Goal: Task Accomplishment & Management: Manage account settings

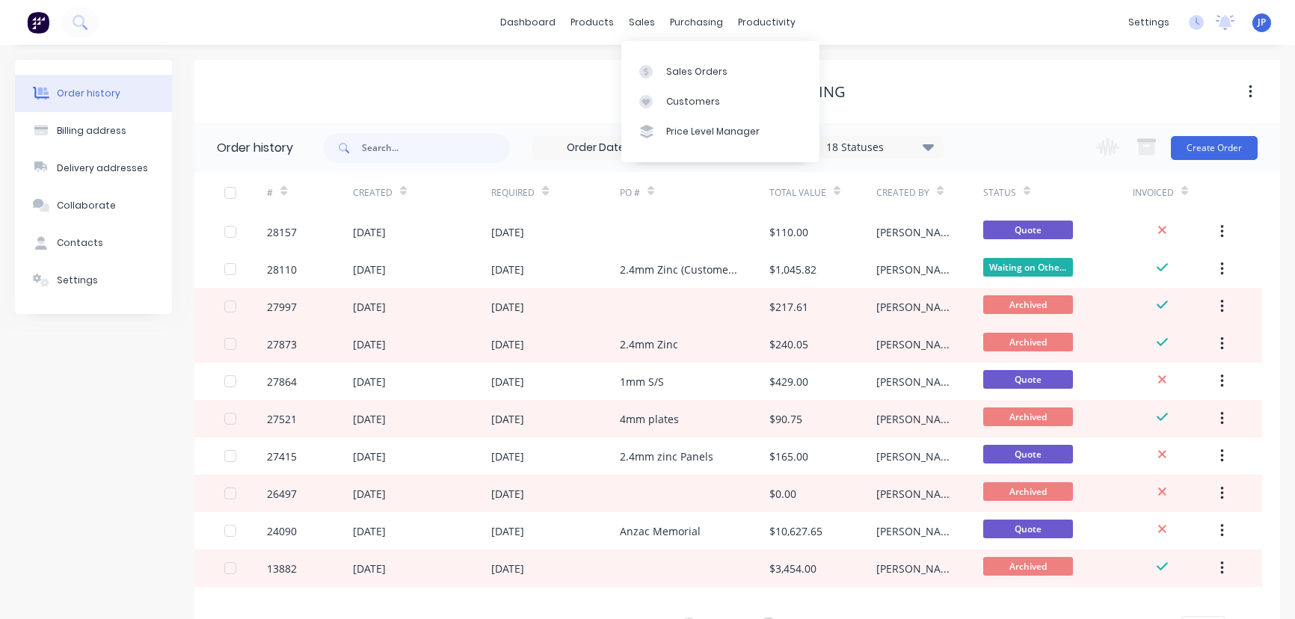
click at [671, 97] on div "Customers" at bounding box center [693, 101] width 54 height 13
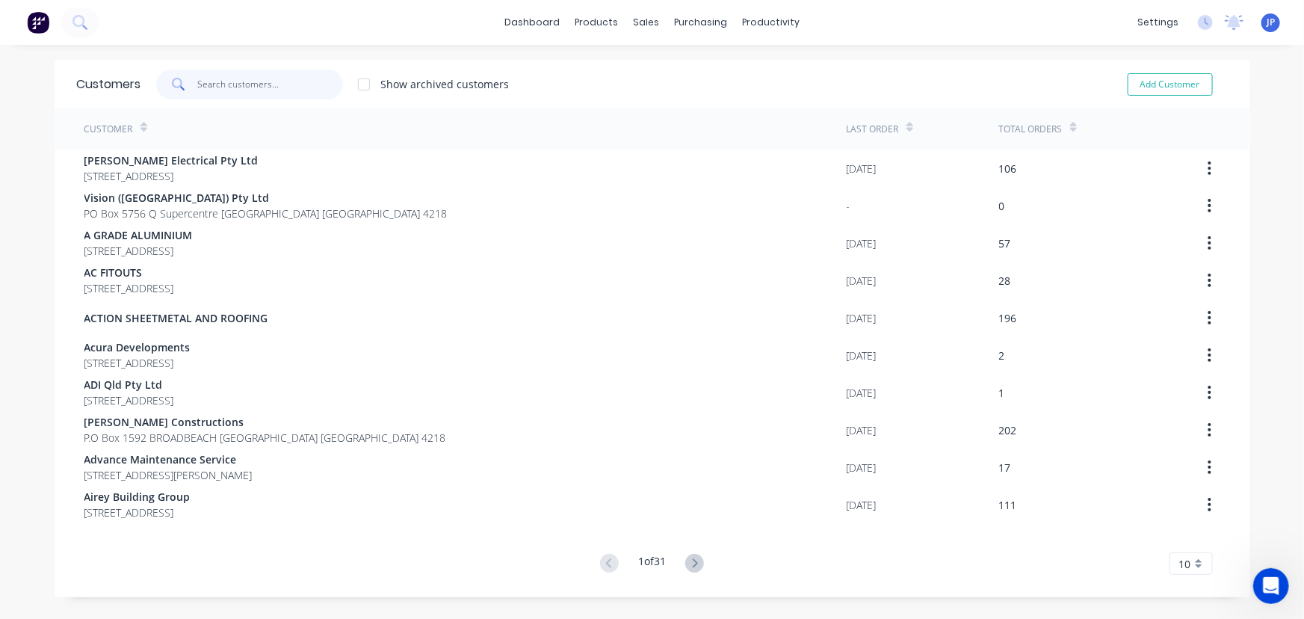
click at [276, 82] on input "text" at bounding box center [270, 85] width 146 height 30
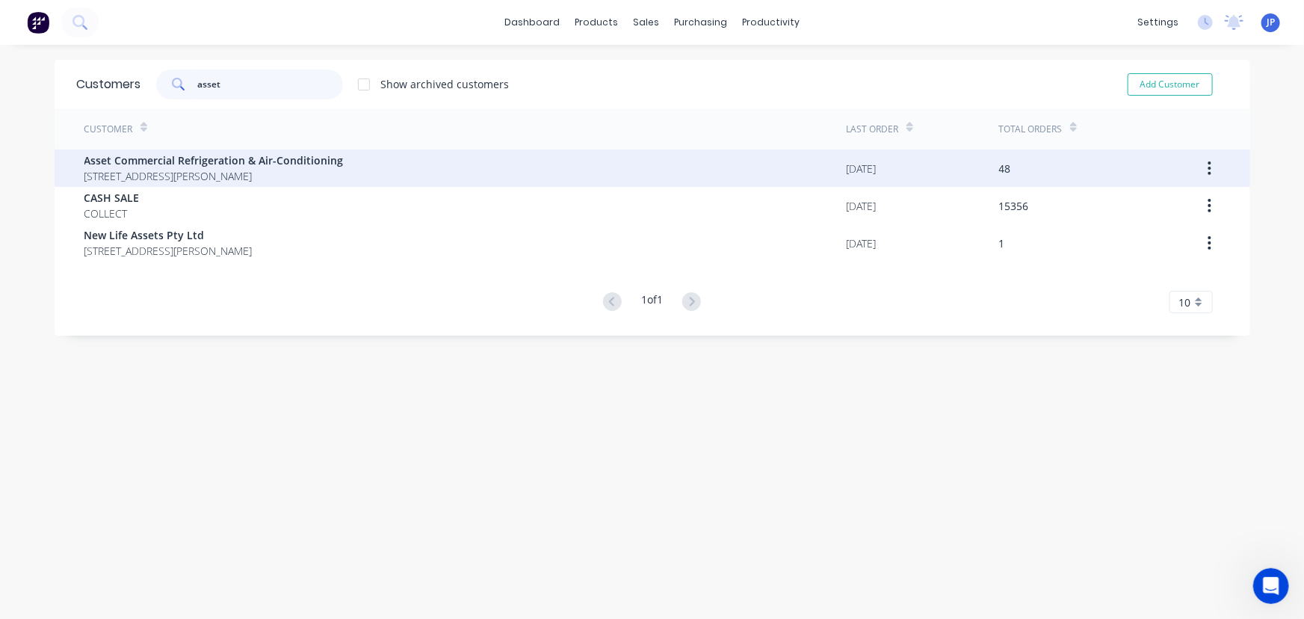
type input "asset"
click at [278, 164] on span "Asset Commercial Refrigeration & Air-Conditioning" at bounding box center [213, 160] width 259 height 16
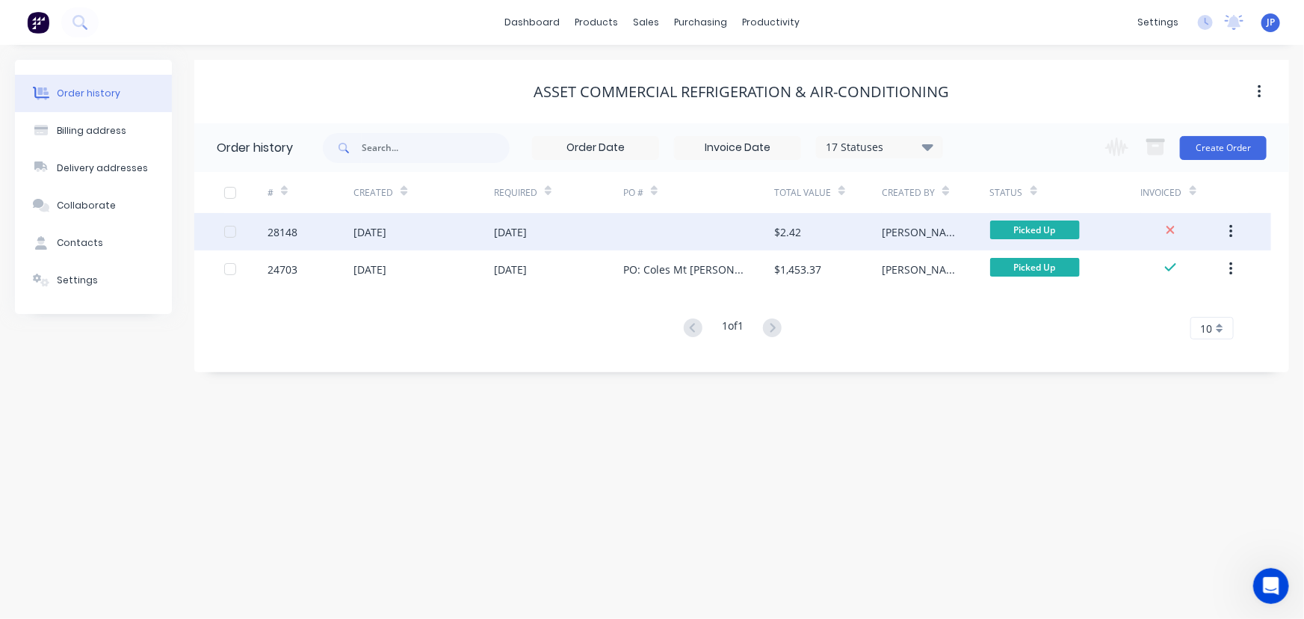
click at [364, 235] on div "[DATE]" at bounding box center [370, 232] width 33 height 16
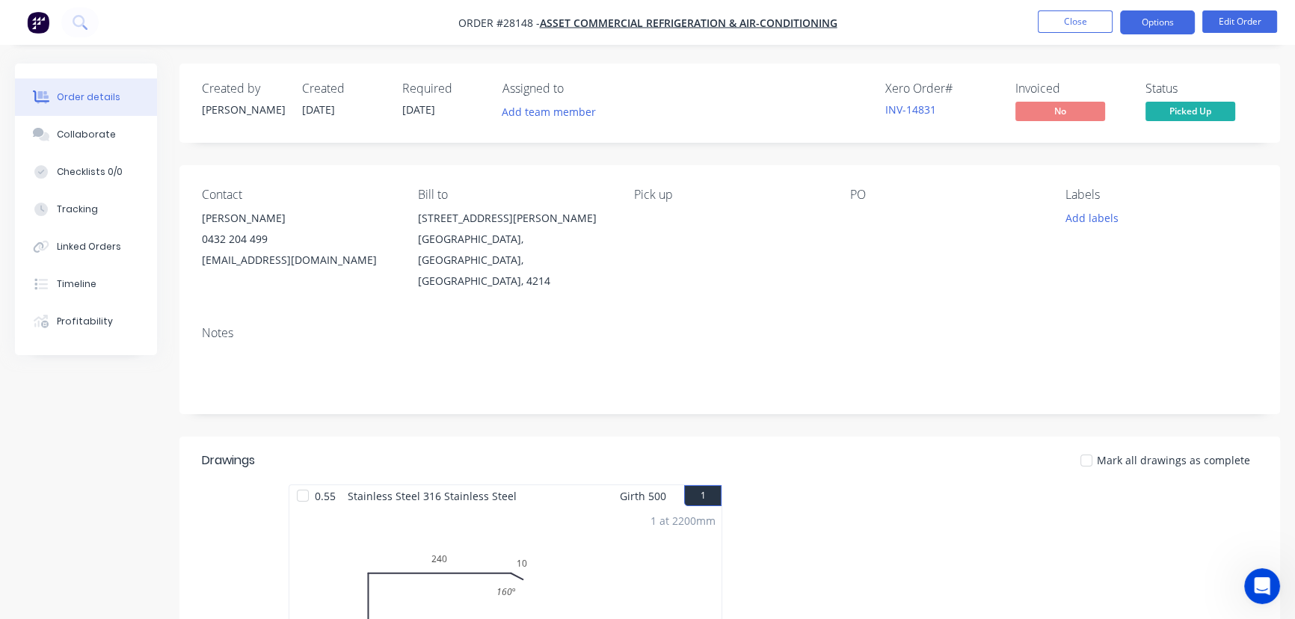
click at [1153, 17] on button "Options" at bounding box center [1157, 22] width 75 height 24
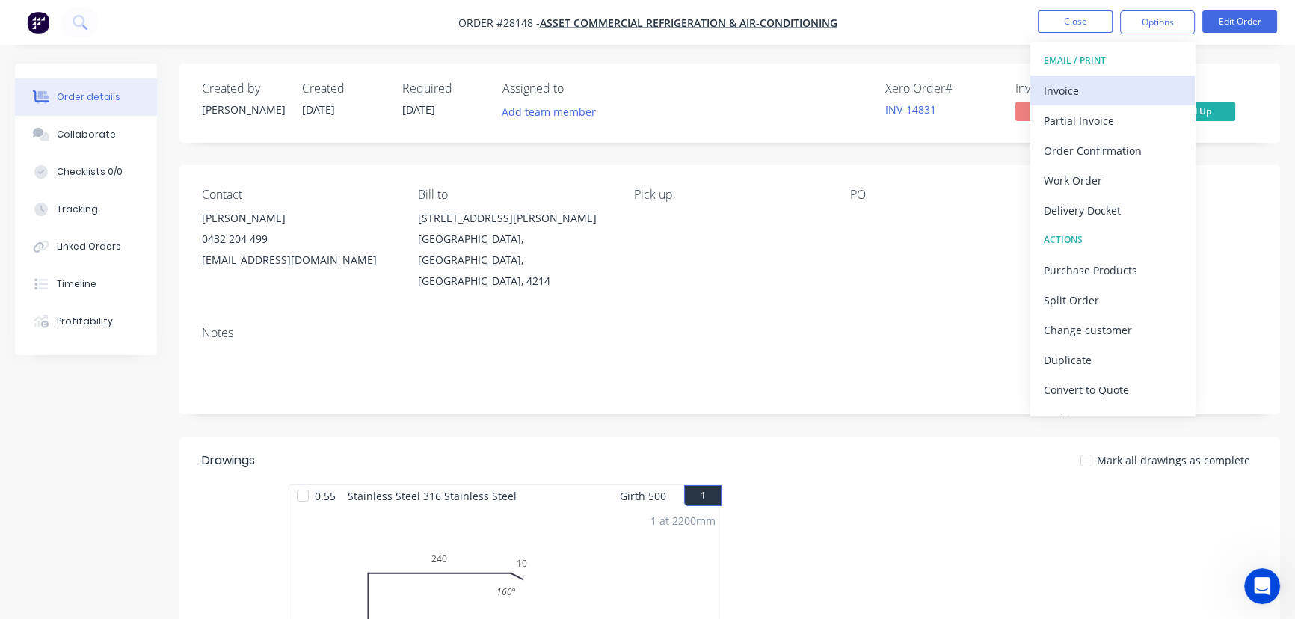
click at [1094, 83] on div "Invoice" at bounding box center [1113, 91] width 138 height 22
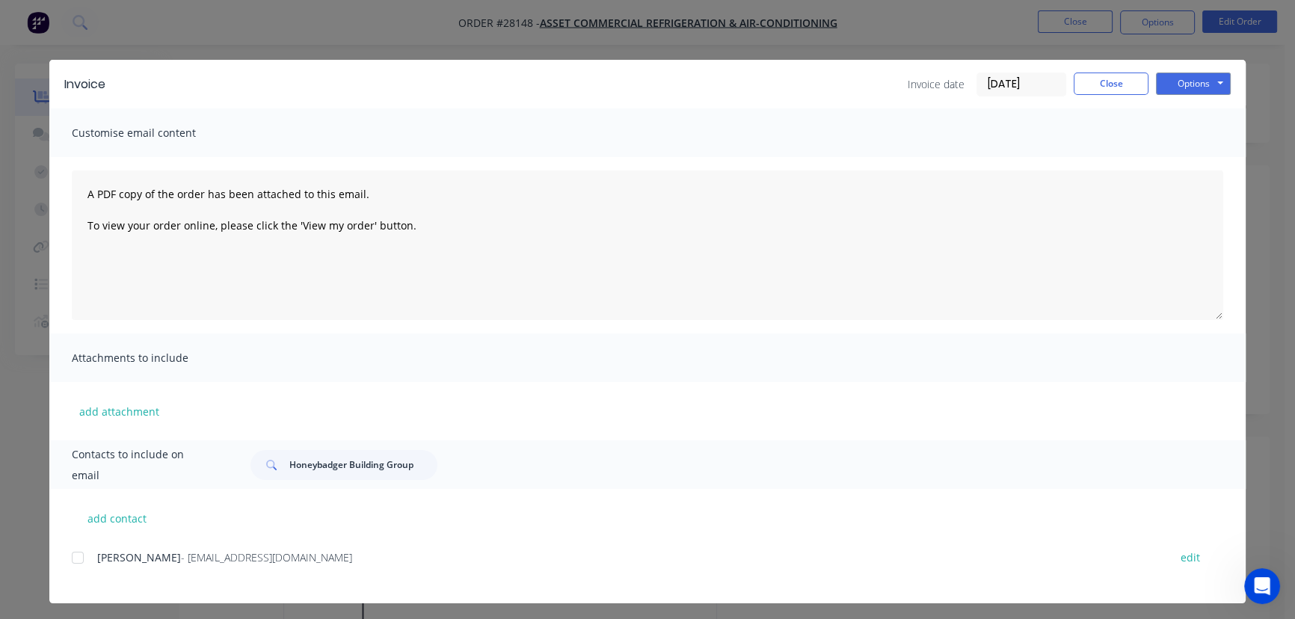
click at [1042, 78] on input "[DATE]" at bounding box center [1021, 84] width 88 height 22
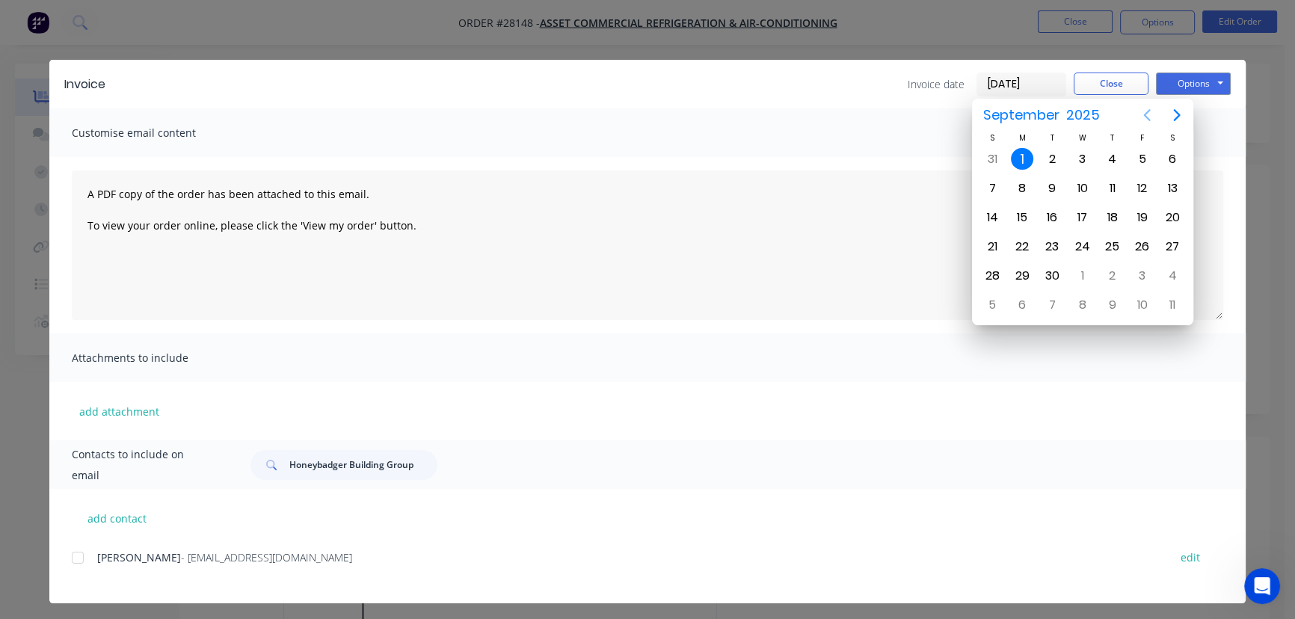
click at [1144, 112] on icon "Previous page" at bounding box center [1147, 115] width 18 height 18
click at [1114, 277] on div "28" at bounding box center [1112, 276] width 22 height 22
type input "[DATE]"
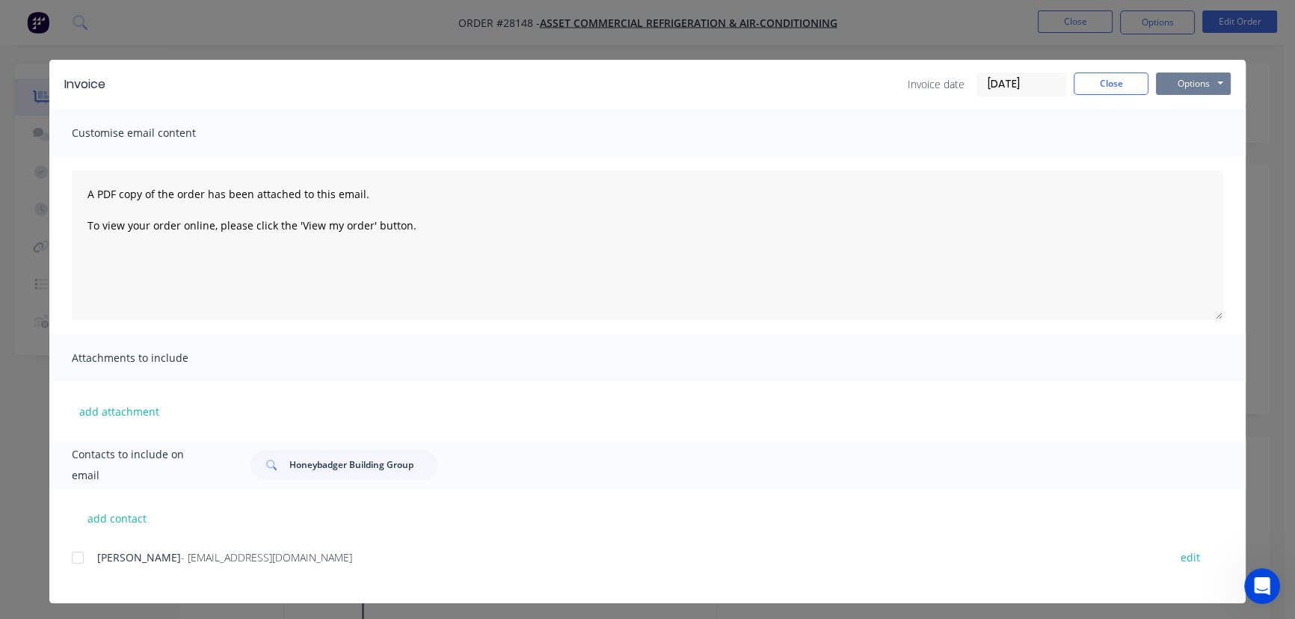
click at [1169, 78] on button "Options" at bounding box center [1193, 84] width 75 height 22
click at [1178, 132] on button "Print" at bounding box center [1204, 135] width 96 height 25
click at [1105, 76] on button "Close" at bounding box center [1110, 84] width 75 height 22
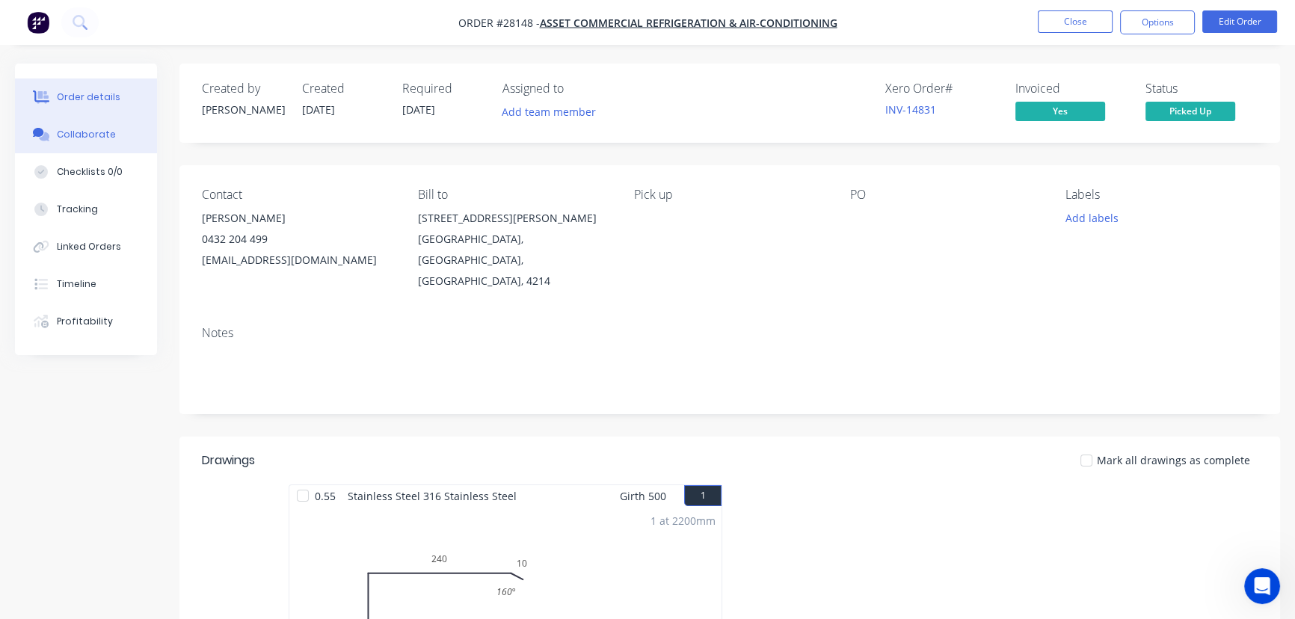
click at [101, 130] on div "Collaborate" at bounding box center [86, 134] width 59 height 13
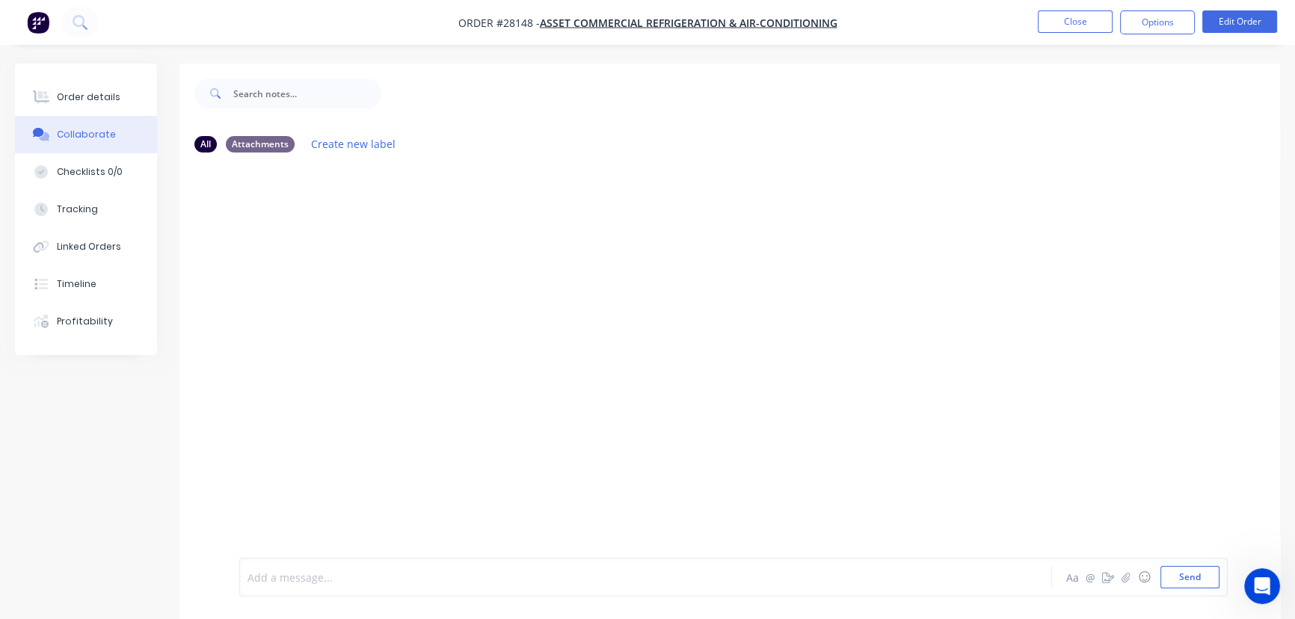
click at [308, 579] on div at bounding box center [612, 578] width 728 height 16
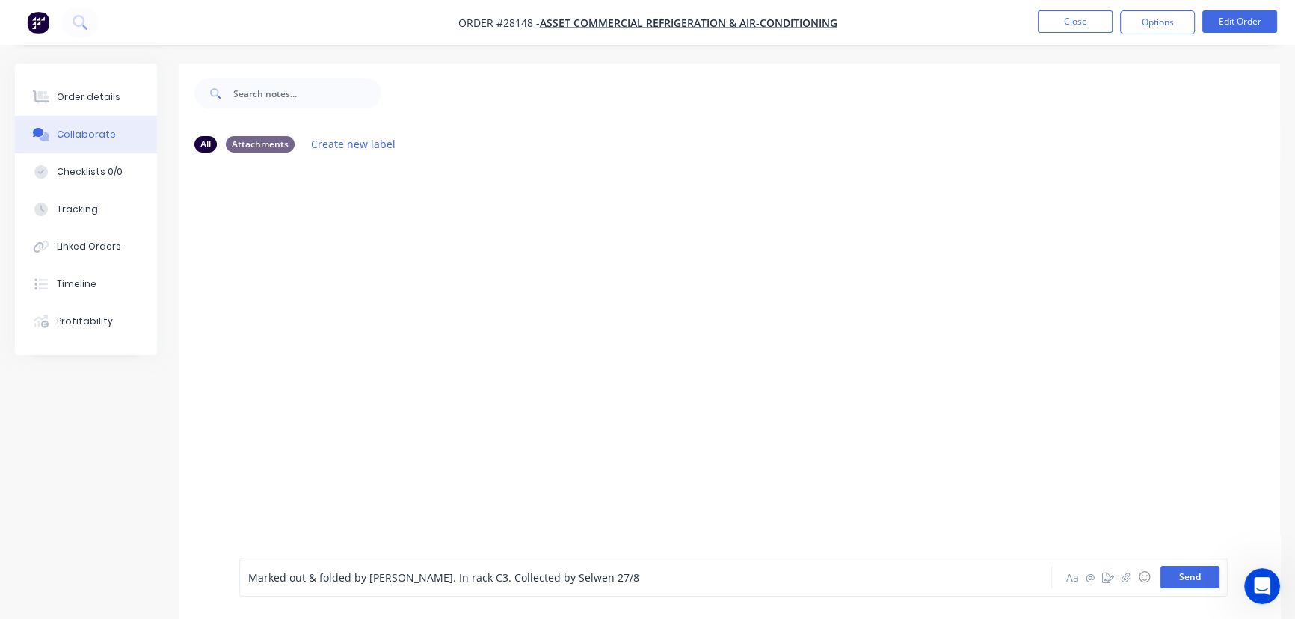
click at [1177, 583] on button "Send" at bounding box center [1189, 577] width 59 height 22
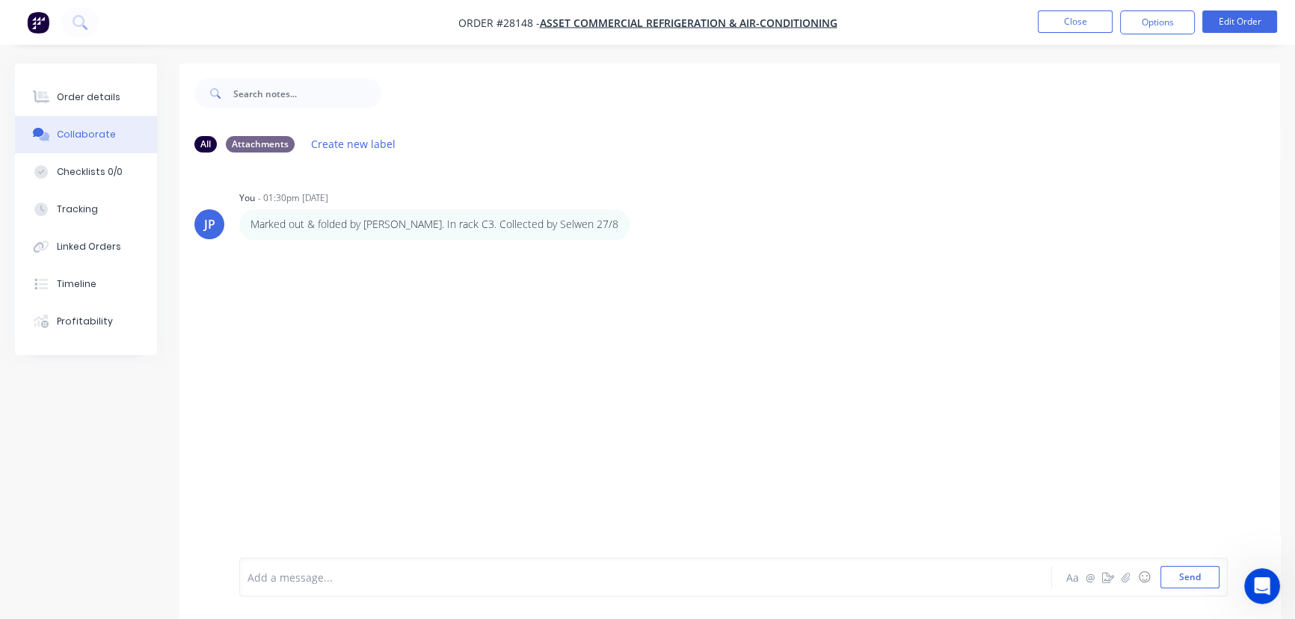
click at [1050, 7] on nav "Order #28148 - Asset Commercial Refrigeration & Air-Conditioning Close Options …" at bounding box center [647, 22] width 1295 height 45
click at [1061, 22] on button "Close" at bounding box center [1075, 21] width 75 height 22
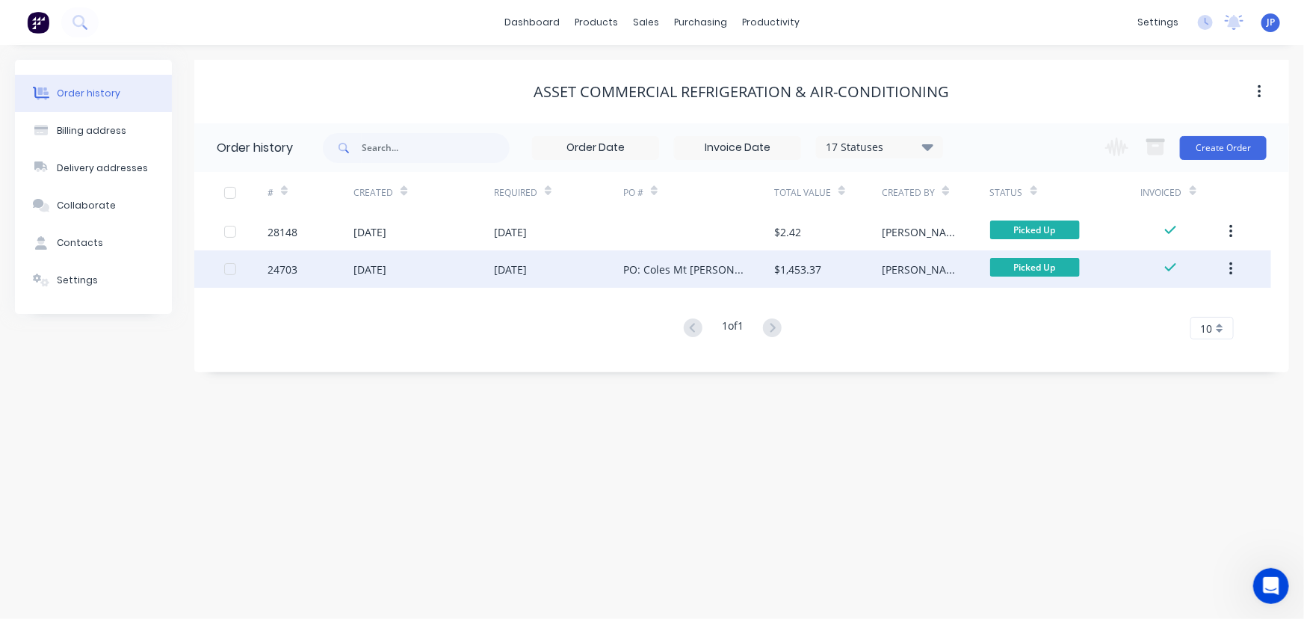
click at [1236, 274] on button "button" at bounding box center [1231, 269] width 35 height 27
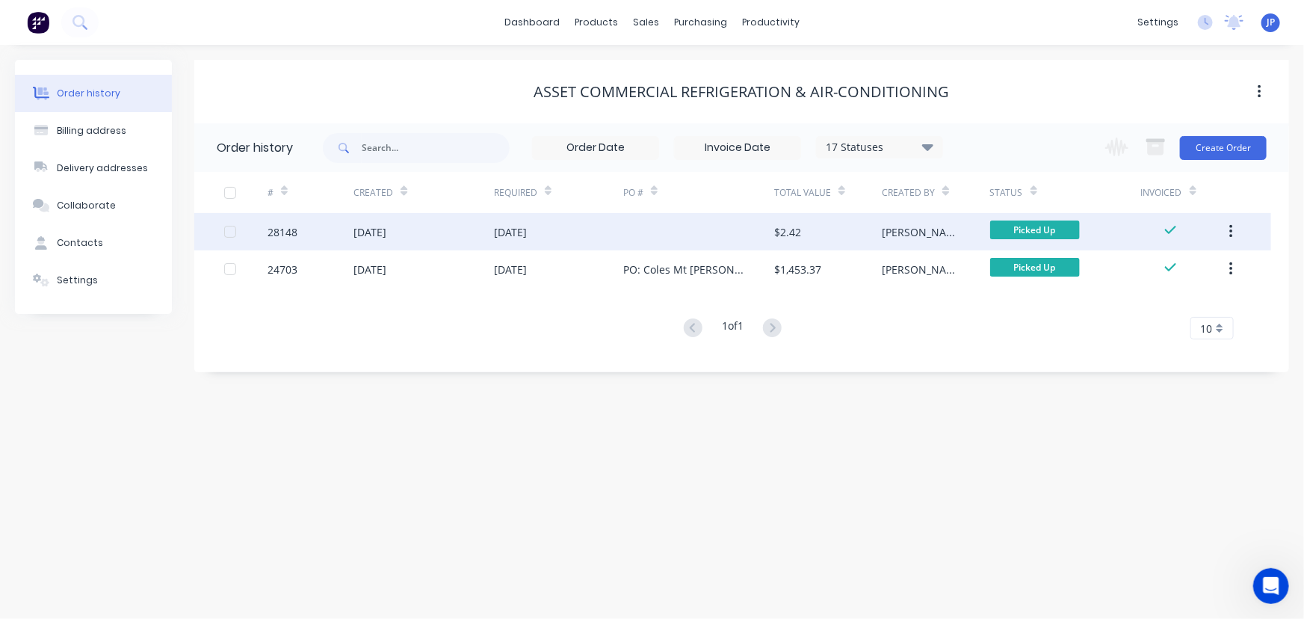
click at [851, 247] on div "$2.42" at bounding box center [828, 231] width 108 height 37
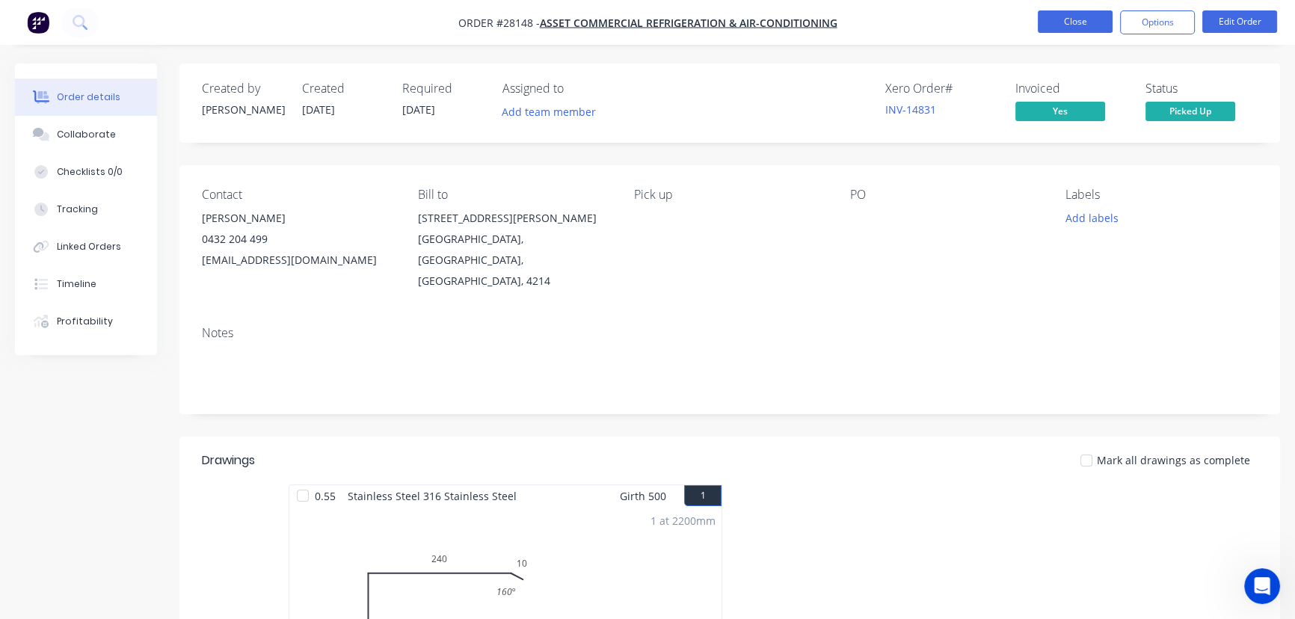
click at [1085, 16] on button "Close" at bounding box center [1075, 21] width 75 height 22
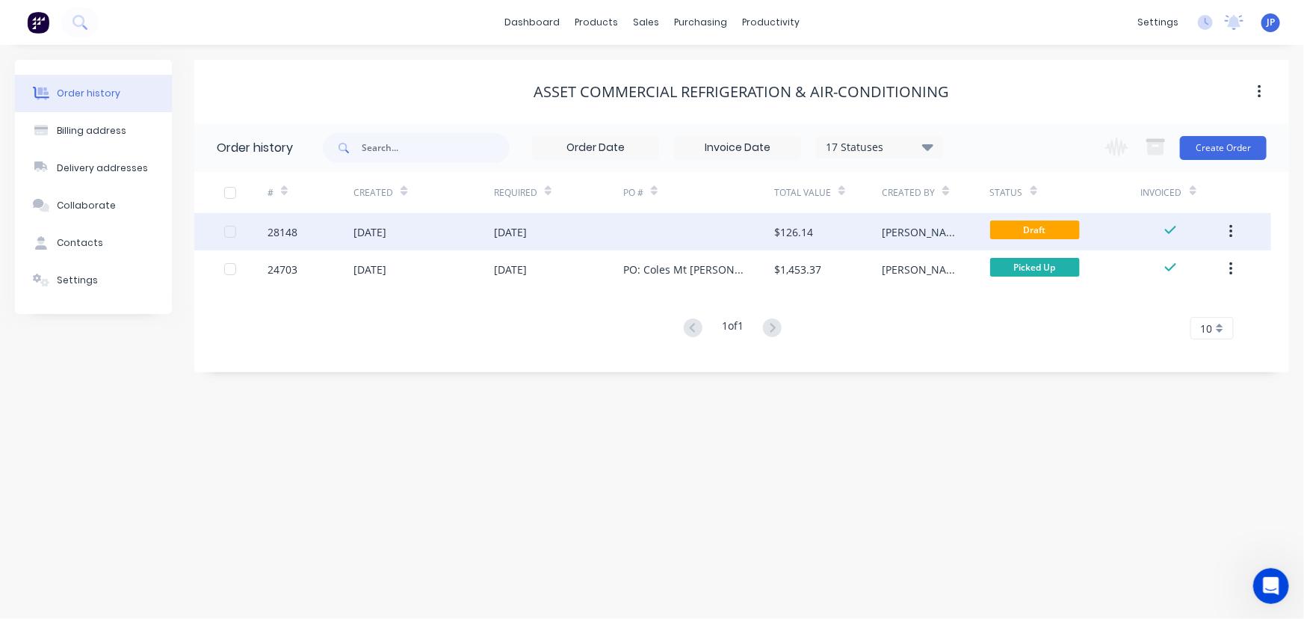
click at [815, 234] on div "$126.14" at bounding box center [828, 231] width 108 height 37
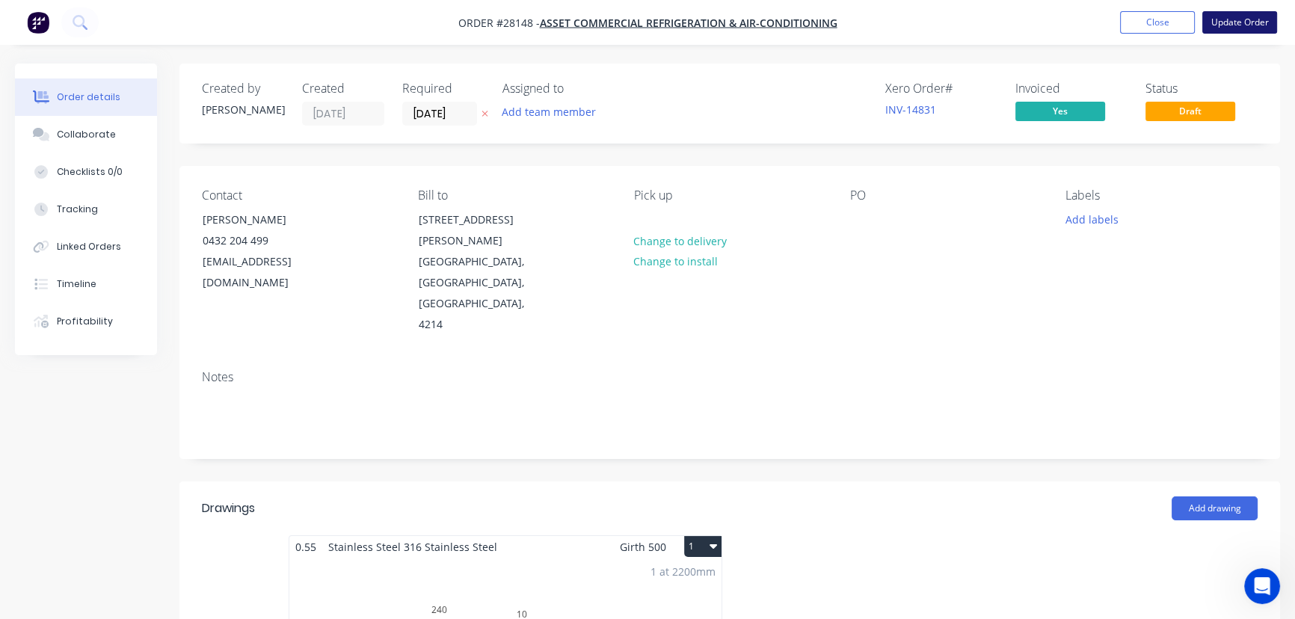
click at [1224, 28] on button "Update Order" at bounding box center [1239, 22] width 75 height 22
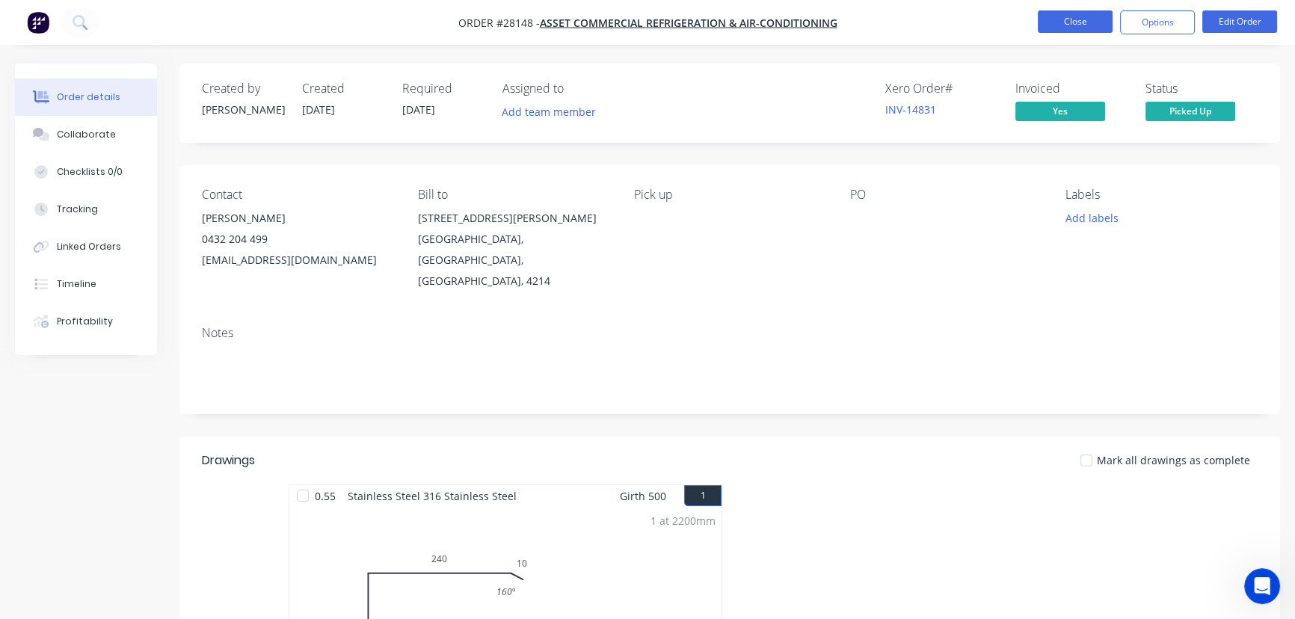
click at [1084, 19] on button "Close" at bounding box center [1075, 21] width 75 height 22
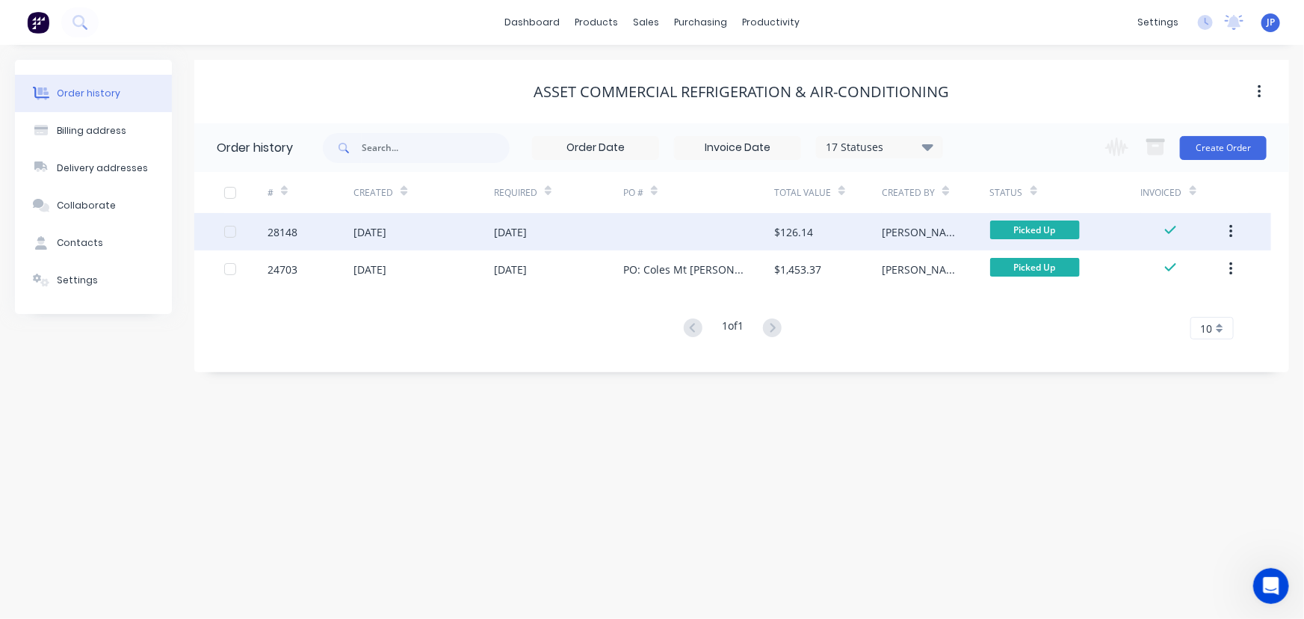
click at [1233, 226] on icon "button" at bounding box center [1231, 231] width 3 height 13
click at [1174, 265] on div "Archive" at bounding box center [1178, 271] width 115 height 22
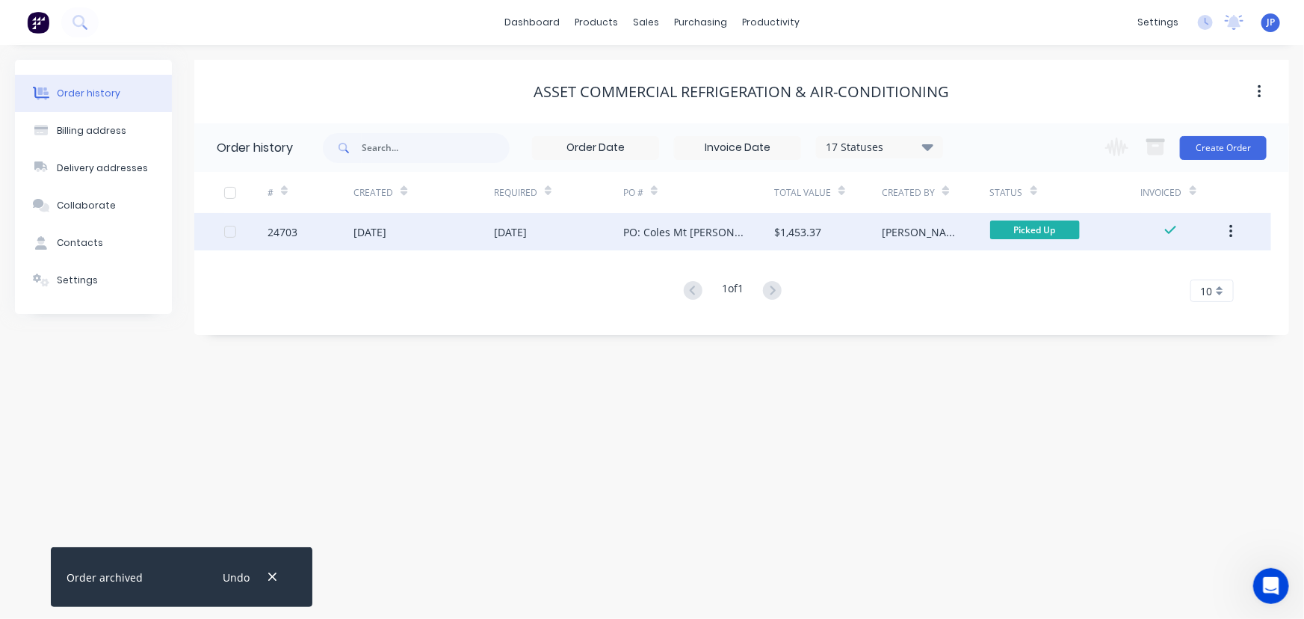
click at [1232, 232] on icon "button" at bounding box center [1231, 231] width 3 height 13
click at [1173, 270] on div "Archive" at bounding box center [1178, 271] width 115 height 22
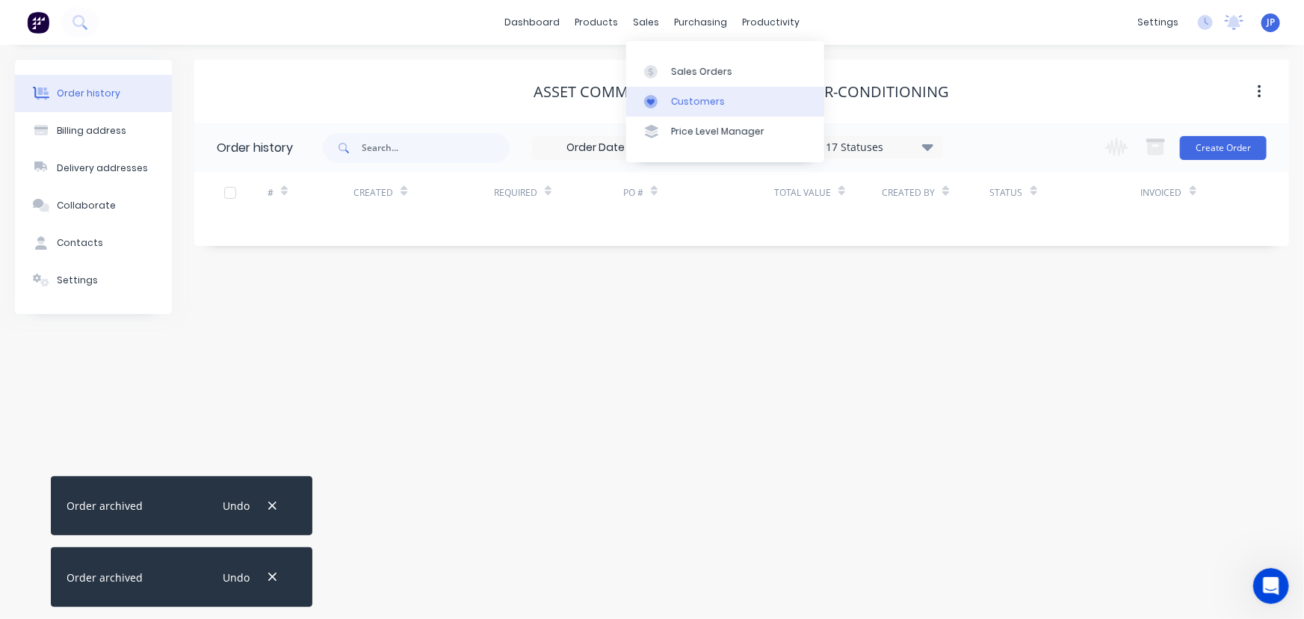
click at [680, 99] on div "Customers" at bounding box center [698, 101] width 54 height 13
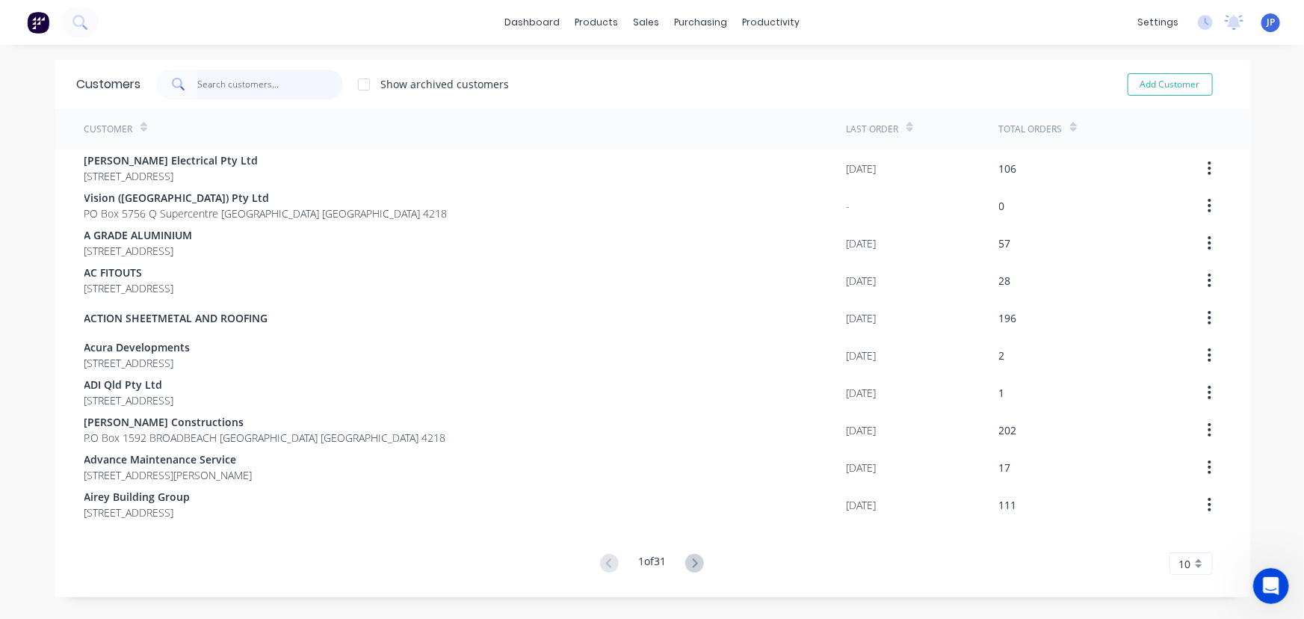
click at [200, 88] on input "text" at bounding box center [270, 85] width 146 height 30
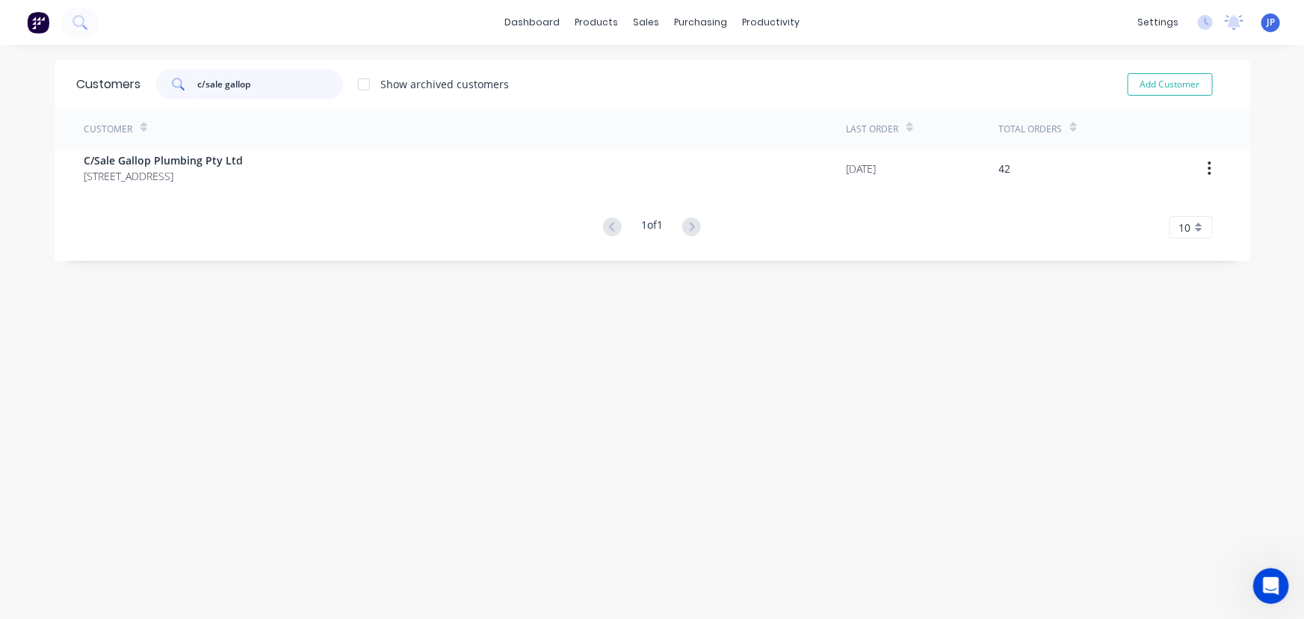
type input "c/sale gallop"
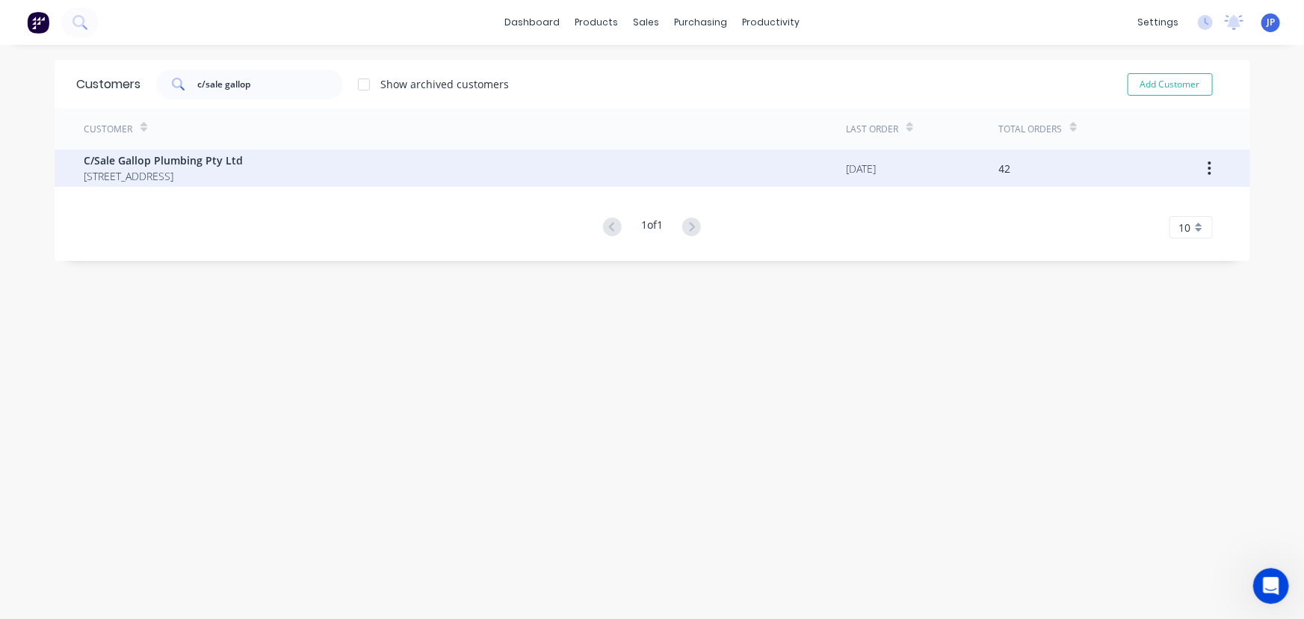
click at [185, 164] on span "C/Sale Gallop Plumbing Pty Ltd" at bounding box center [163, 160] width 159 height 16
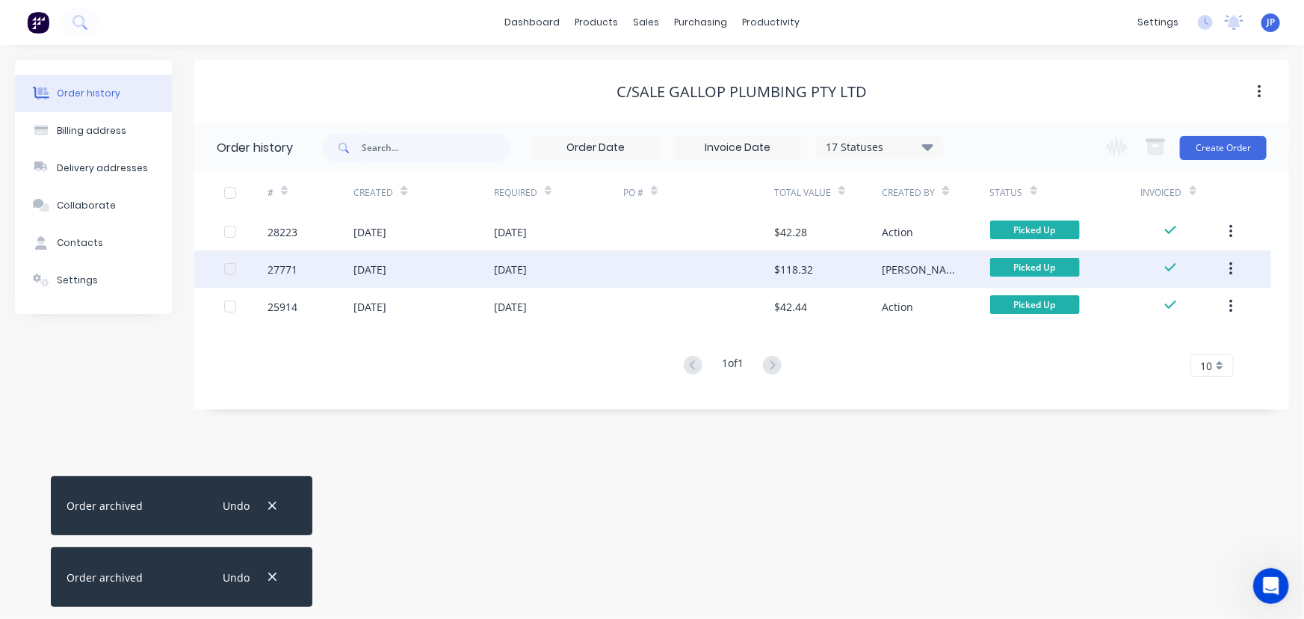
click at [386, 269] on div "[DATE]" at bounding box center [370, 270] width 33 height 16
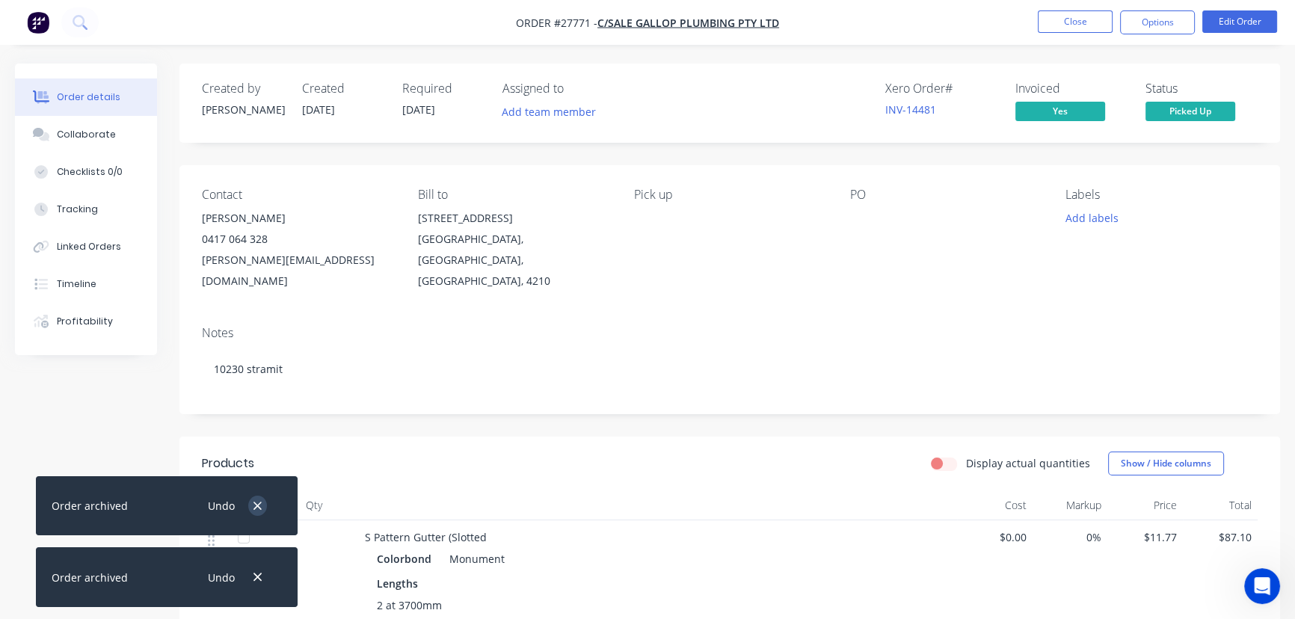
click at [255, 502] on icon "button" at bounding box center [258, 505] width 10 height 13
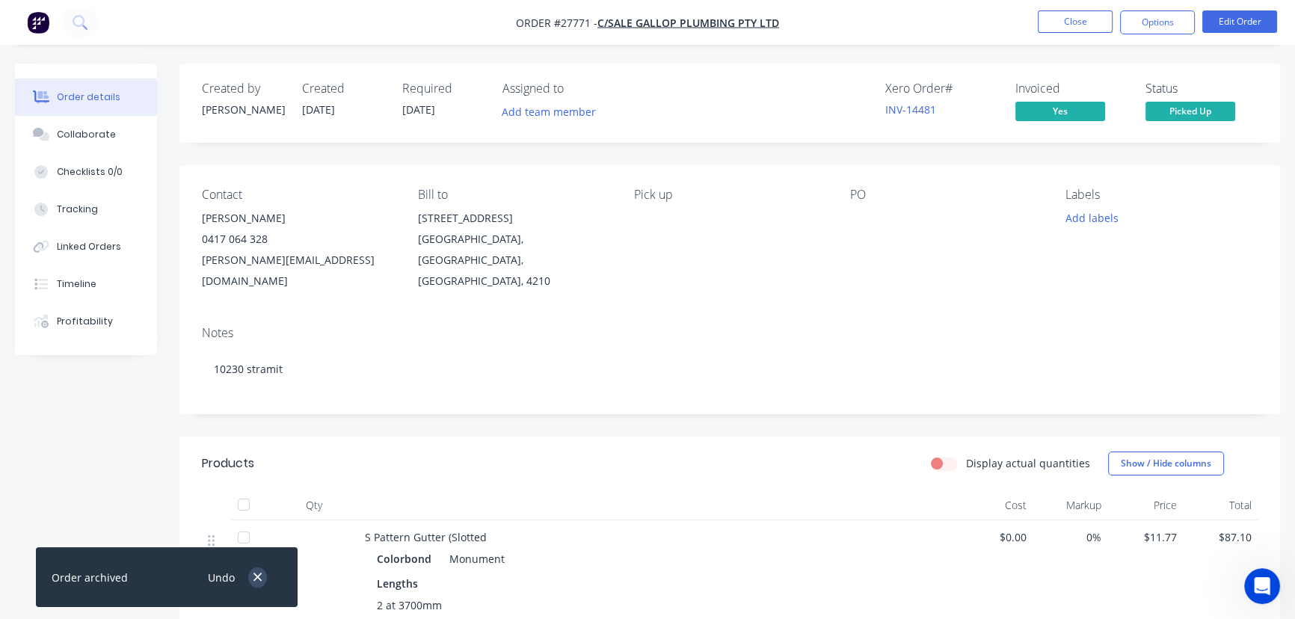
click at [255, 573] on icon "button" at bounding box center [258, 576] width 10 height 13
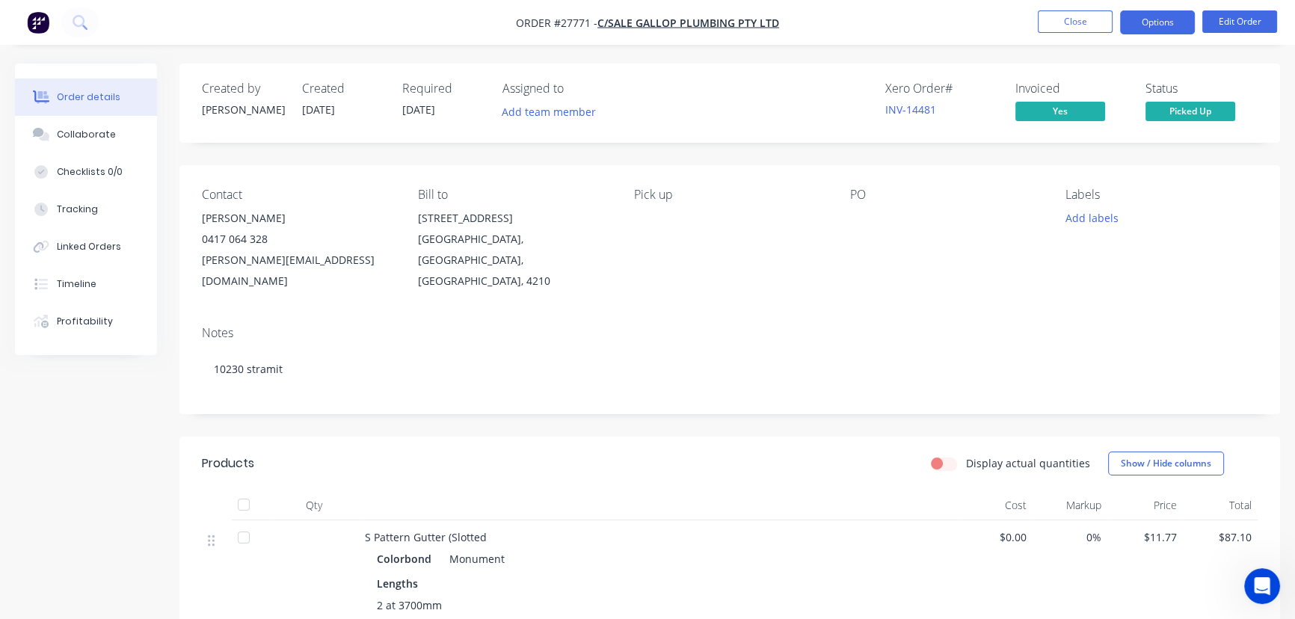
click at [1140, 28] on button "Options" at bounding box center [1157, 22] width 75 height 24
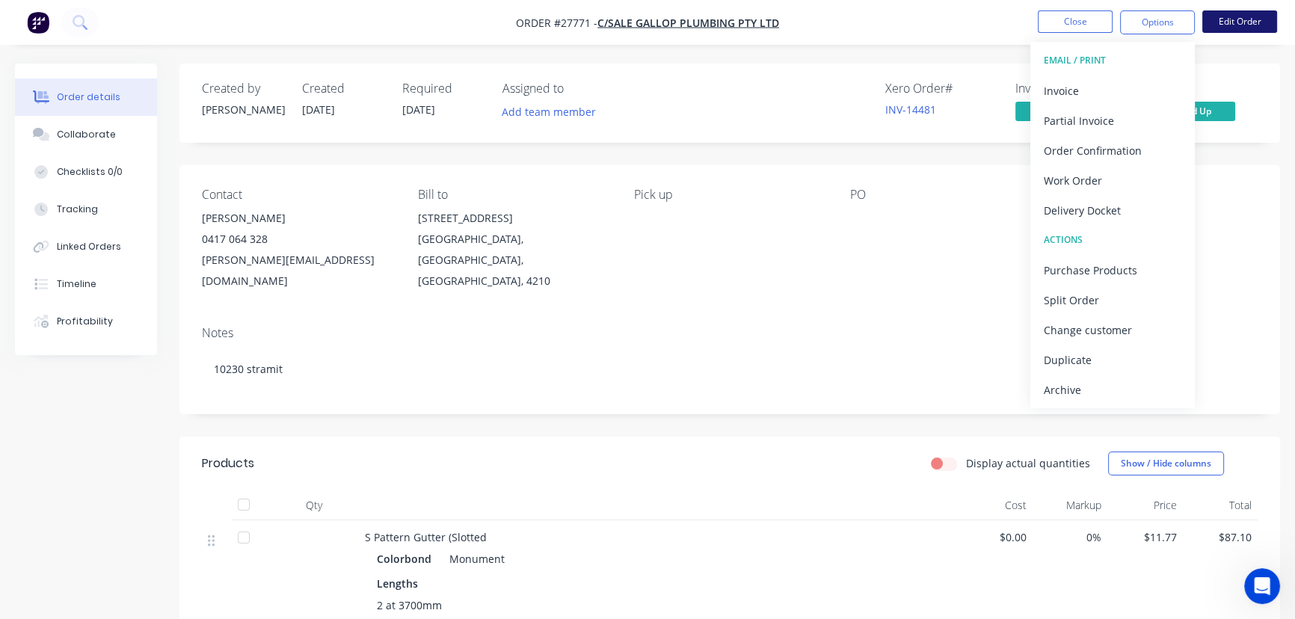
click at [1241, 17] on button "Edit Order" at bounding box center [1239, 21] width 75 height 22
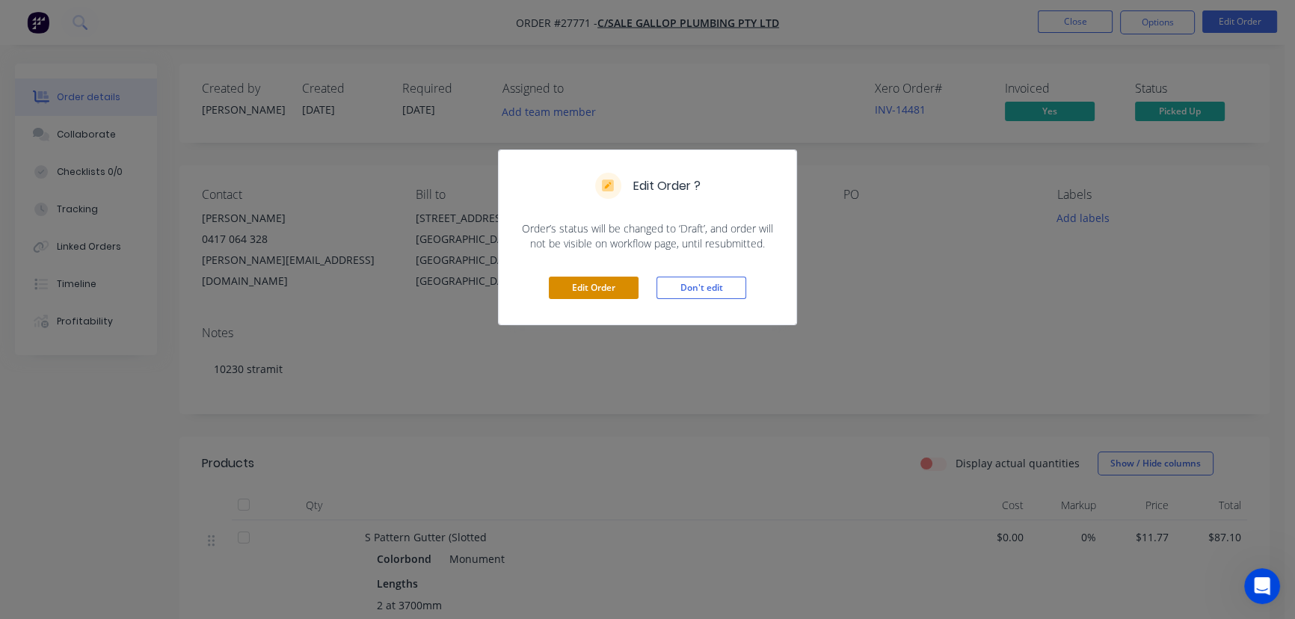
click at [594, 284] on button "Edit Order" at bounding box center [594, 288] width 90 height 22
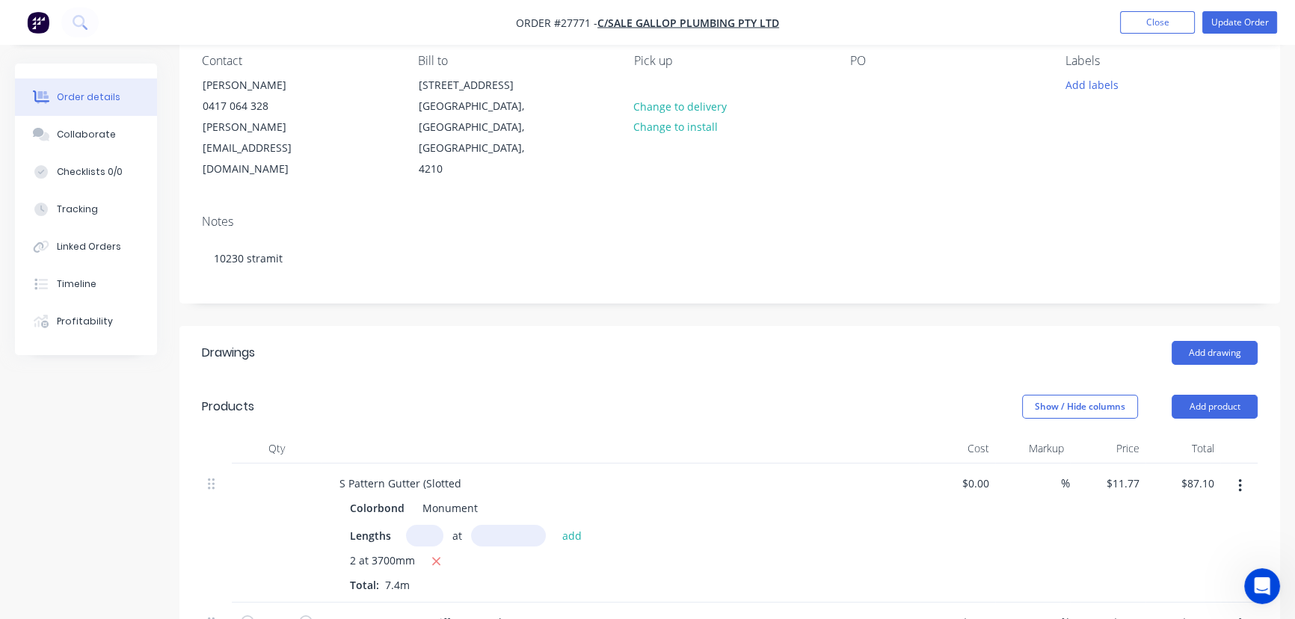
scroll to position [339, 0]
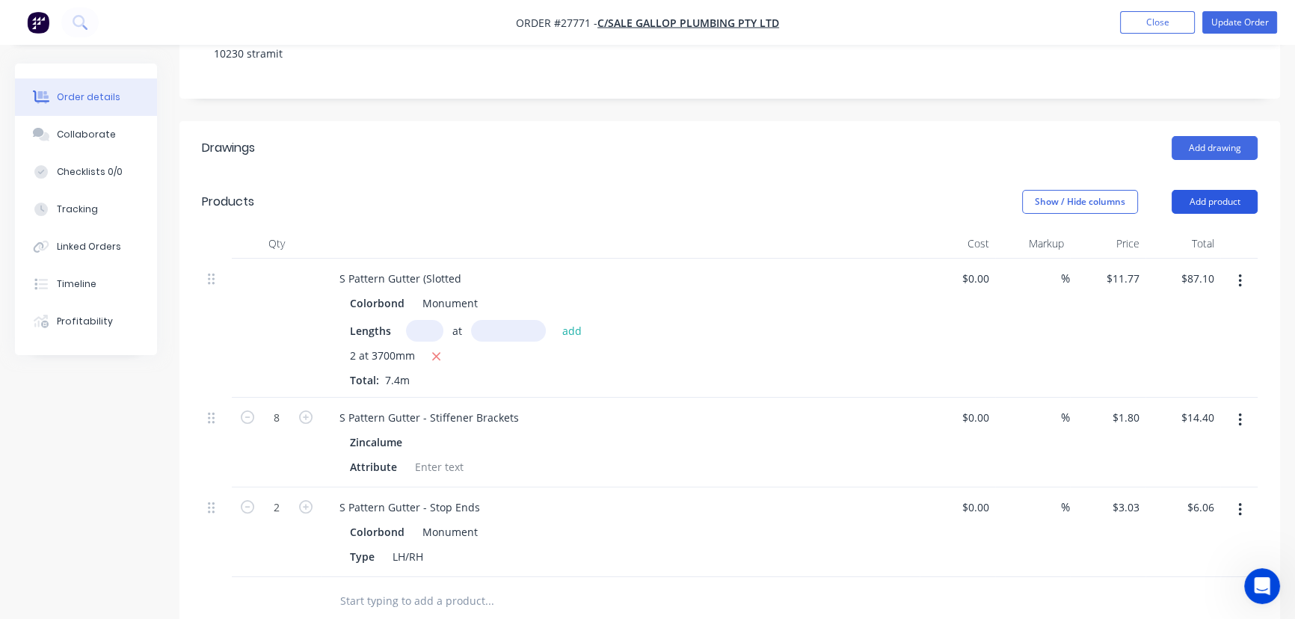
click at [1220, 190] on button "Add product" at bounding box center [1214, 202] width 86 height 24
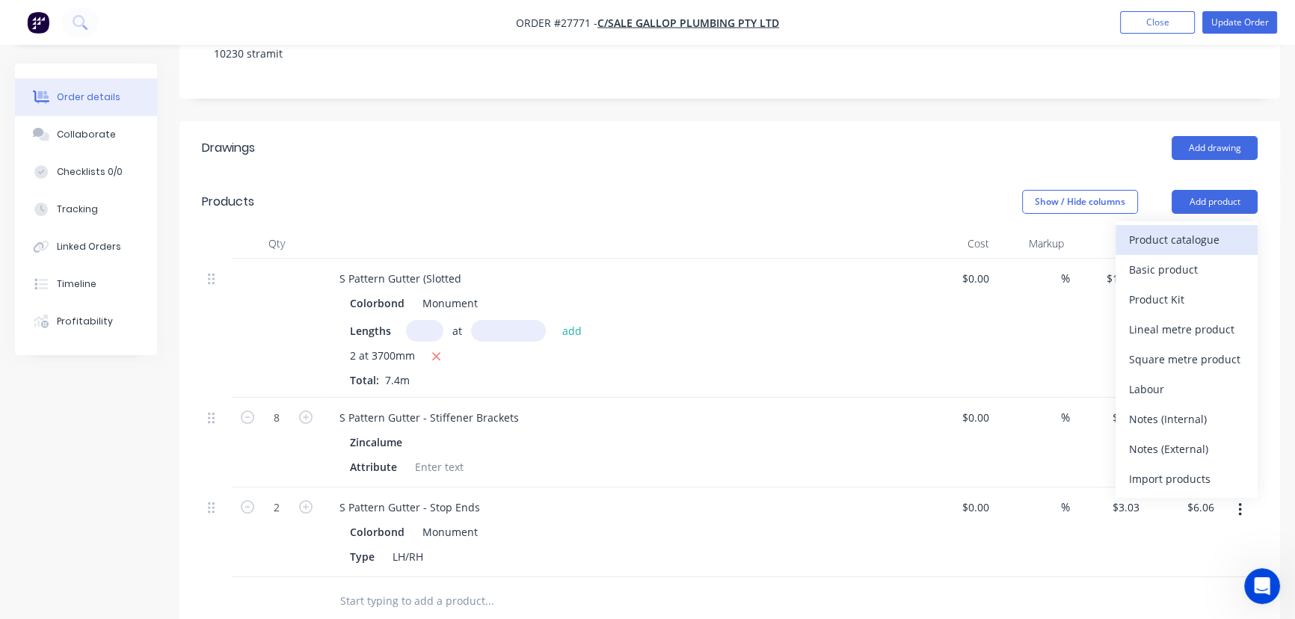
click at [1209, 229] on div "Product catalogue" at bounding box center [1186, 240] width 115 height 22
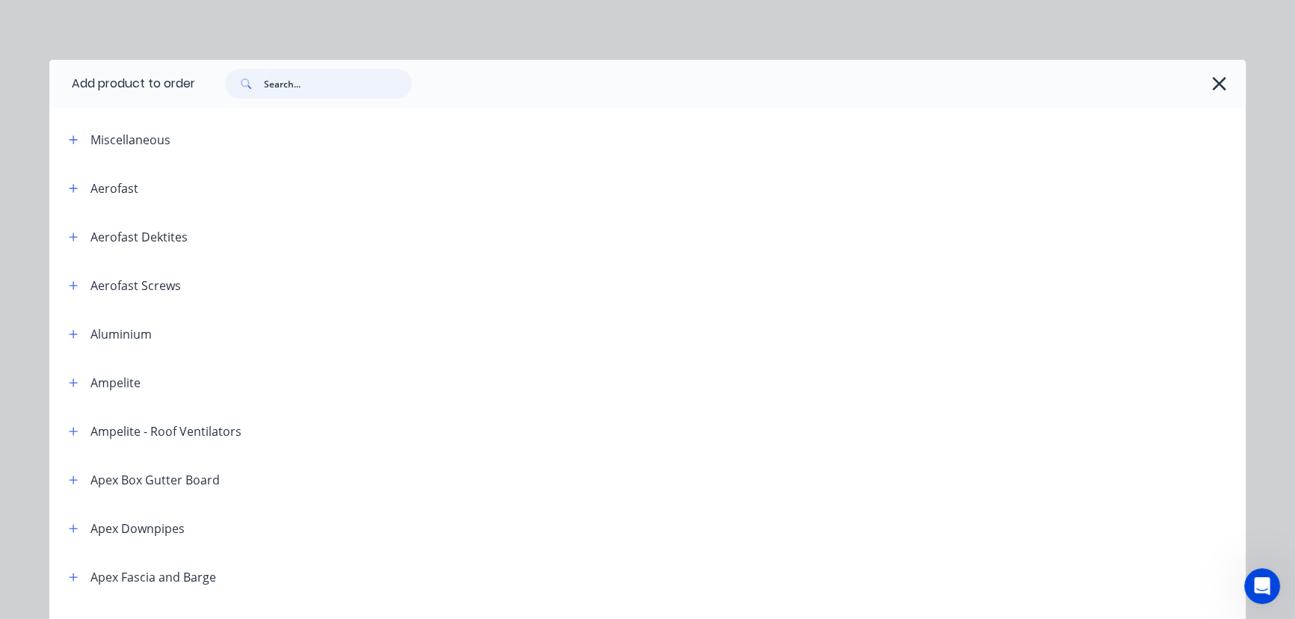
click at [281, 87] on input "text" at bounding box center [338, 84] width 148 height 30
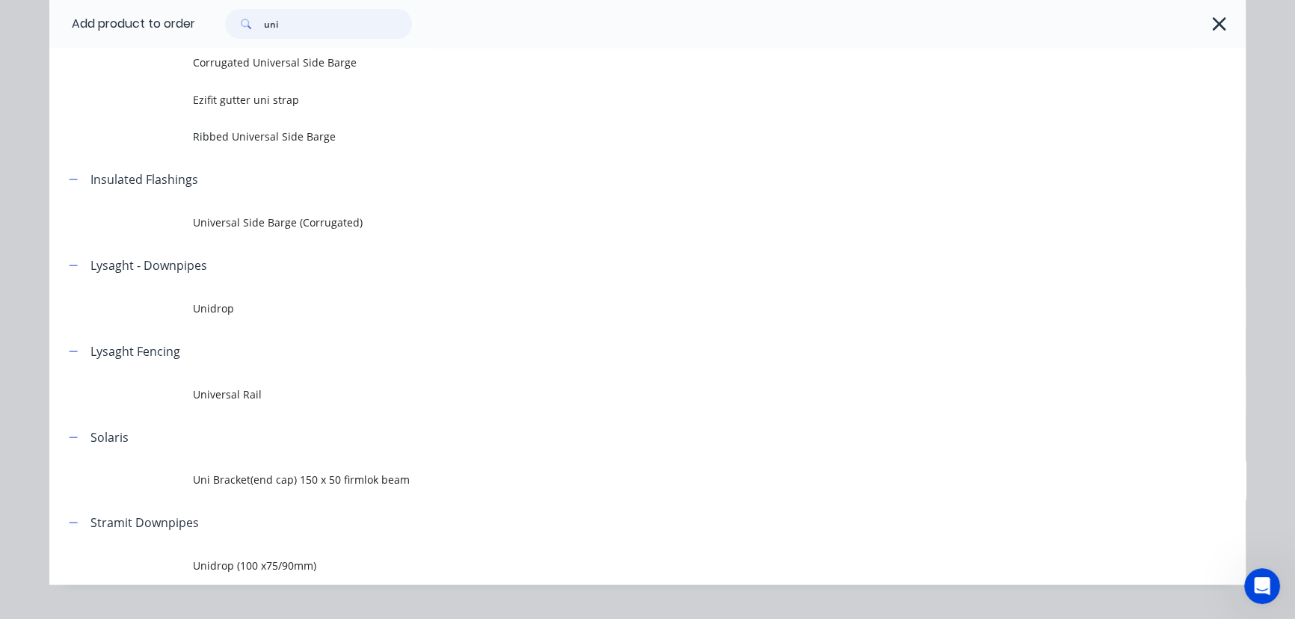
scroll to position [407, 0]
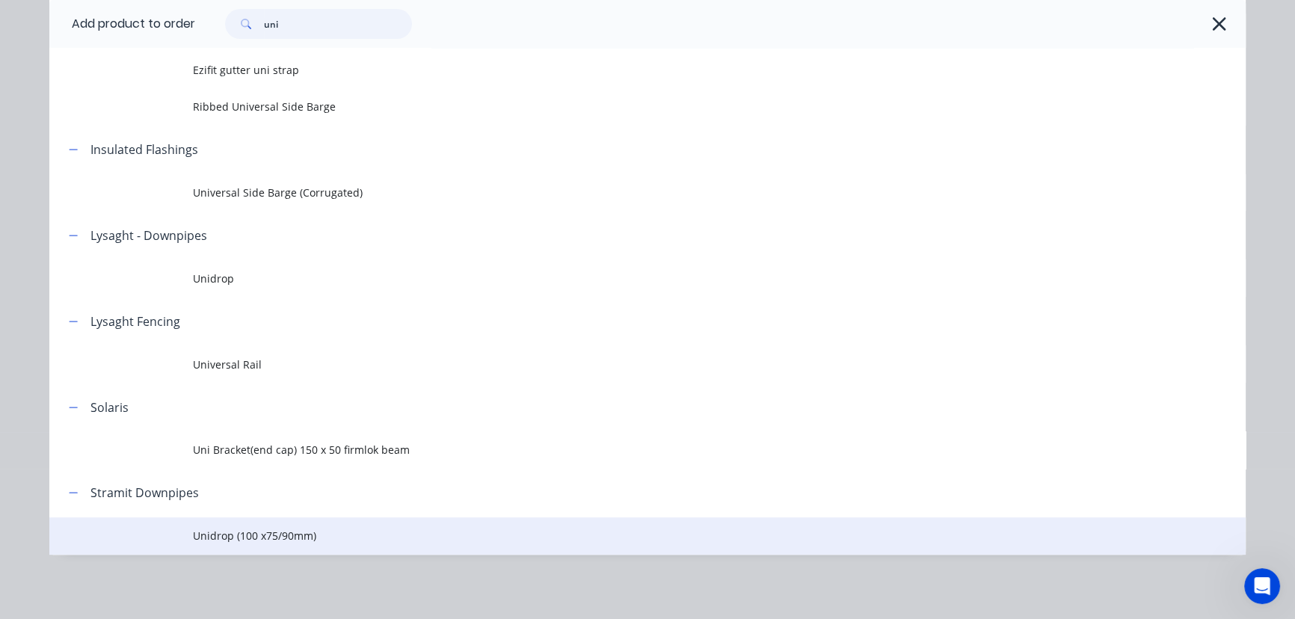
type input "uni"
click at [258, 533] on span "Unidrop (100 x75/90mm)" at bounding box center [614, 536] width 842 height 16
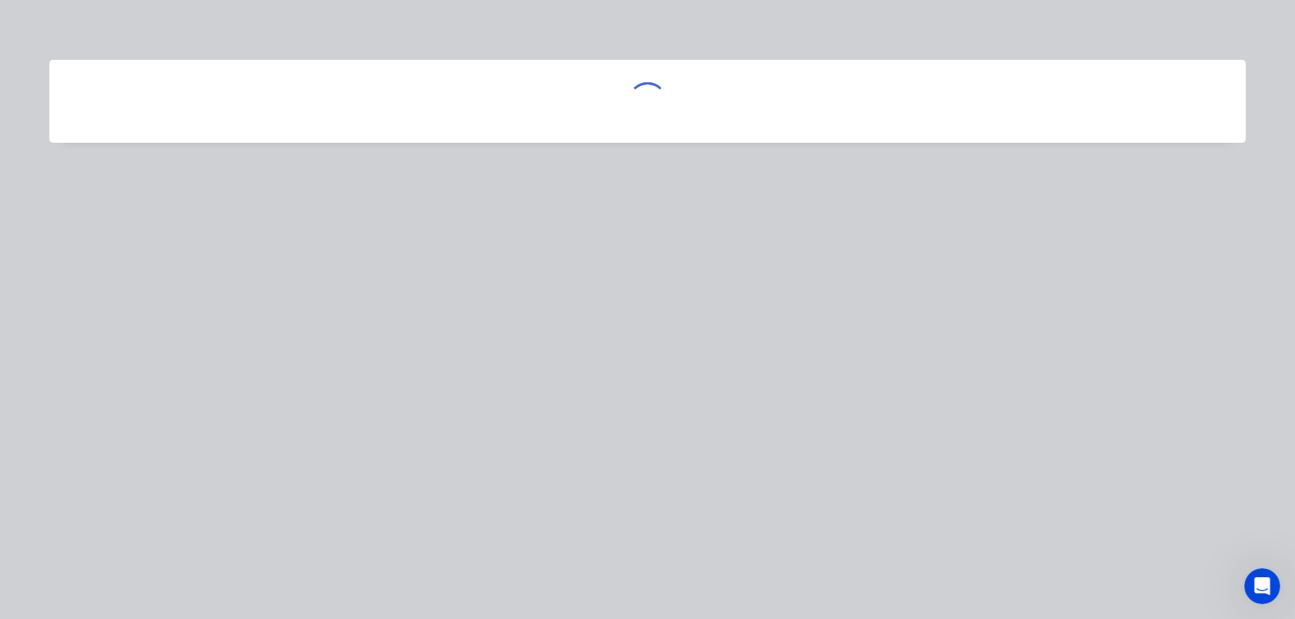
scroll to position [0, 0]
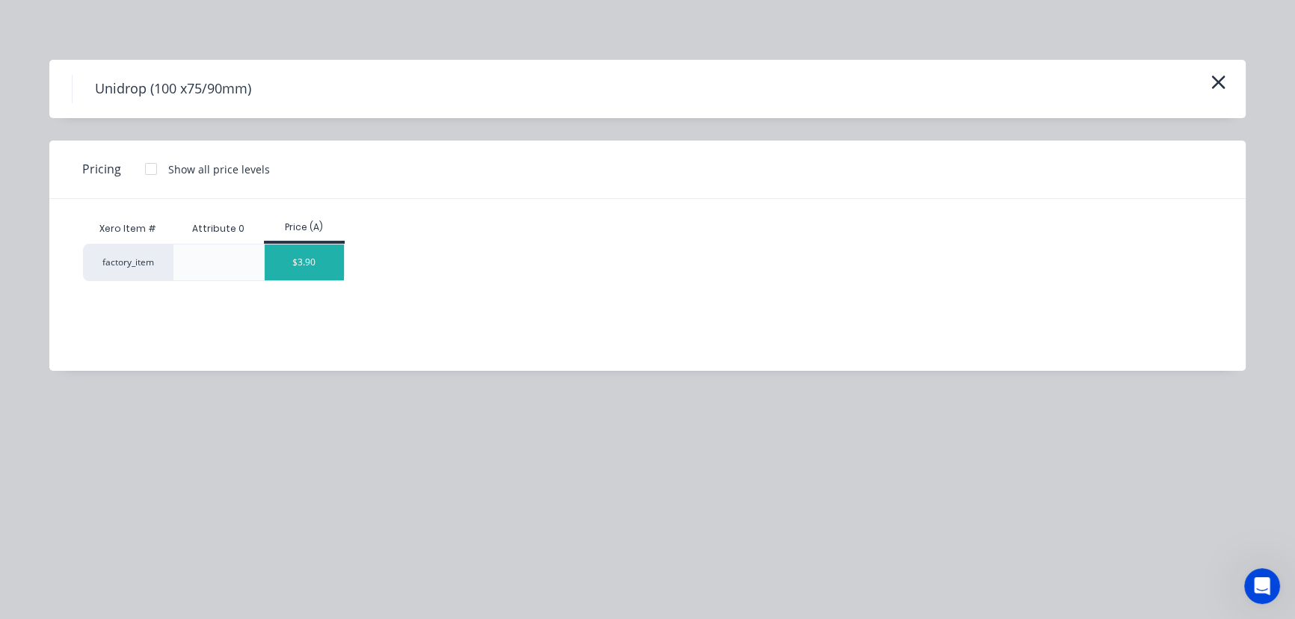
click at [295, 255] on div "$3.90" at bounding box center [305, 262] width 80 height 36
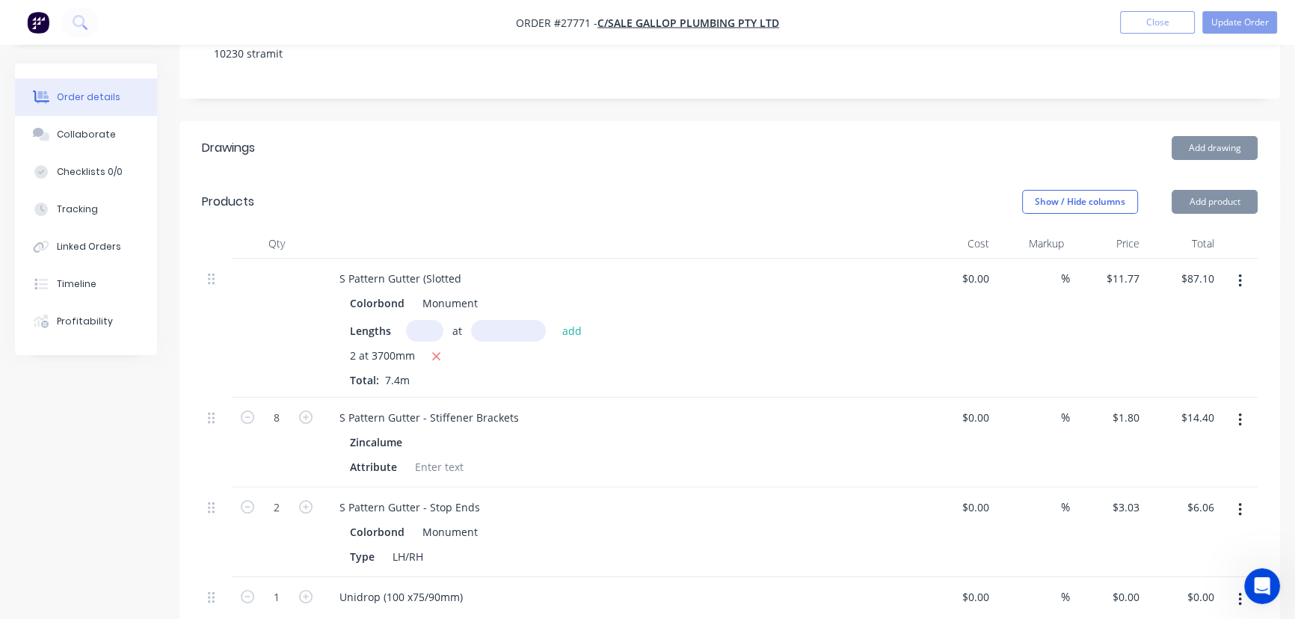
type input "$3.90"
click at [1214, 190] on button "Add product" at bounding box center [1214, 202] width 86 height 24
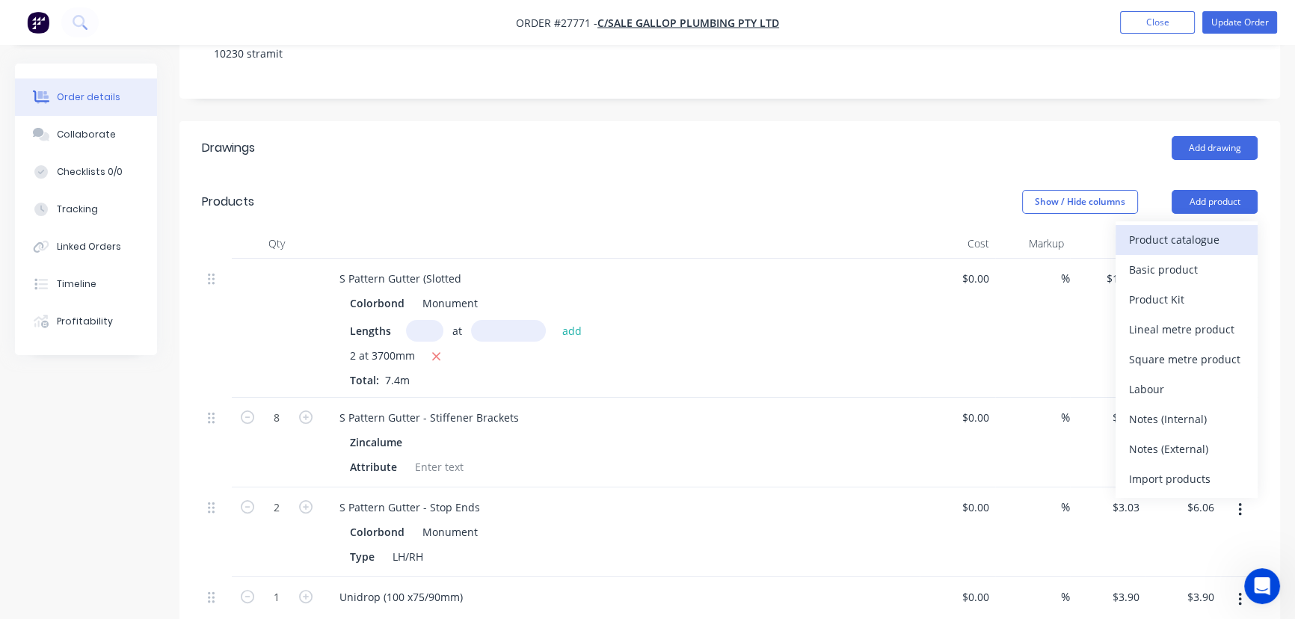
click at [1204, 229] on div "Product catalogue" at bounding box center [1186, 240] width 115 height 22
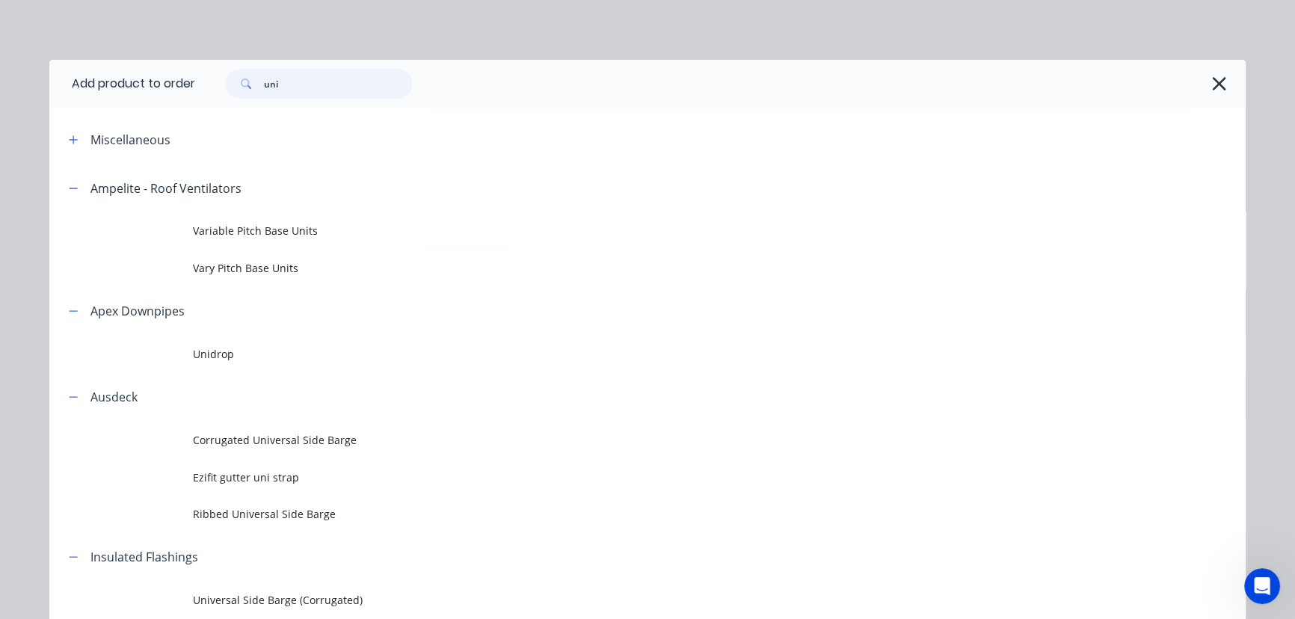
drag, startPoint x: 299, startPoint y: 88, endPoint x: 255, endPoint y: 84, distance: 44.3
click at [255, 84] on div "uni" at bounding box center [318, 84] width 187 height 30
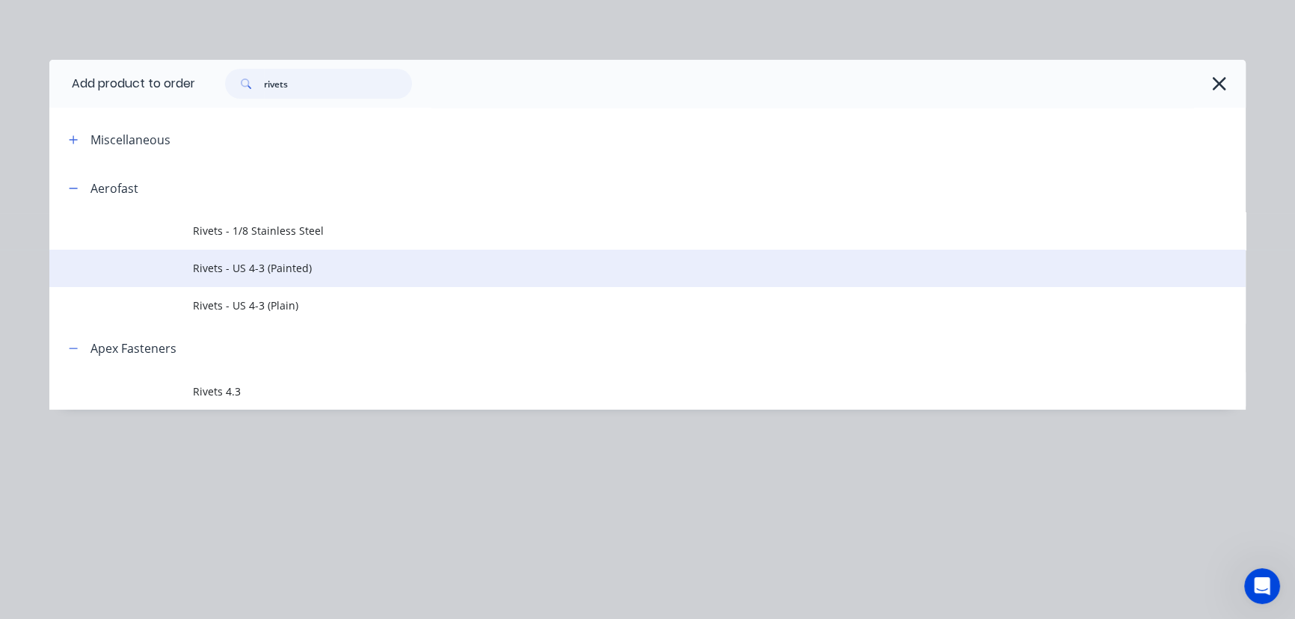
type input "rivets"
click at [250, 263] on span "Rivets - US 4-3 (Painted)" at bounding box center [614, 268] width 842 height 16
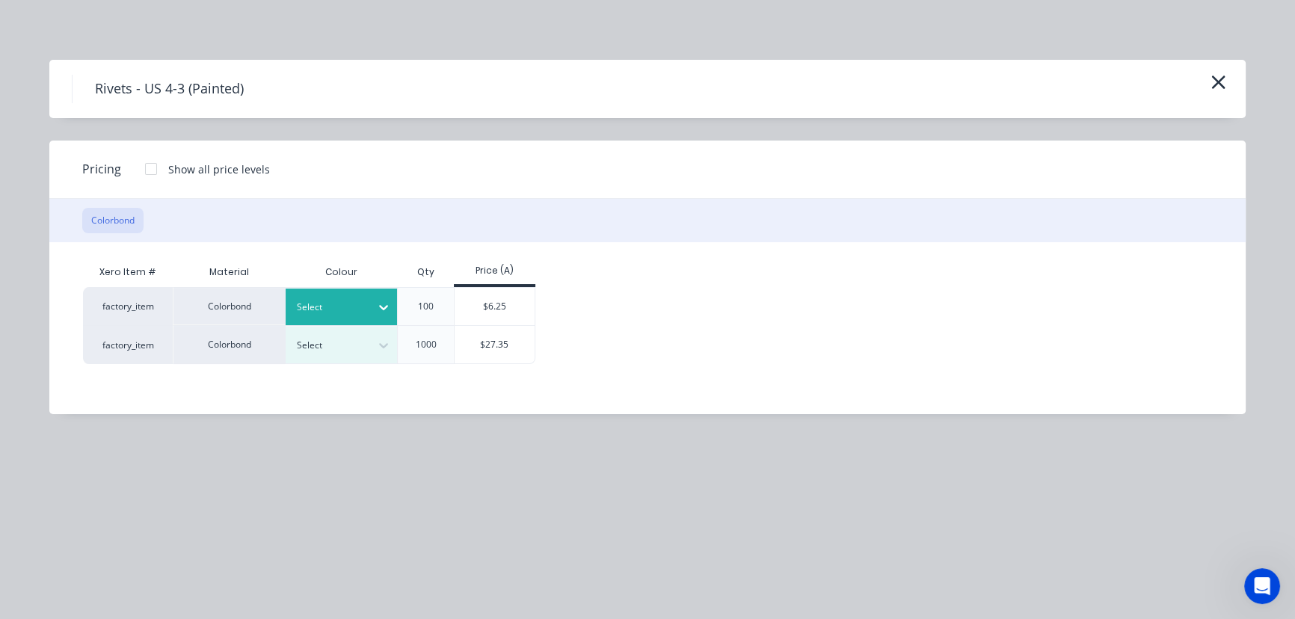
click at [382, 302] on icon at bounding box center [383, 307] width 15 height 15
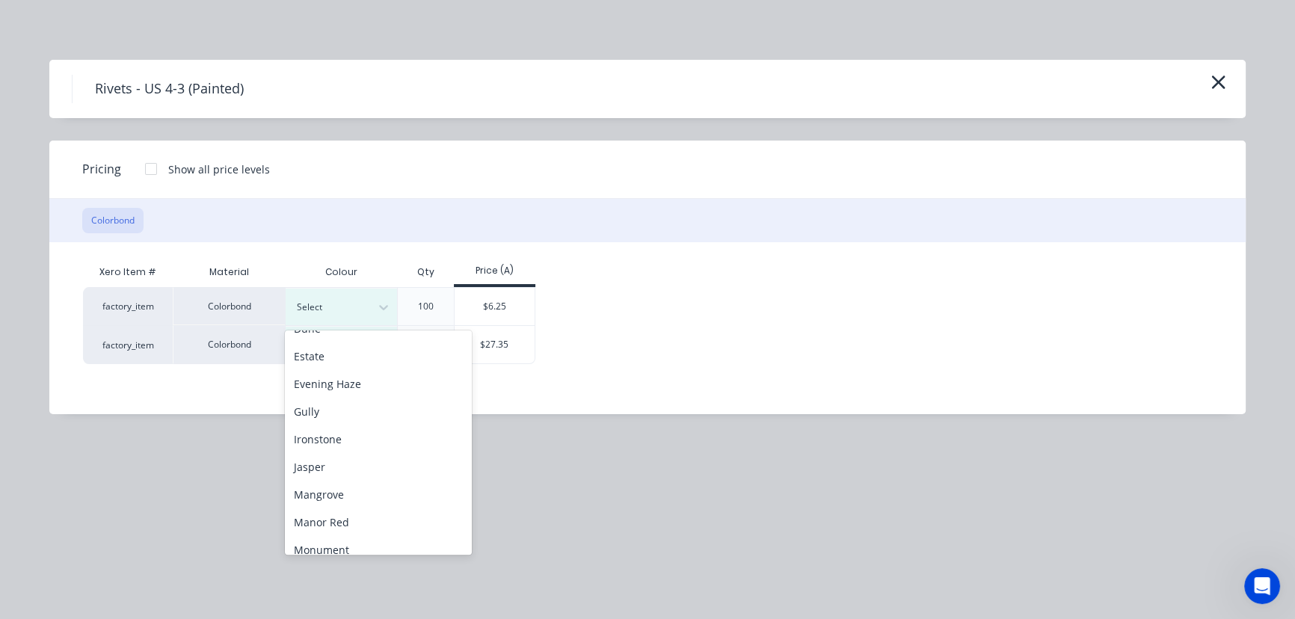
scroll to position [271, 0]
click at [340, 516] on div "Monument" at bounding box center [378, 519] width 187 height 28
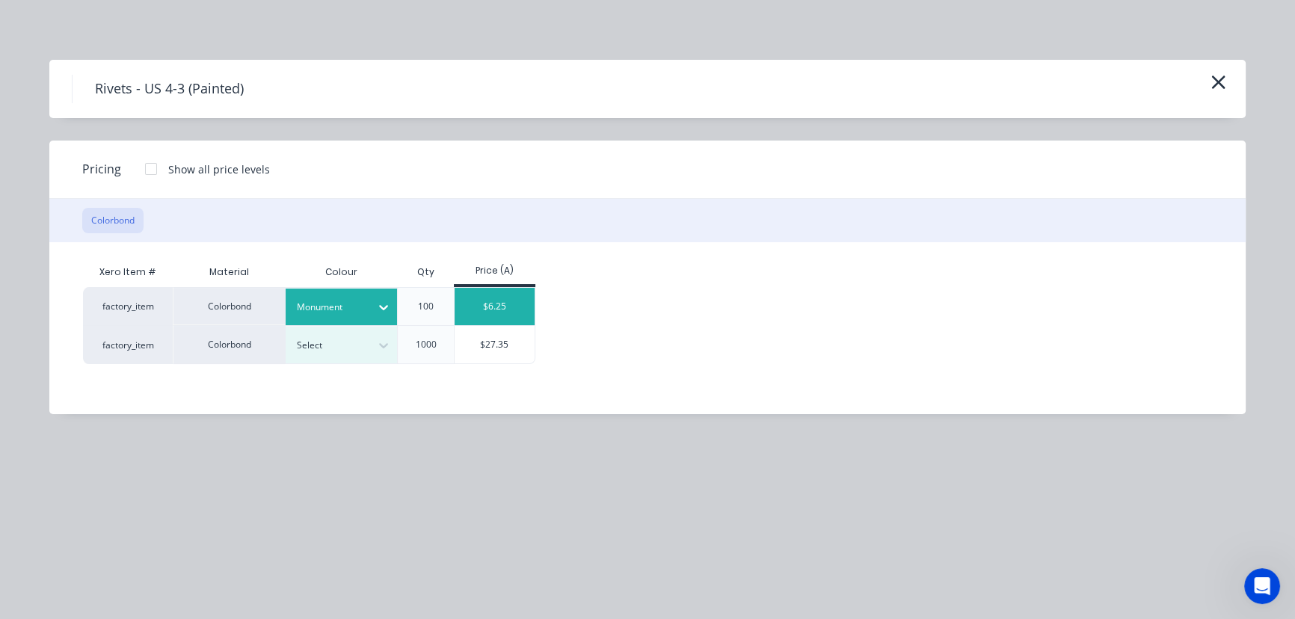
click at [483, 315] on div "$6.25" at bounding box center [494, 306] width 80 height 37
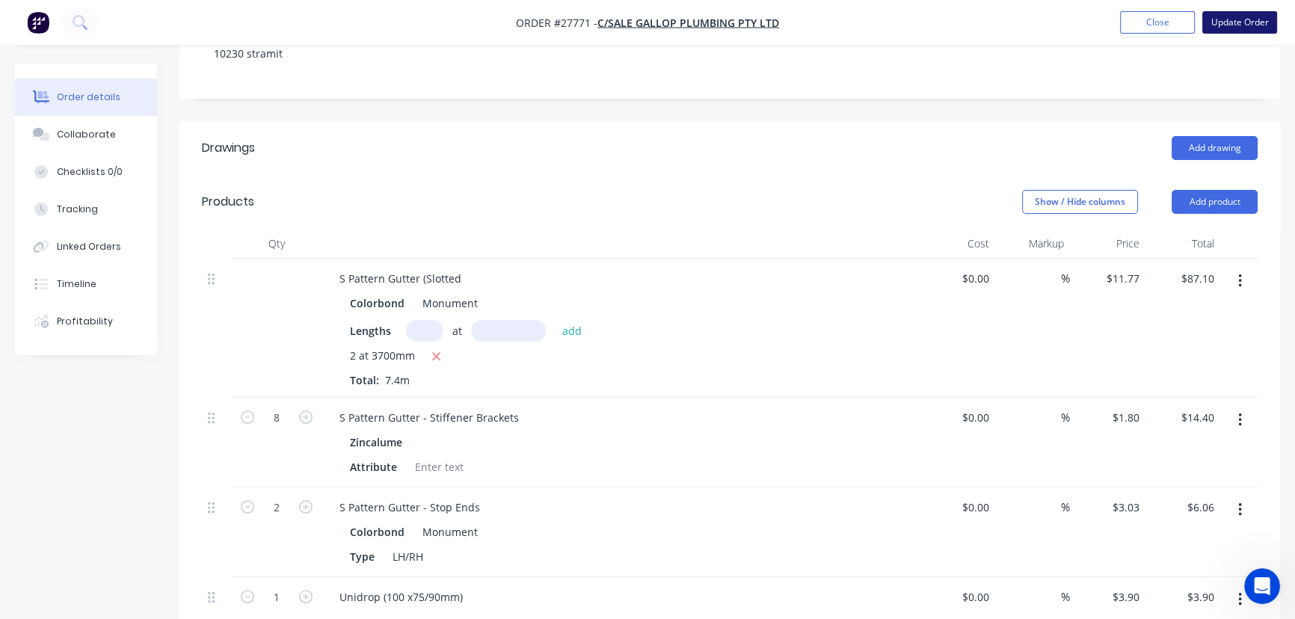
click at [1209, 21] on button "Update Order" at bounding box center [1239, 22] width 75 height 22
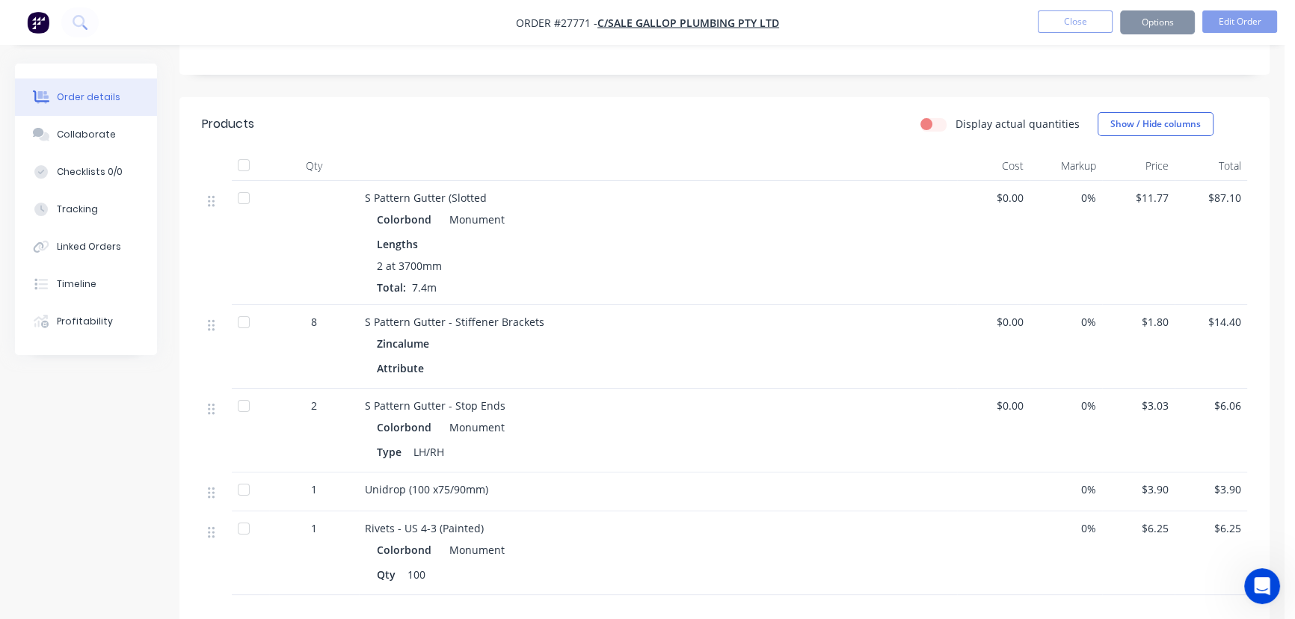
scroll to position [0, 0]
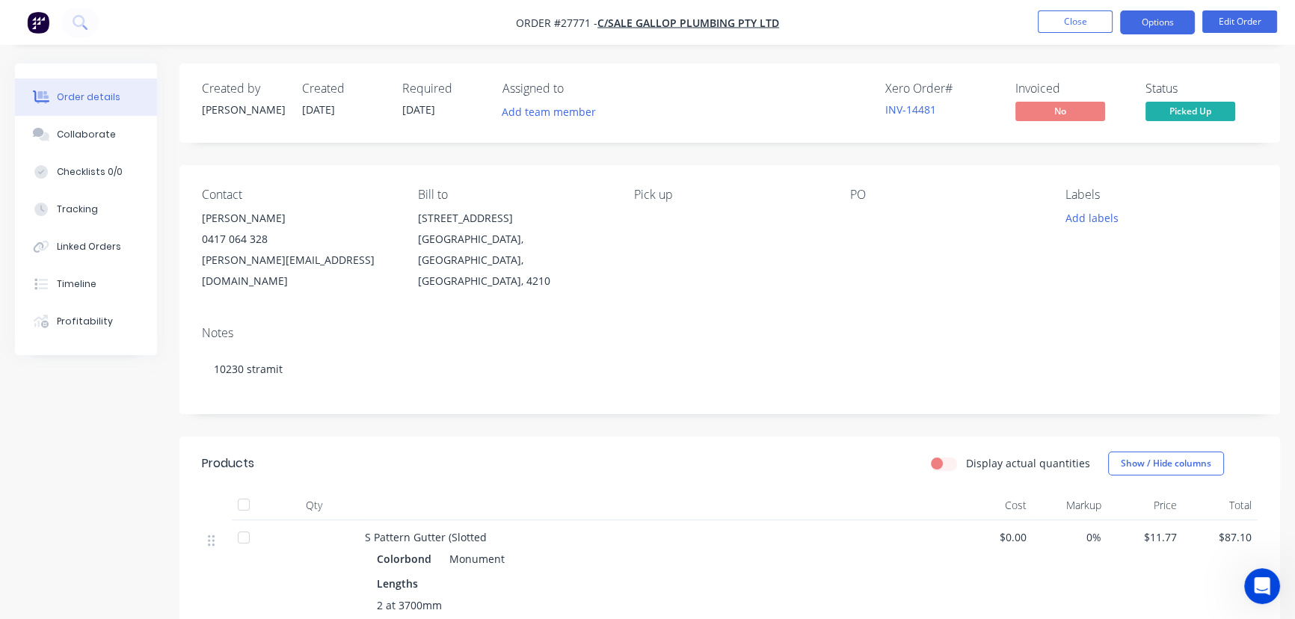
click at [1145, 21] on button "Options" at bounding box center [1157, 22] width 75 height 24
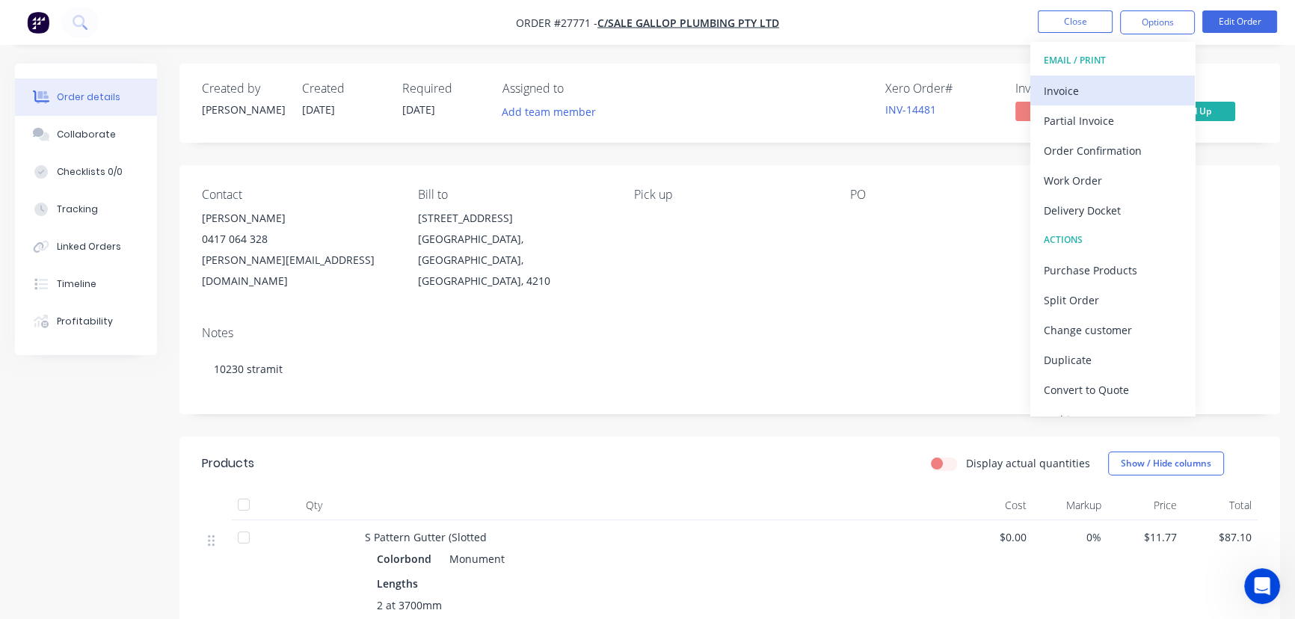
click at [1110, 87] on div "Invoice" at bounding box center [1113, 91] width 138 height 22
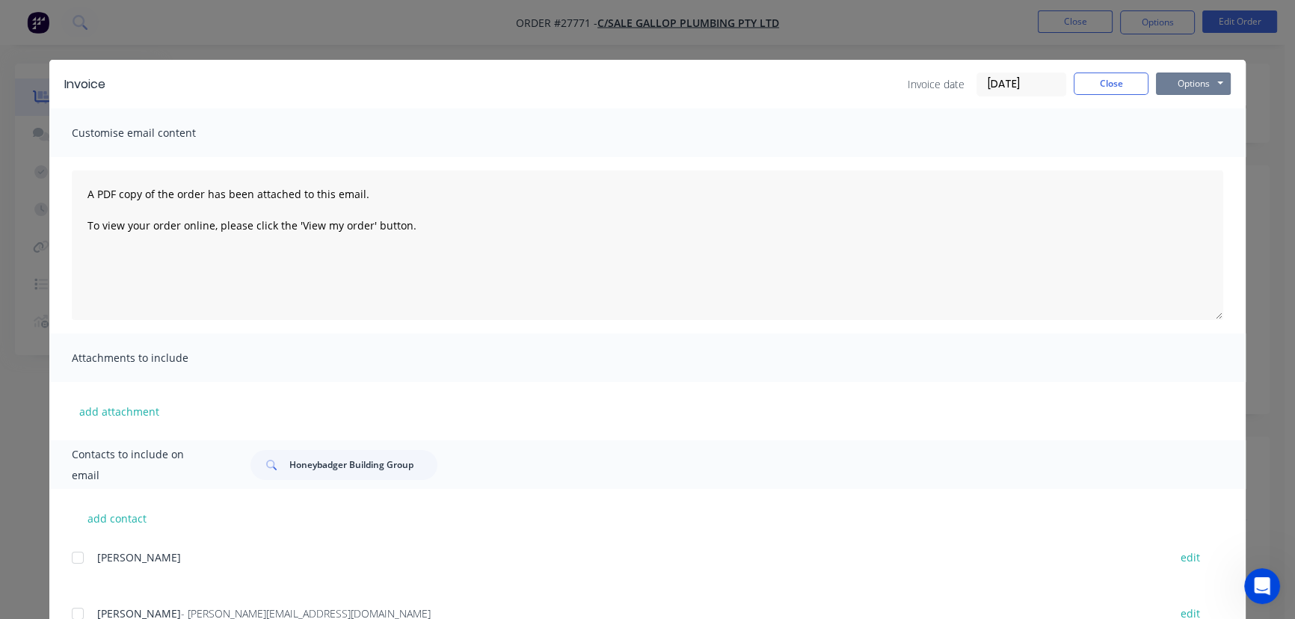
drag, startPoint x: 1177, startPoint y: 83, endPoint x: 1177, endPoint y: 96, distance: 13.5
click at [1177, 84] on button "Options" at bounding box center [1193, 84] width 75 height 22
click at [1181, 129] on button "Print" at bounding box center [1204, 135] width 96 height 25
click at [1078, 88] on button "Close" at bounding box center [1110, 84] width 75 height 22
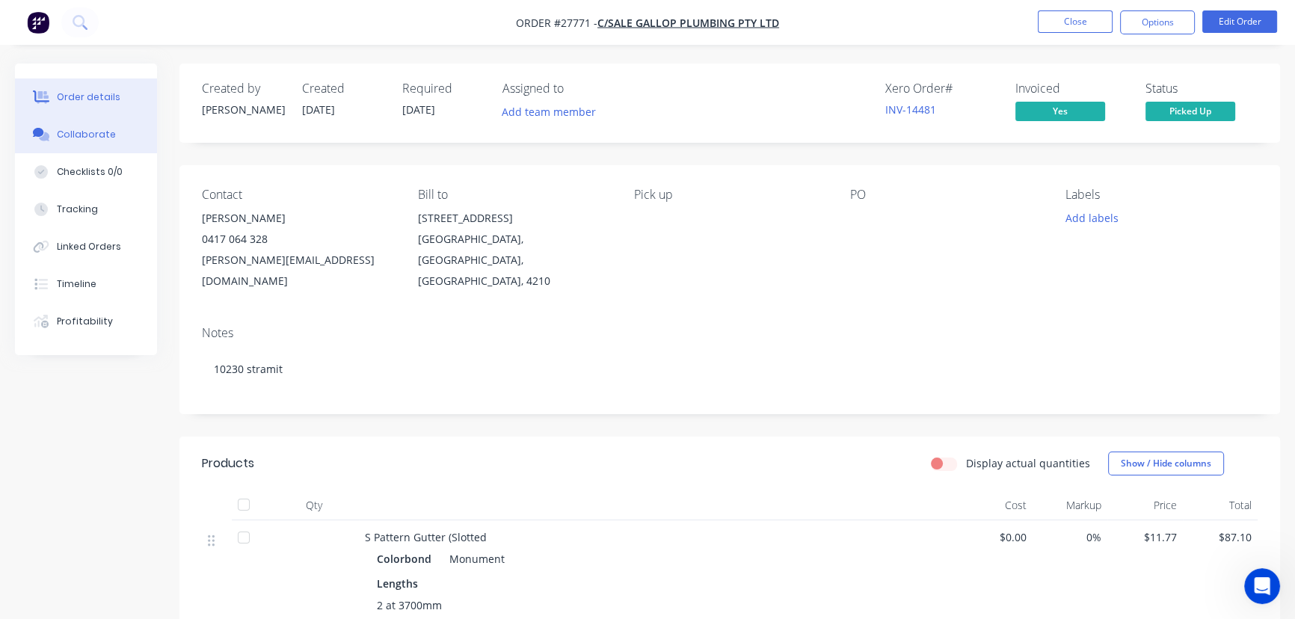
click at [79, 141] on div "Collaborate" at bounding box center [86, 134] width 59 height 13
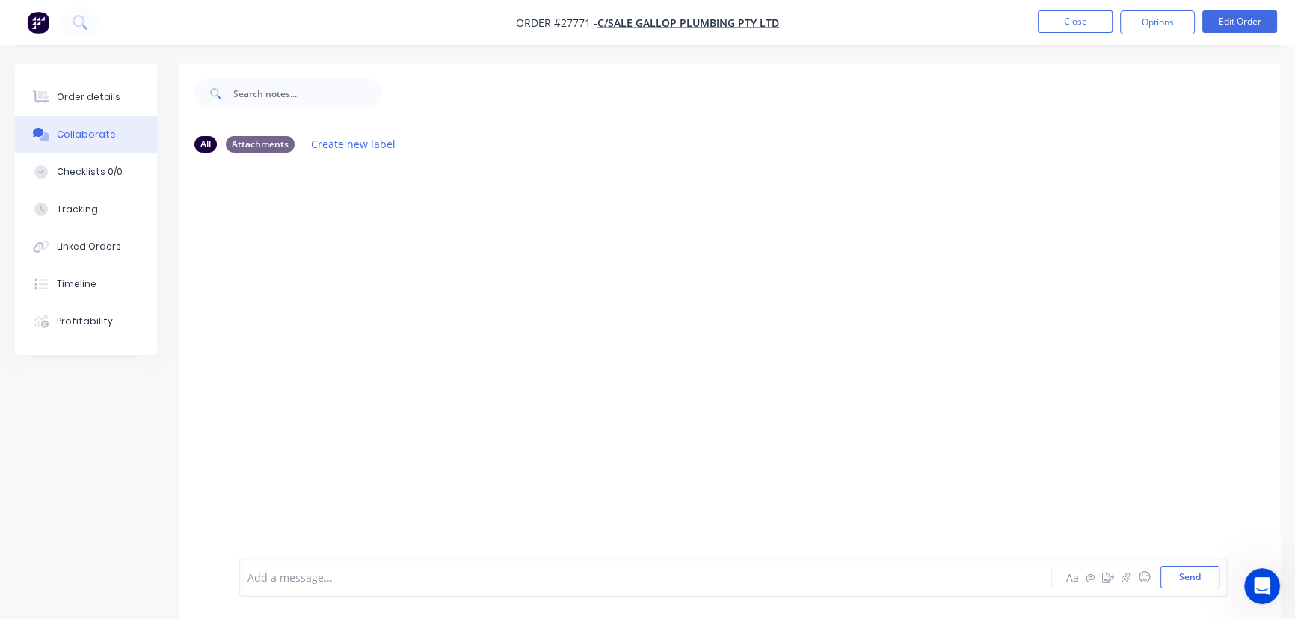
click at [290, 580] on div at bounding box center [612, 578] width 728 height 16
click at [339, 579] on span "Collected by [PERSON_NAME]-added unidrop and rivets-updated invoice." at bounding box center [432, 577] width 368 height 14
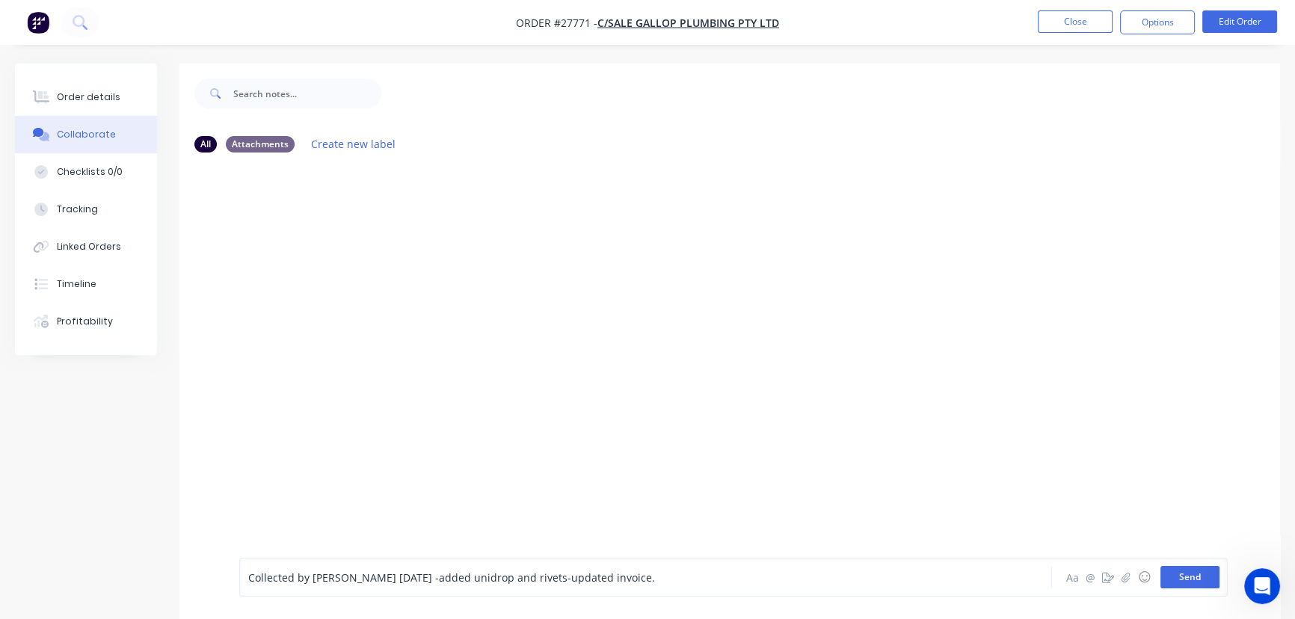
click at [1182, 581] on button "Send" at bounding box center [1189, 577] width 59 height 22
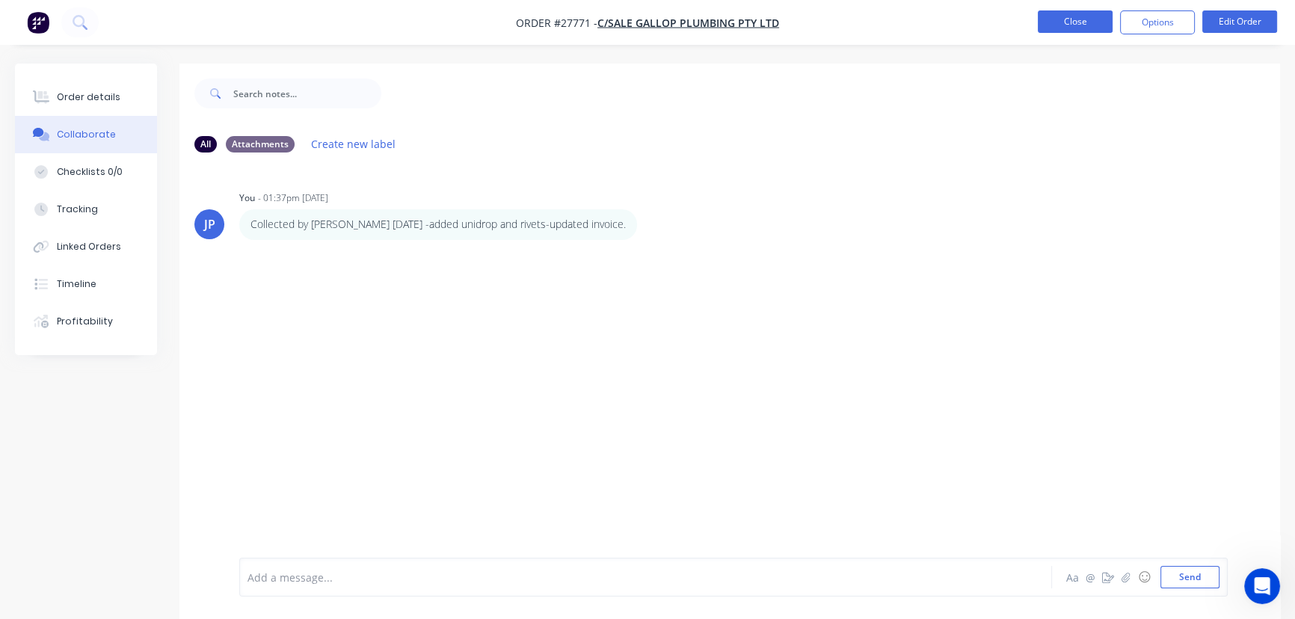
click at [1058, 22] on button "Close" at bounding box center [1075, 21] width 75 height 22
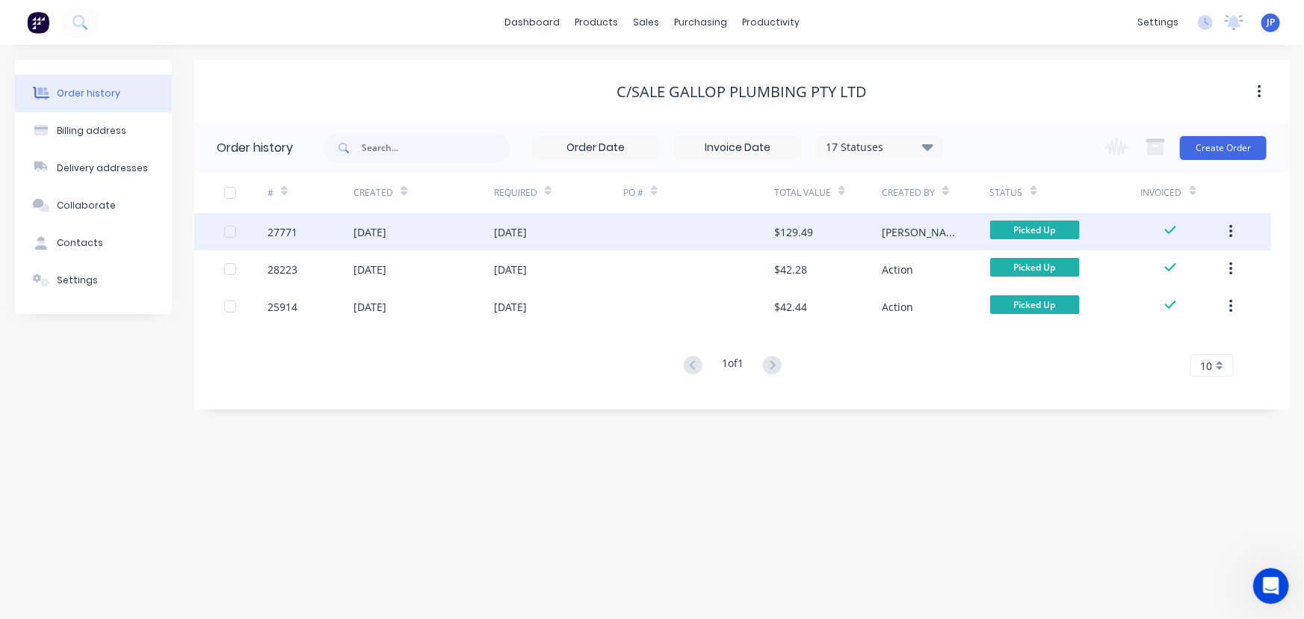
click at [1227, 232] on button "button" at bounding box center [1231, 231] width 35 height 27
click at [1138, 266] on div "Archive" at bounding box center [1178, 271] width 115 height 22
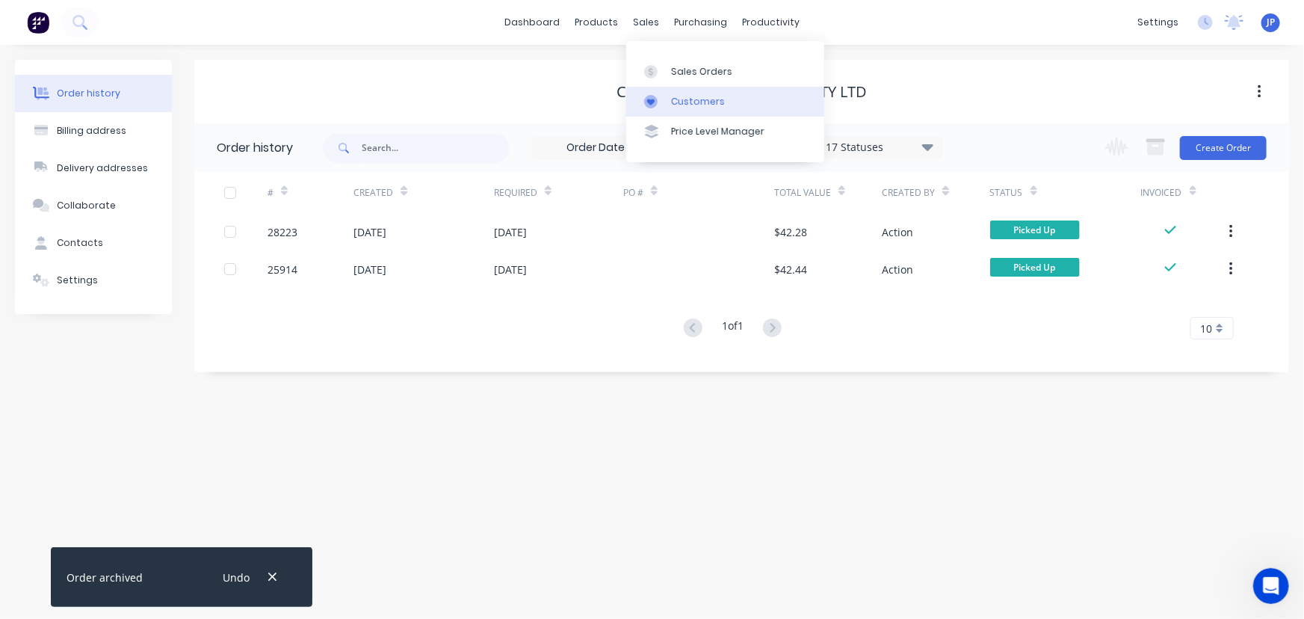
click at [677, 105] on div "Customers" at bounding box center [698, 101] width 54 height 13
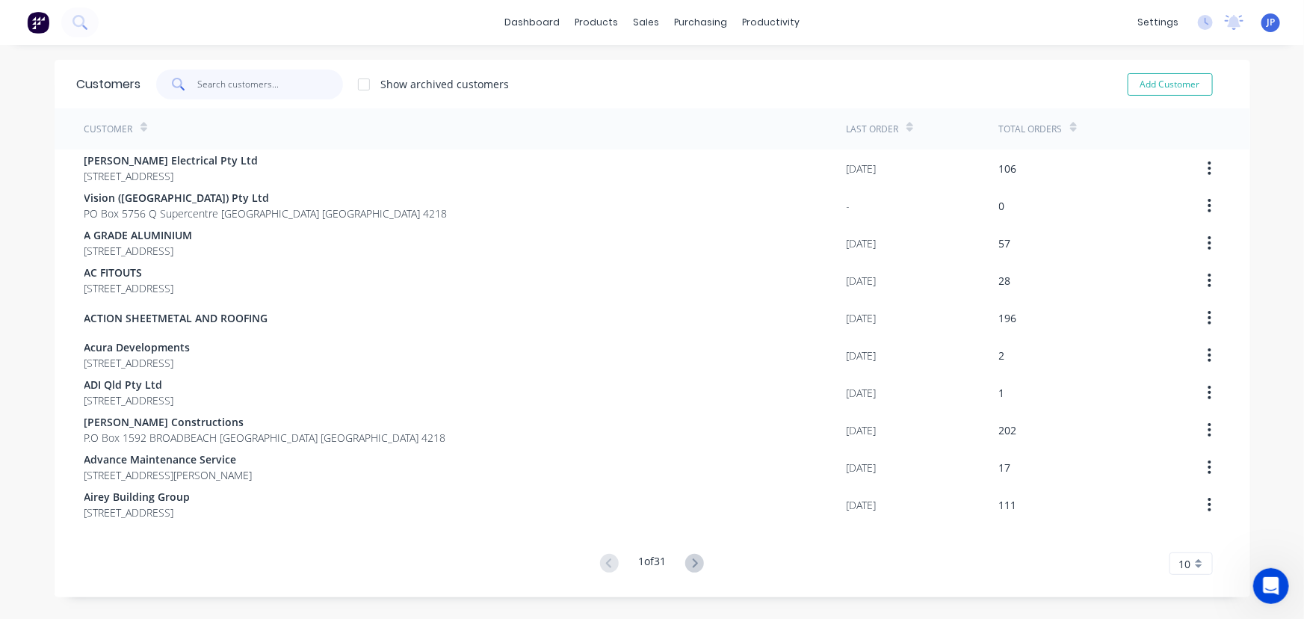
click at [211, 90] on input "text" at bounding box center [270, 85] width 146 height 30
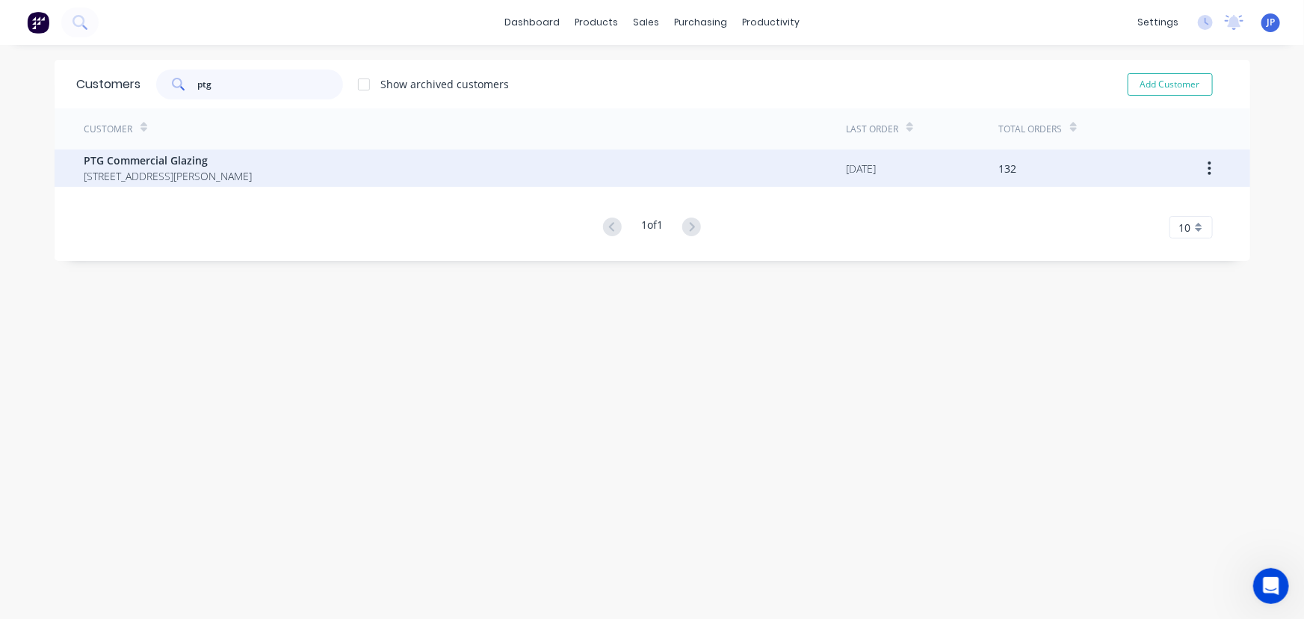
type input "ptg"
click at [158, 163] on span "PTG Commercial Glazing" at bounding box center [168, 160] width 168 height 16
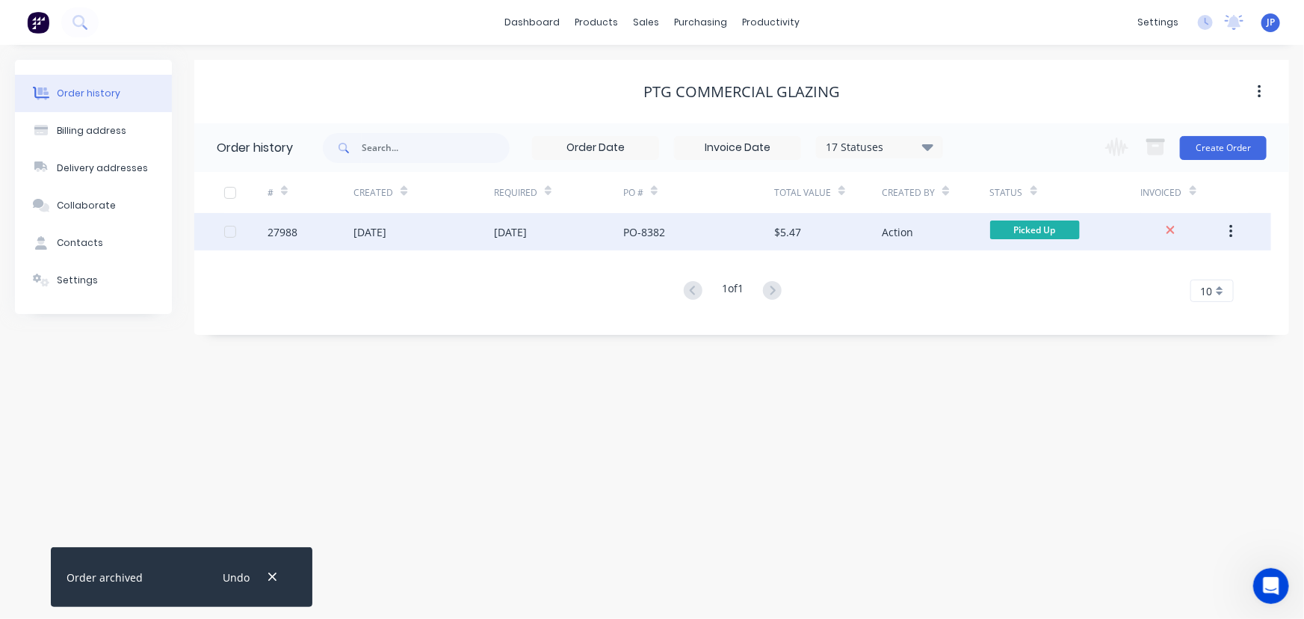
click at [336, 239] on div "27988" at bounding box center [311, 231] width 86 height 37
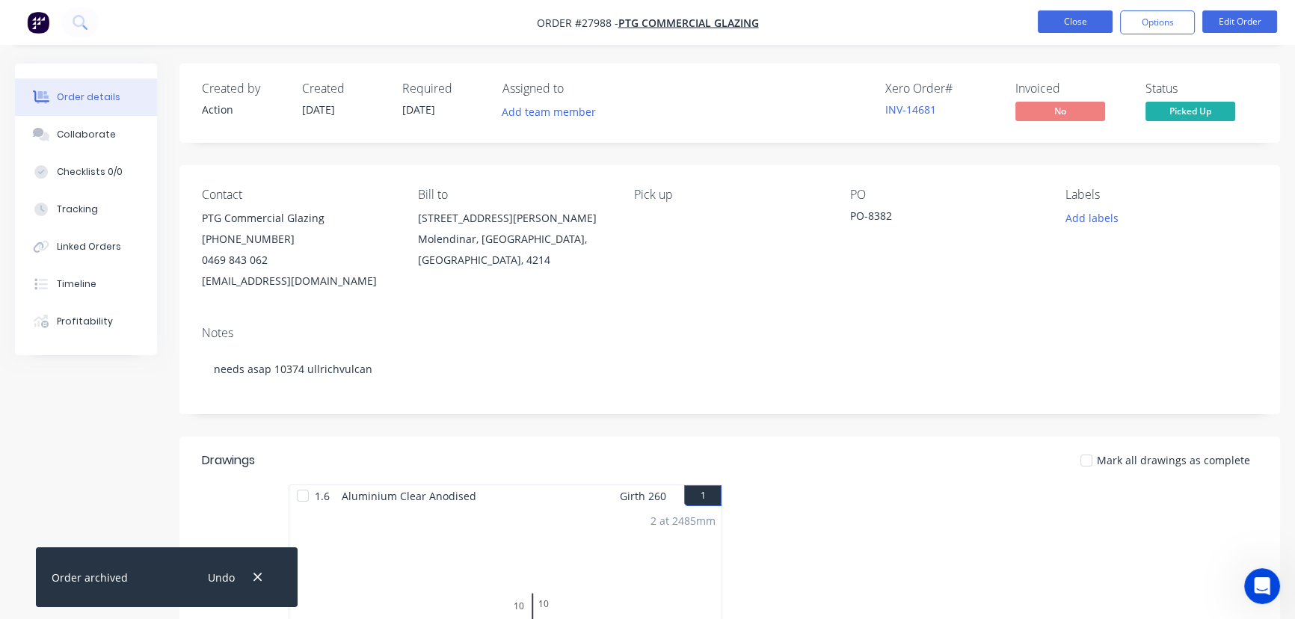
click at [1097, 17] on button "Close" at bounding box center [1075, 21] width 75 height 22
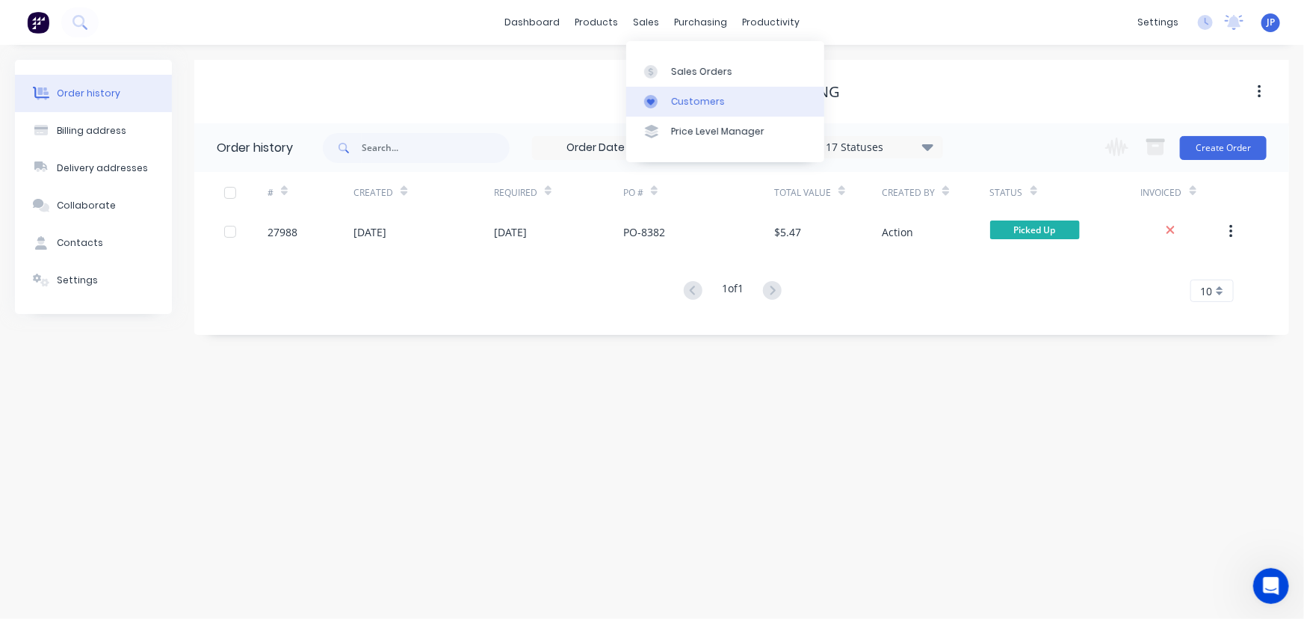
click at [690, 97] on div "Customers" at bounding box center [698, 101] width 54 height 13
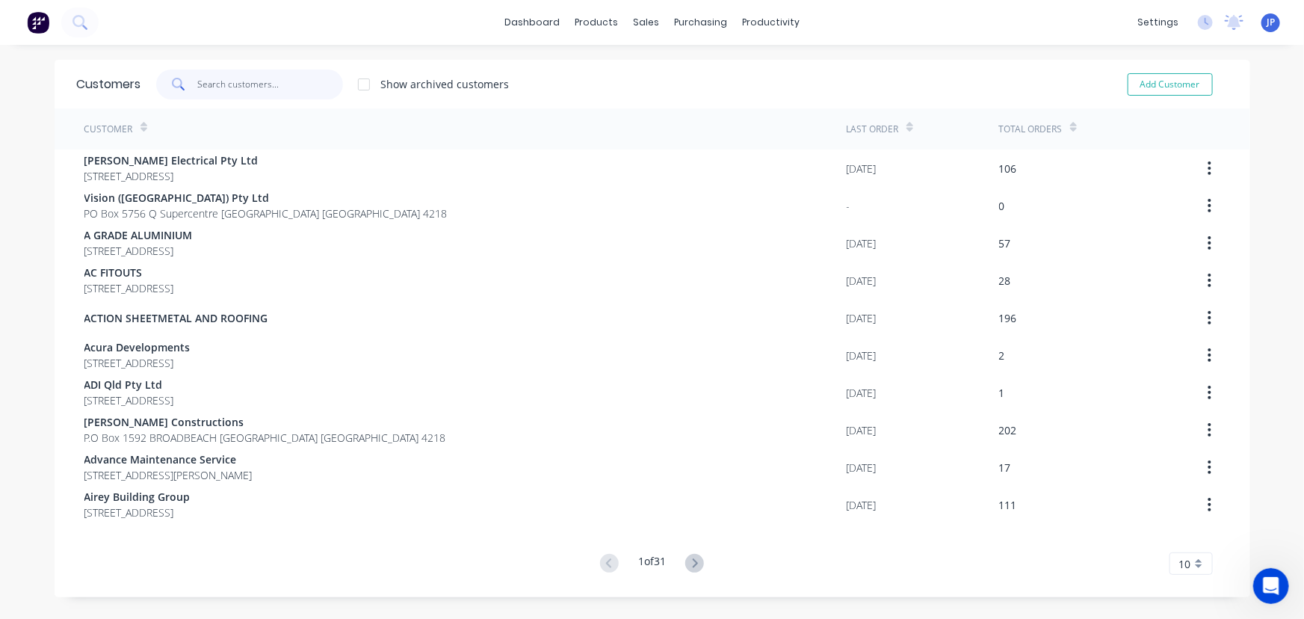
click at [273, 89] on input "text" at bounding box center [270, 85] width 146 height 30
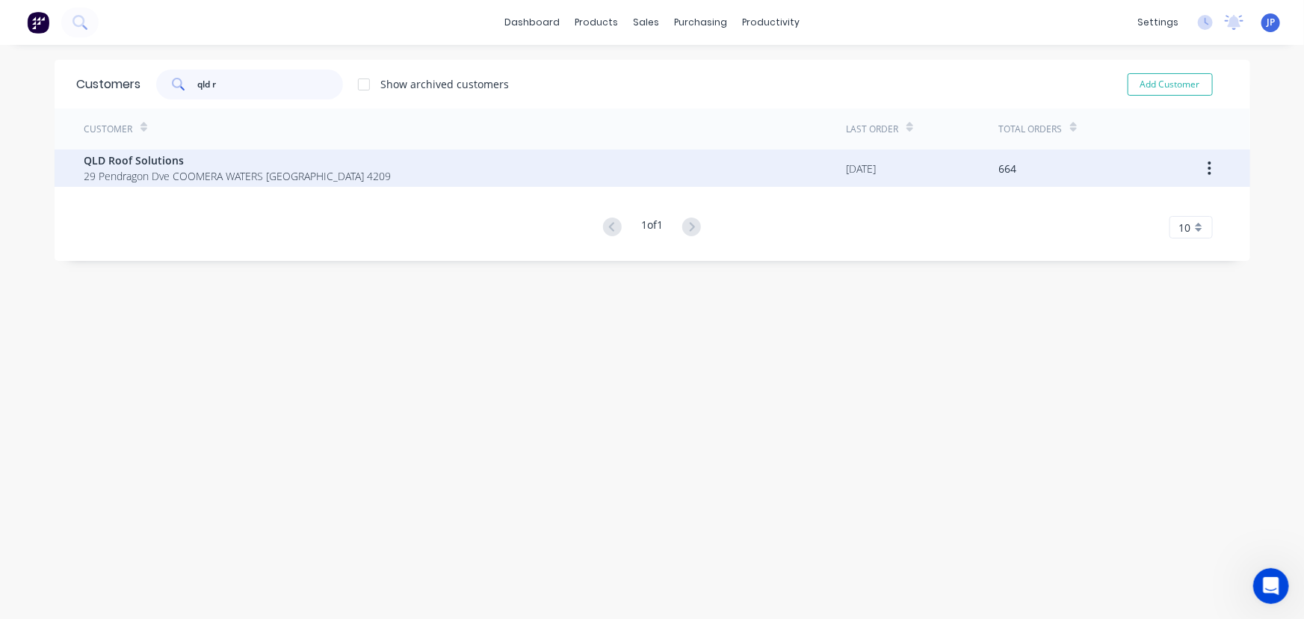
type input "qld r"
click at [178, 172] on span "29 Pendragon Dve COOMERA WATERS [GEOGRAPHIC_DATA] 4209" at bounding box center [237, 176] width 307 height 16
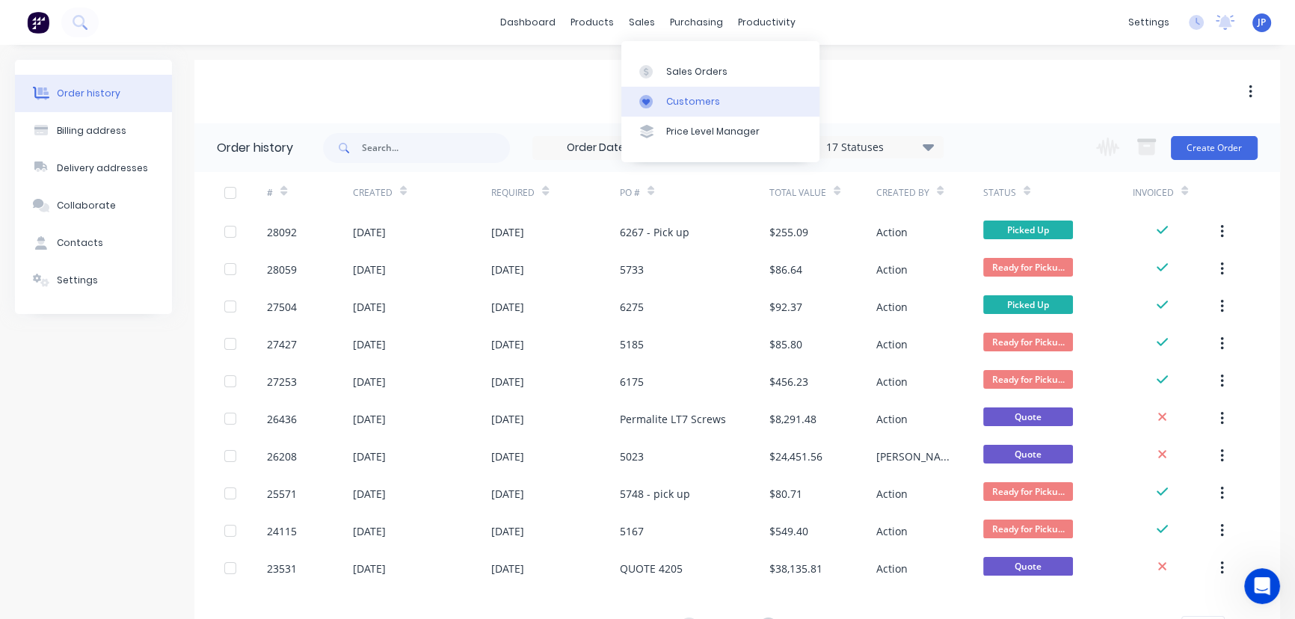
click at [677, 99] on div "Customers" at bounding box center [693, 101] width 54 height 13
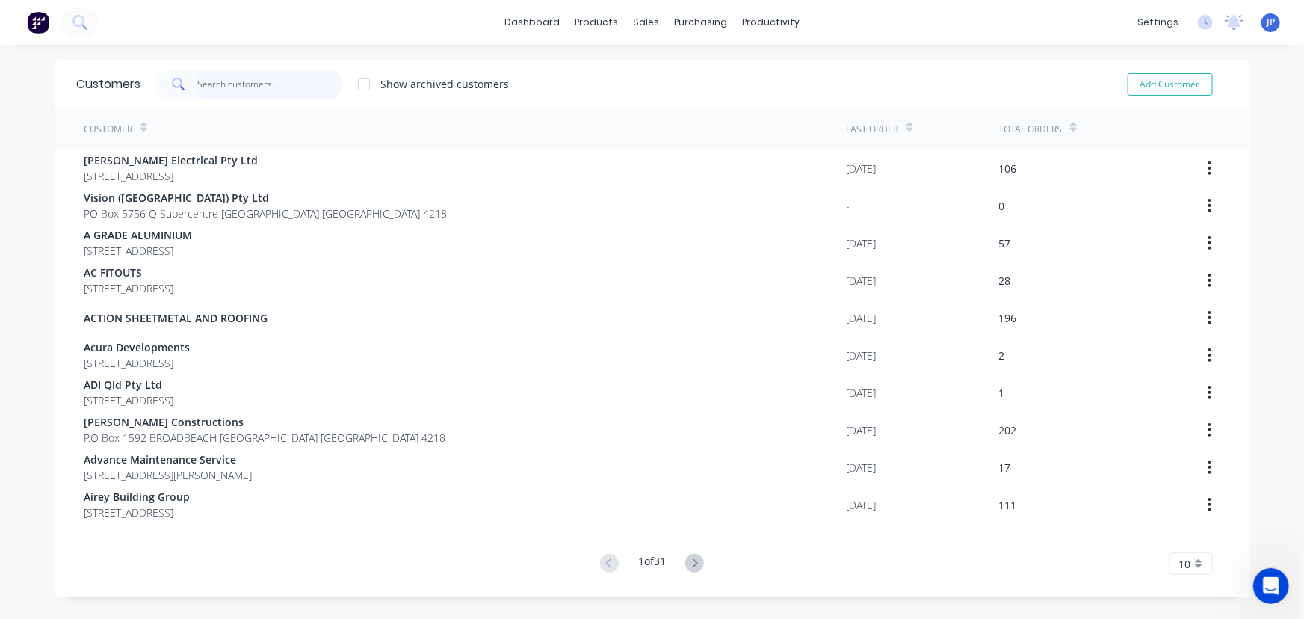
click at [219, 91] on input "text" at bounding box center [270, 85] width 146 height 30
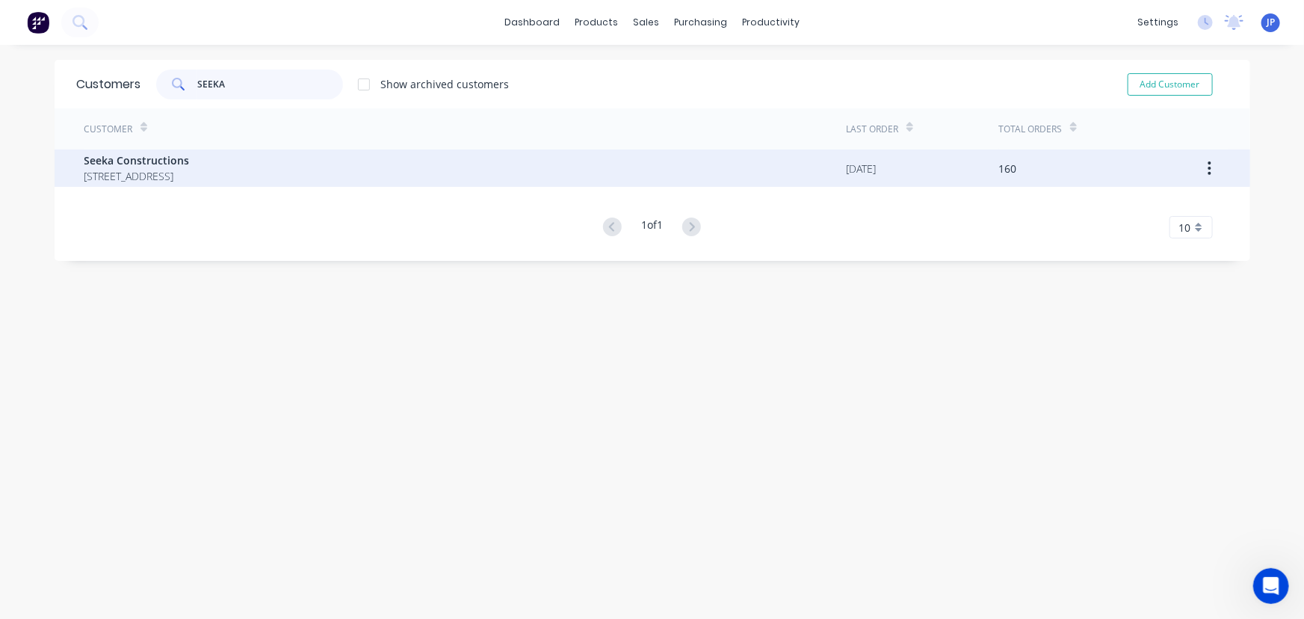
type input "SEEKA"
click at [171, 173] on span "[STREET_ADDRESS]" at bounding box center [136, 176] width 105 height 16
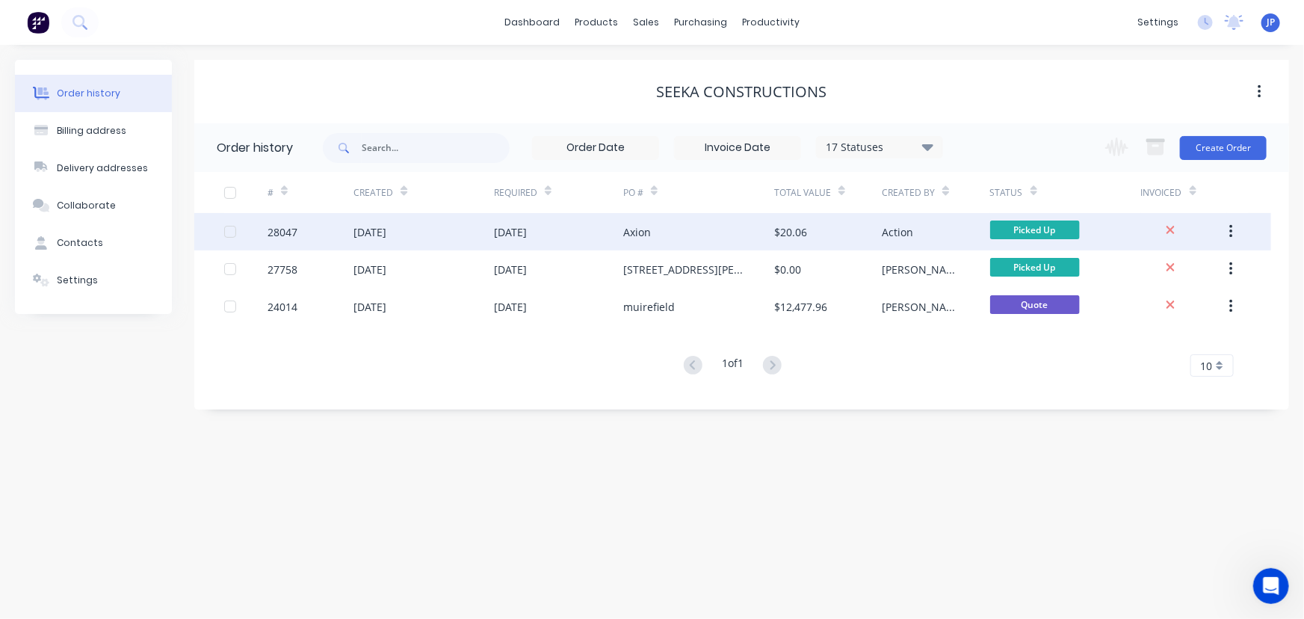
click at [354, 230] on div "[DATE]" at bounding box center [370, 232] width 33 height 16
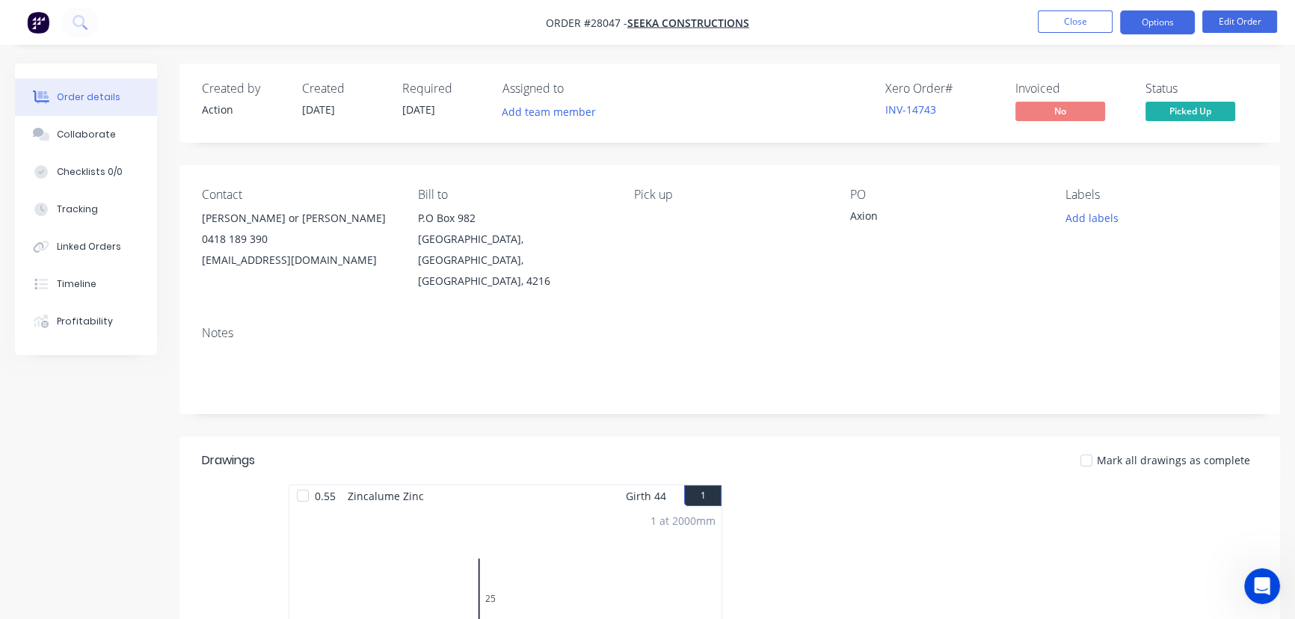
click at [1148, 28] on button "Options" at bounding box center [1157, 22] width 75 height 24
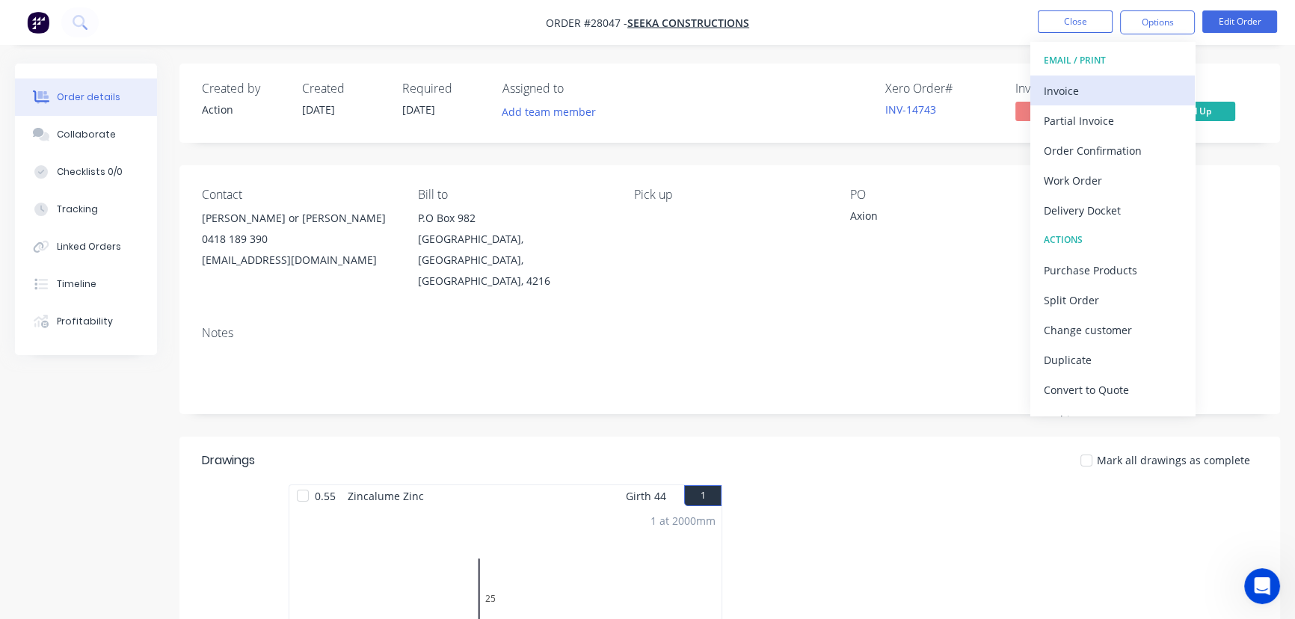
click at [1087, 88] on div "Invoice" at bounding box center [1113, 91] width 138 height 22
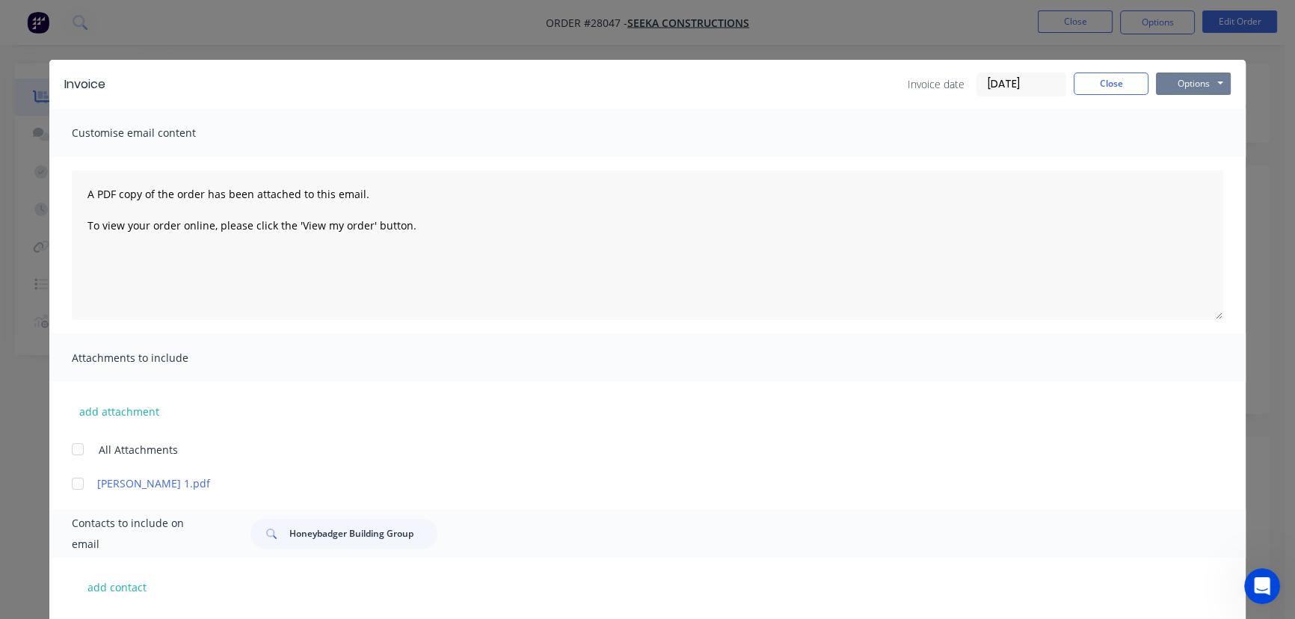
drag, startPoint x: 1191, startPoint y: 78, endPoint x: 1192, endPoint y: 95, distance: 17.3
click at [1192, 81] on button "Options" at bounding box center [1193, 84] width 75 height 22
click at [1188, 132] on button "Print" at bounding box center [1204, 135] width 96 height 25
click at [1021, 87] on input "[DATE]" at bounding box center [1021, 84] width 88 height 22
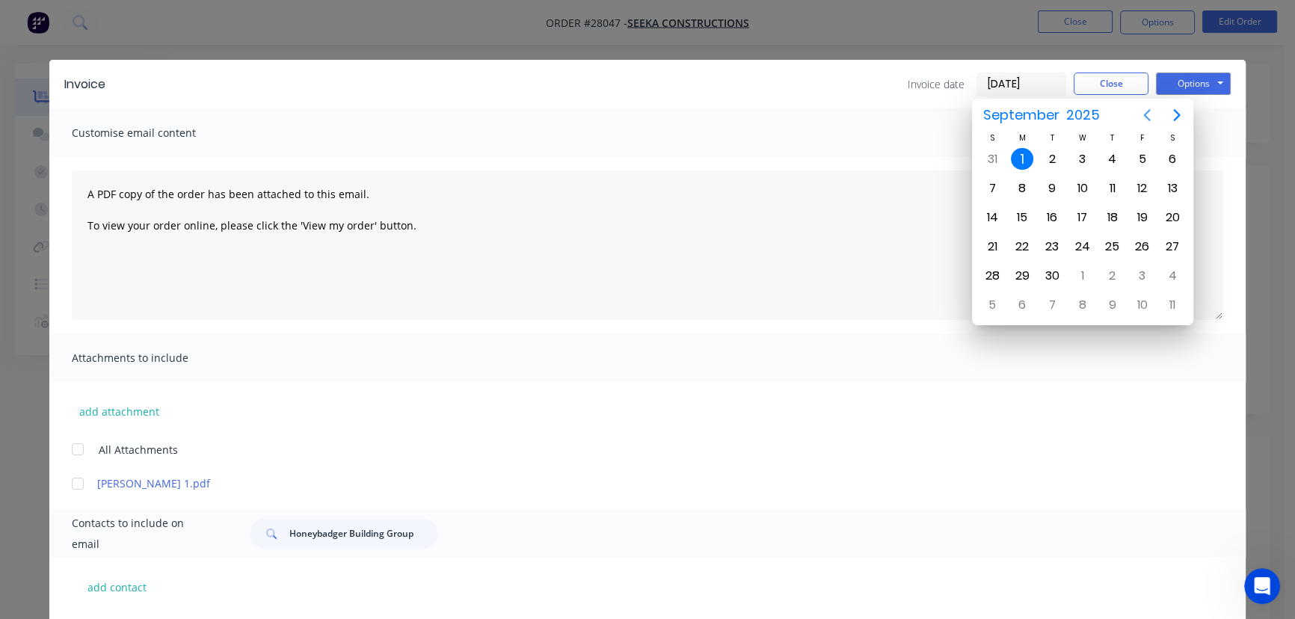
click at [1149, 111] on icon "Previous page" at bounding box center [1147, 115] width 18 height 18
click at [1109, 274] on div "28" at bounding box center [1112, 276] width 22 height 22
type input "[DATE]"
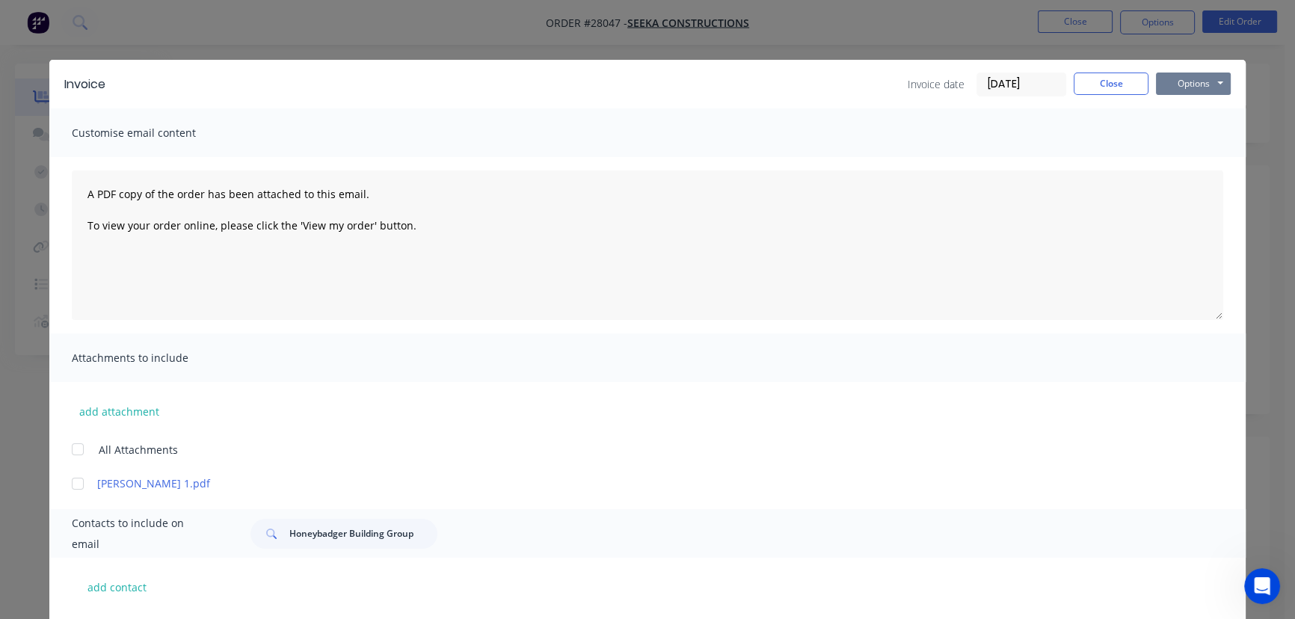
click at [1167, 88] on button "Options" at bounding box center [1193, 84] width 75 height 22
click at [1174, 138] on button "Print" at bounding box center [1204, 135] width 96 height 25
click at [1076, 85] on button "Close" at bounding box center [1110, 84] width 75 height 22
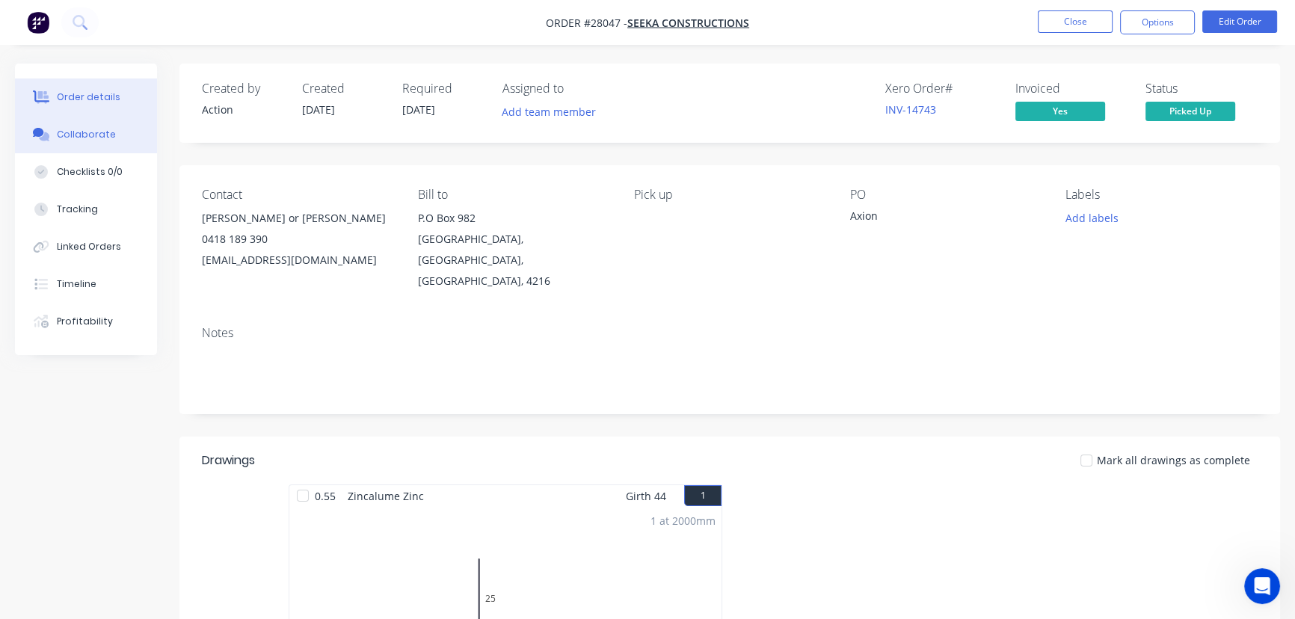
click at [53, 132] on button "Collaborate" at bounding box center [86, 134] width 142 height 37
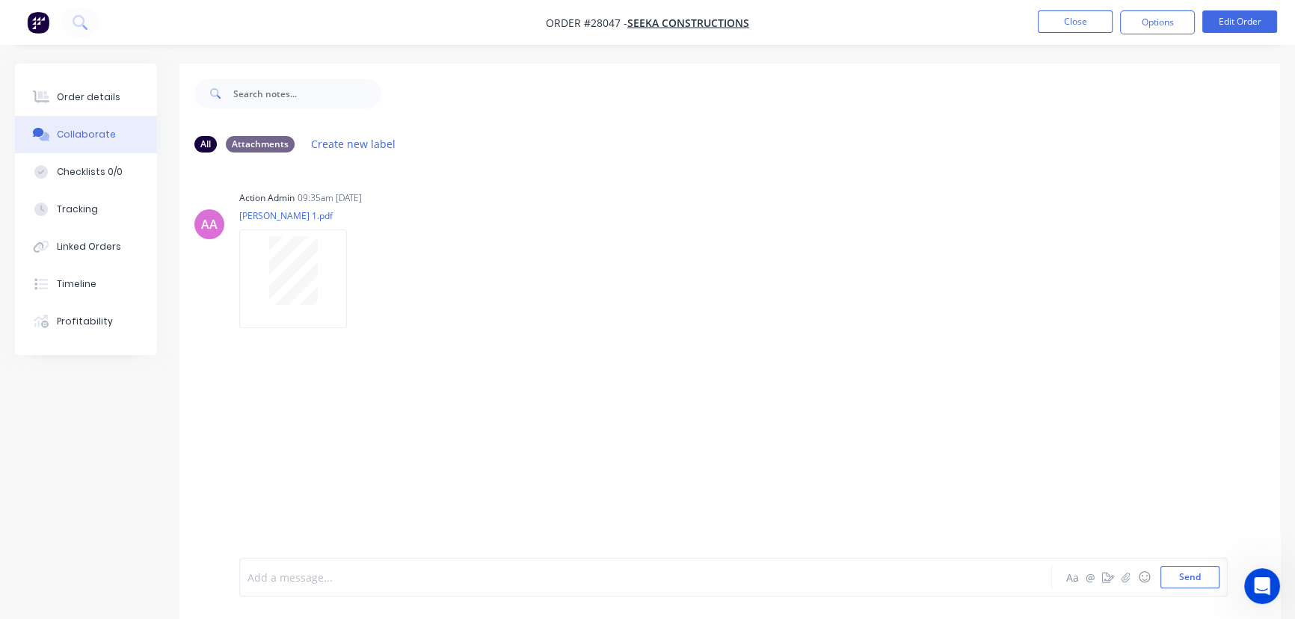
click at [272, 583] on div at bounding box center [612, 578] width 728 height 16
click at [1186, 565] on div "Marked out & folded by [PERSON_NAME]. In rack C2. Collected by [PERSON_NAME] 28…" at bounding box center [733, 577] width 988 height 39
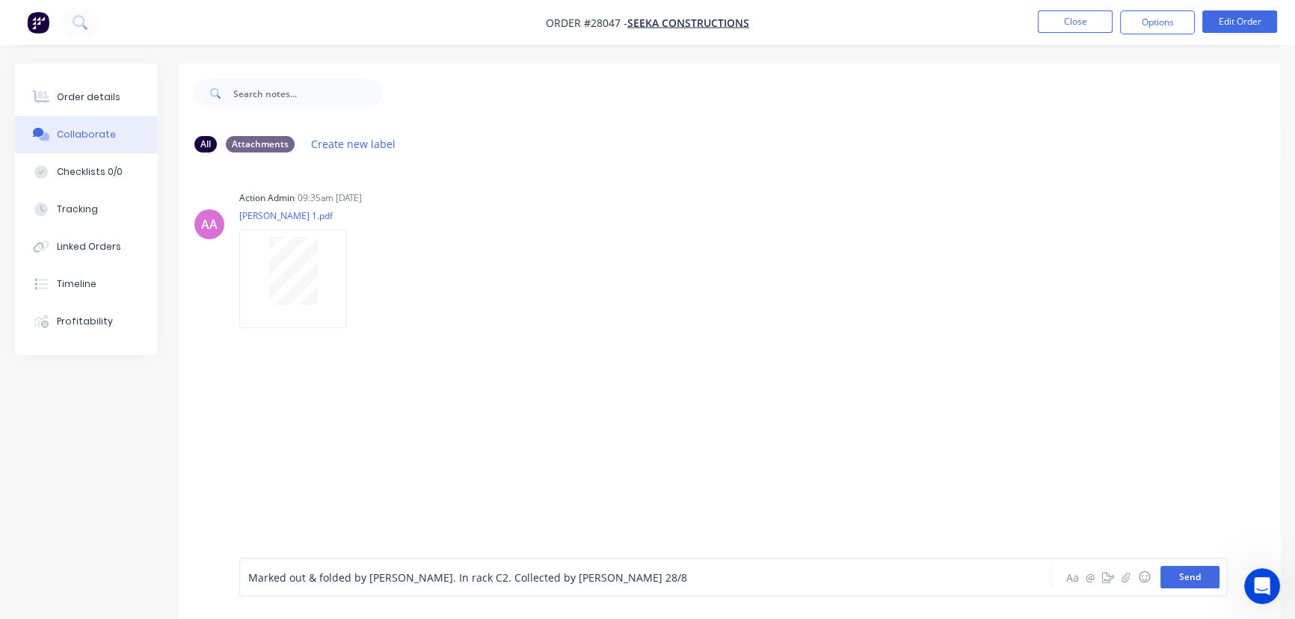
click at [1186, 577] on button "Send" at bounding box center [1189, 577] width 59 height 22
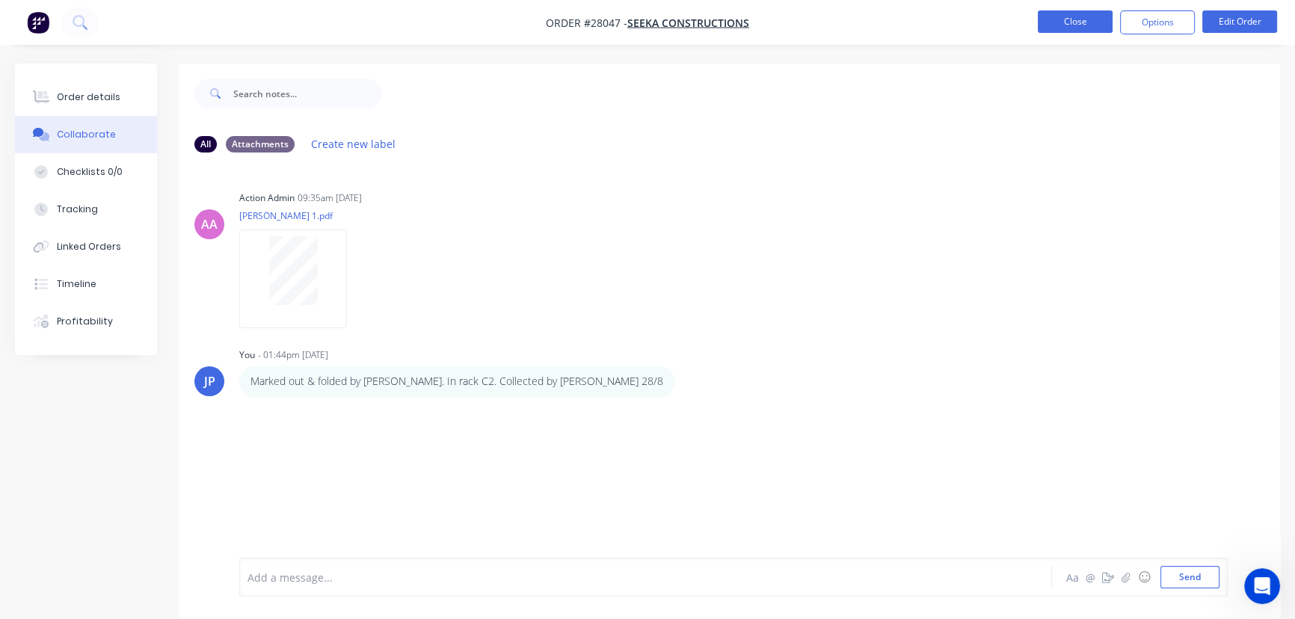
click at [1064, 26] on button "Close" at bounding box center [1075, 21] width 75 height 22
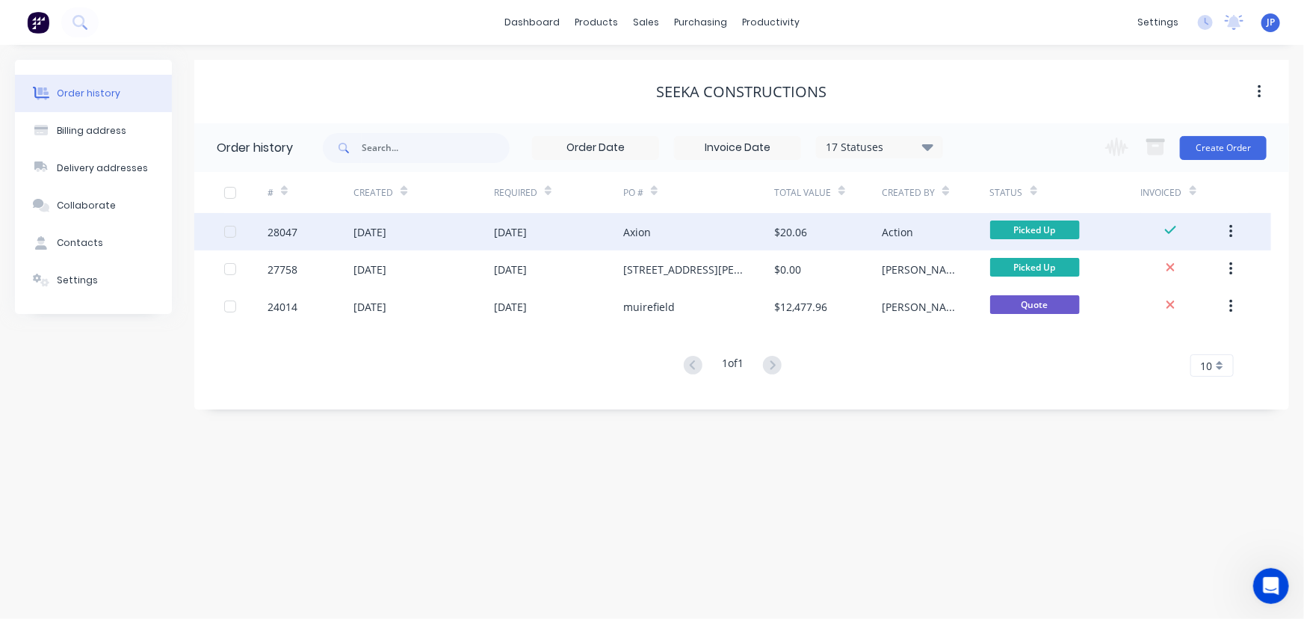
click at [1233, 232] on icon "button" at bounding box center [1231, 231] width 3 height 13
click at [1165, 264] on div "Archive" at bounding box center [1178, 271] width 115 height 22
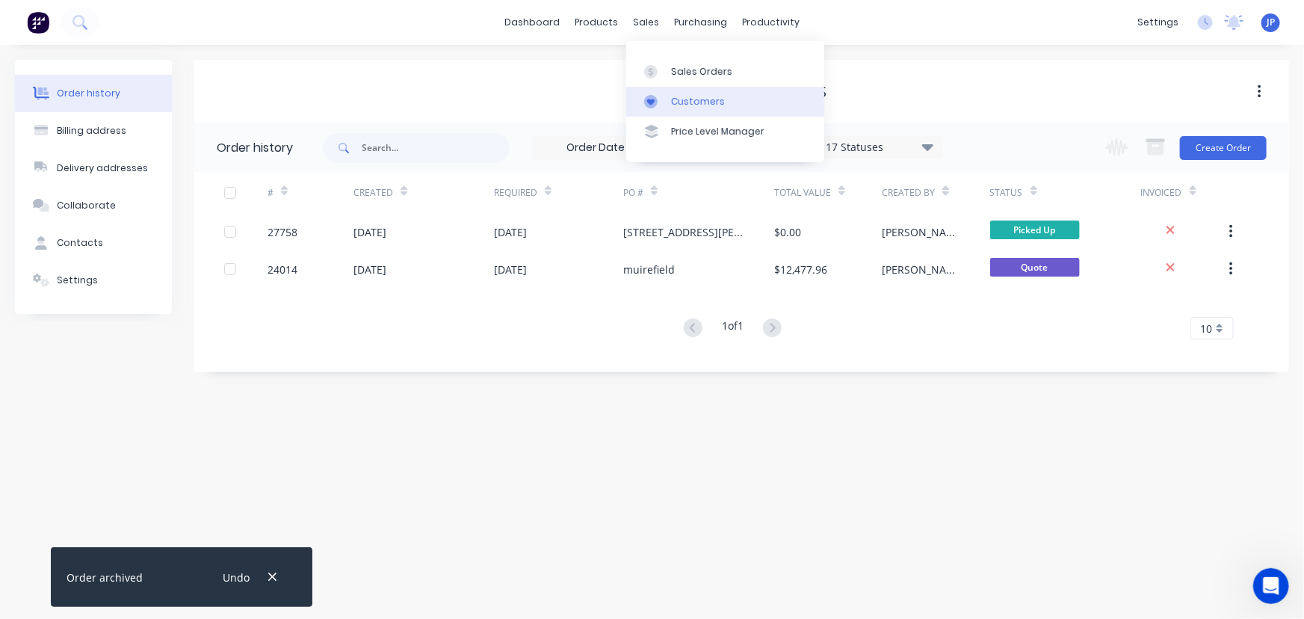
click at [676, 96] on div "Customers" at bounding box center [698, 101] width 54 height 13
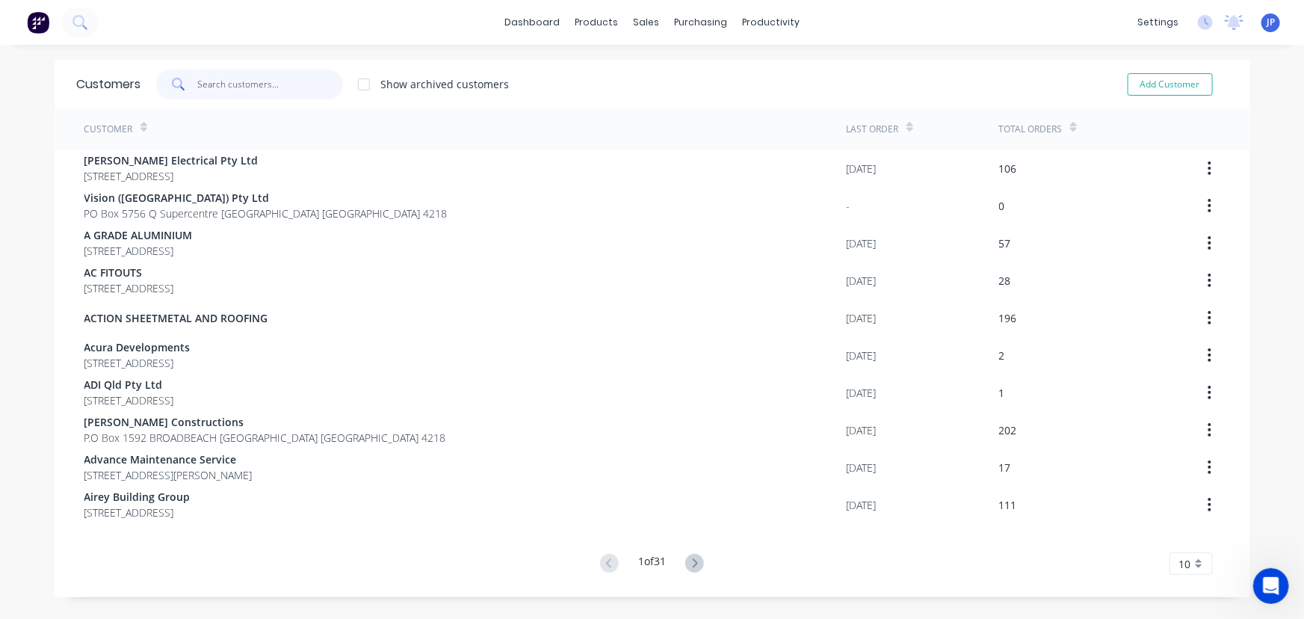
click at [271, 92] on input "text" at bounding box center [270, 85] width 146 height 30
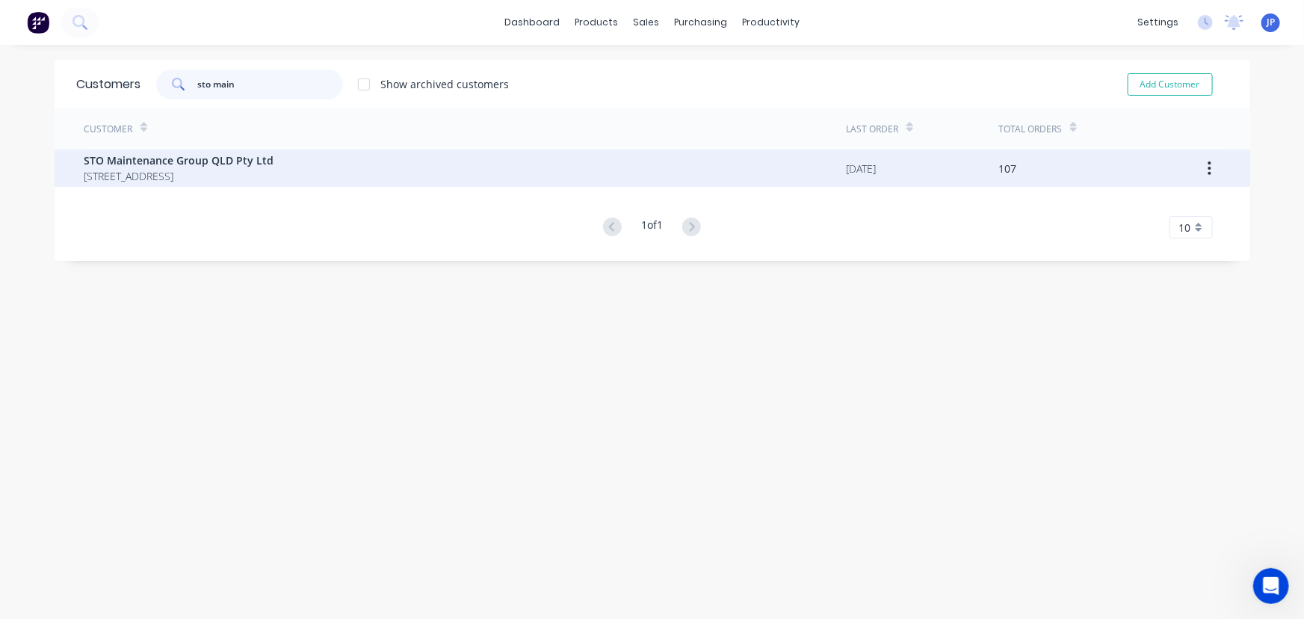
type input "sto main"
click at [202, 168] on span "[STREET_ADDRESS]" at bounding box center [179, 176] width 190 height 16
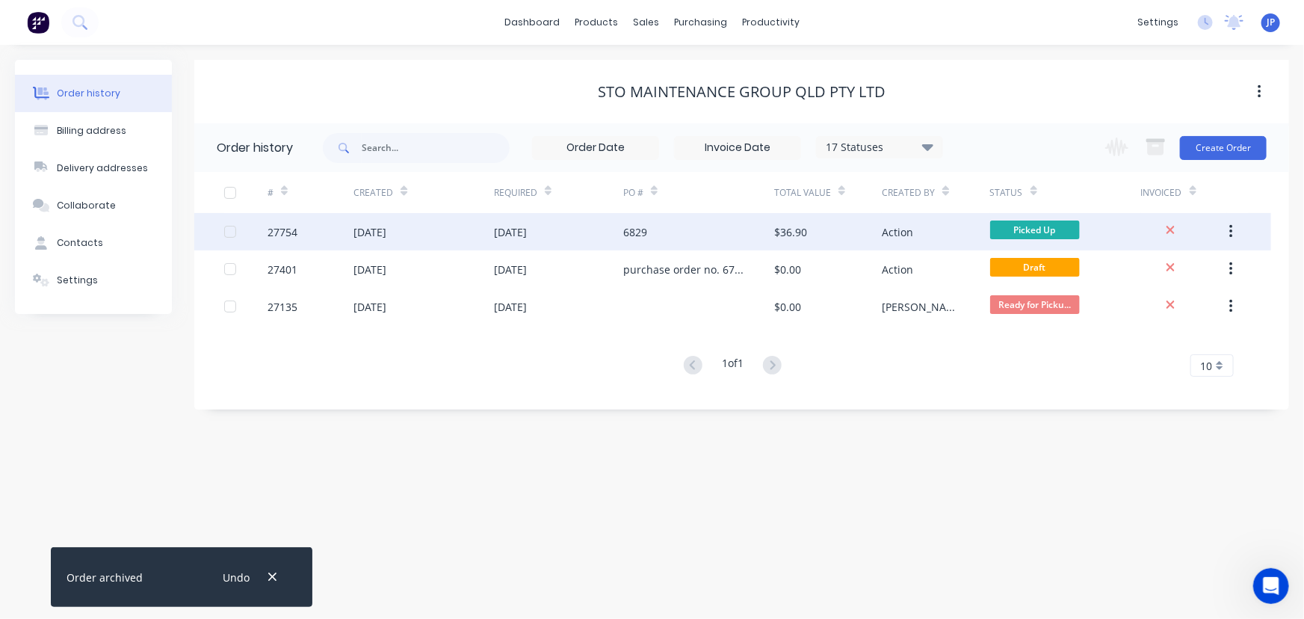
click at [309, 235] on div "27754" at bounding box center [311, 231] width 86 height 37
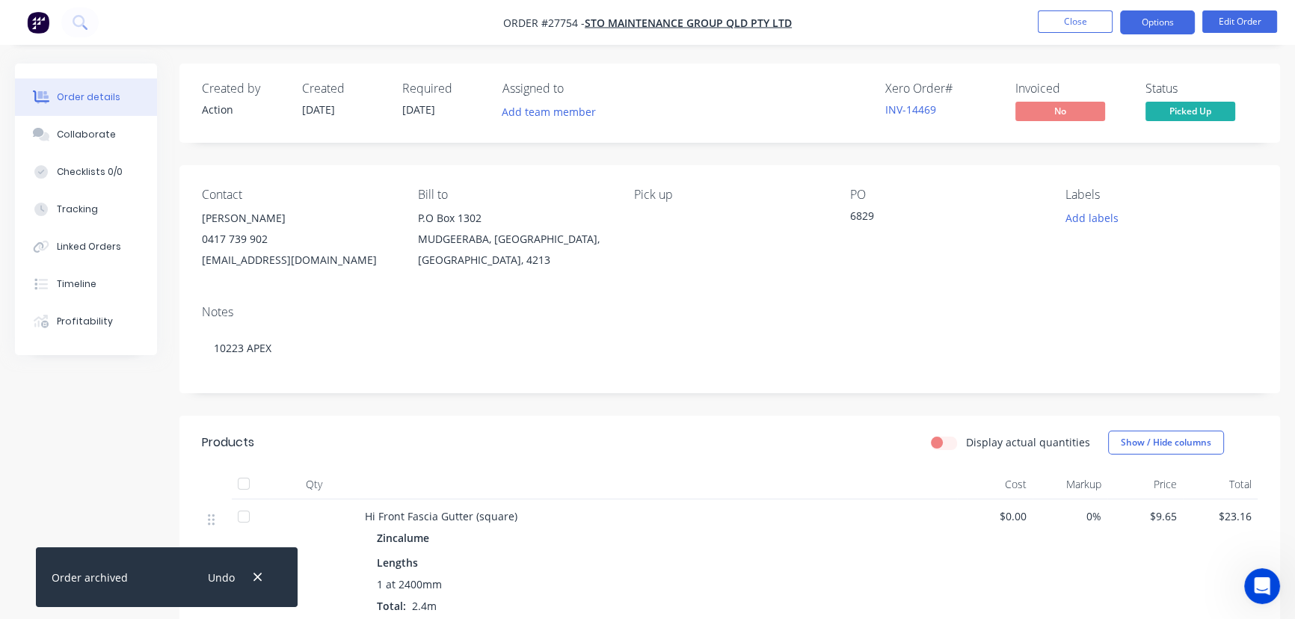
click at [1156, 22] on button "Options" at bounding box center [1157, 22] width 75 height 24
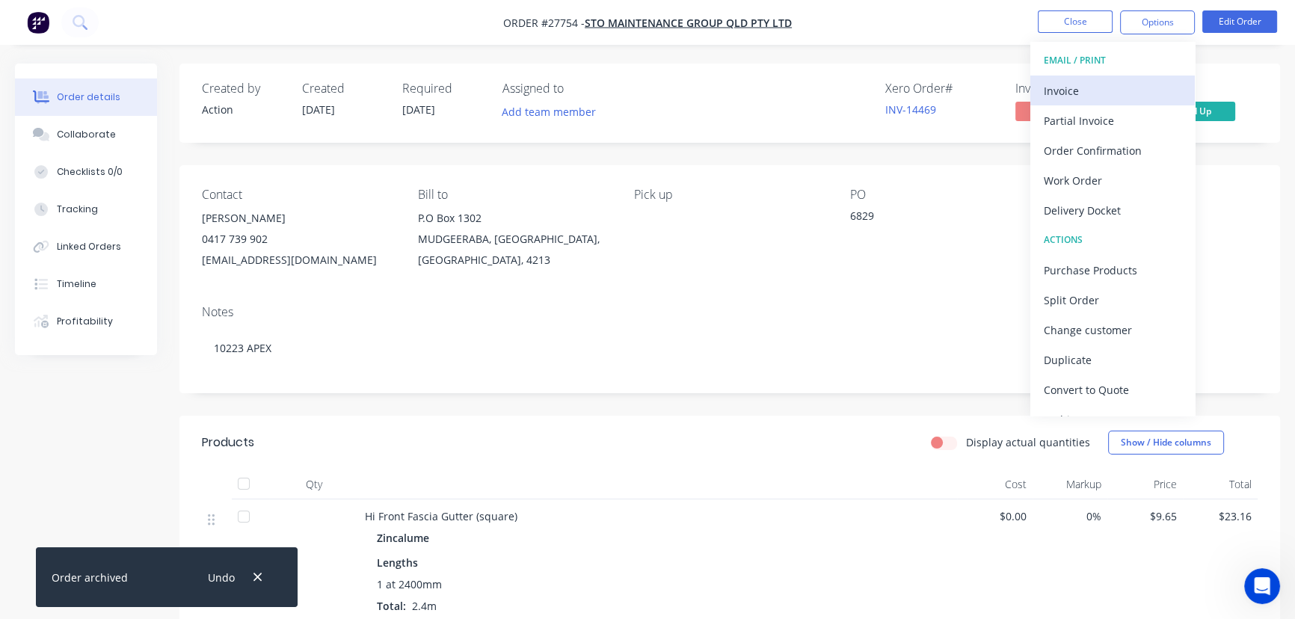
click at [1077, 90] on div "Invoice" at bounding box center [1113, 91] width 138 height 22
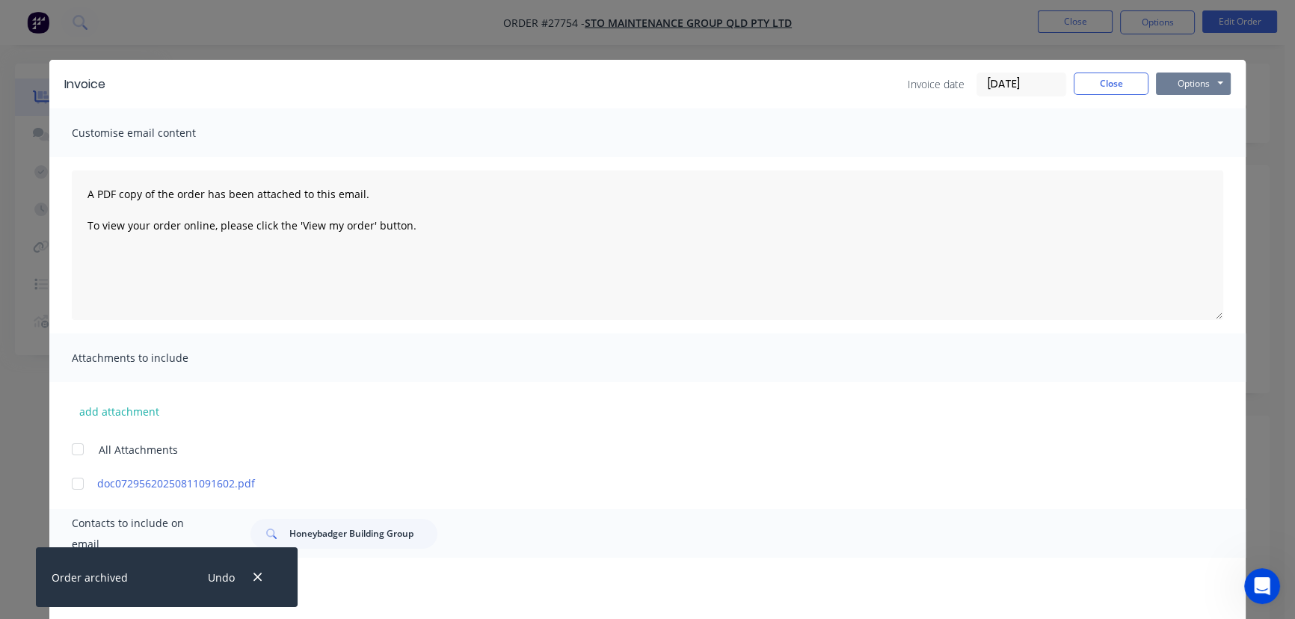
click at [1177, 87] on button "Options" at bounding box center [1193, 84] width 75 height 22
click at [1169, 132] on button "Print" at bounding box center [1204, 135] width 96 height 25
click at [1027, 79] on input "[DATE]" at bounding box center [1021, 84] width 88 height 22
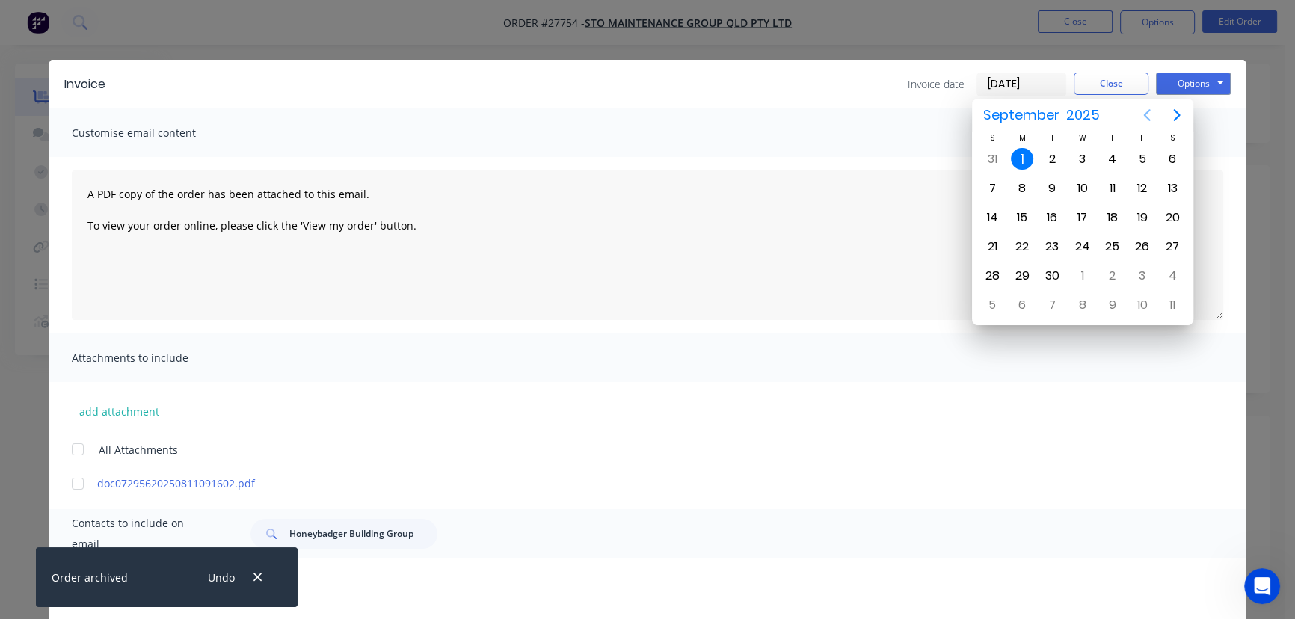
click at [1149, 108] on icon "Previous page" at bounding box center [1147, 115] width 18 height 18
click at [1106, 266] on div "28" at bounding box center [1112, 276] width 22 height 22
type input "[DATE]"
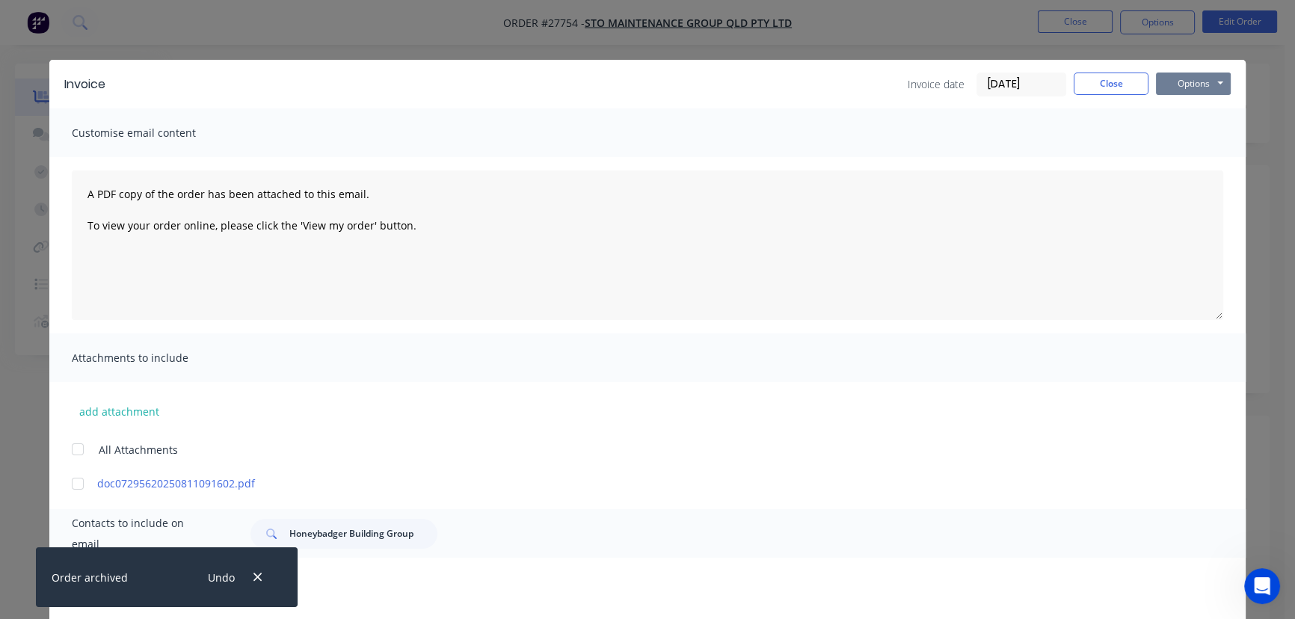
click at [1177, 84] on button "Options" at bounding box center [1193, 84] width 75 height 22
click at [1159, 128] on button "Print" at bounding box center [1204, 135] width 96 height 25
click at [1162, 86] on button "Options" at bounding box center [1193, 84] width 75 height 22
click at [1161, 133] on button "Print" at bounding box center [1204, 135] width 96 height 25
click at [1109, 81] on button "Close" at bounding box center [1110, 84] width 75 height 22
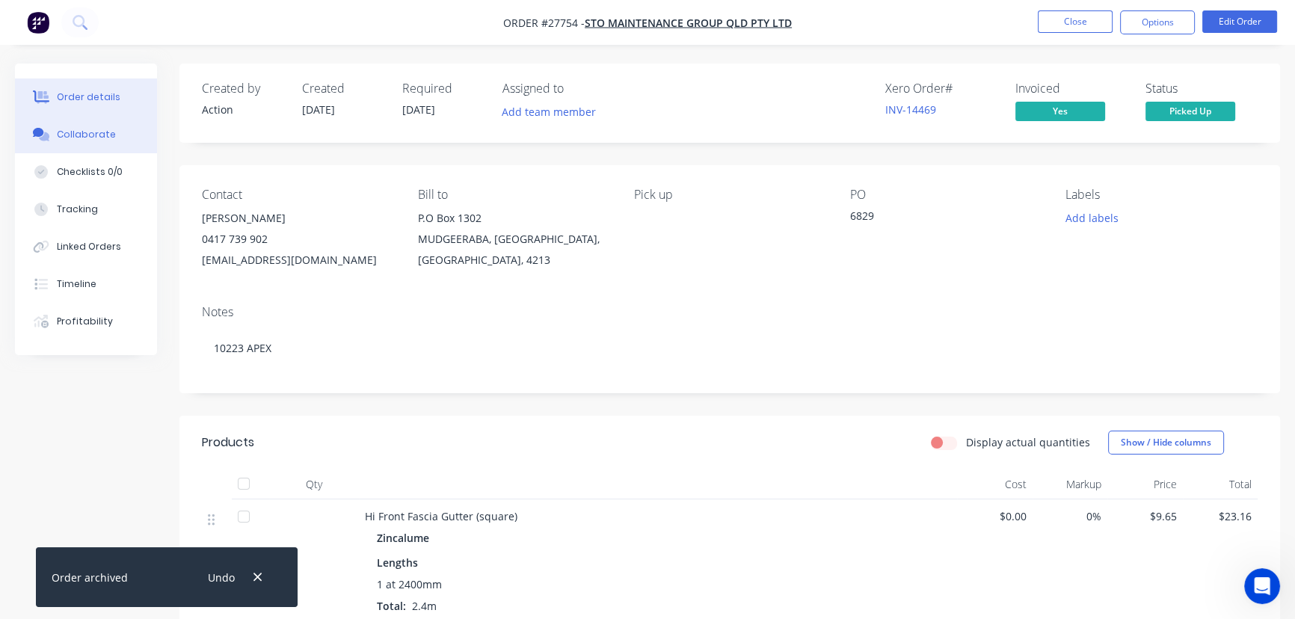
click at [111, 131] on button "Collaborate" at bounding box center [86, 134] width 142 height 37
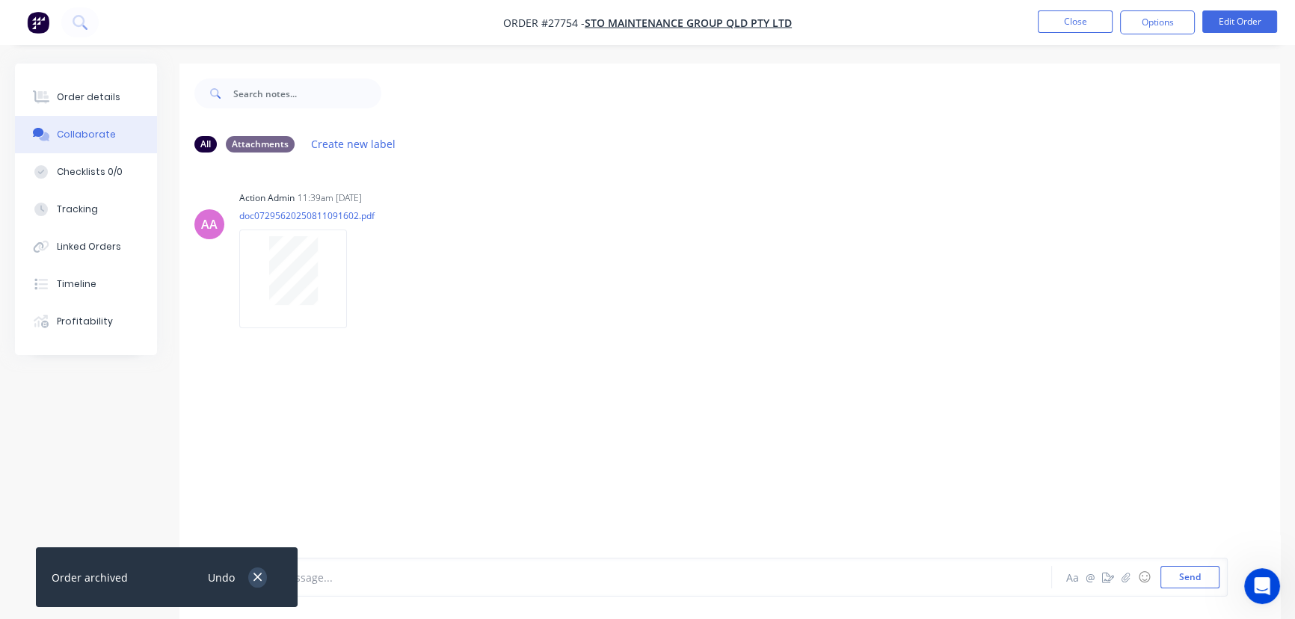
click at [256, 582] on icon "button" at bounding box center [258, 576] width 10 height 13
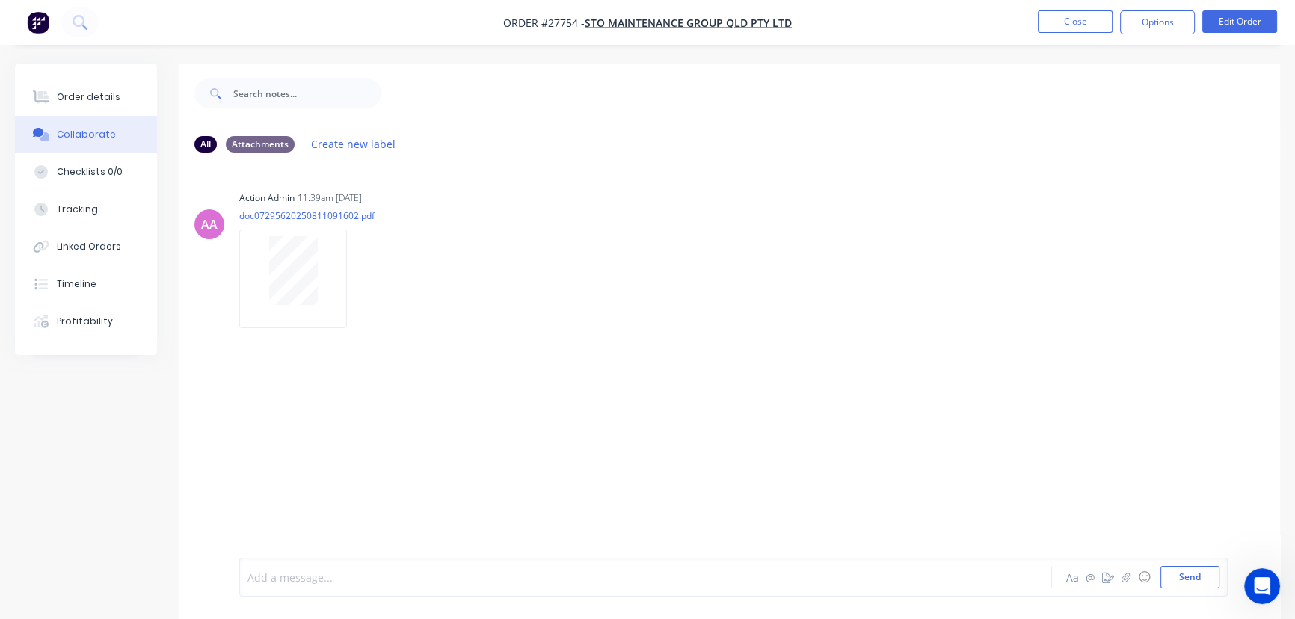
click at [286, 575] on div at bounding box center [612, 578] width 728 height 16
click at [1200, 575] on button "Send" at bounding box center [1189, 577] width 59 height 22
click at [1064, 31] on button "Close" at bounding box center [1075, 21] width 75 height 22
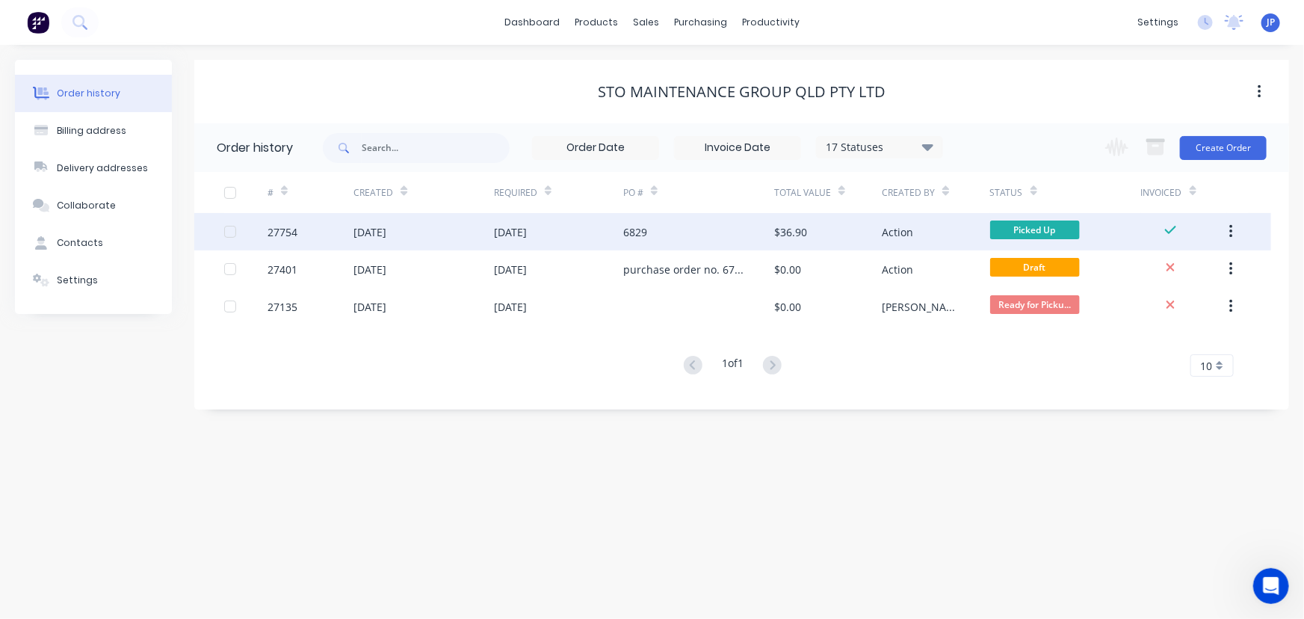
click at [1233, 218] on button "button" at bounding box center [1231, 231] width 35 height 27
click at [1190, 268] on div "Archive" at bounding box center [1178, 271] width 115 height 22
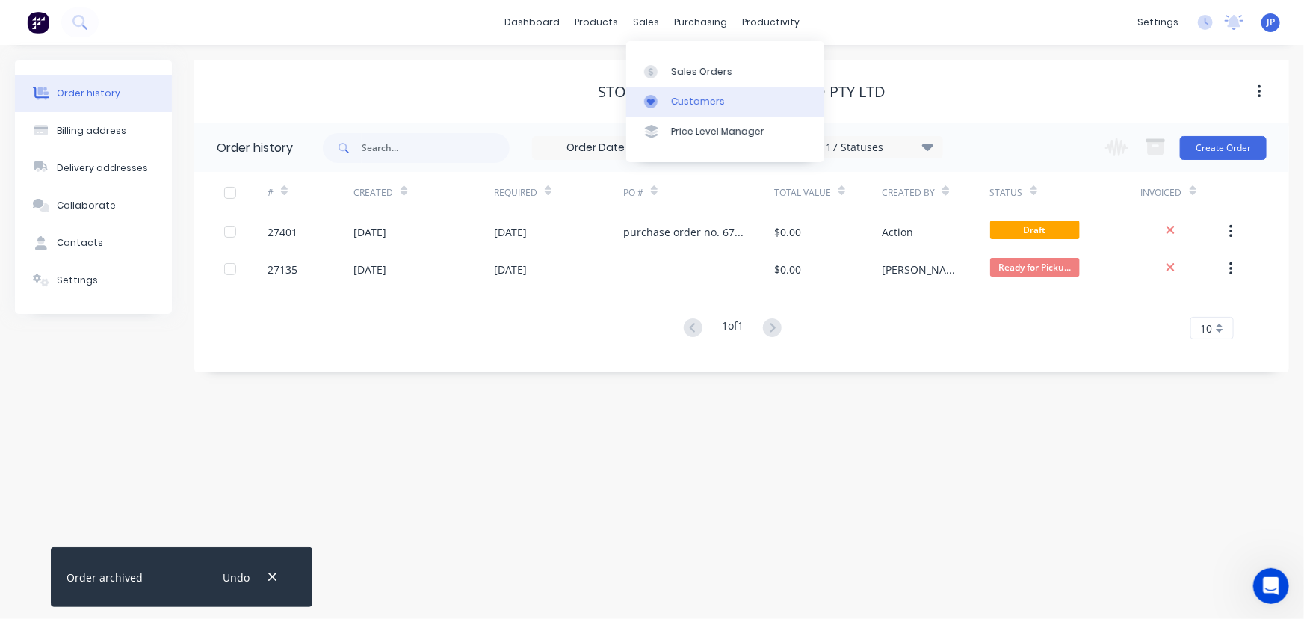
click at [683, 96] on div "Customers" at bounding box center [698, 101] width 54 height 13
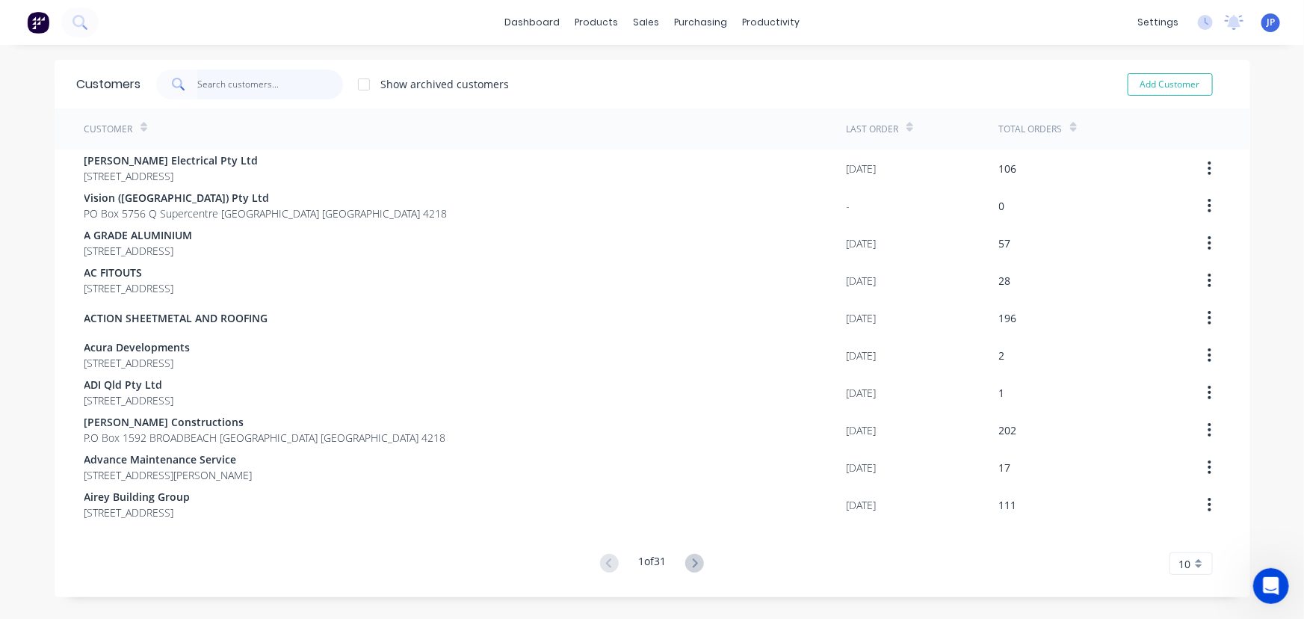
click at [217, 82] on input "text" at bounding box center [270, 85] width 146 height 30
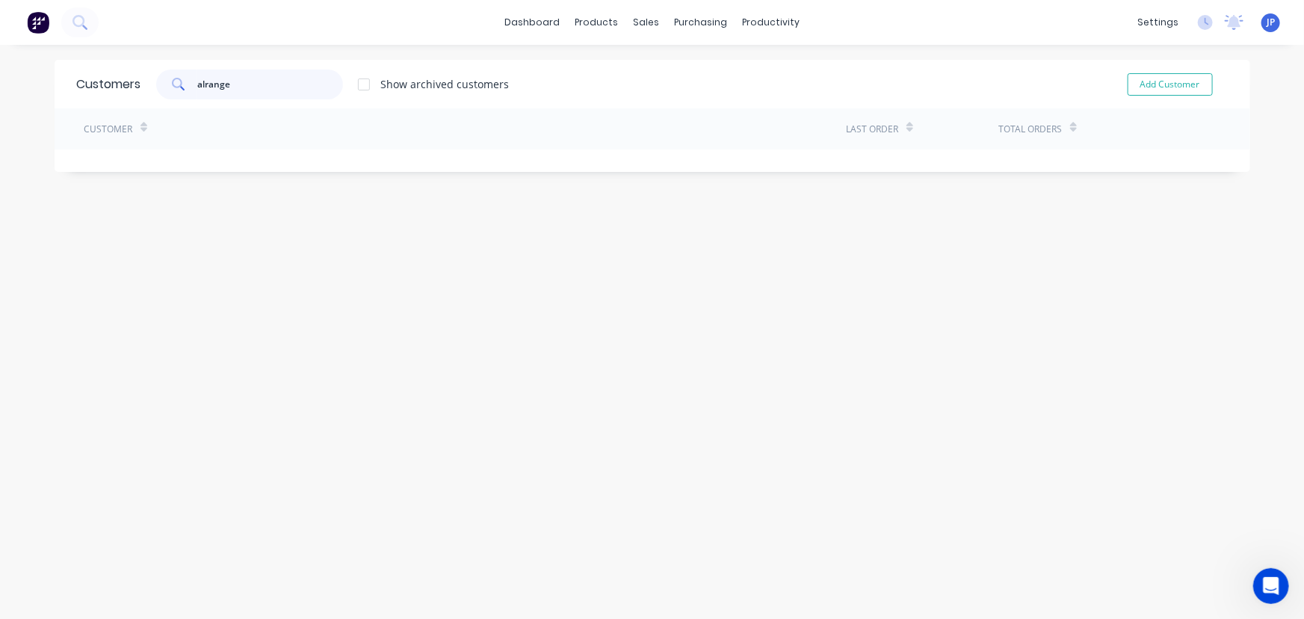
click at [199, 82] on input "alrange" at bounding box center [270, 85] width 146 height 30
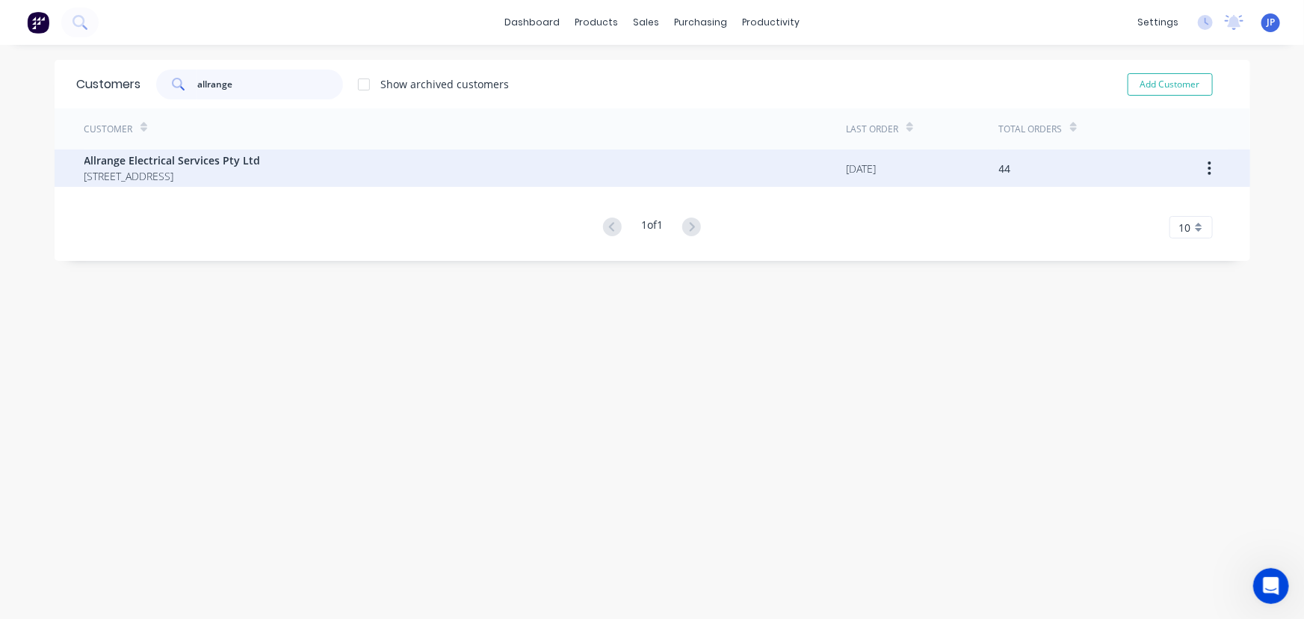
type input "allrange"
click at [186, 161] on span "Allrange Electrical Services Pty Ltd" at bounding box center [172, 160] width 176 height 16
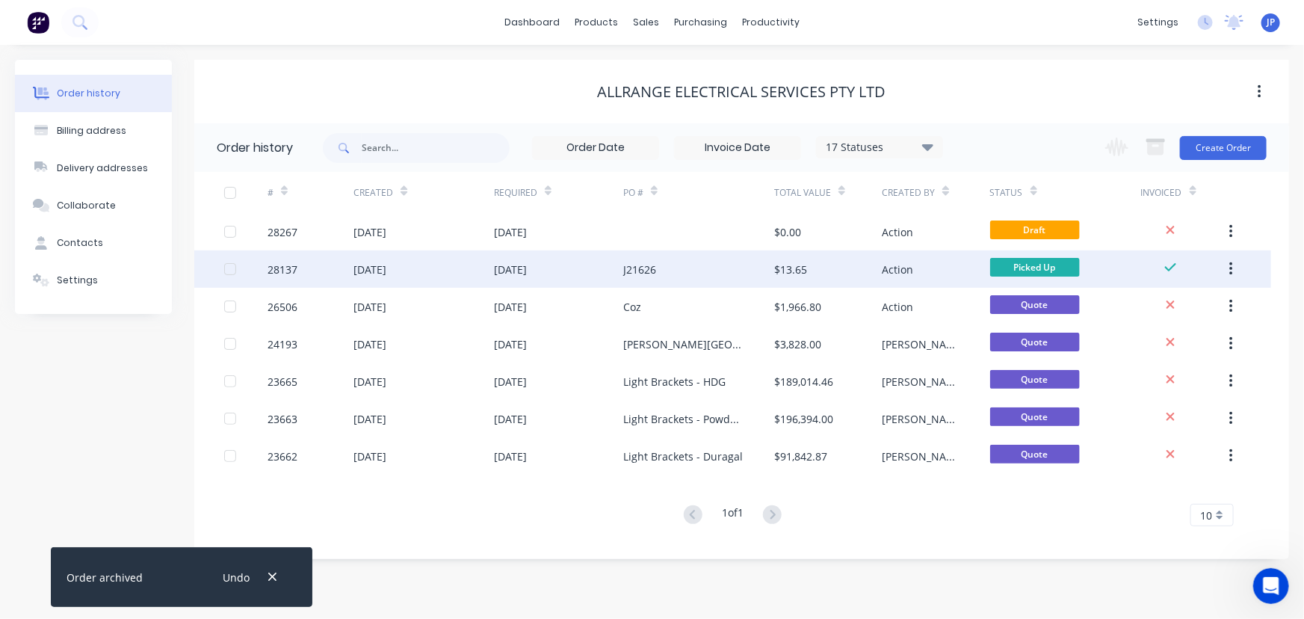
click at [694, 277] on div "J21626" at bounding box center [698, 268] width 151 height 37
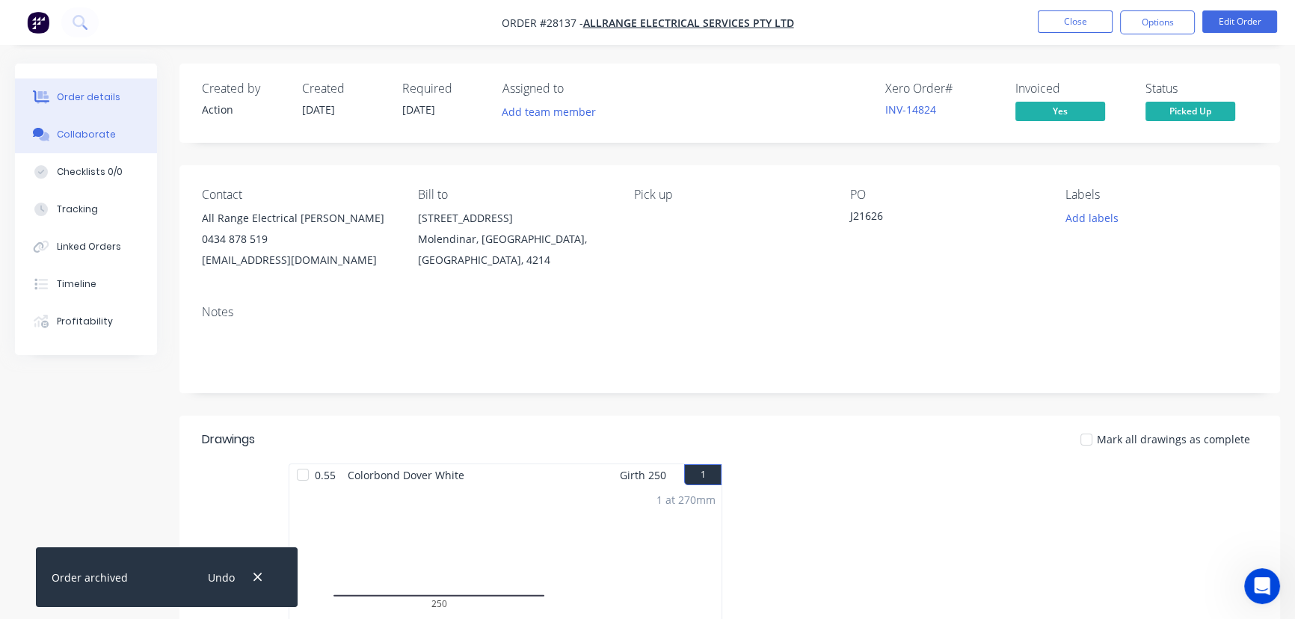
click at [106, 133] on div "Collaborate" at bounding box center [86, 134] width 59 height 13
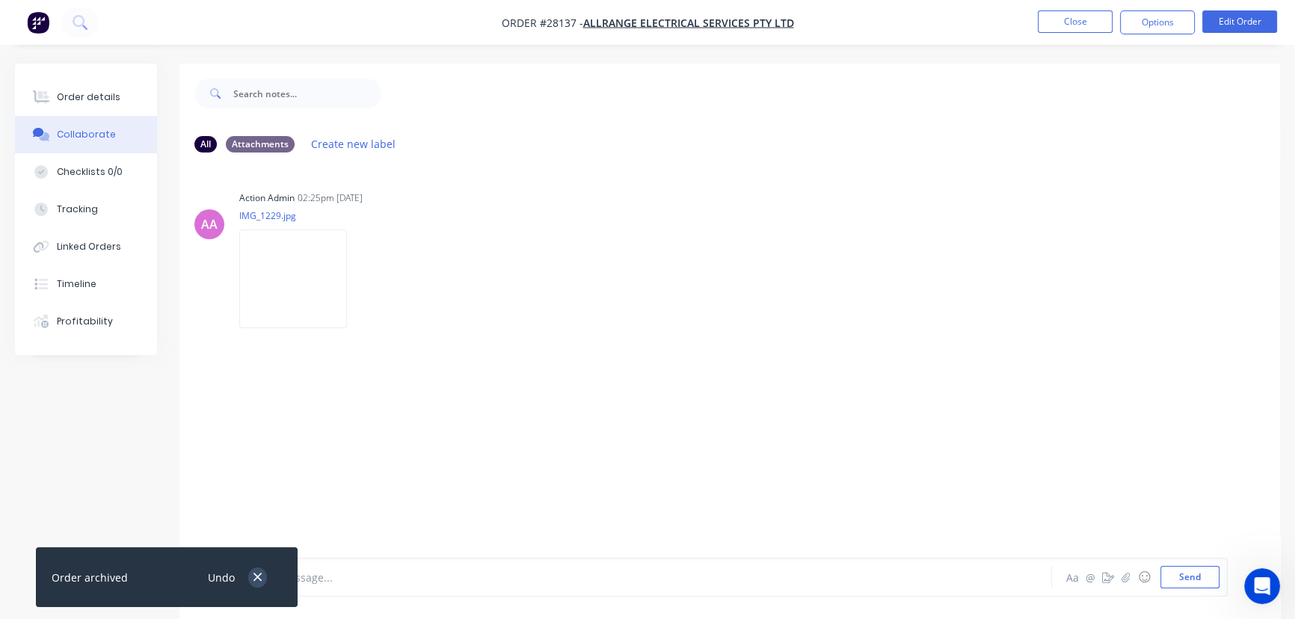
click at [253, 578] on icon "button" at bounding box center [258, 576] width 10 height 13
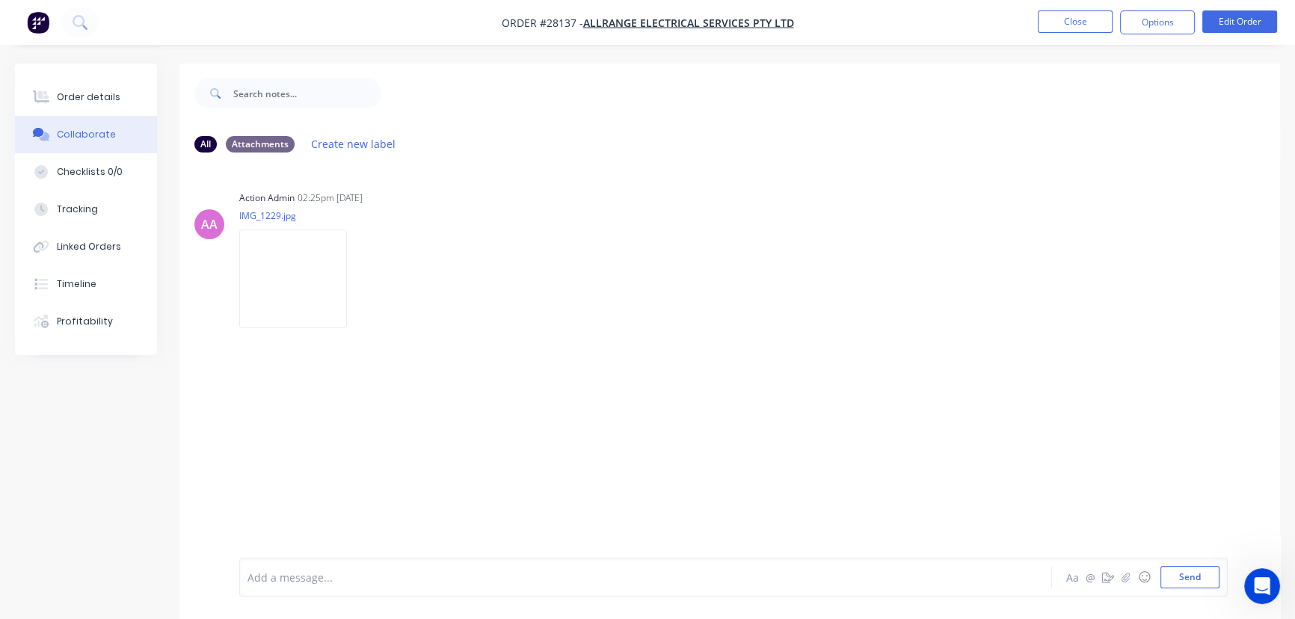
click at [281, 570] on div "Add a message..." at bounding box center [611, 577] width 729 height 22
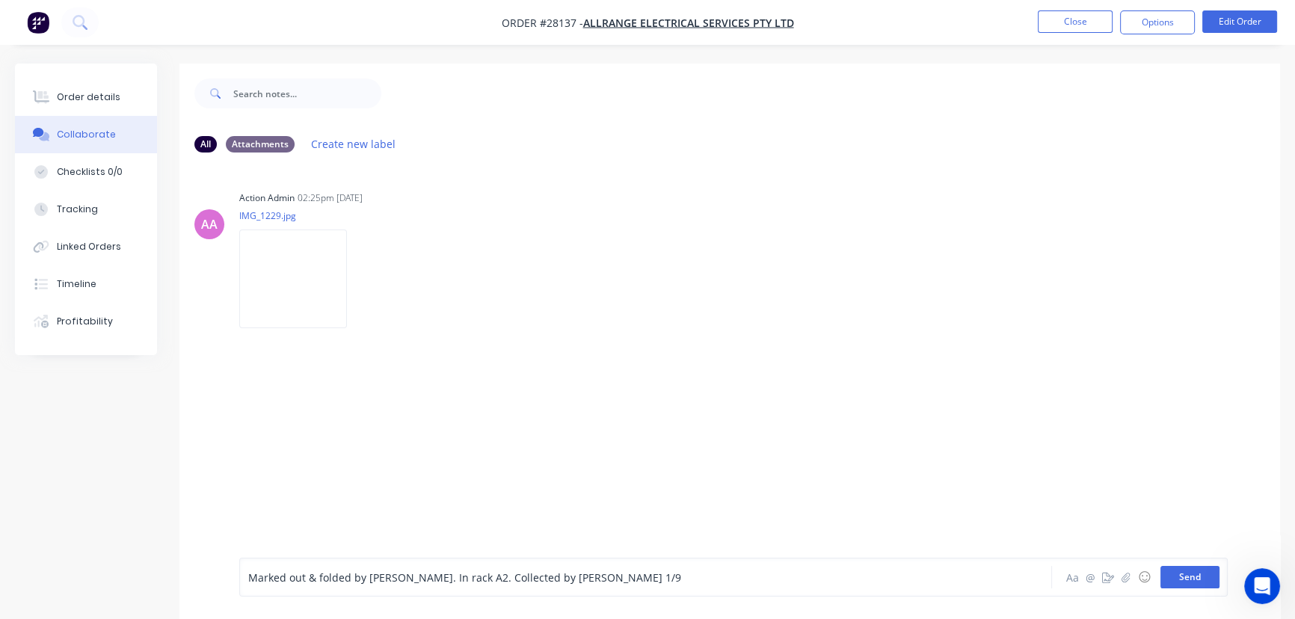
click at [1180, 576] on button "Send" at bounding box center [1189, 577] width 59 height 22
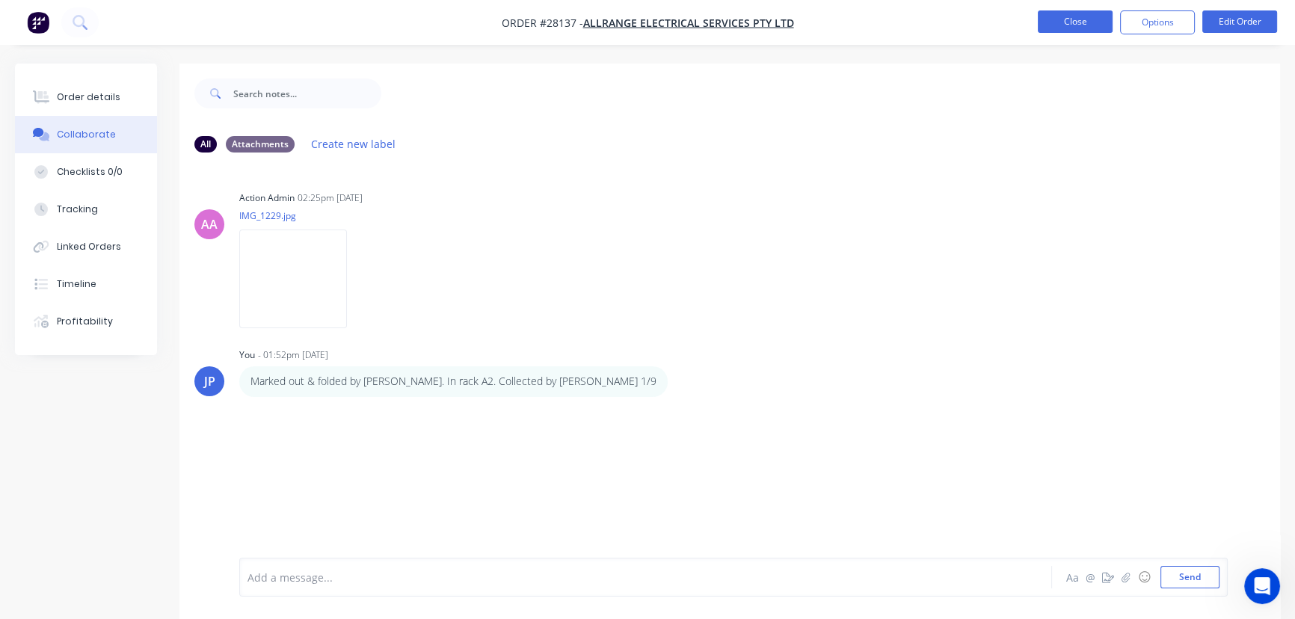
click at [1072, 26] on button "Close" at bounding box center [1075, 21] width 75 height 22
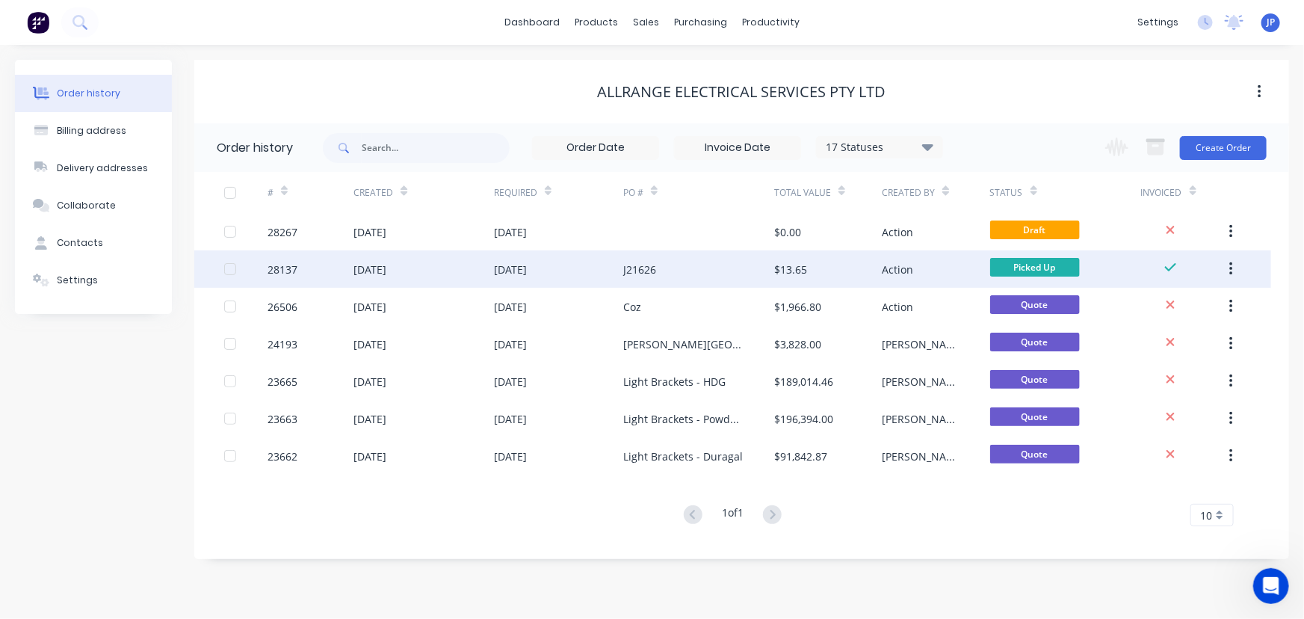
click at [1230, 268] on icon "button" at bounding box center [1232, 269] width 4 height 16
click at [1183, 306] on div "Archive" at bounding box center [1178, 309] width 115 height 22
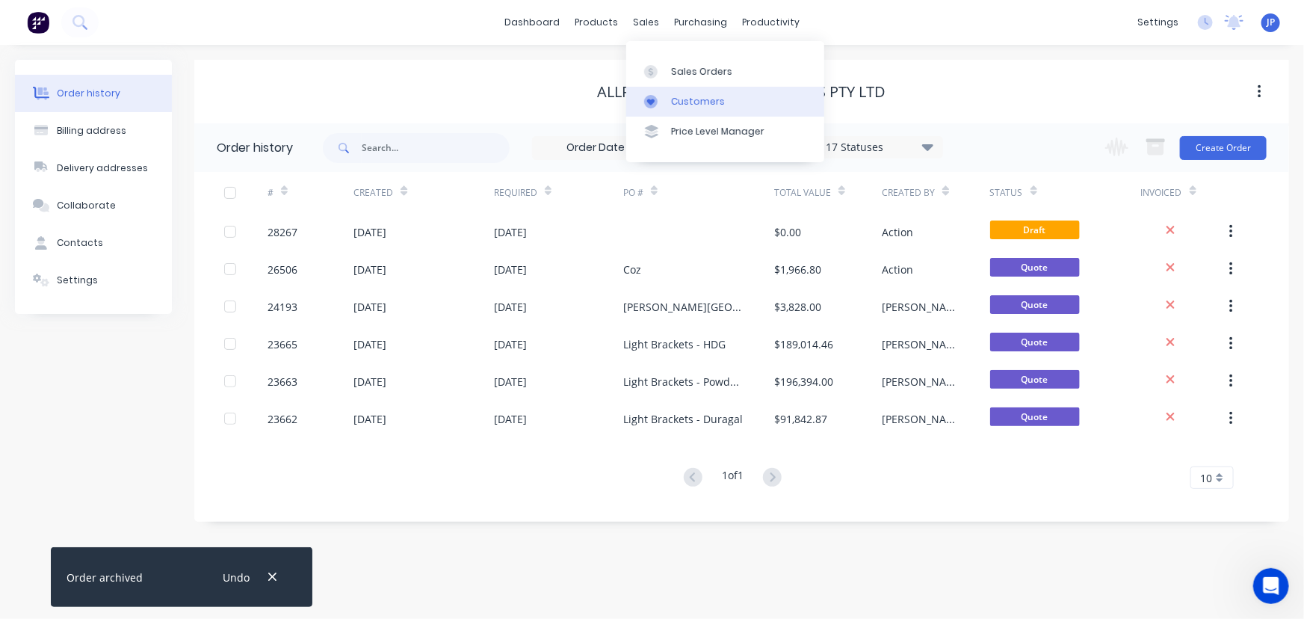
click at [674, 102] on div "Customers" at bounding box center [698, 101] width 54 height 13
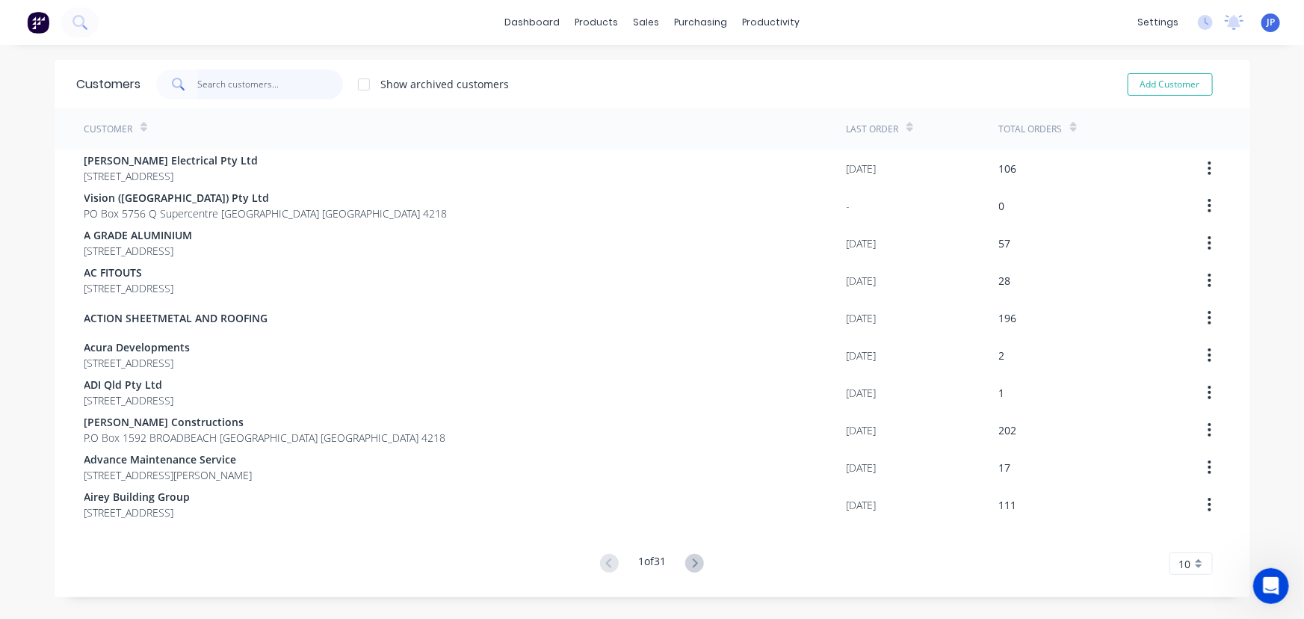
click at [267, 77] on input "text" at bounding box center [270, 85] width 146 height 30
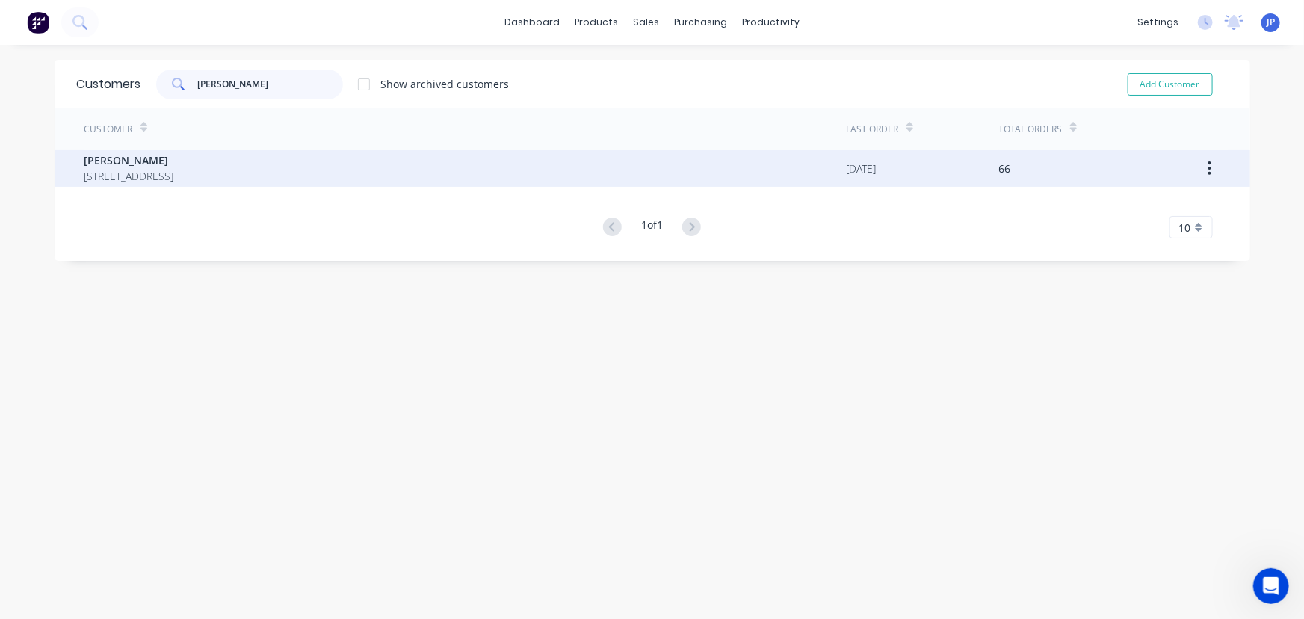
type input "[PERSON_NAME]"
click at [129, 155] on span "[PERSON_NAME]" at bounding box center [129, 160] width 90 height 16
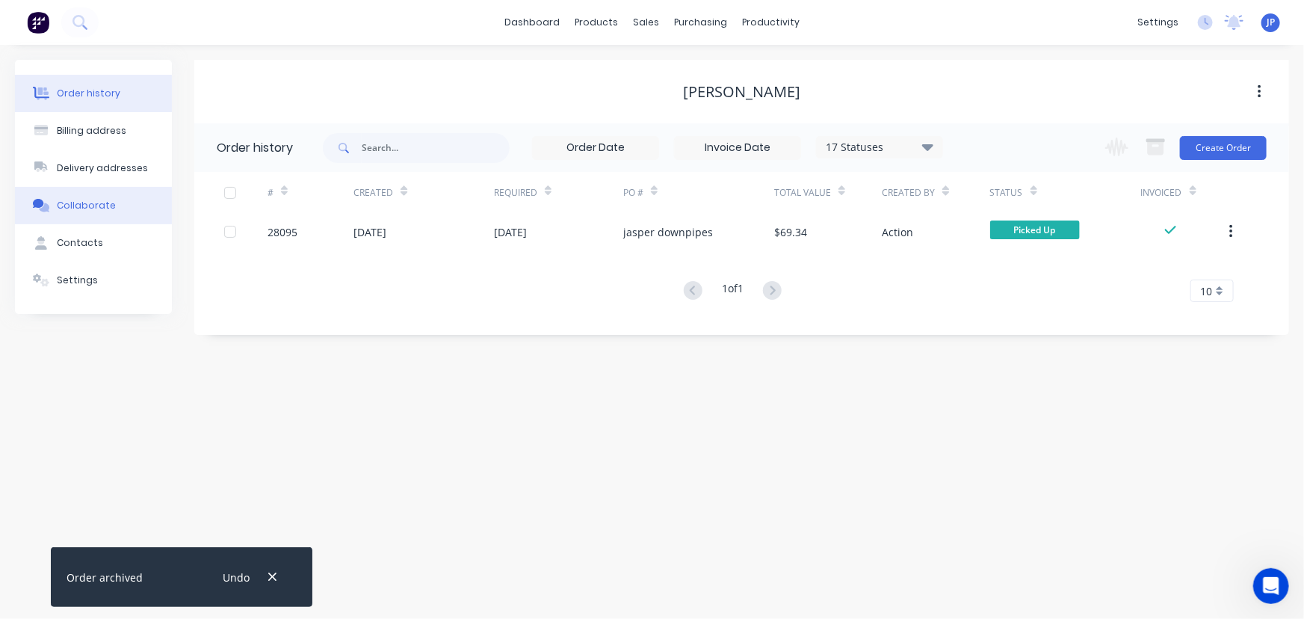
click at [119, 200] on button "Collaborate" at bounding box center [93, 205] width 157 height 37
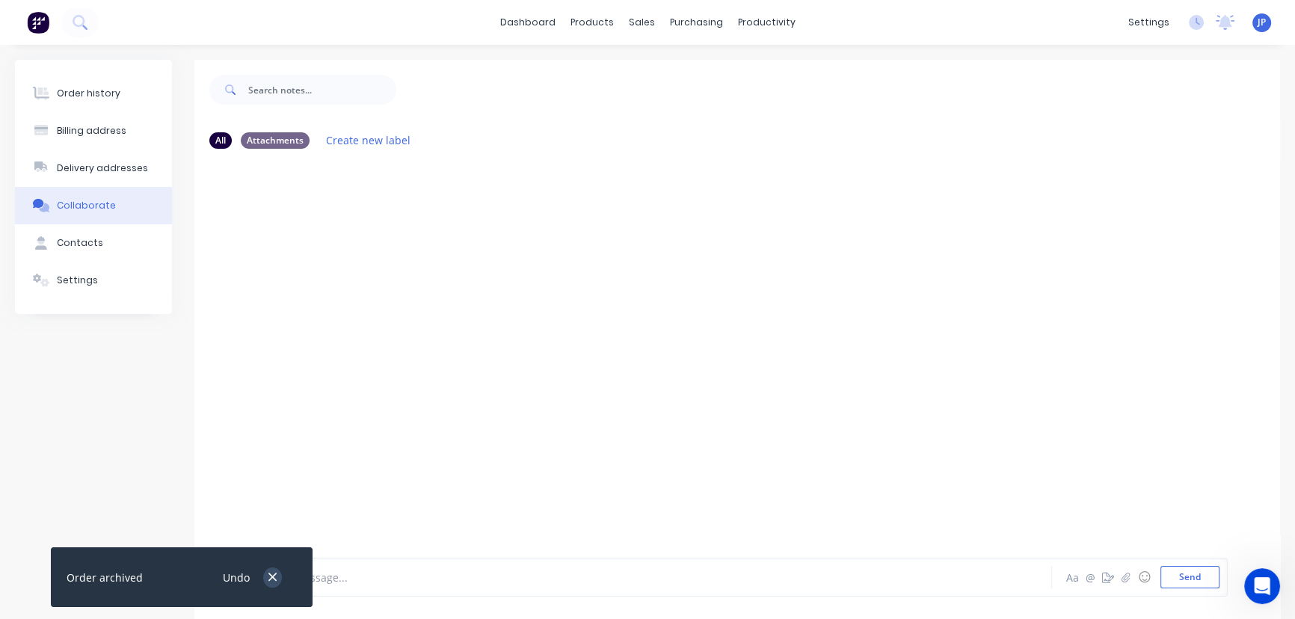
click at [269, 572] on icon "button" at bounding box center [273, 576] width 10 height 13
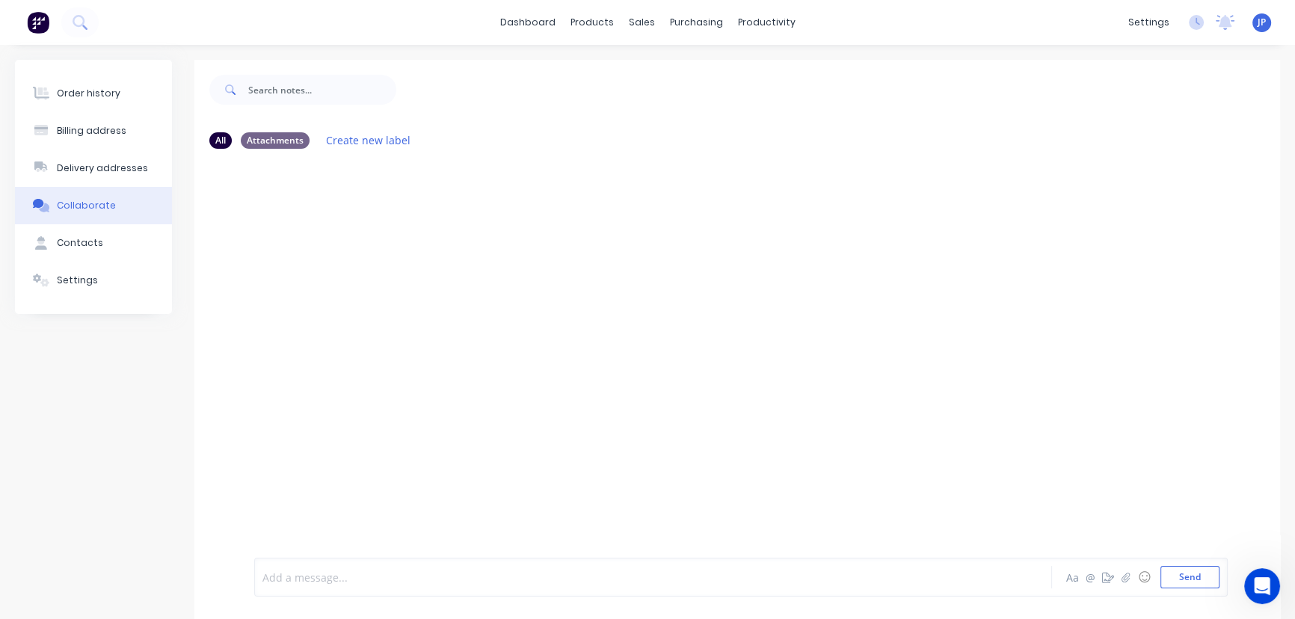
click at [339, 579] on div at bounding box center [621, 578] width 717 height 16
click at [1184, 577] on button "Send" at bounding box center [1189, 577] width 59 height 22
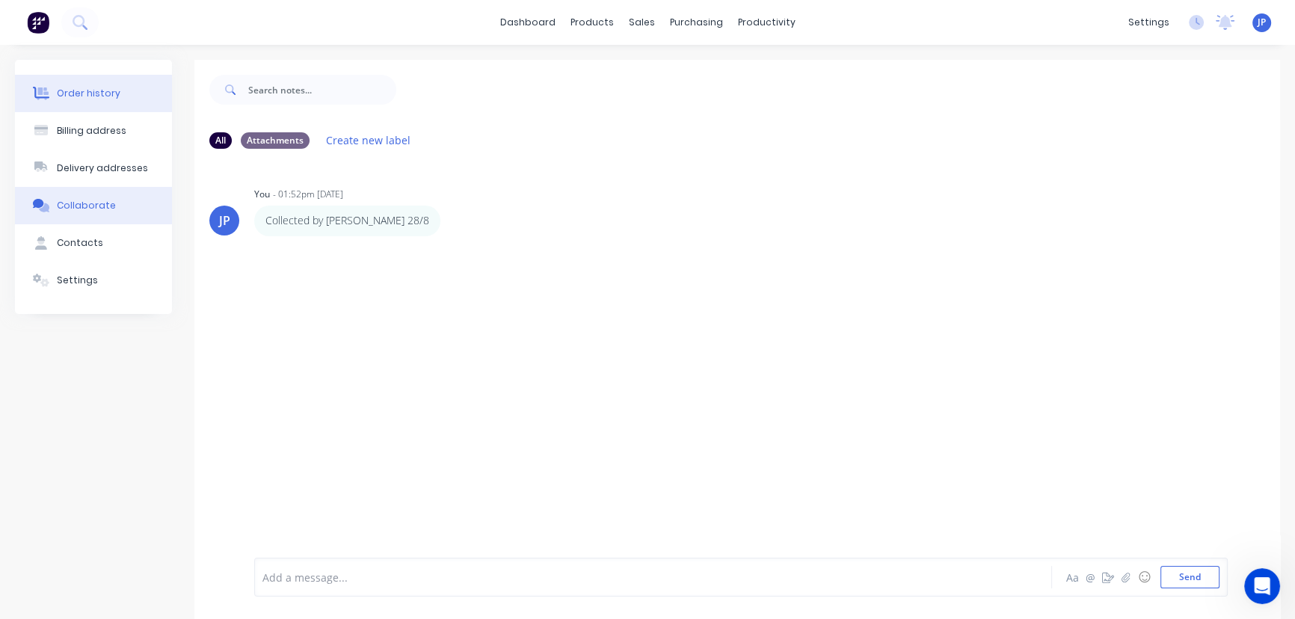
click at [92, 89] on div "Order history" at bounding box center [89, 93] width 64 height 13
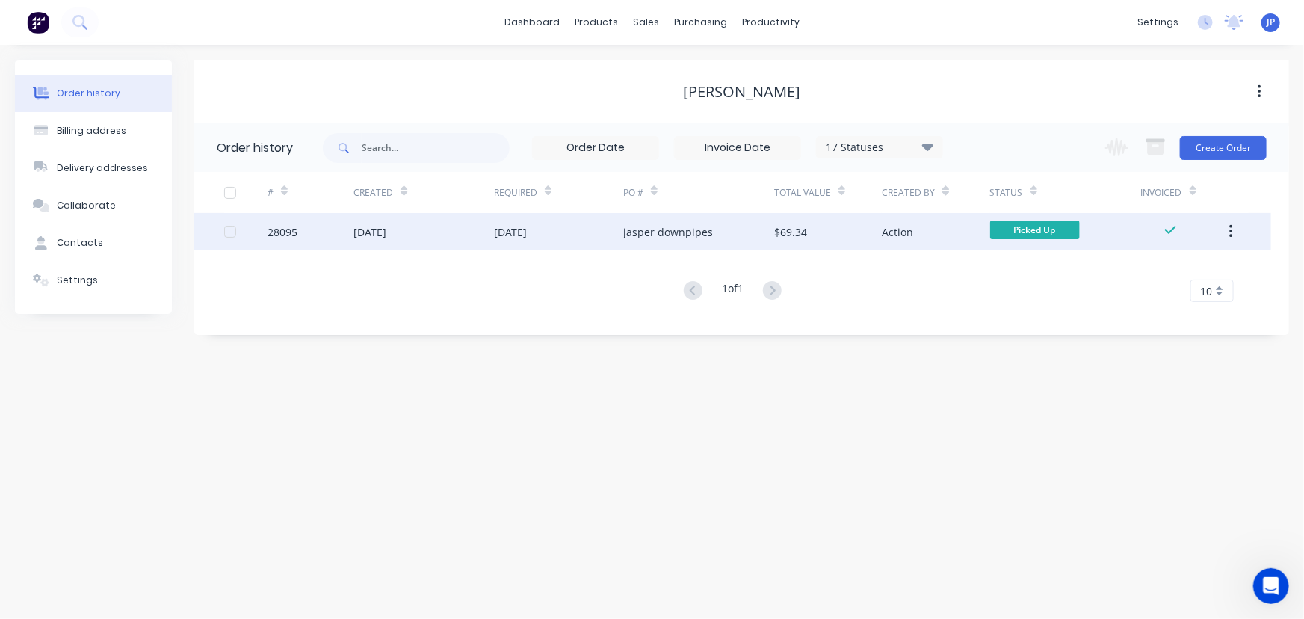
click at [1231, 231] on icon "button" at bounding box center [1231, 231] width 3 height 13
click at [1197, 271] on div "Archive" at bounding box center [1178, 271] width 115 height 22
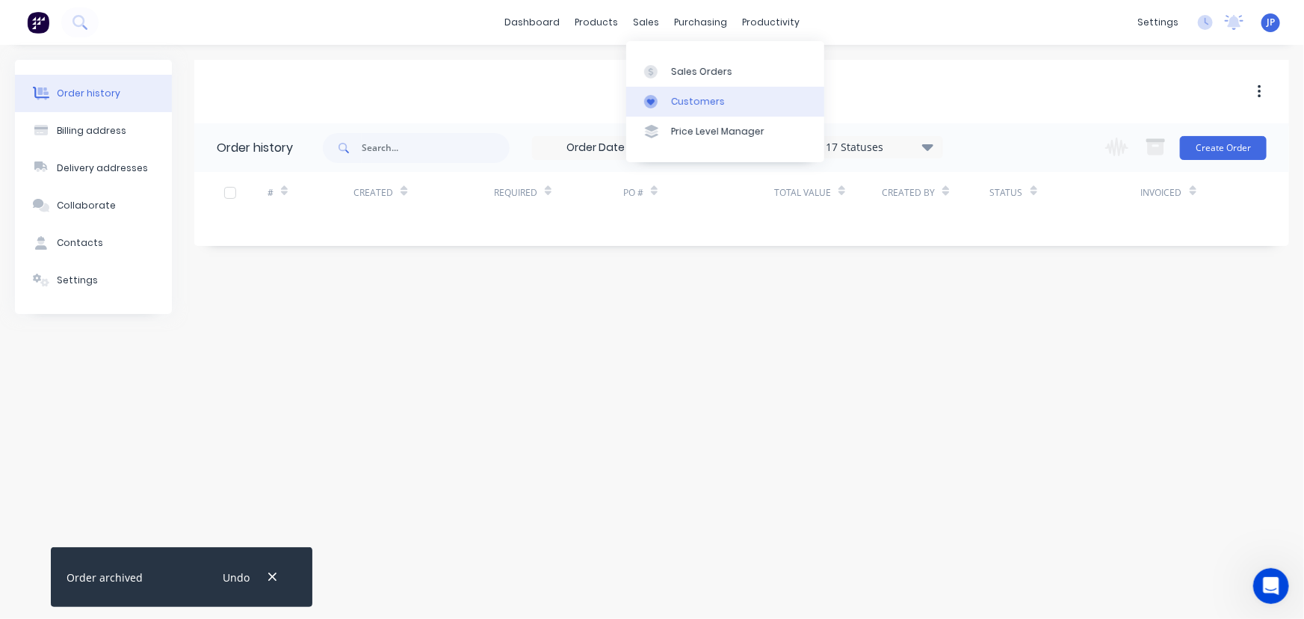
click at [672, 96] on div "Customers" at bounding box center [698, 101] width 54 height 13
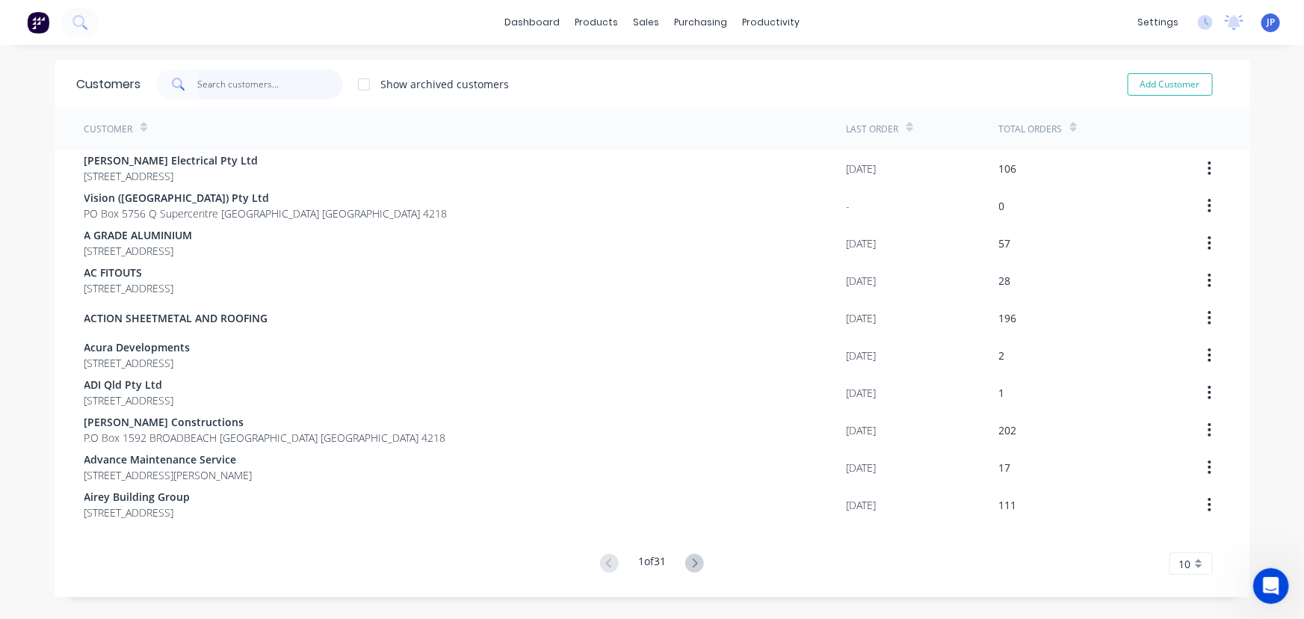
click at [250, 89] on input "text" at bounding box center [270, 85] width 146 height 30
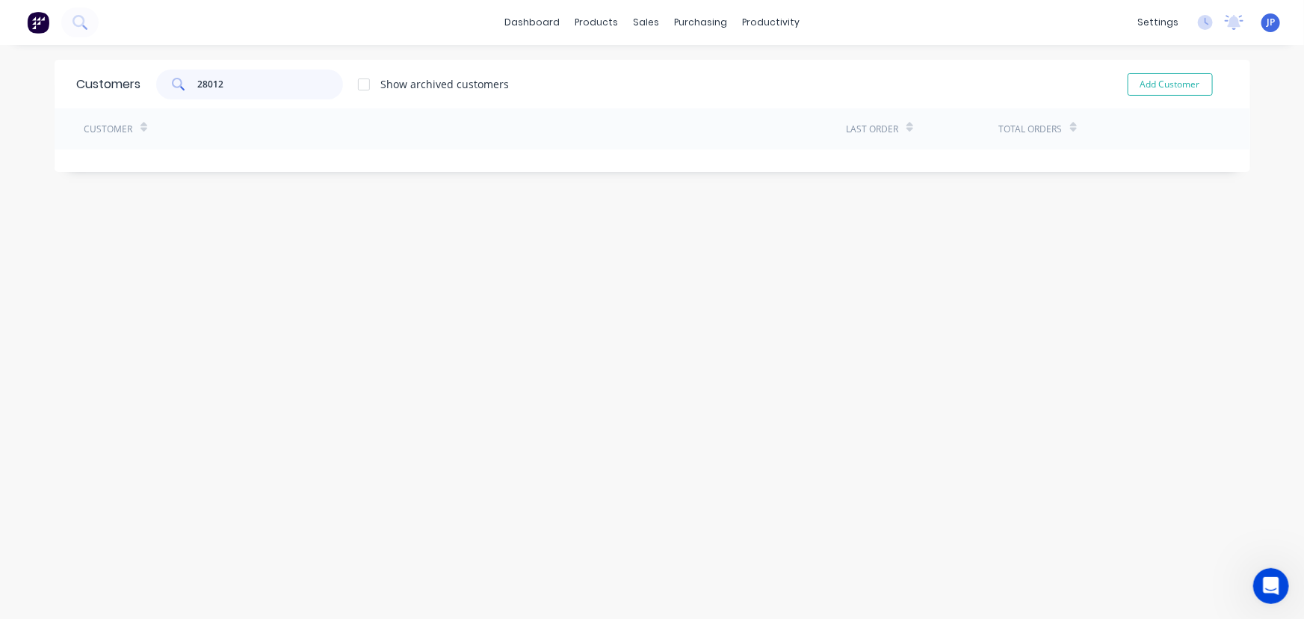
type input "28012"
click at [672, 64] on link "Sales Orders" at bounding box center [720, 71] width 198 height 30
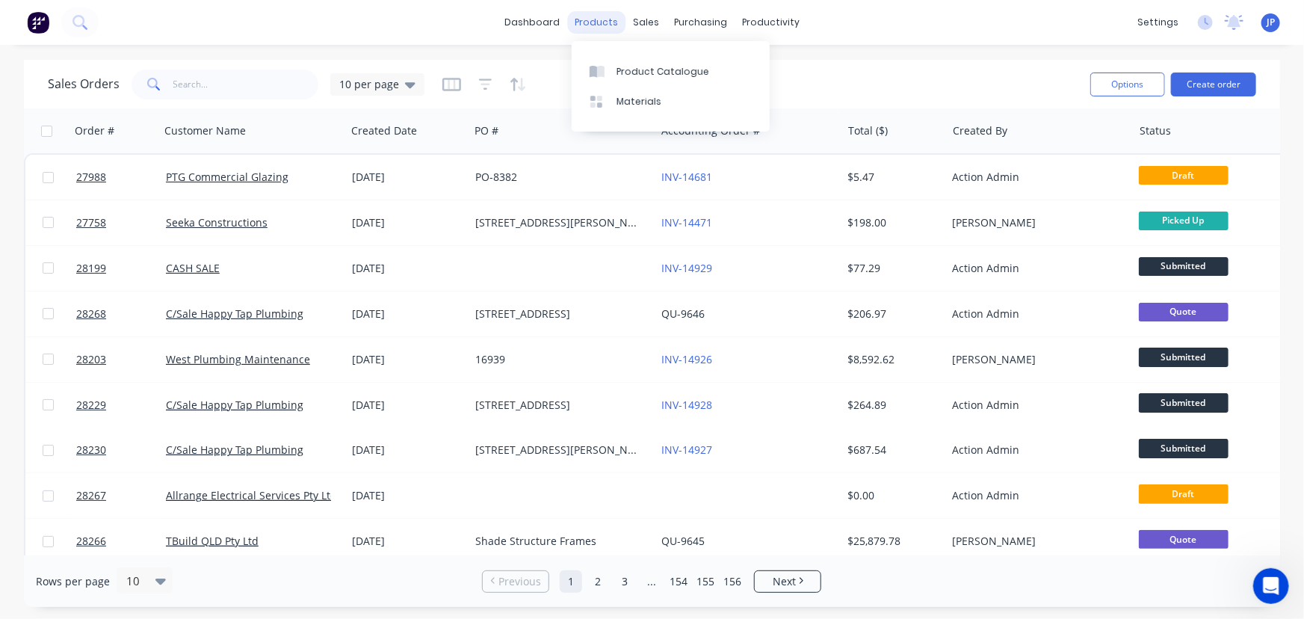
click at [601, 27] on div "products" at bounding box center [596, 22] width 58 height 22
click at [683, 103] on div "Customers" at bounding box center [698, 101] width 54 height 13
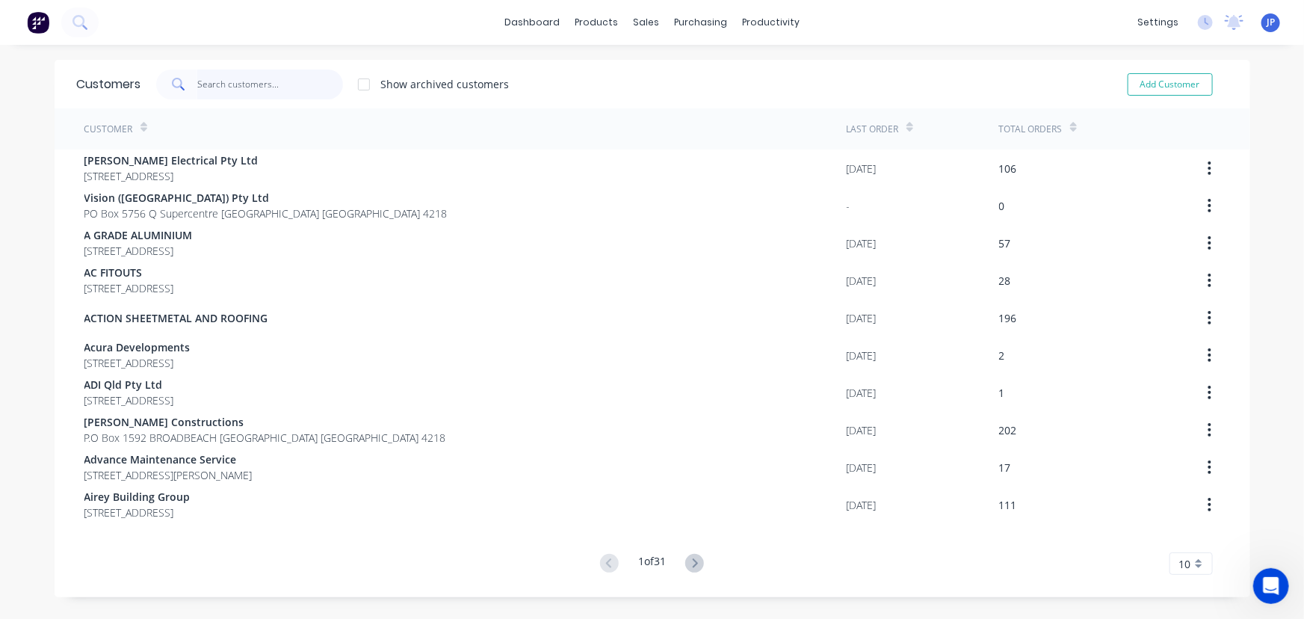
click at [239, 95] on input "text" at bounding box center [270, 85] width 146 height 30
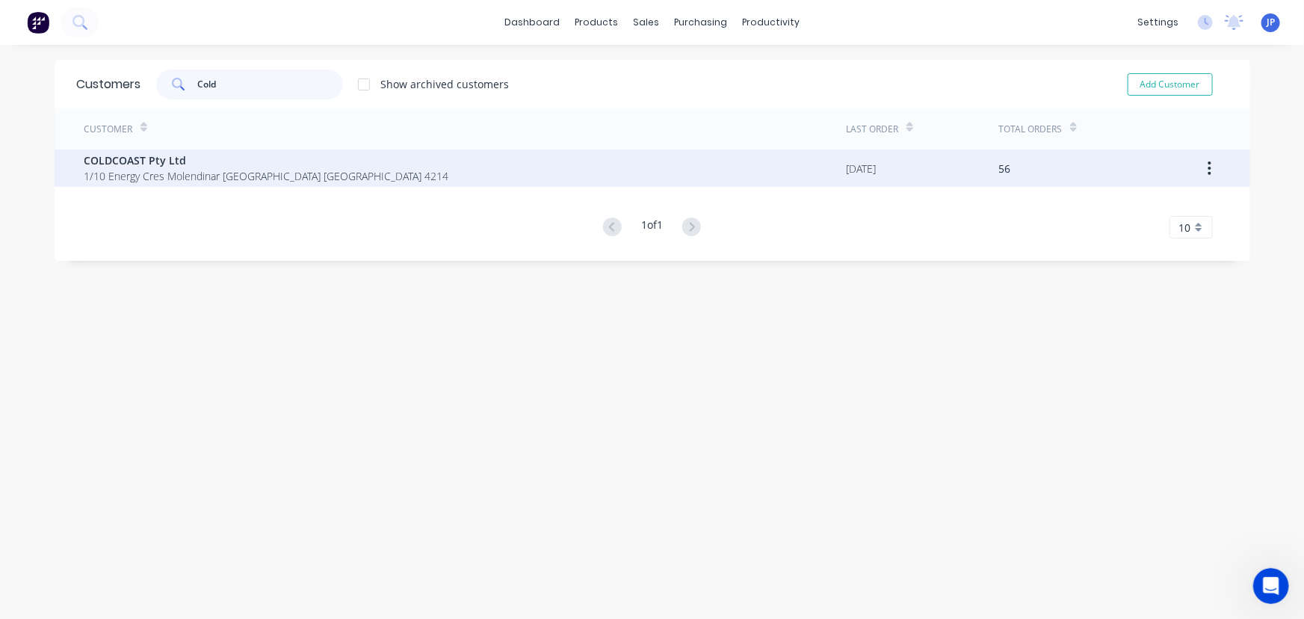
type input "Cold"
click at [98, 152] on span "COLDCOAST Pty Ltd" at bounding box center [266, 160] width 365 height 16
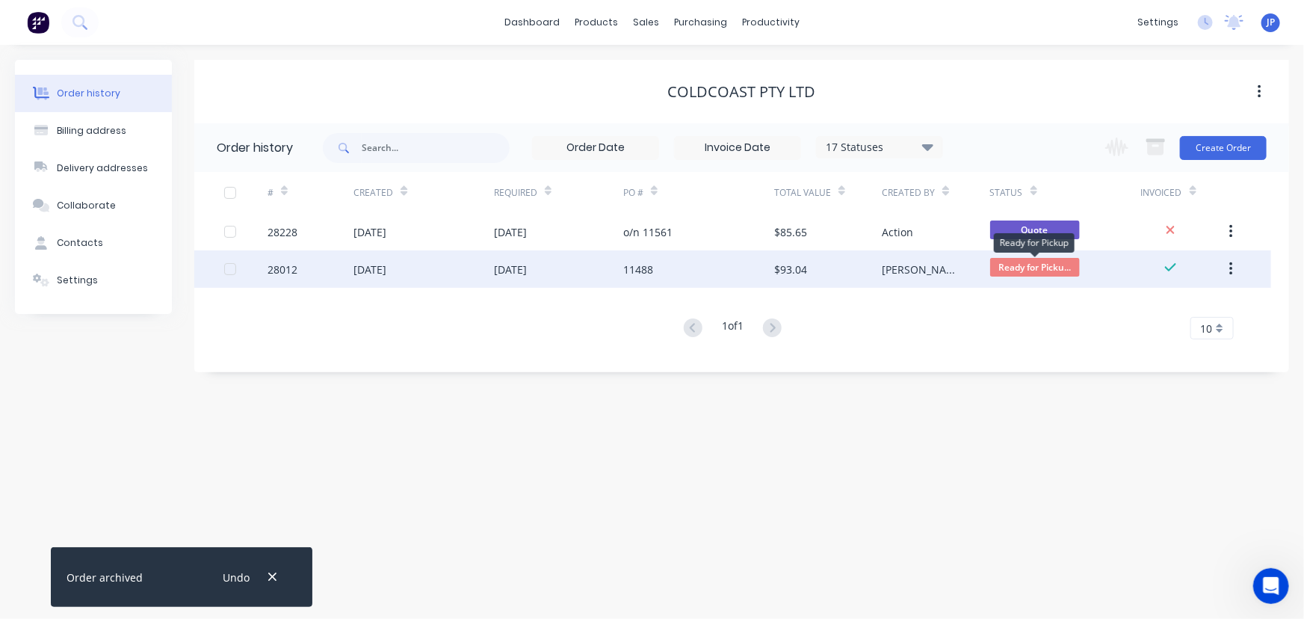
click at [1018, 265] on span "Ready for Picku..." at bounding box center [1035, 267] width 90 height 19
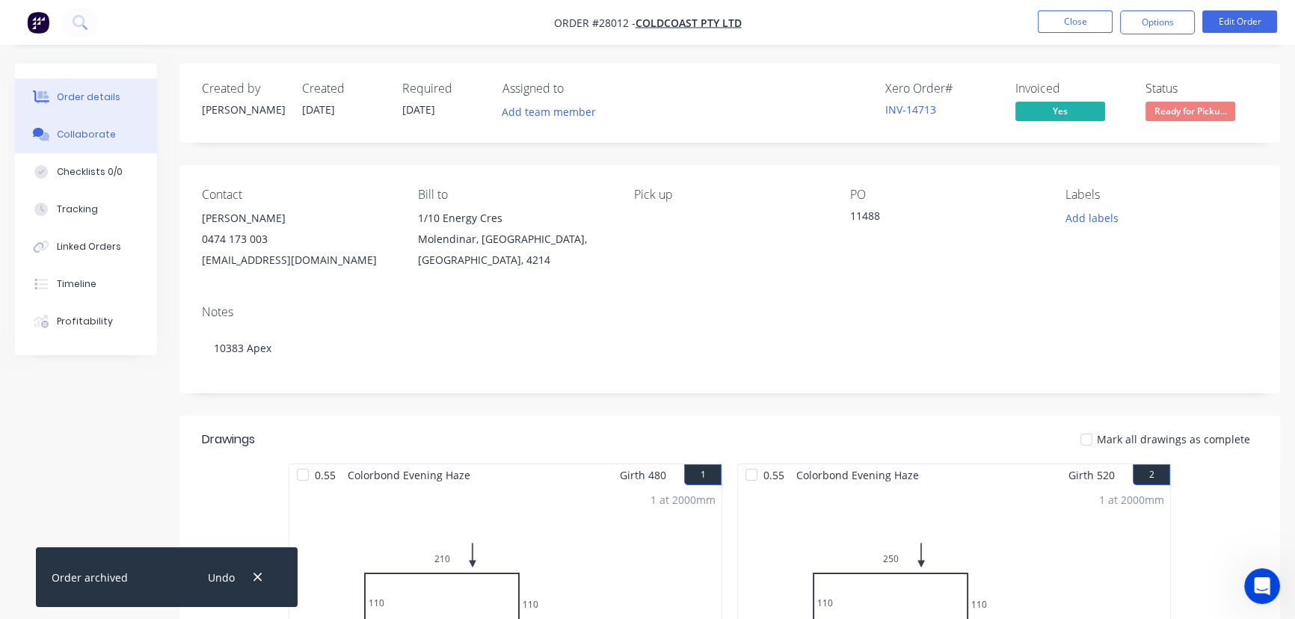
click at [112, 133] on button "Collaborate" at bounding box center [86, 134] width 142 height 37
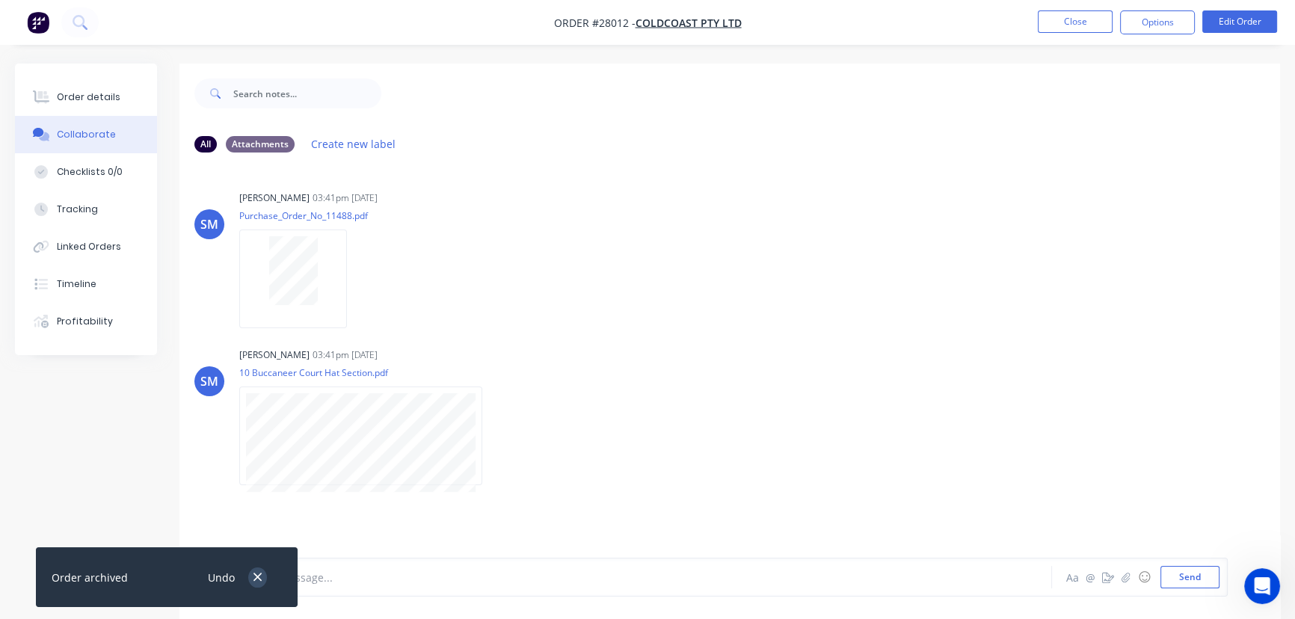
click at [258, 579] on icon "button" at bounding box center [258, 576] width 10 height 13
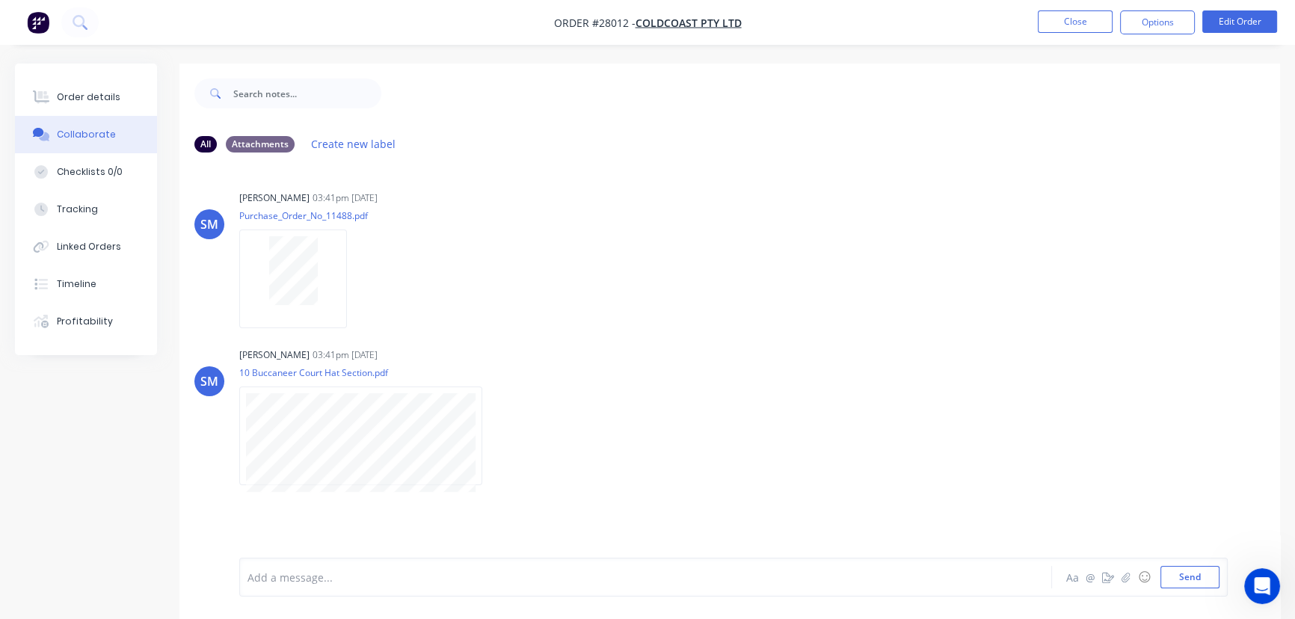
click at [299, 574] on div at bounding box center [612, 578] width 728 height 16
click at [1189, 574] on button "Send" at bounding box center [1189, 577] width 59 height 22
click at [1062, 25] on button "Close" at bounding box center [1075, 21] width 75 height 22
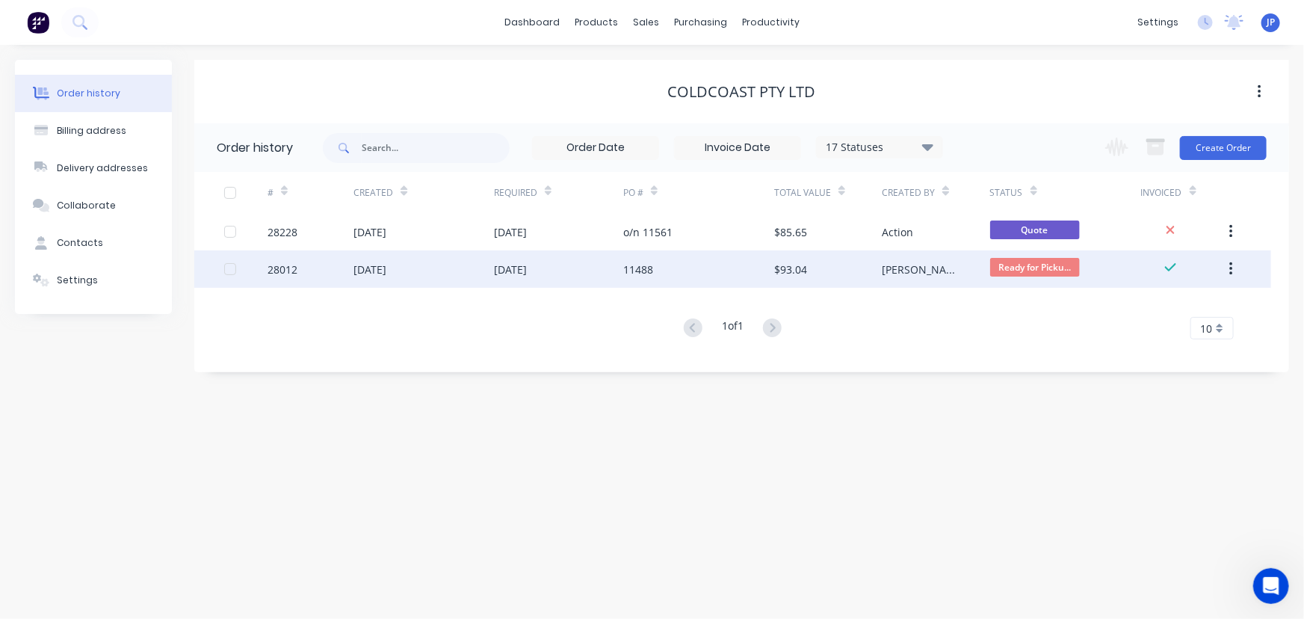
click at [1035, 259] on body "dashboard products sales purchasing productivity dashboard products Product Cat…" at bounding box center [652, 309] width 1304 height 619
click at [1055, 277] on div "Ready for Picku..." at bounding box center [1035, 269] width 90 height 22
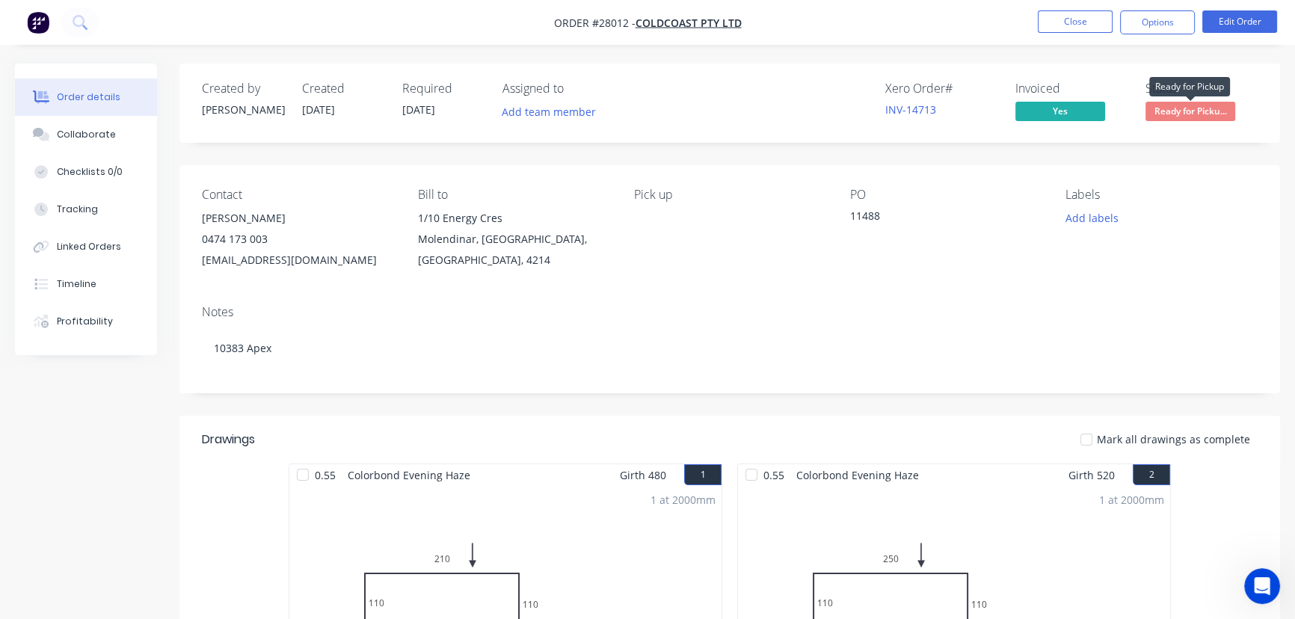
click at [1206, 110] on span "Ready for Picku..." at bounding box center [1190, 111] width 90 height 19
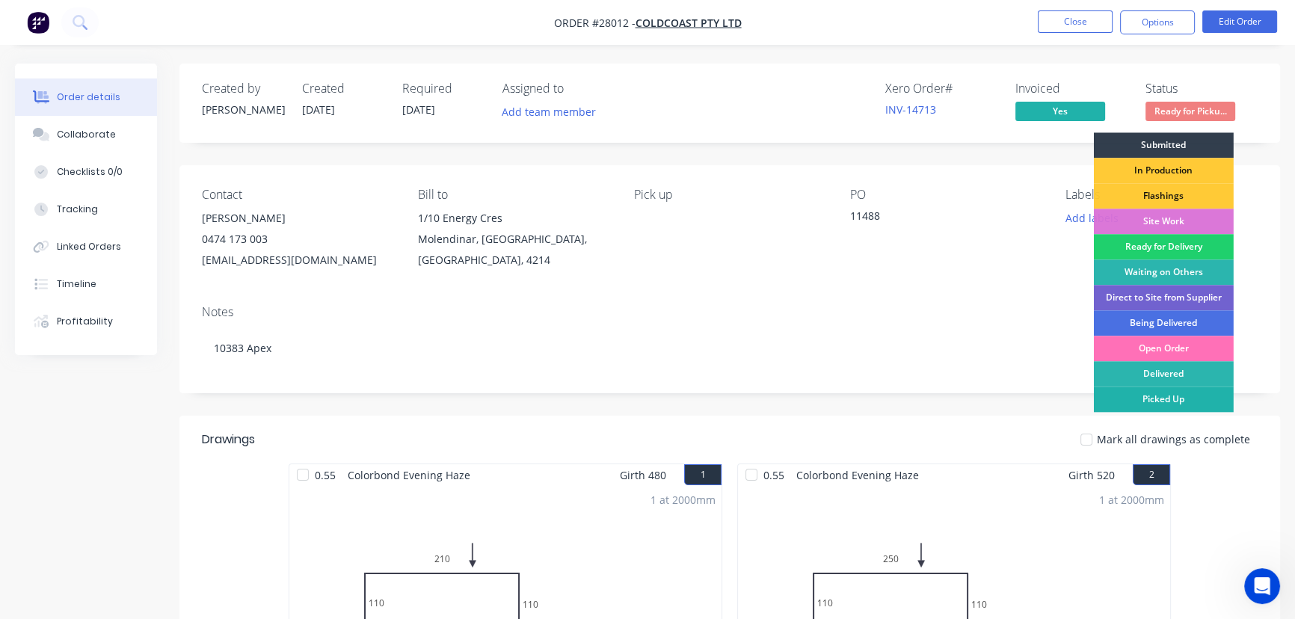
click at [1165, 398] on div "Picked Up" at bounding box center [1164, 398] width 140 height 25
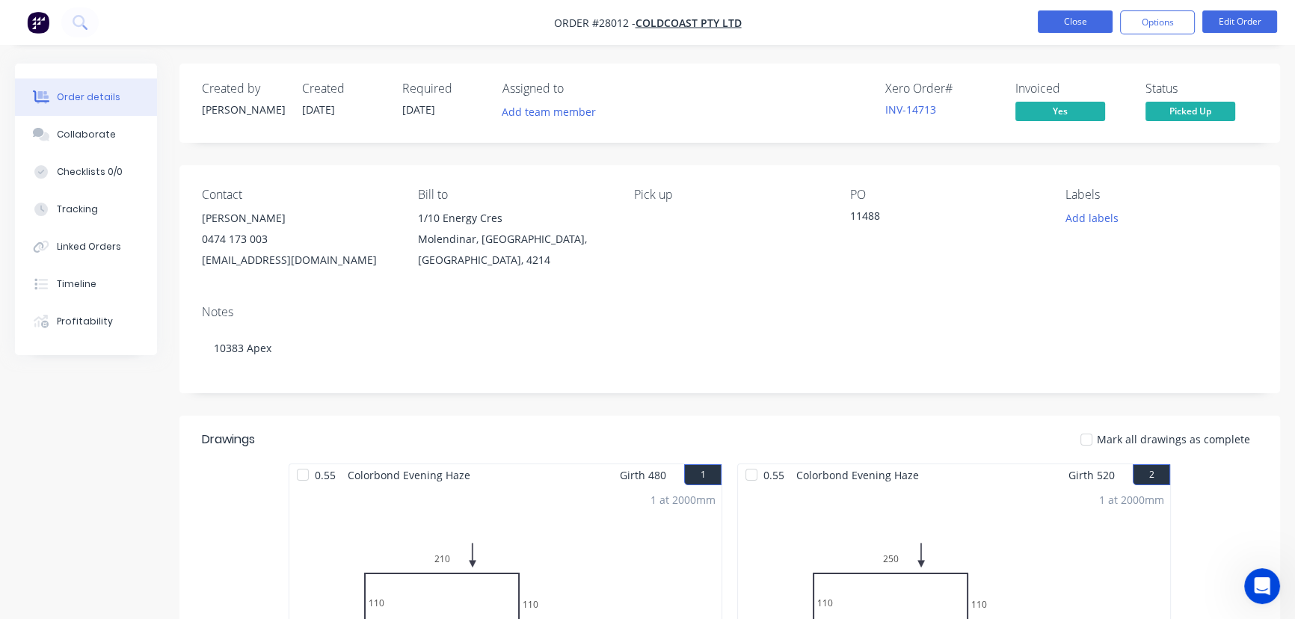
click at [1076, 26] on button "Close" at bounding box center [1075, 21] width 75 height 22
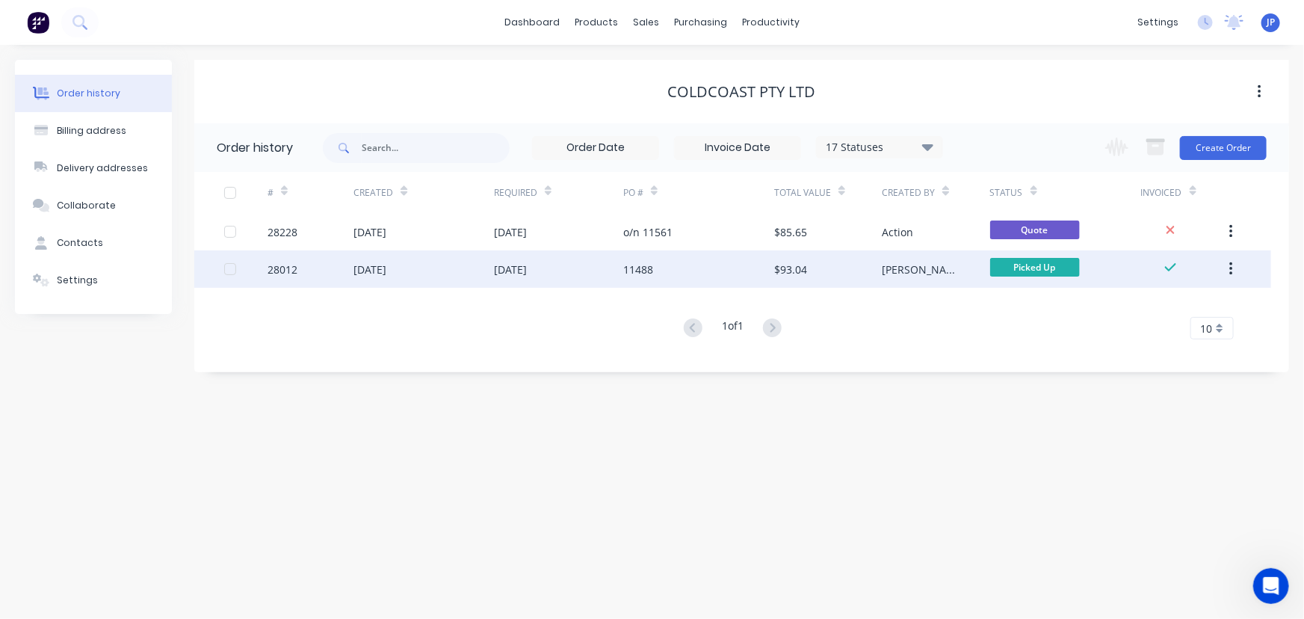
click at [1234, 265] on button "button" at bounding box center [1231, 269] width 35 height 27
click at [1177, 308] on div "Archive" at bounding box center [1178, 309] width 115 height 22
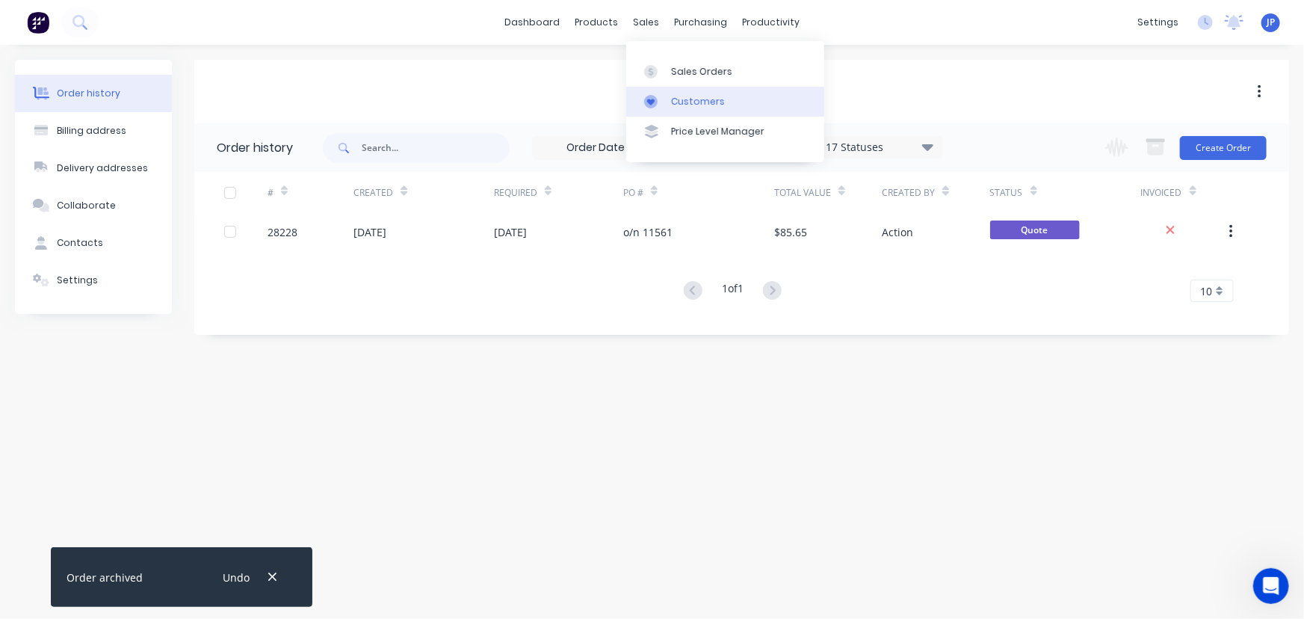
click at [679, 95] on div "Customers" at bounding box center [698, 101] width 54 height 13
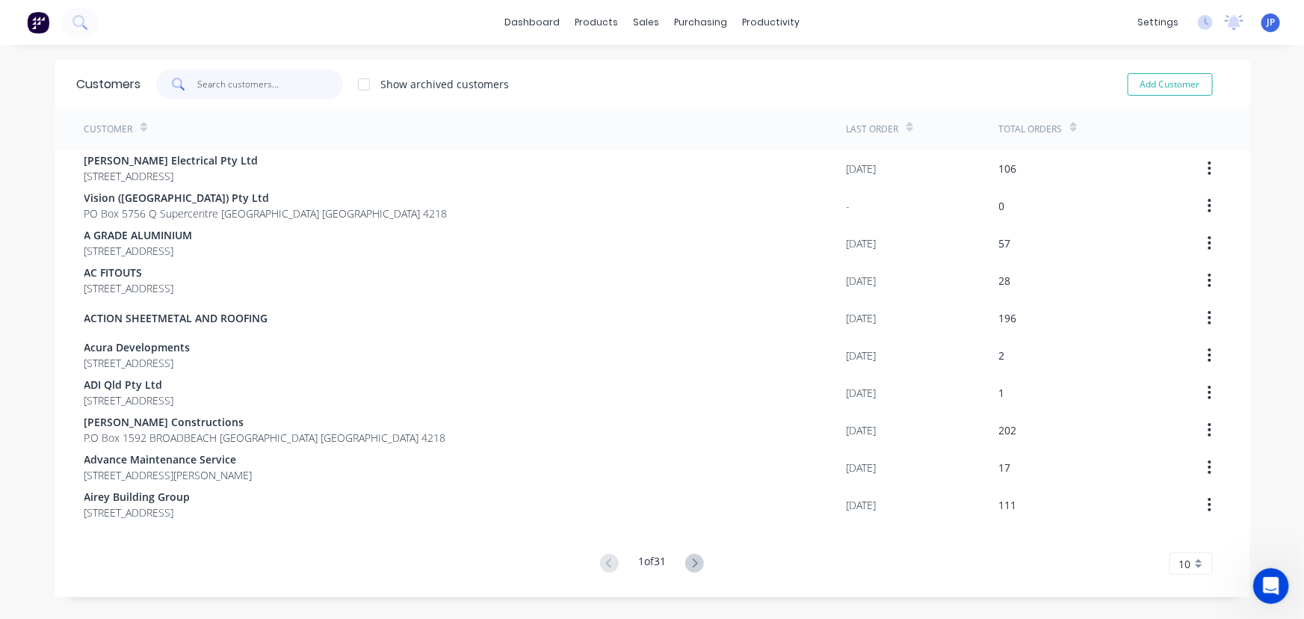
click at [260, 84] on input "text" at bounding box center [270, 85] width 146 height 30
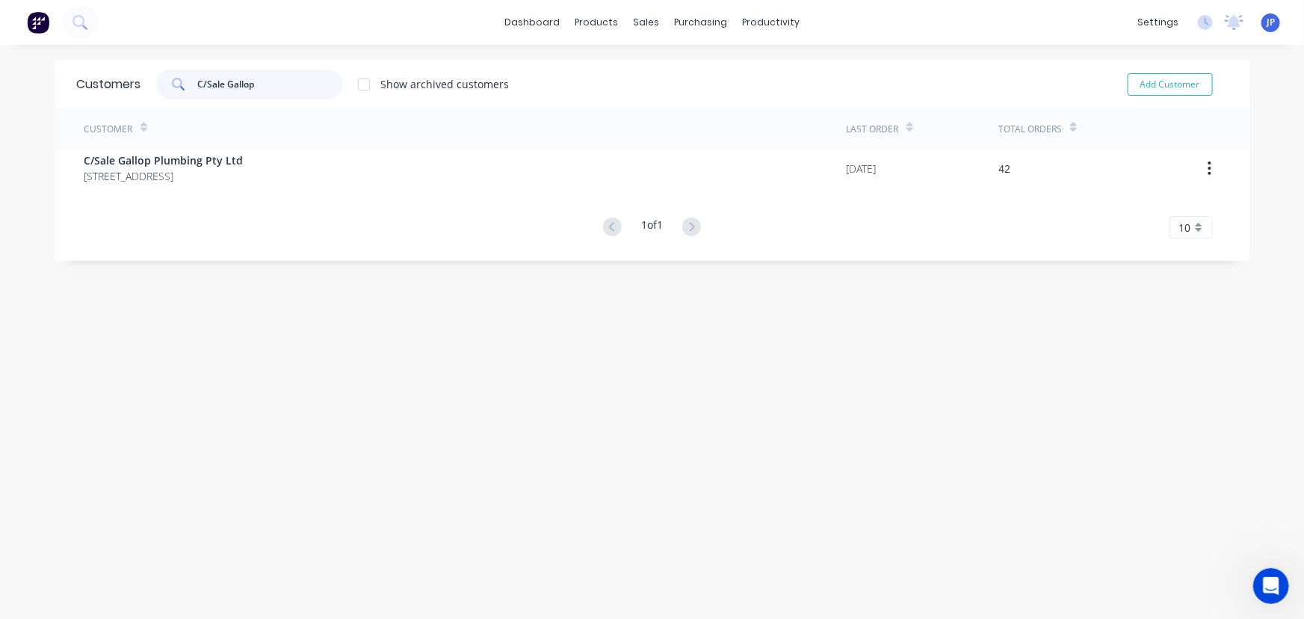
type input "C/Sale Gallop"
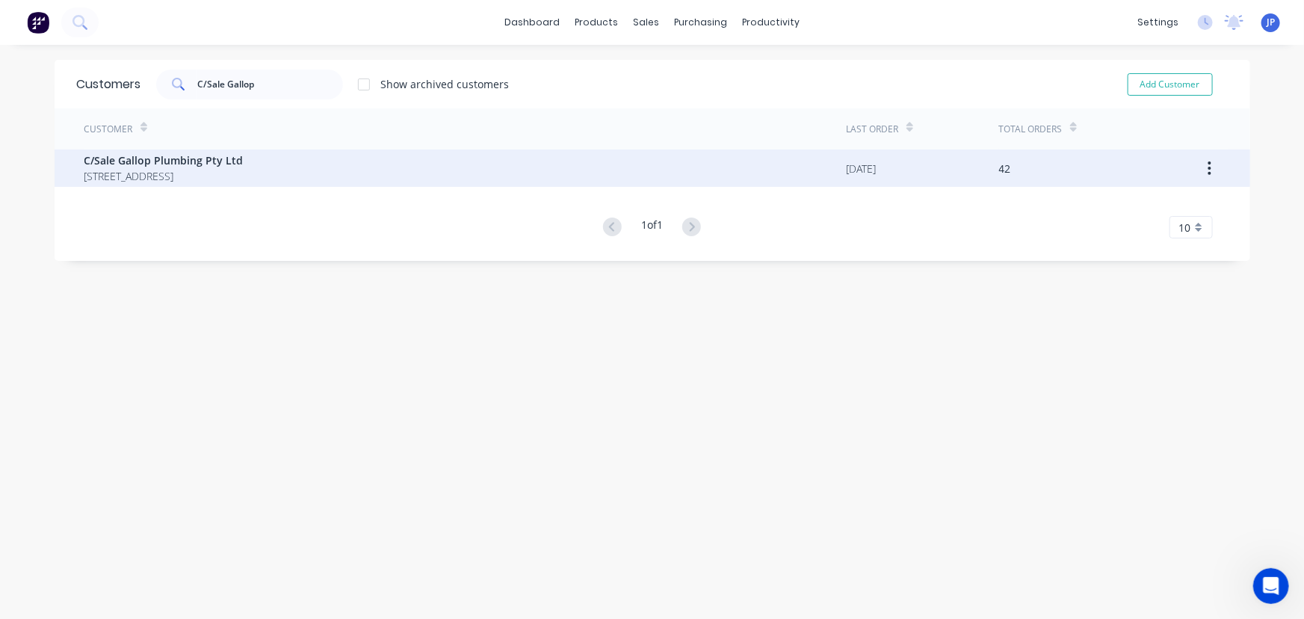
click at [202, 163] on span "C/Sale Gallop Plumbing Pty Ltd" at bounding box center [163, 160] width 159 height 16
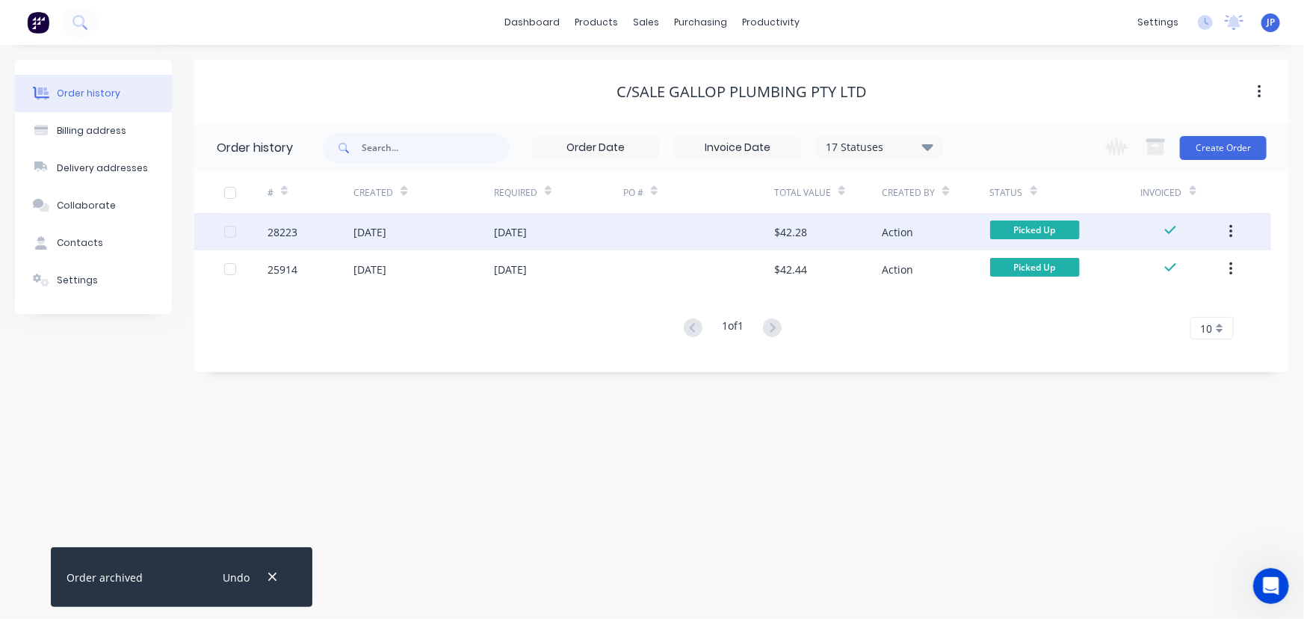
click at [527, 229] on div "[DATE]" at bounding box center [510, 232] width 33 height 16
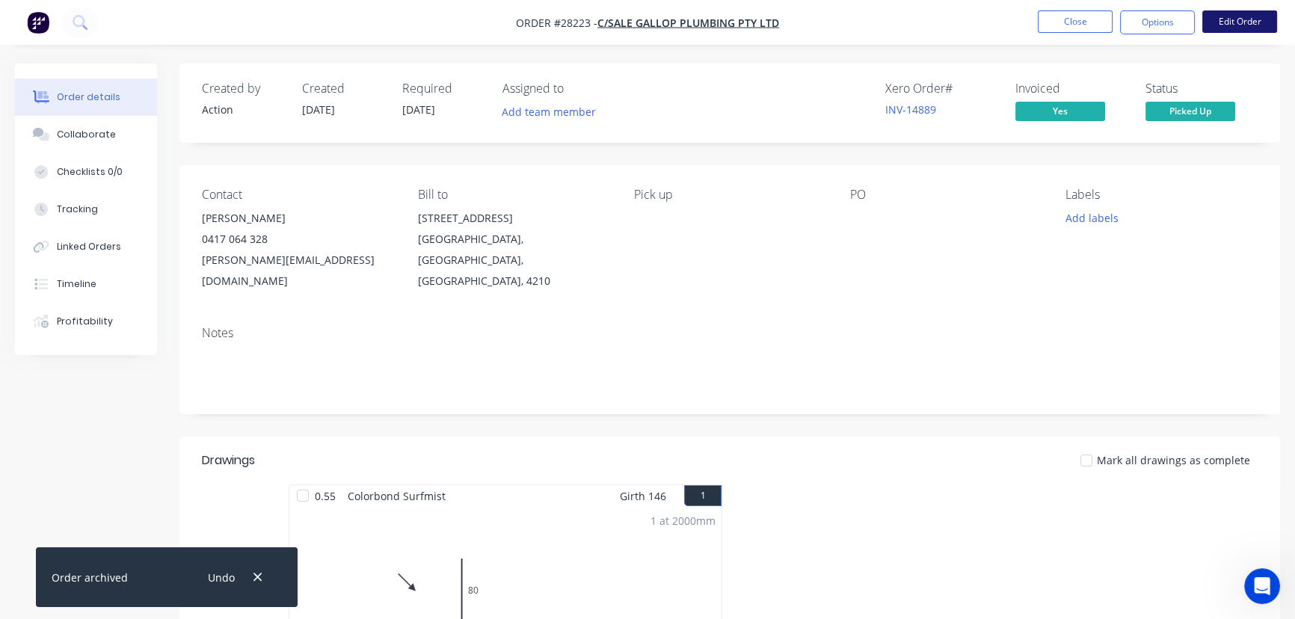
click at [1247, 24] on button "Edit Order" at bounding box center [1239, 21] width 75 height 22
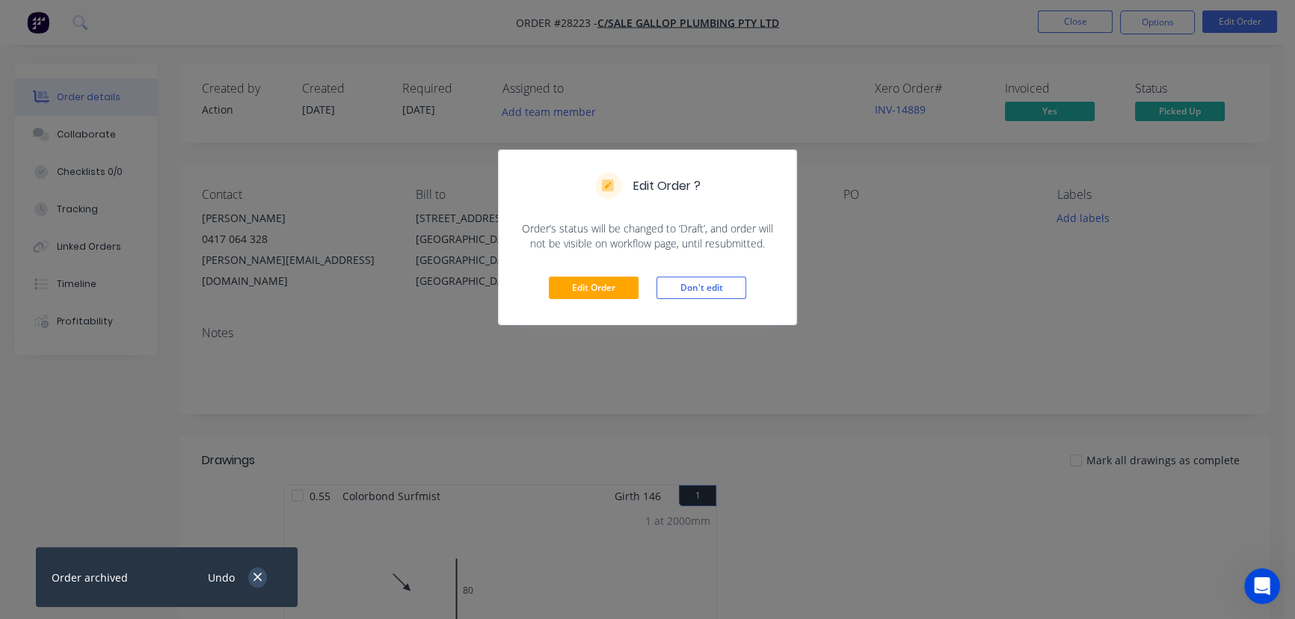
click at [257, 567] on button "button" at bounding box center [257, 577] width 19 height 20
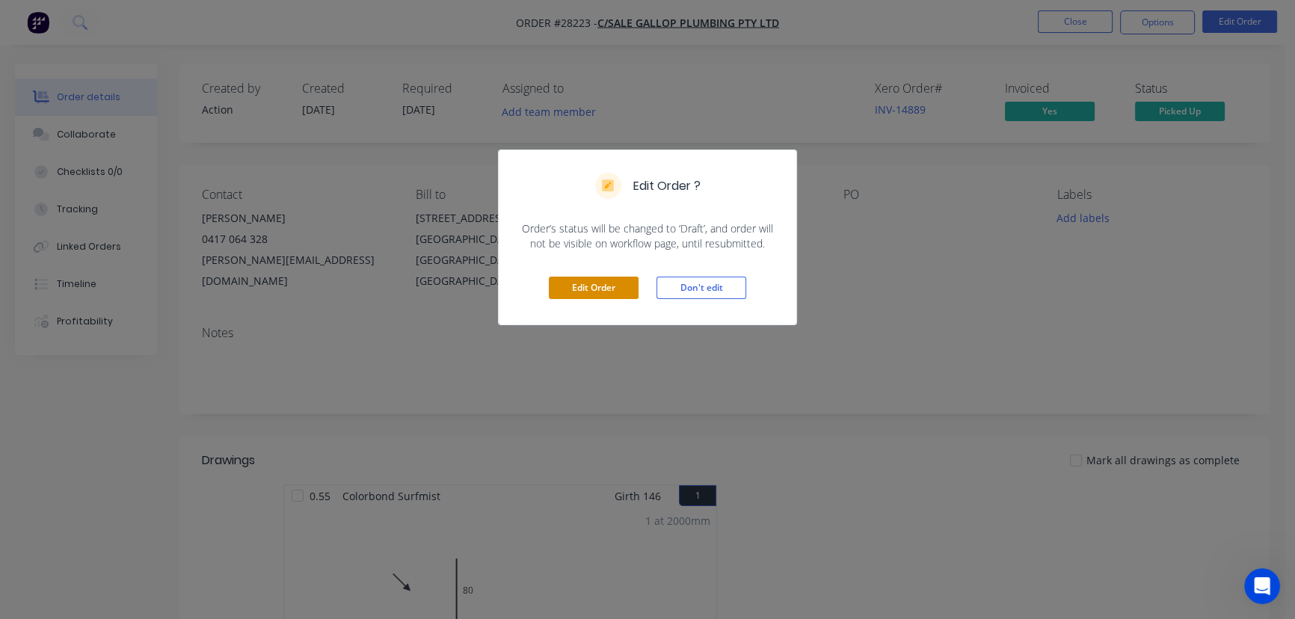
click at [572, 289] on button "Edit Order" at bounding box center [594, 288] width 90 height 22
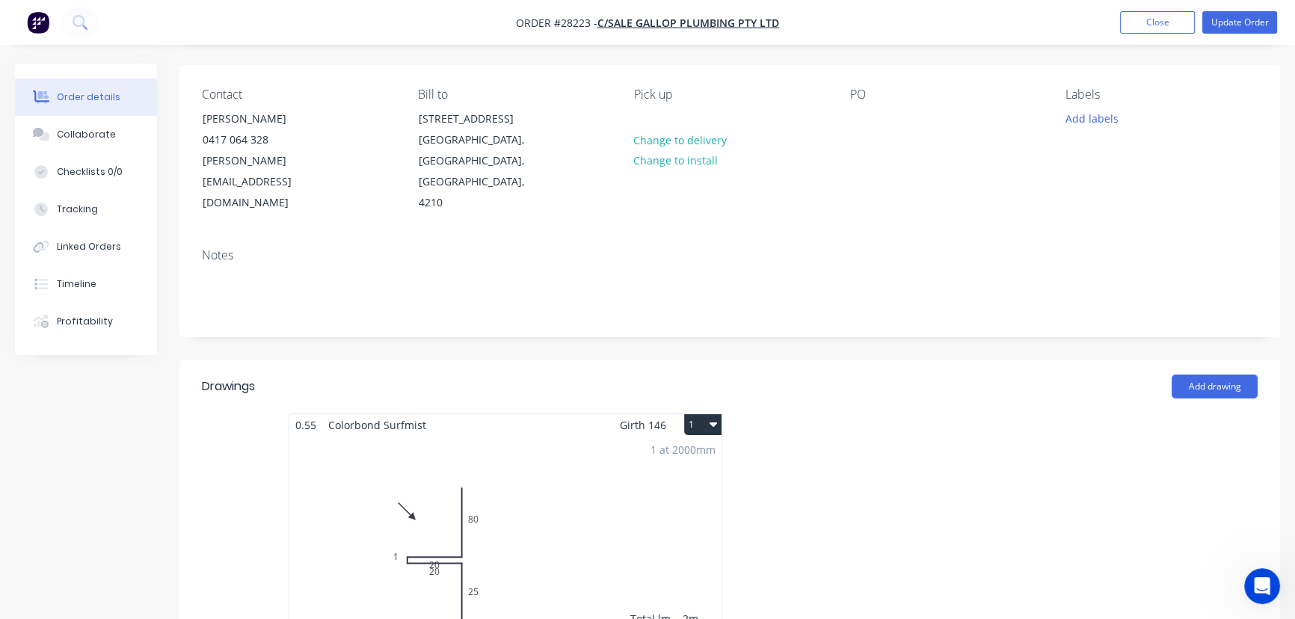
scroll to position [203, 0]
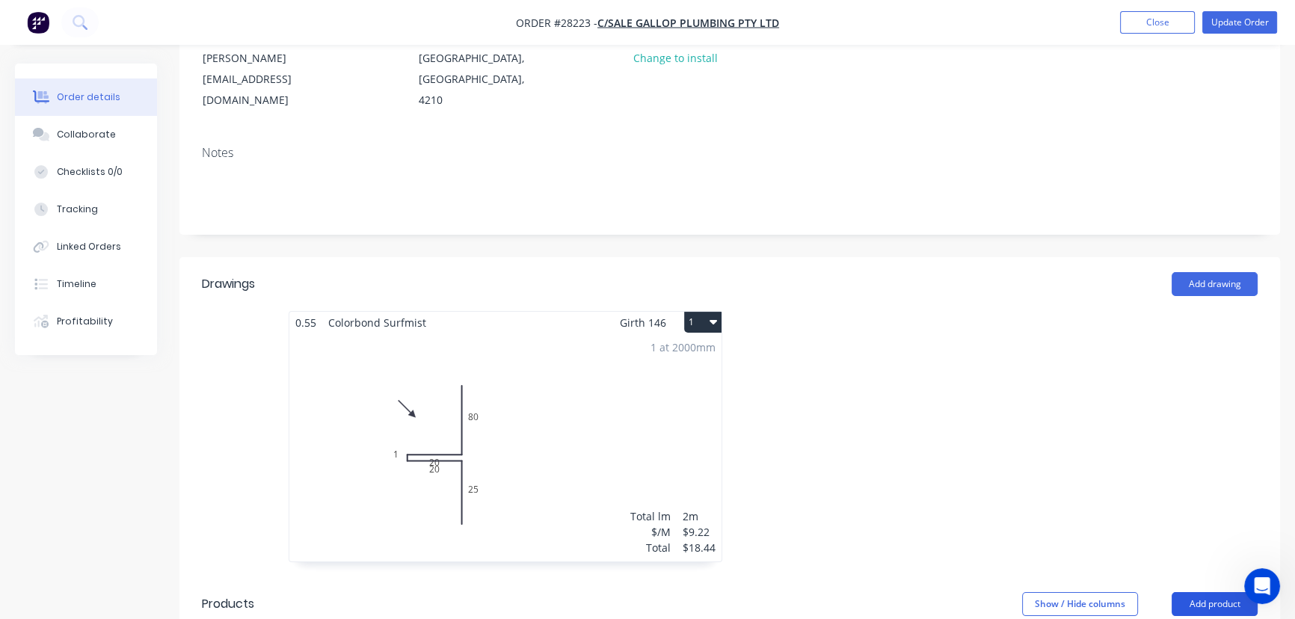
click at [1191, 592] on button "Add product" at bounding box center [1214, 604] width 86 height 24
click at [1192, 592] on button "Add product" at bounding box center [1214, 604] width 86 height 24
click at [1198, 592] on button "Add product" at bounding box center [1214, 604] width 86 height 24
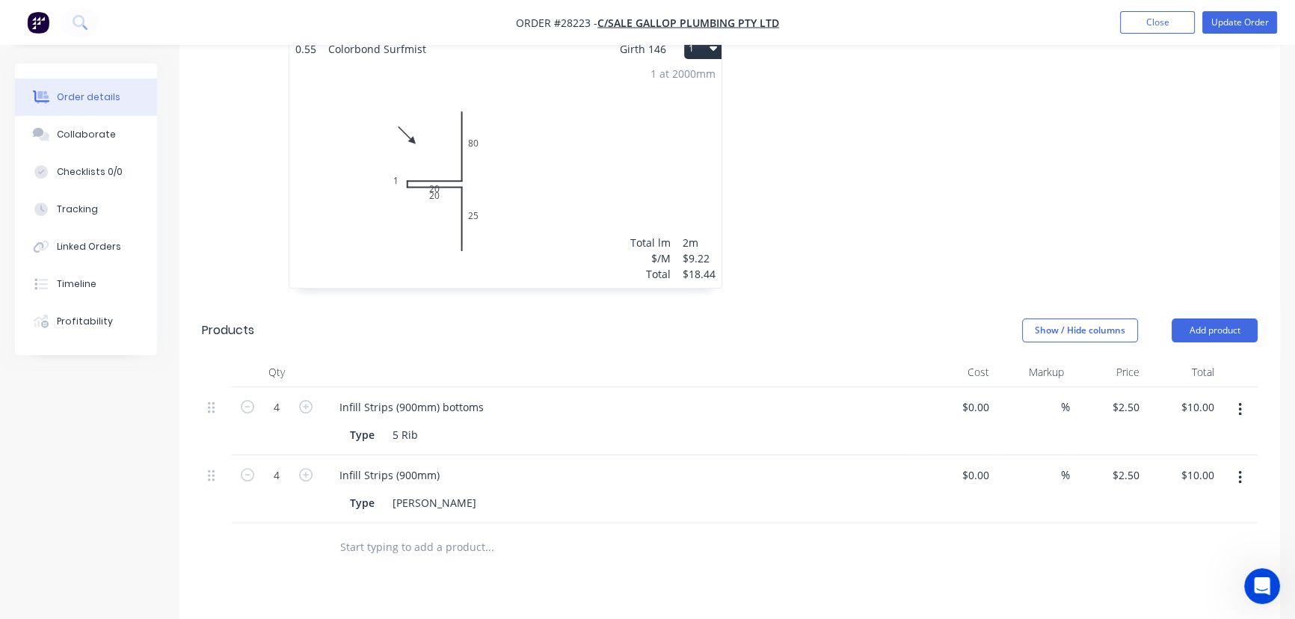
scroll to position [271, 0]
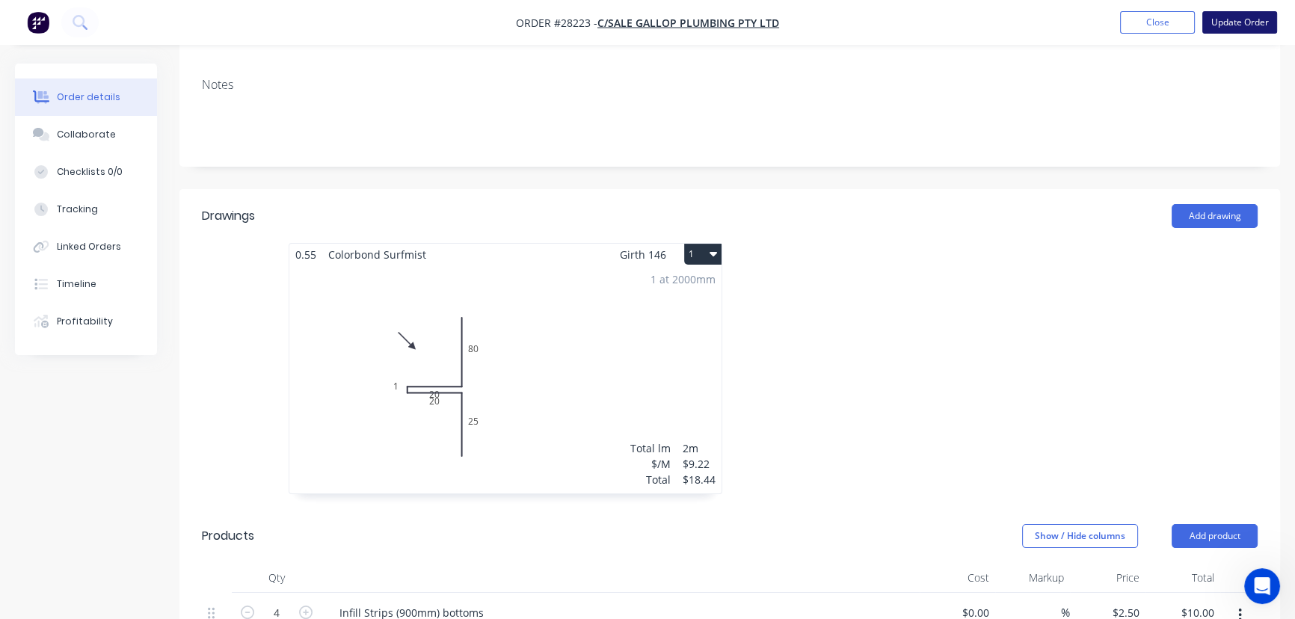
click at [1236, 27] on button "Update Order" at bounding box center [1239, 22] width 75 height 22
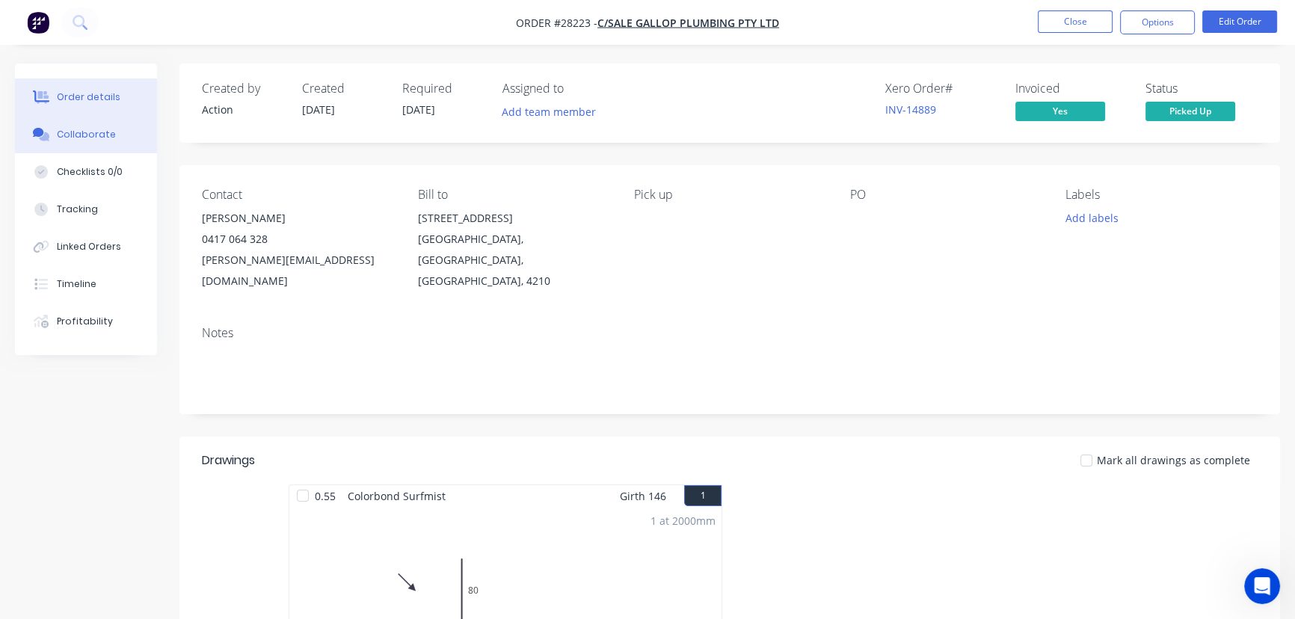
click at [116, 124] on button "Collaborate" at bounding box center [86, 134] width 142 height 37
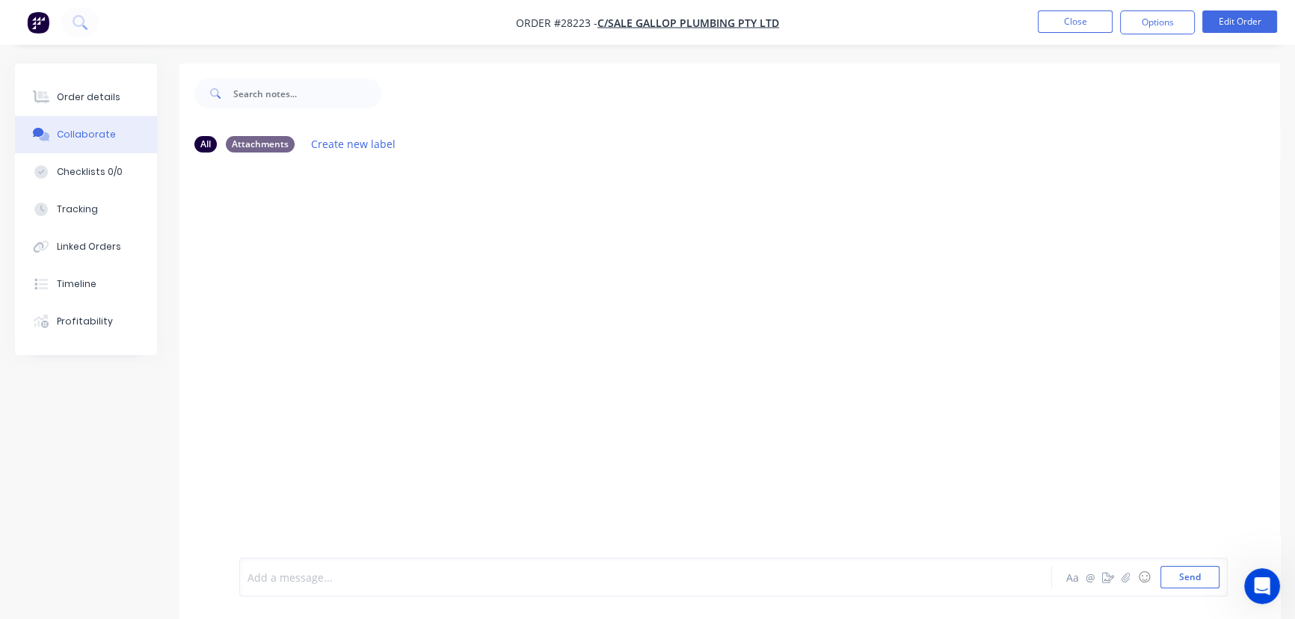
click at [315, 575] on div at bounding box center [612, 578] width 728 height 16
click at [1195, 576] on button "Send" at bounding box center [1189, 577] width 59 height 22
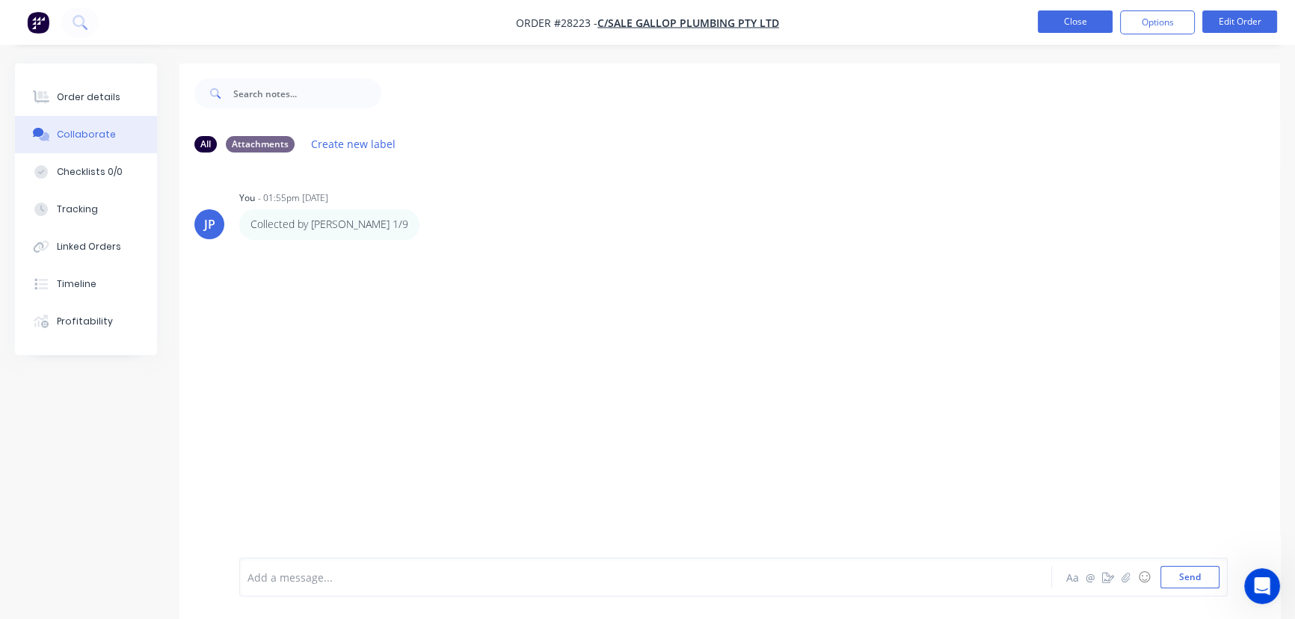
click at [1089, 25] on button "Close" at bounding box center [1075, 21] width 75 height 22
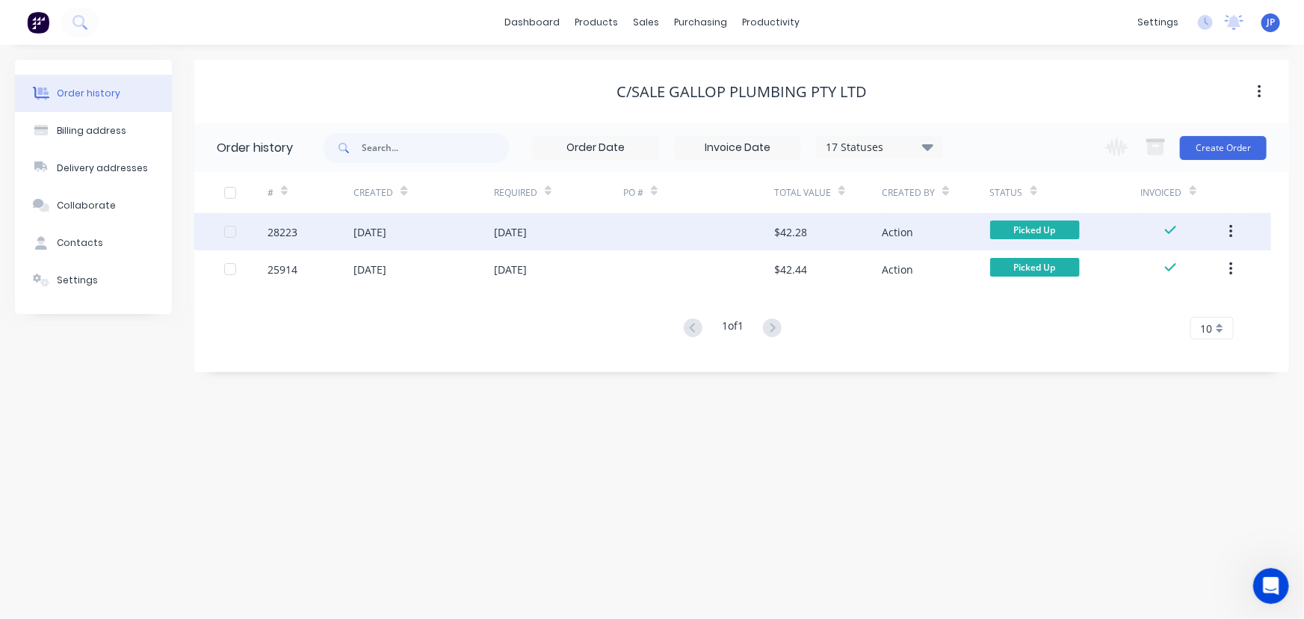
click at [1233, 226] on icon "button" at bounding box center [1232, 232] width 4 height 16
click at [1193, 269] on div "Archive" at bounding box center [1178, 271] width 115 height 22
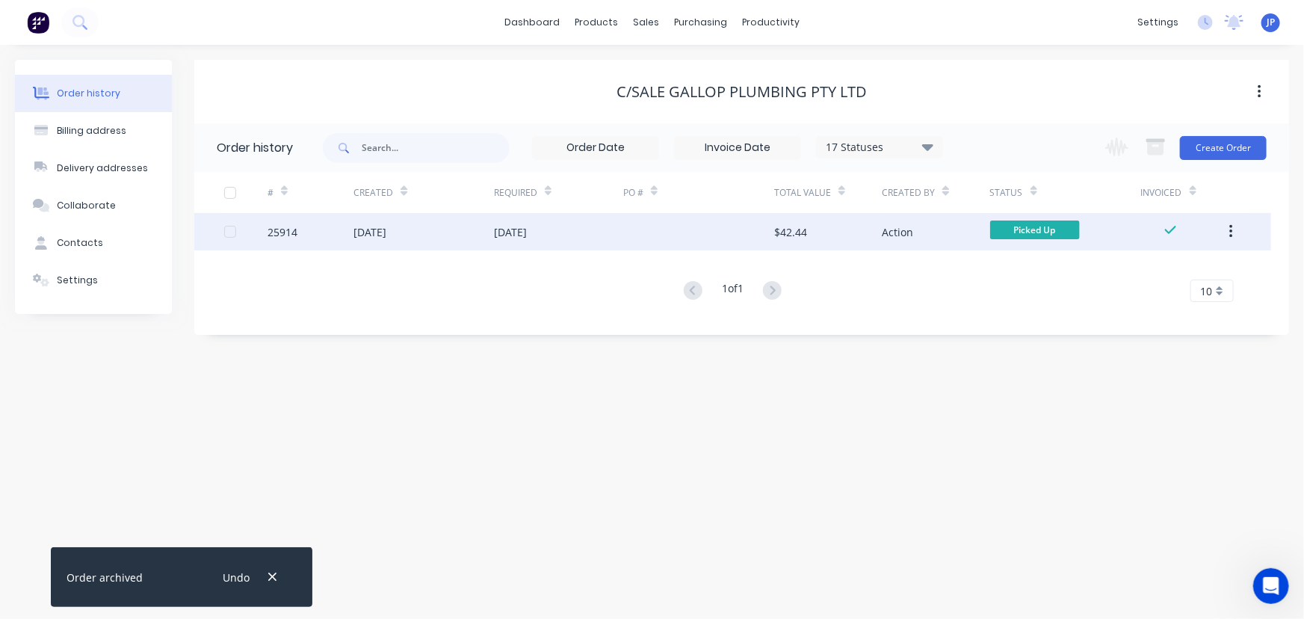
click at [1233, 232] on button "button" at bounding box center [1231, 231] width 35 height 27
click at [1173, 269] on div "Archive" at bounding box center [1178, 271] width 115 height 22
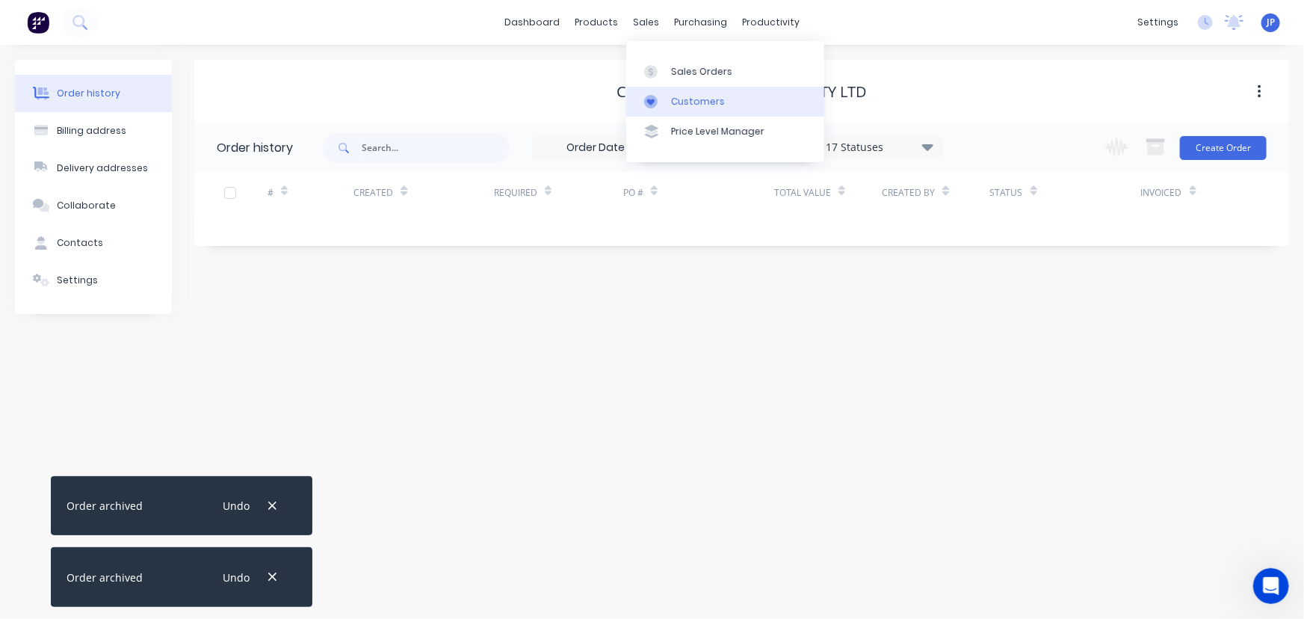
click at [679, 95] on div "Customers" at bounding box center [698, 101] width 54 height 13
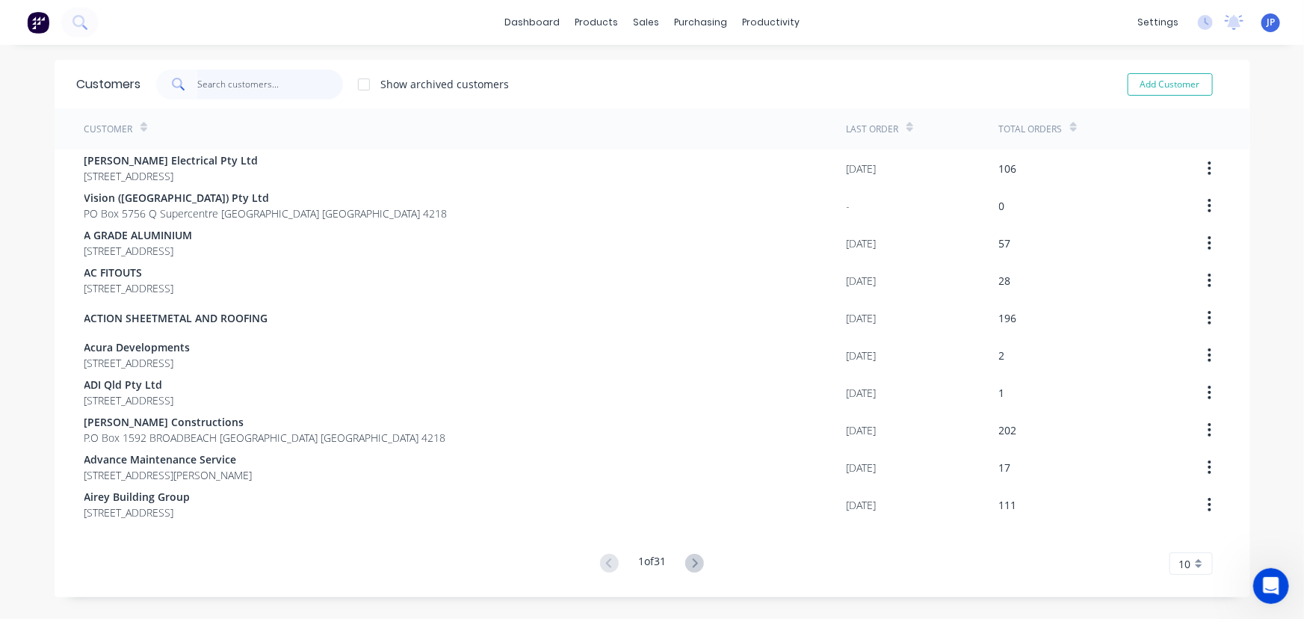
click at [287, 86] on input "text" at bounding box center [270, 85] width 146 height 30
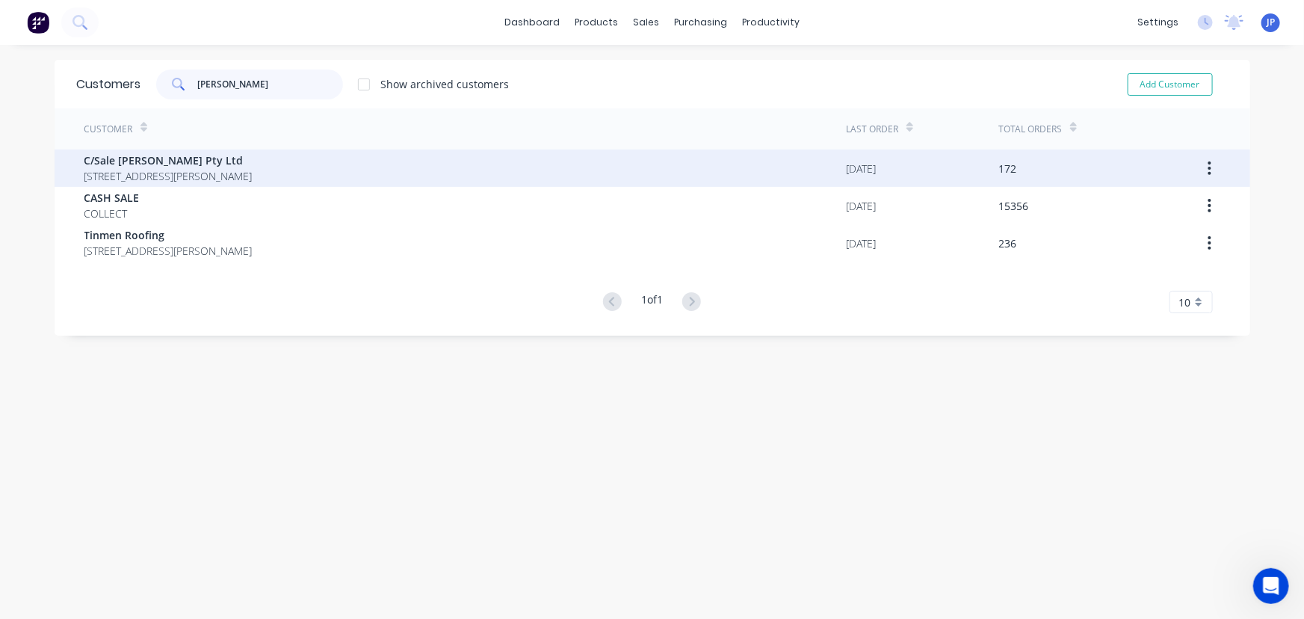
type input "[PERSON_NAME]"
click at [241, 179] on span "[STREET_ADDRESS][PERSON_NAME]" at bounding box center [168, 176] width 168 height 16
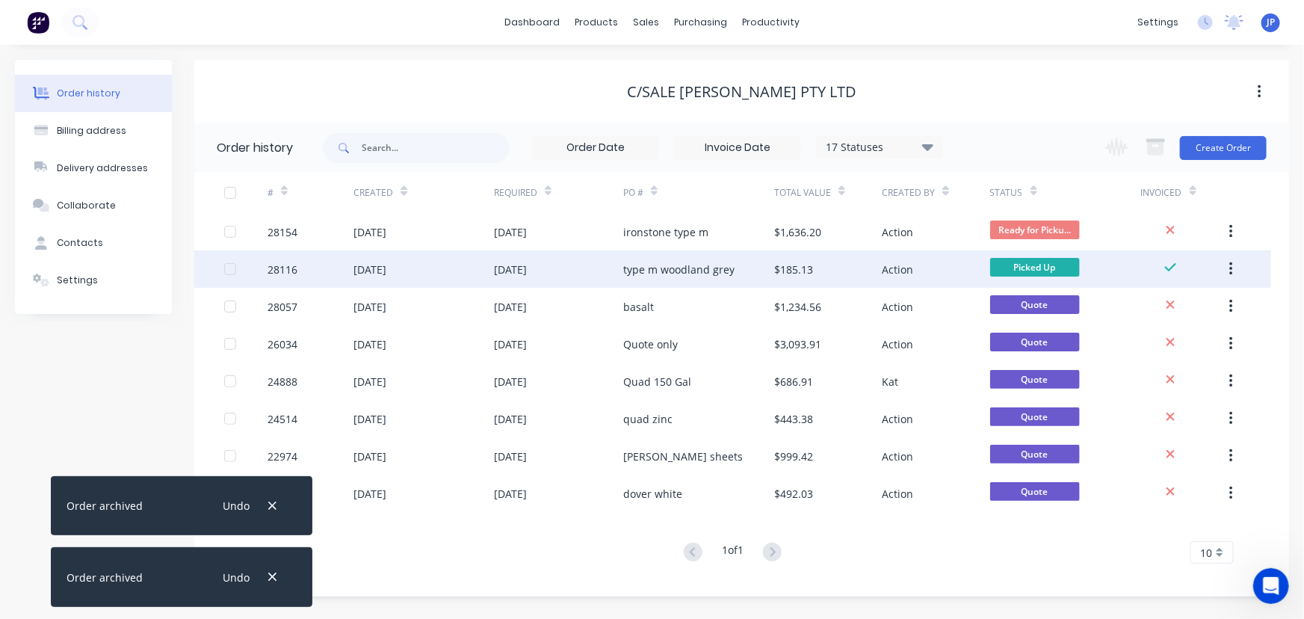
click at [675, 257] on div "type m woodland grey" at bounding box center [698, 268] width 151 height 37
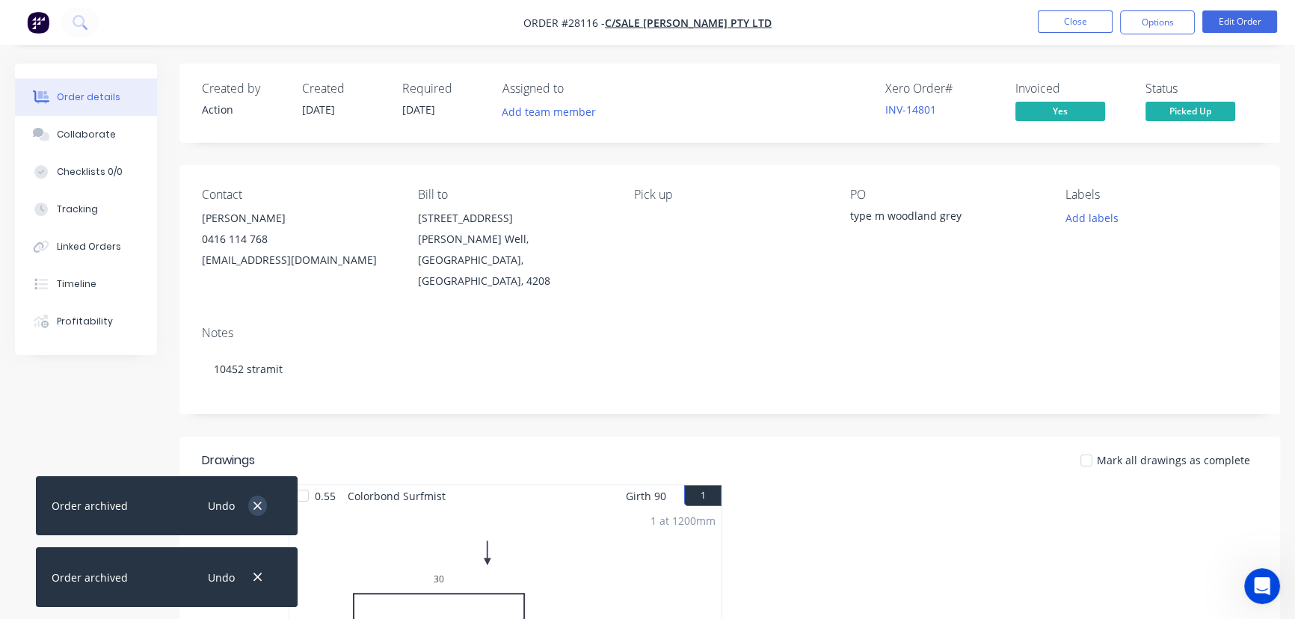
click at [264, 500] on button "button" at bounding box center [257, 506] width 19 height 20
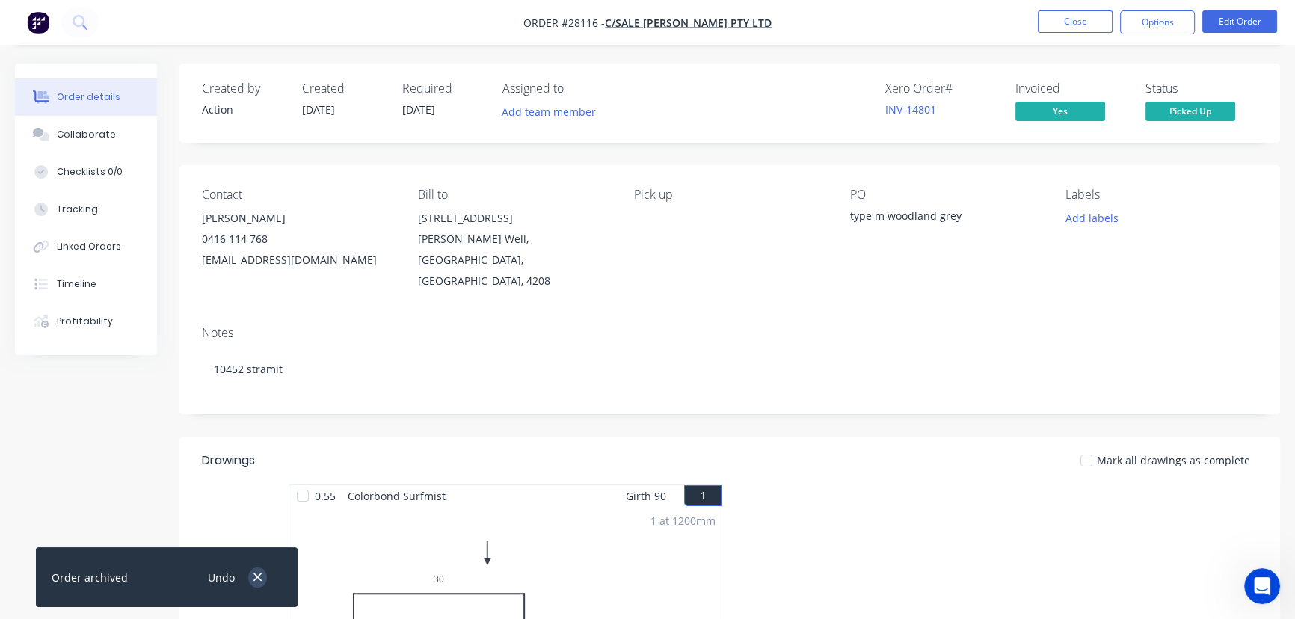
click at [256, 576] on icon "button" at bounding box center [257, 577] width 8 height 8
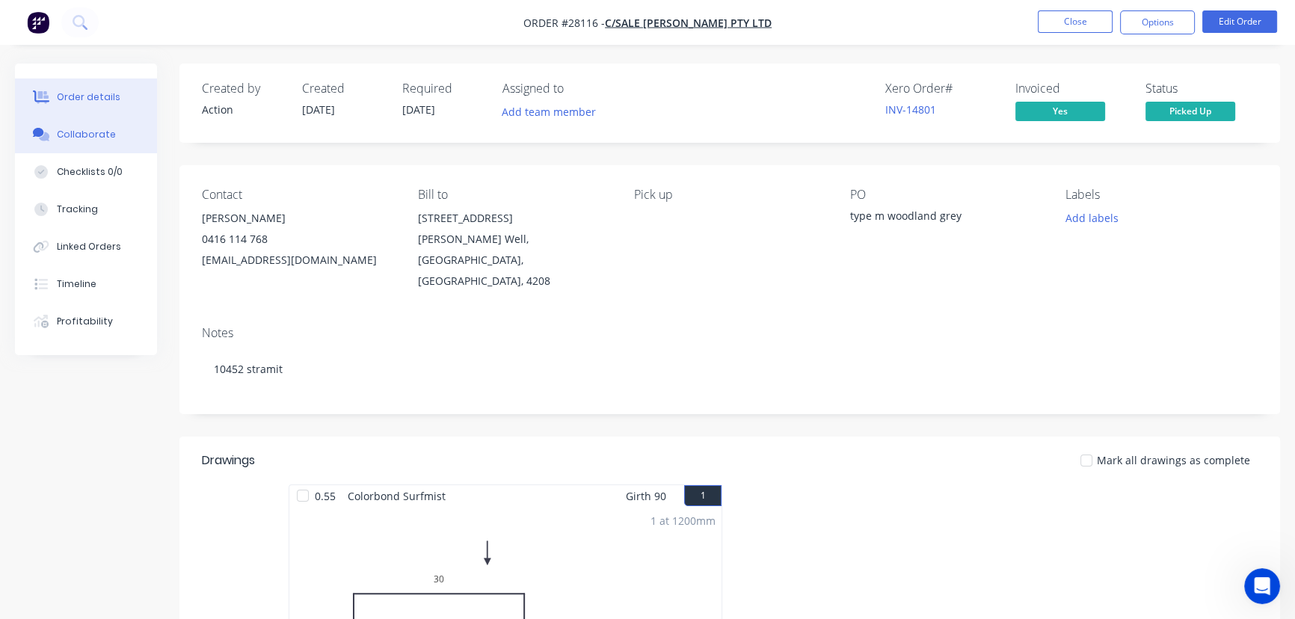
click at [126, 132] on button "Collaborate" at bounding box center [86, 134] width 142 height 37
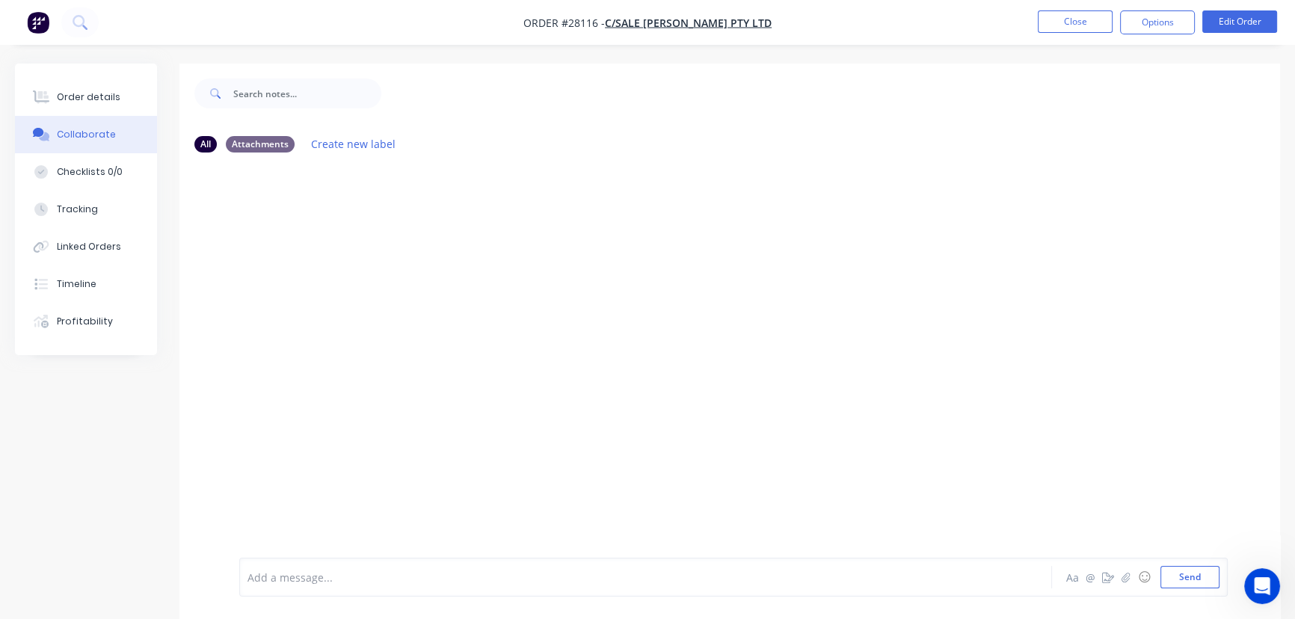
click at [282, 579] on div at bounding box center [612, 578] width 728 height 16
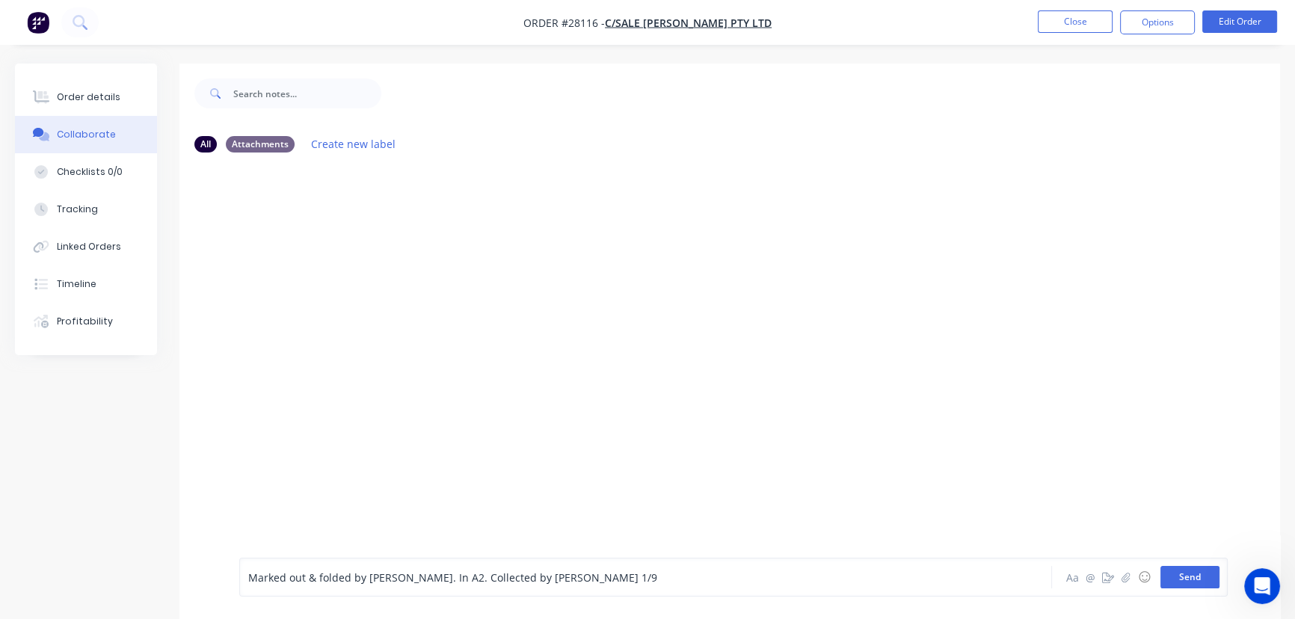
click at [1180, 576] on button "Send" at bounding box center [1189, 577] width 59 height 22
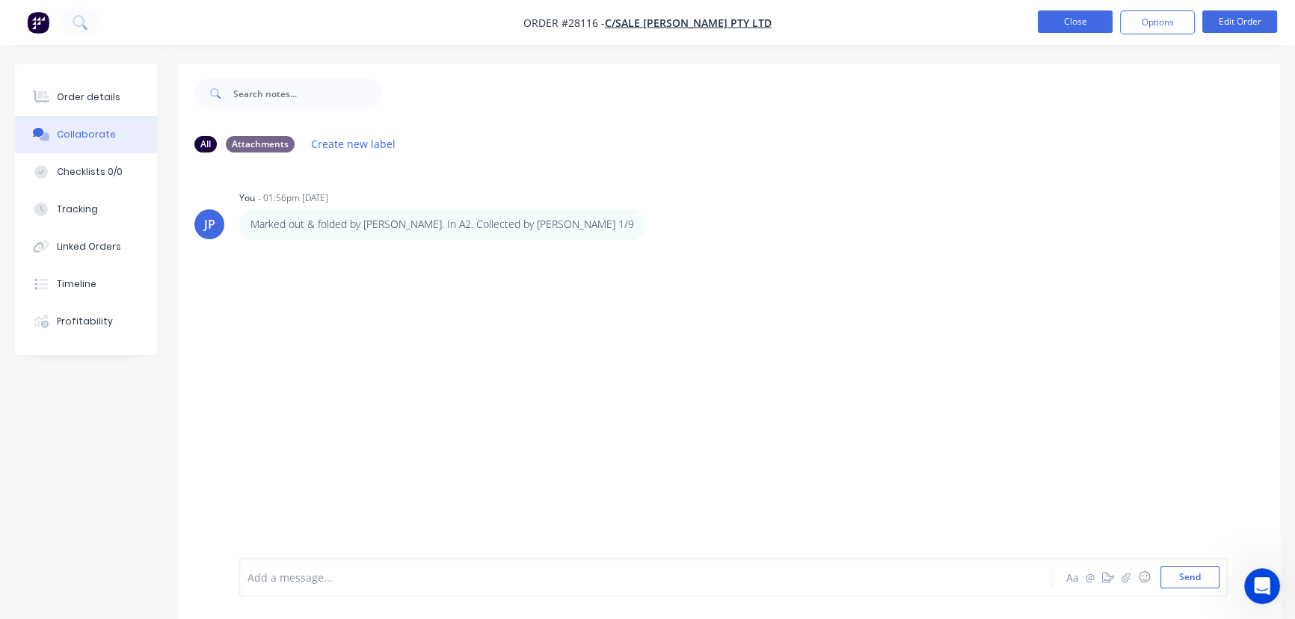
click at [1070, 30] on button "Close" at bounding box center [1075, 21] width 75 height 22
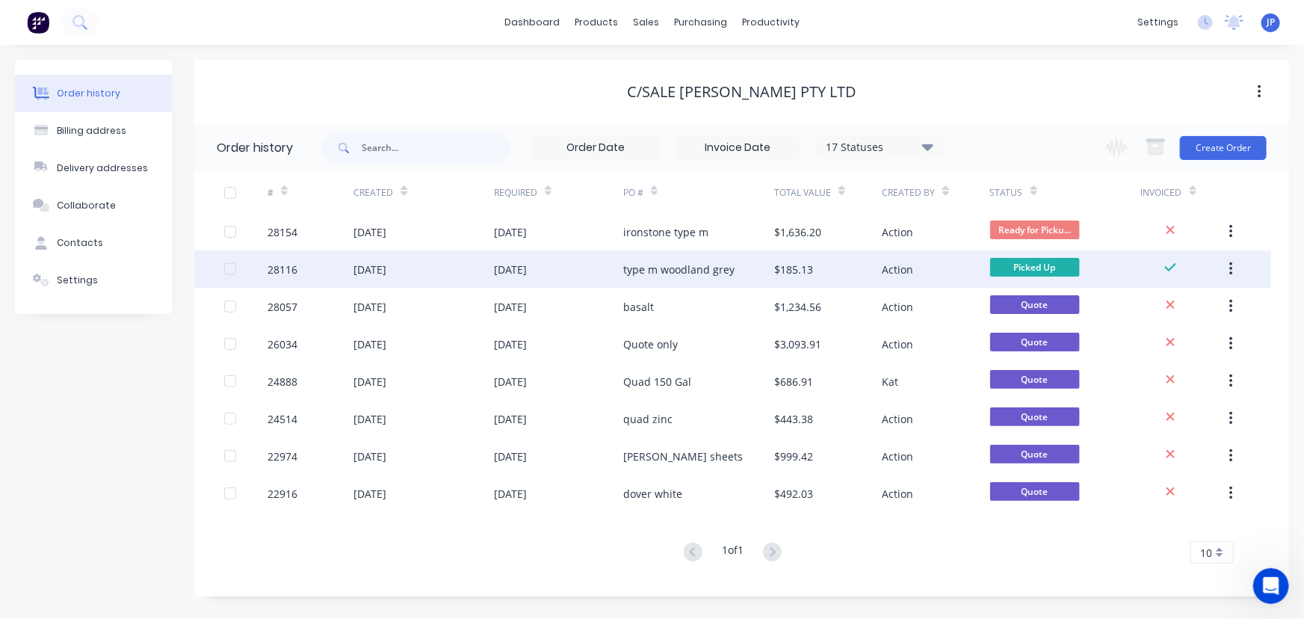
click at [1231, 267] on icon "button" at bounding box center [1232, 269] width 4 height 16
click at [1165, 312] on div "Archive" at bounding box center [1178, 309] width 115 height 22
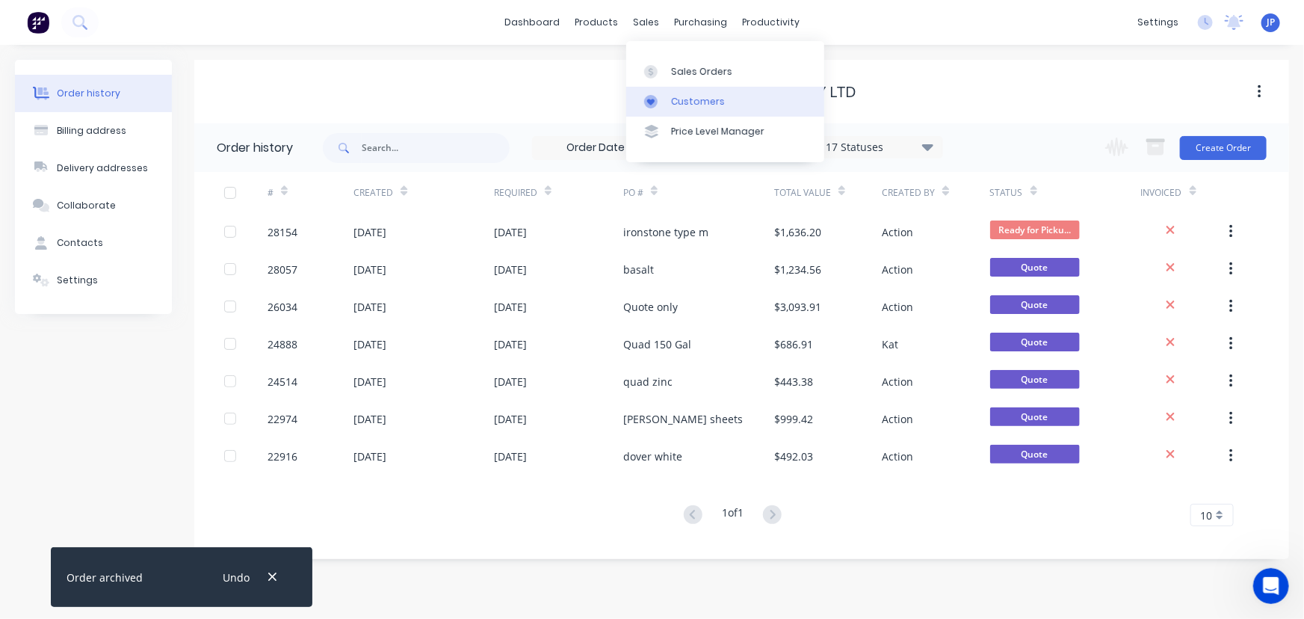
click at [679, 105] on div "Customers" at bounding box center [698, 101] width 54 height 13
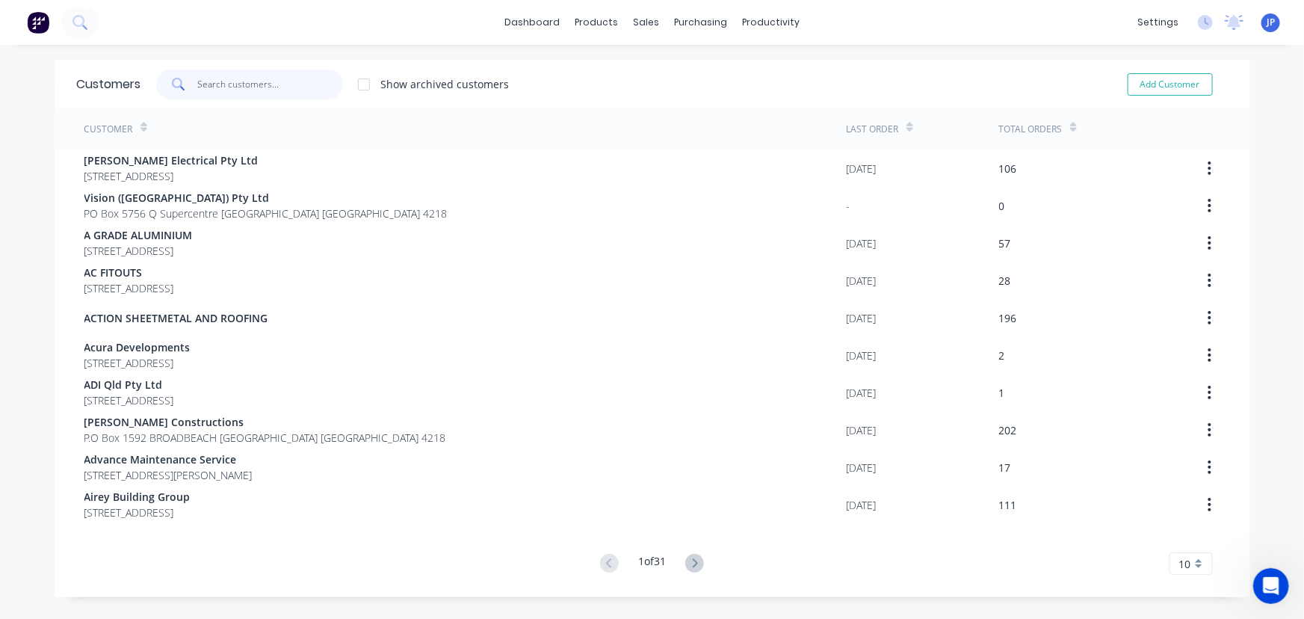
click at [249, 88] on input "text" at bounding box center [270, 85] width 146 height 30
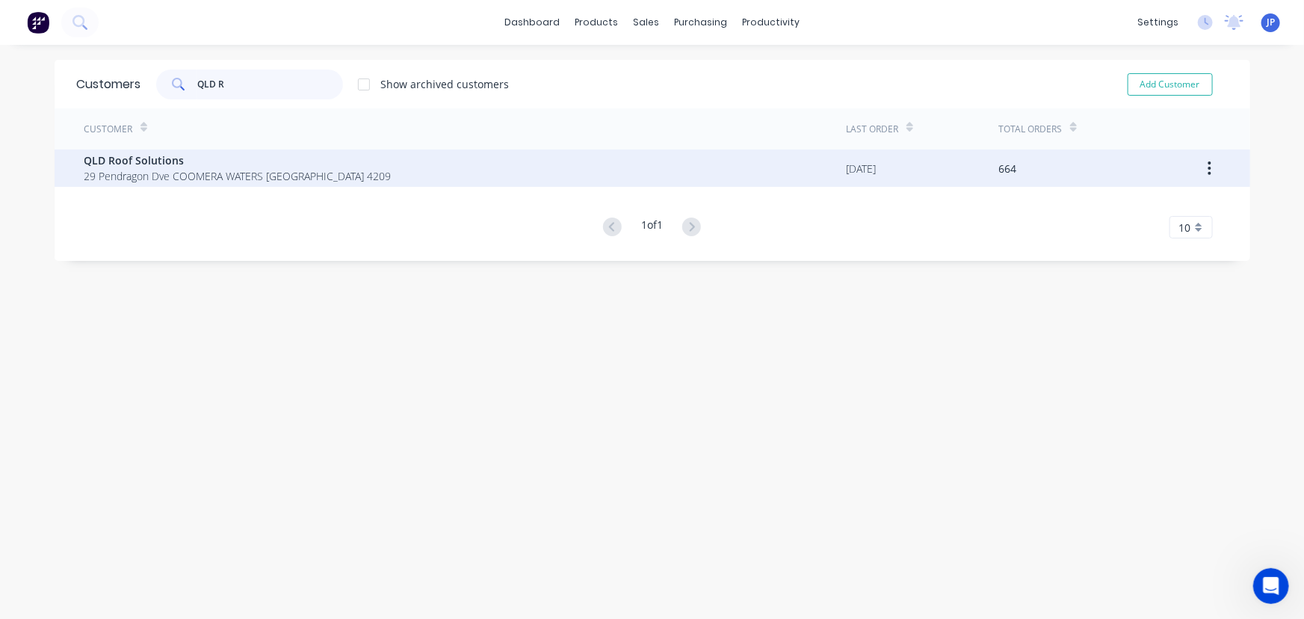
type input "QLD R"
click at [129, 168] on span "29 Pendragon Dve COOMERA WATERS [GEOGRAPHIC_DATA] 4209" at bounding box center [237, 176] width 307 height 16
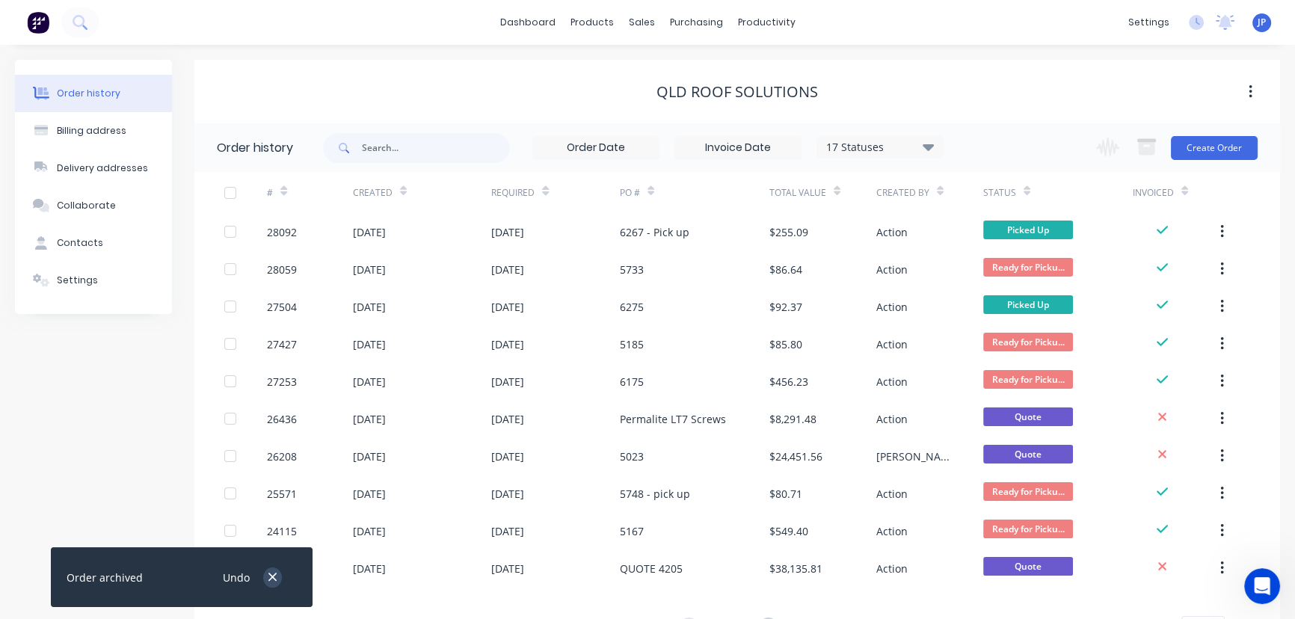
click at [275, 576] on icon "button" at bounding box center [273, 576] width 10 height 13
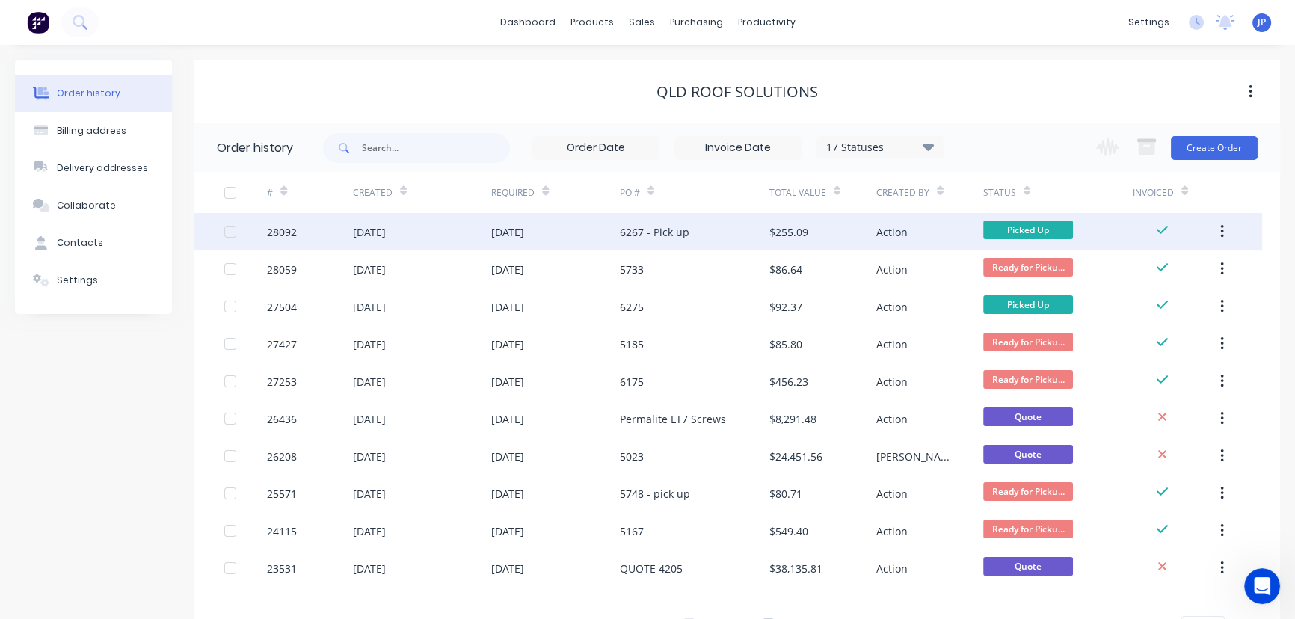
click at [377, 232] on div "[DATE]" at bounding box center [369, 232] width 33 height 16
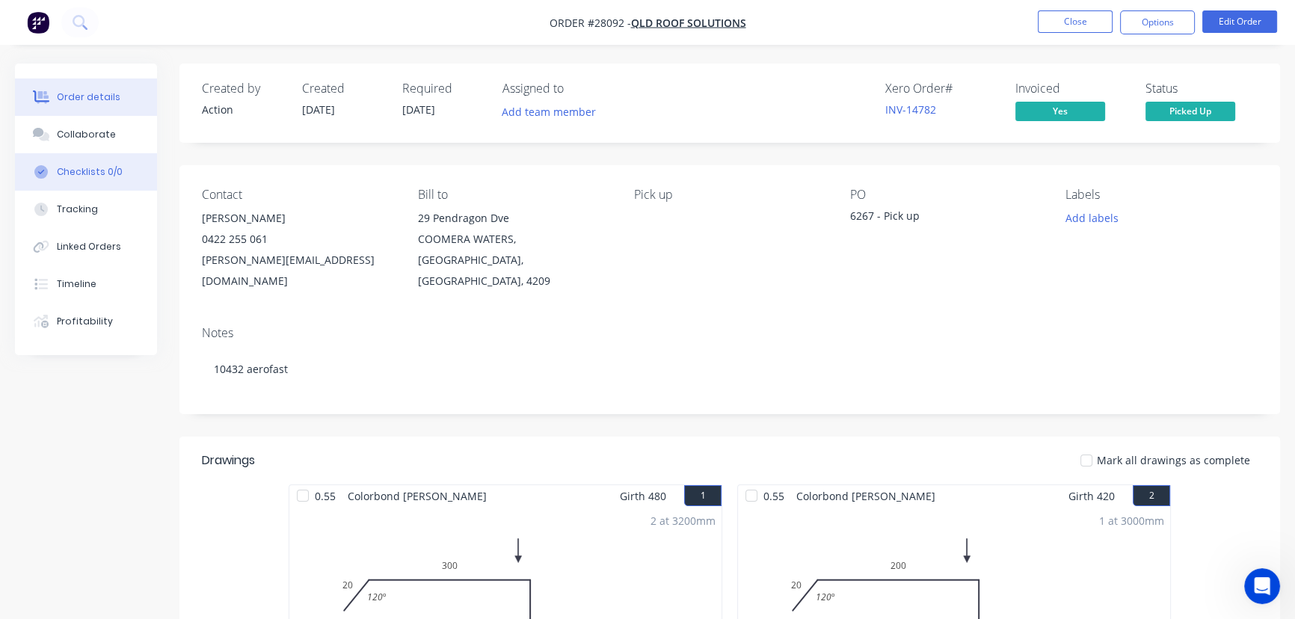
drag, startPoint x: 91, startPoint y: 132, endPoint x: 109, endPoint y: 176, distance: 48.3
click at [92, 132] on div "Collaborate" at bounding box center [86, 134] width 59 height 13
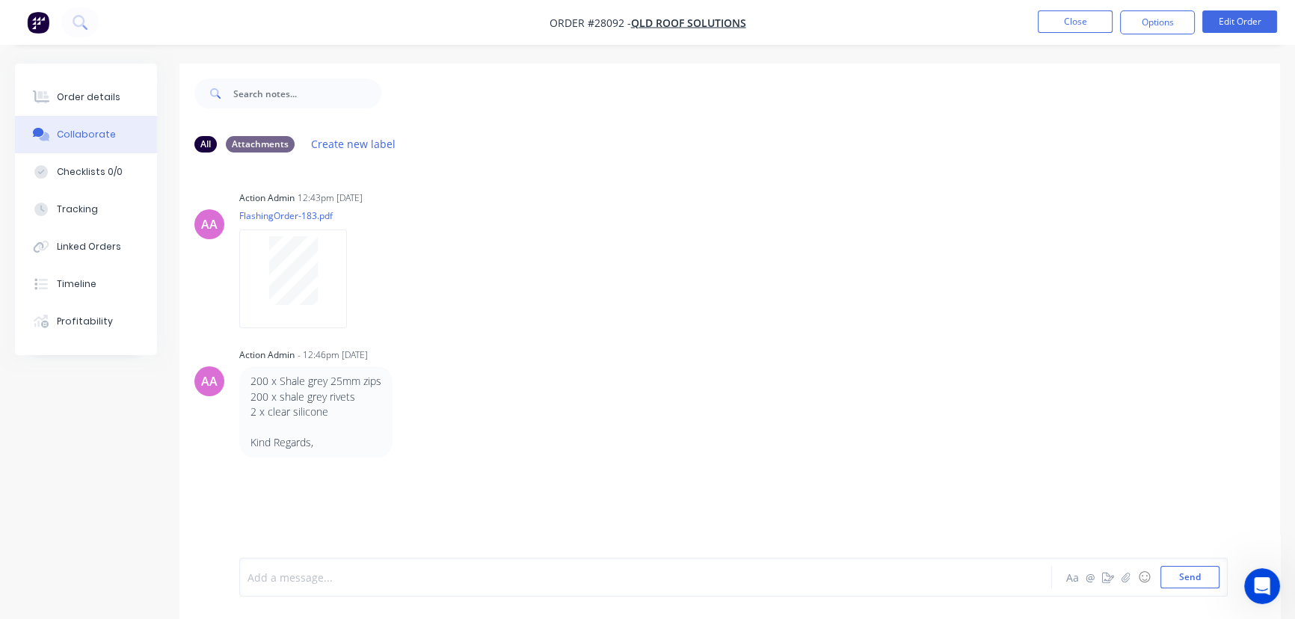
click at [317, 573] on div at bounding box center [612, 578] width 728 height 16
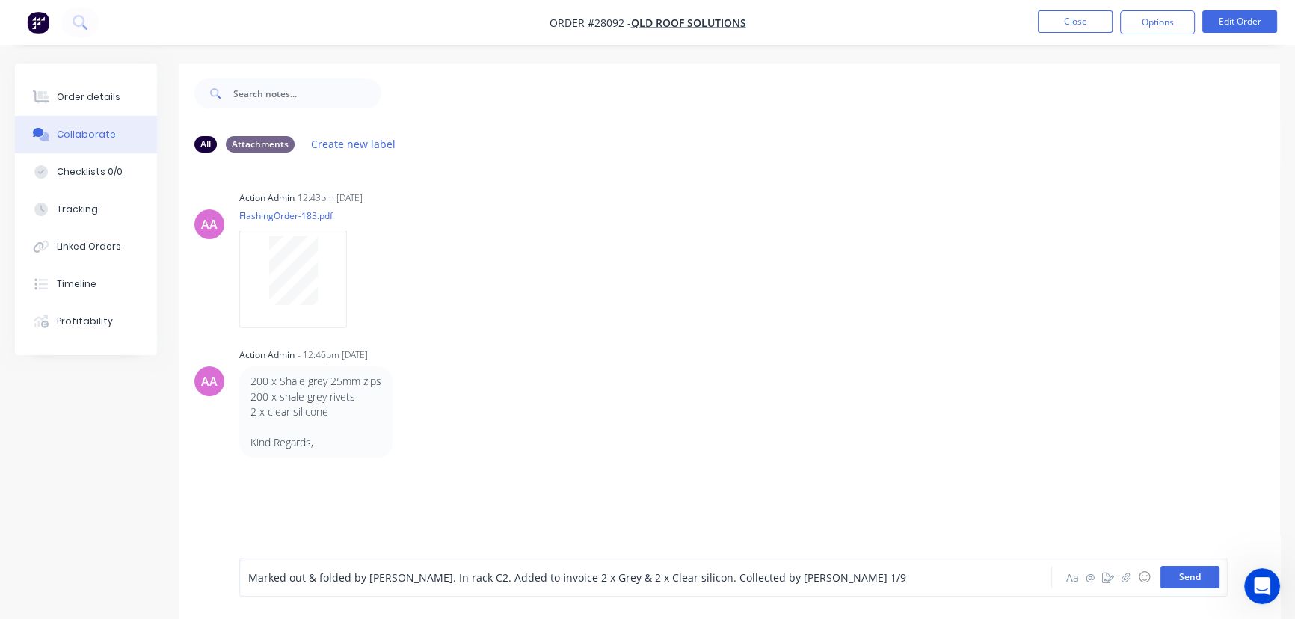
click at [1179, 585] on button "Send" at bounding box center [1189, 577] width 59 height 22
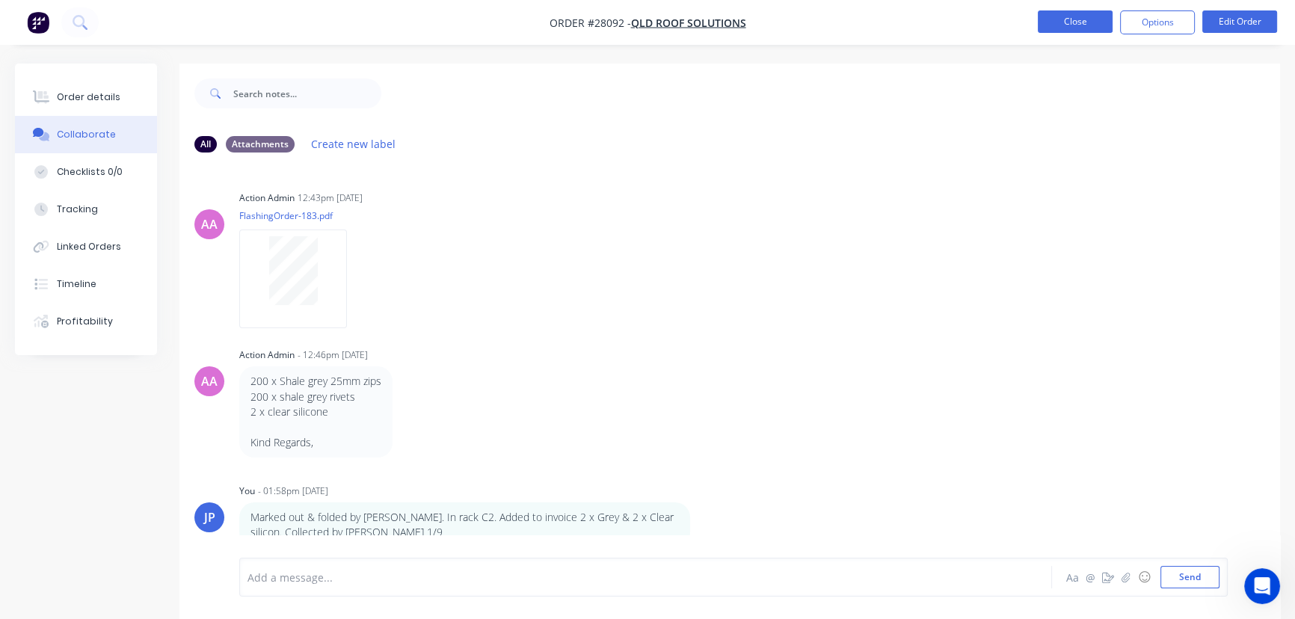
click at [1076, 27] on button "Close" at bounding box center [1075, 21] width 75 height 22
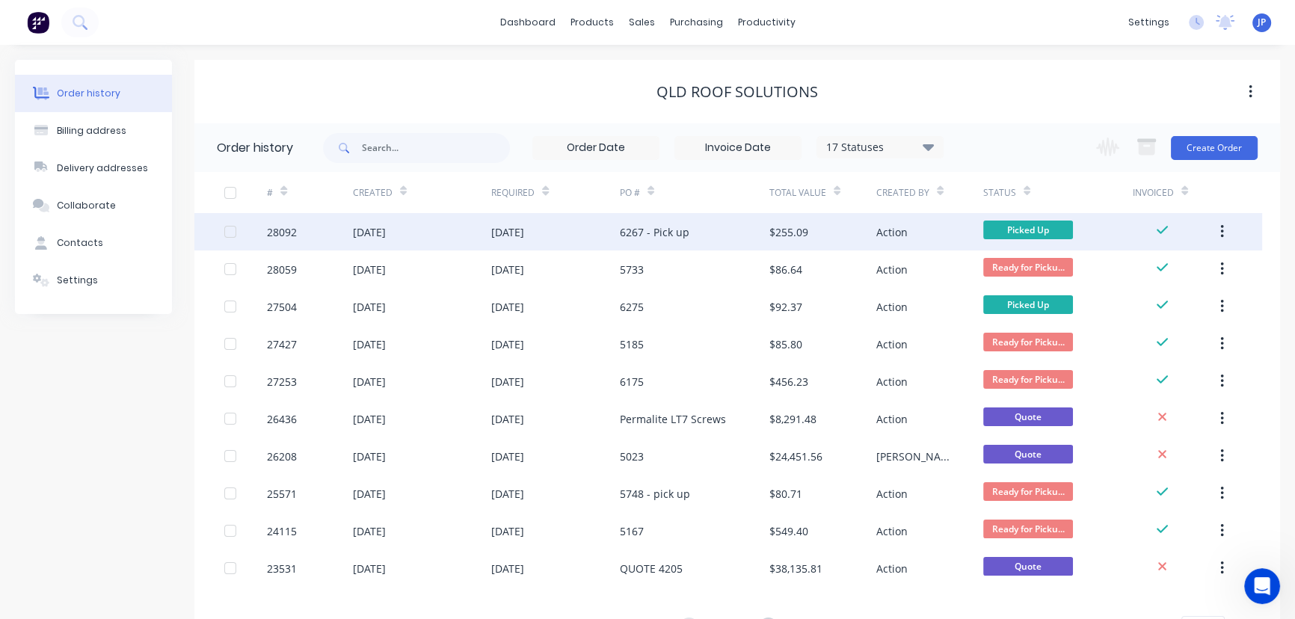
click at [1215, 232] on button "button" at bounding box center [1221, 231] width 35 height 27
click at [1140, 268] on div "Archive" at bounding box center [1168, 271] width 115 height 22
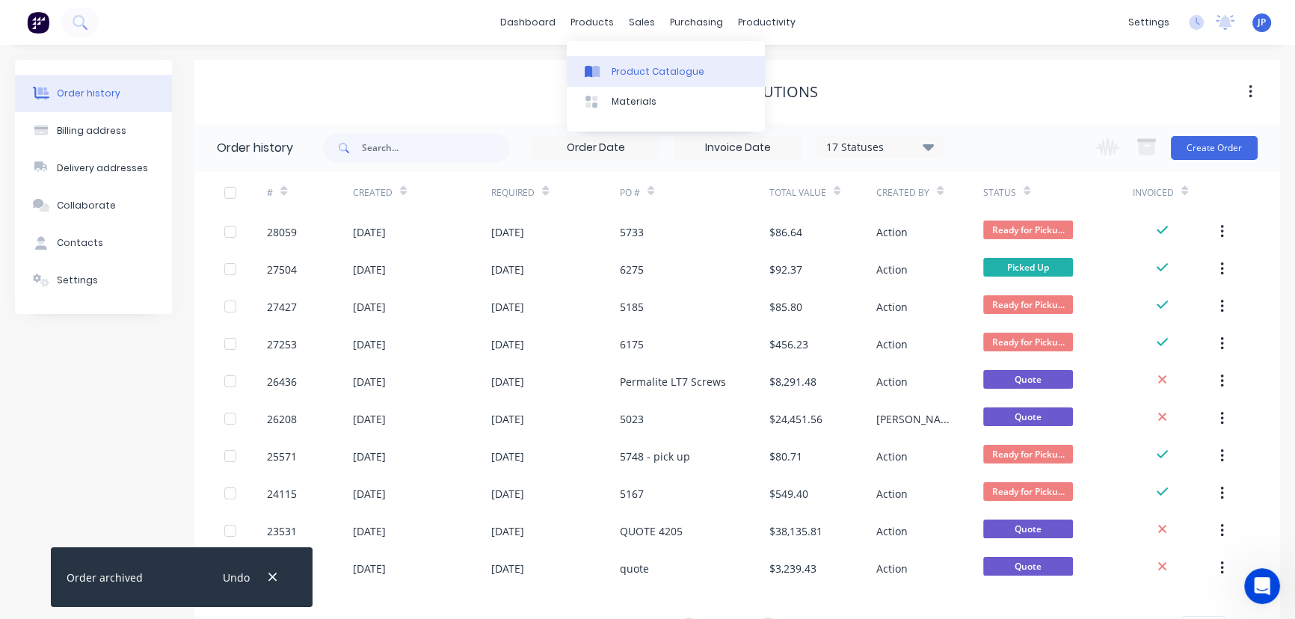
click at [618, 66] on div "Product Catalogue" at bounding box center [657, 71] width 93 height 13
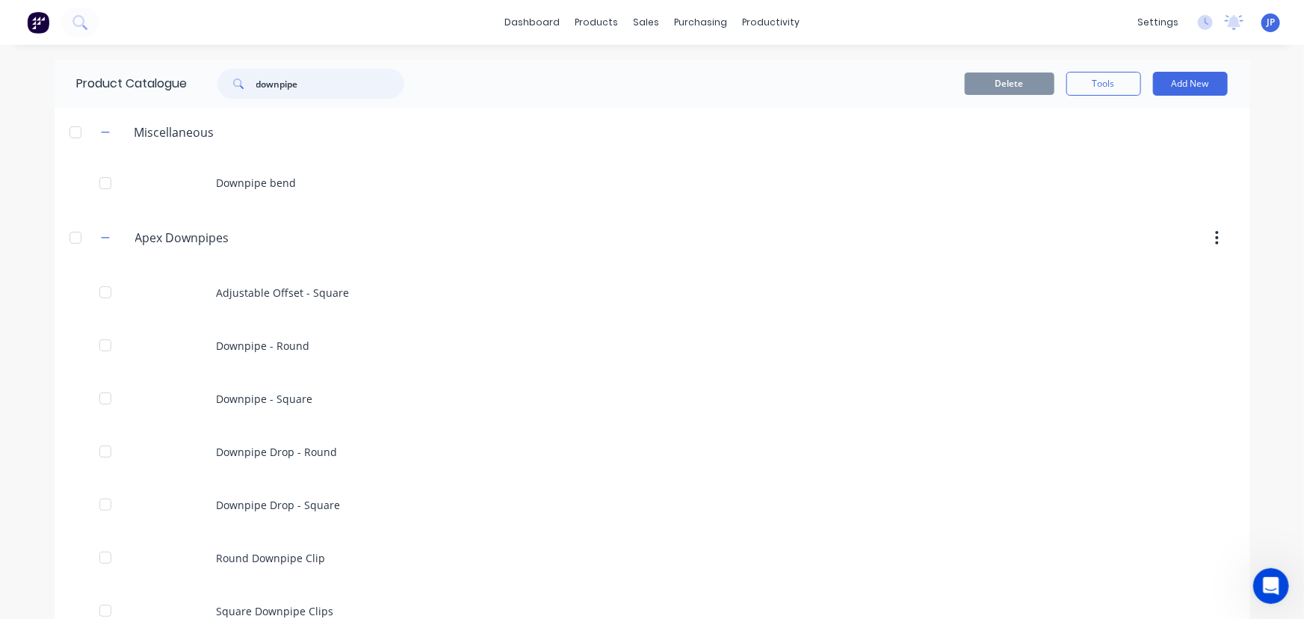
drag, startPoint x: 306, startPoint y: 85, endPoint x: 229, endPoint y: 90, distance: 76.4
click at [229, 90] on div "downpipe" at bounding box center [311, 84] width 187 height 30
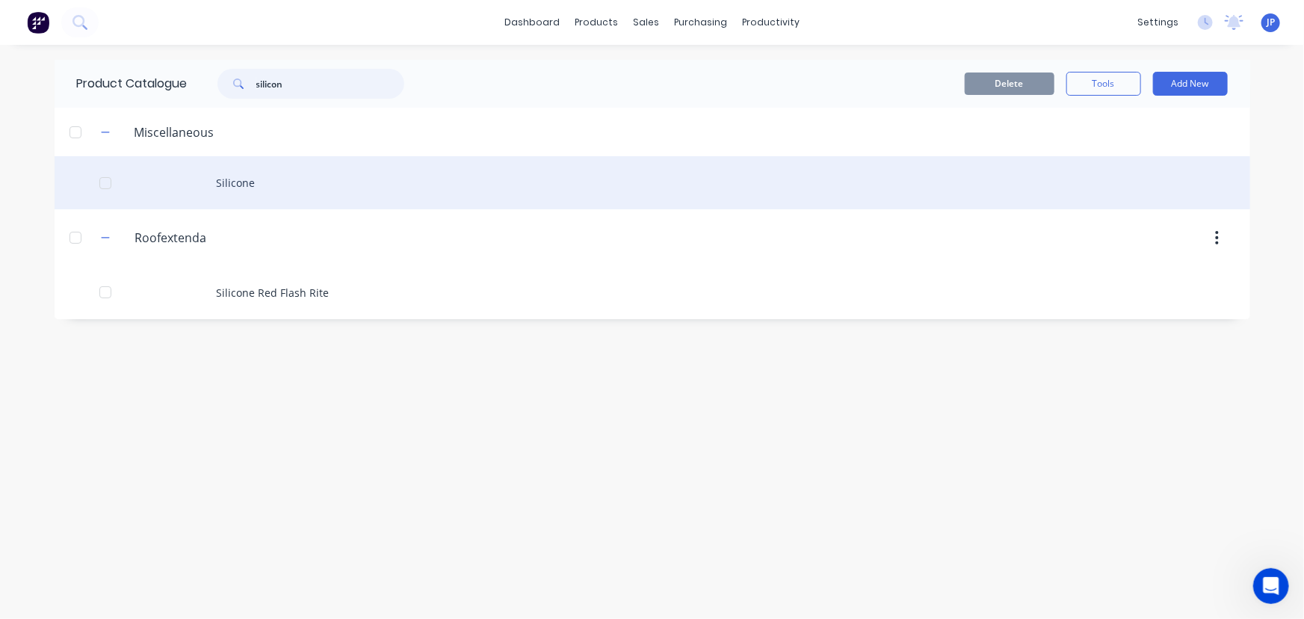
type input "silicon"
click at [233, 178] on div "Silicone" at bounding box center [653, 182] width 1196 height 53
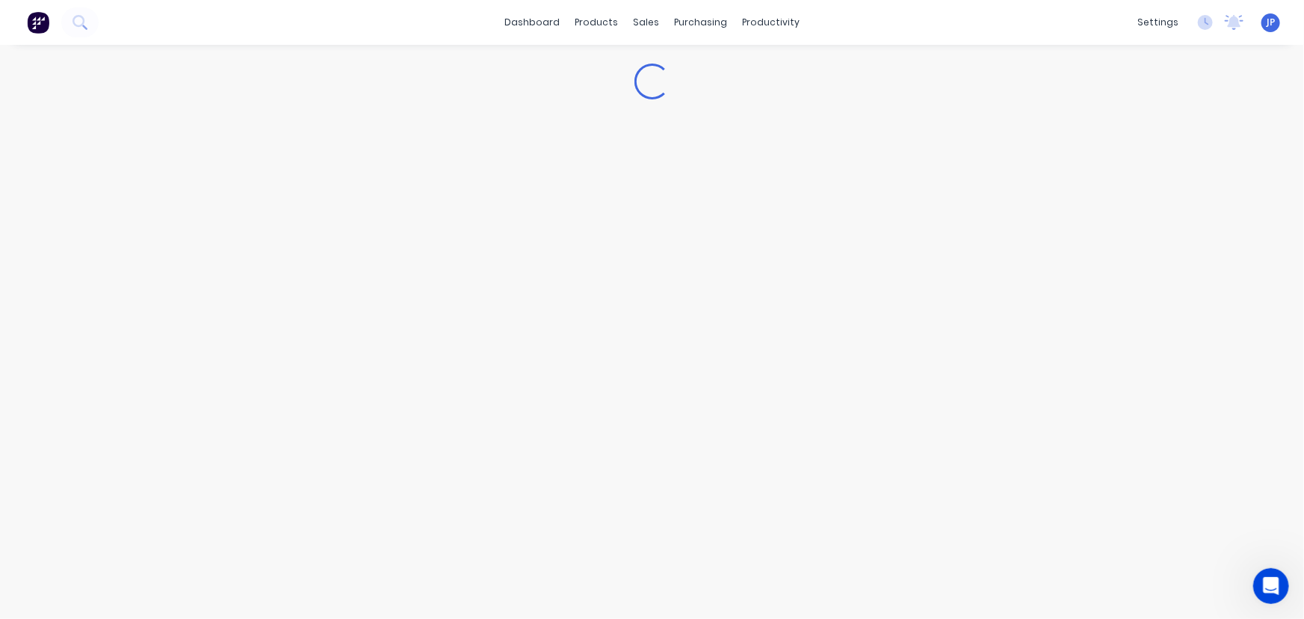
type textarea "x"
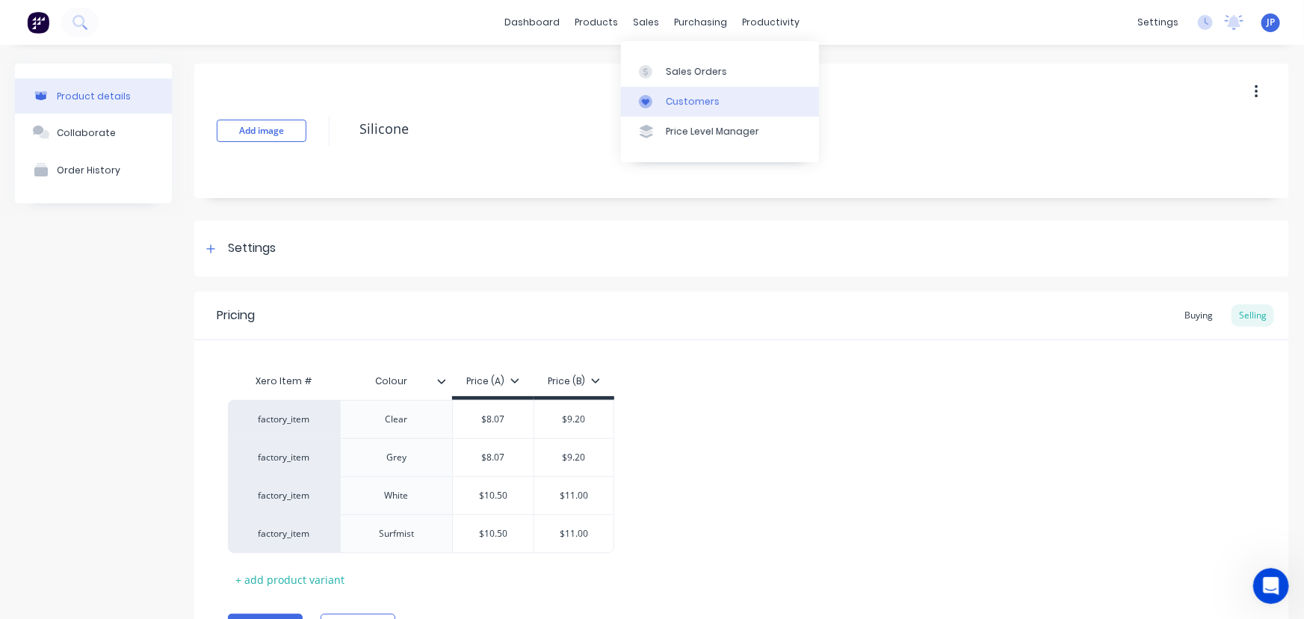
click at [671, 95] on div "Customers" at bounding box center [693, 101] width 54 height 13
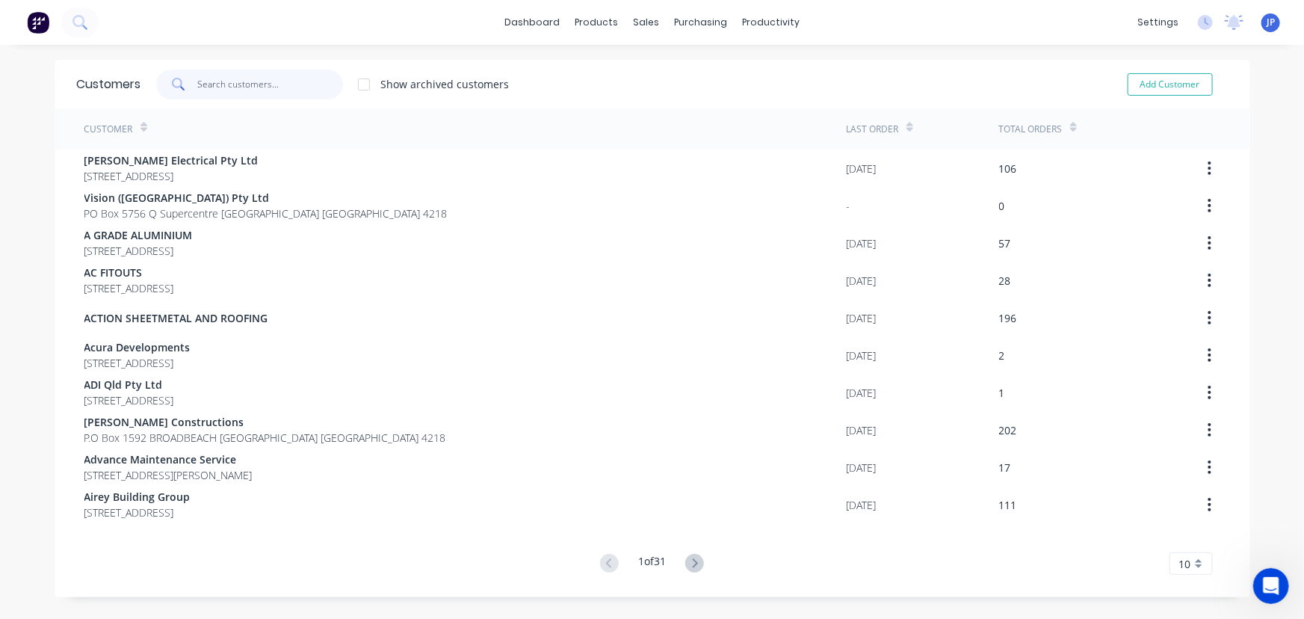
click at [271, 84] on input "text" at bounding box center [270, 85] width 146 height 30
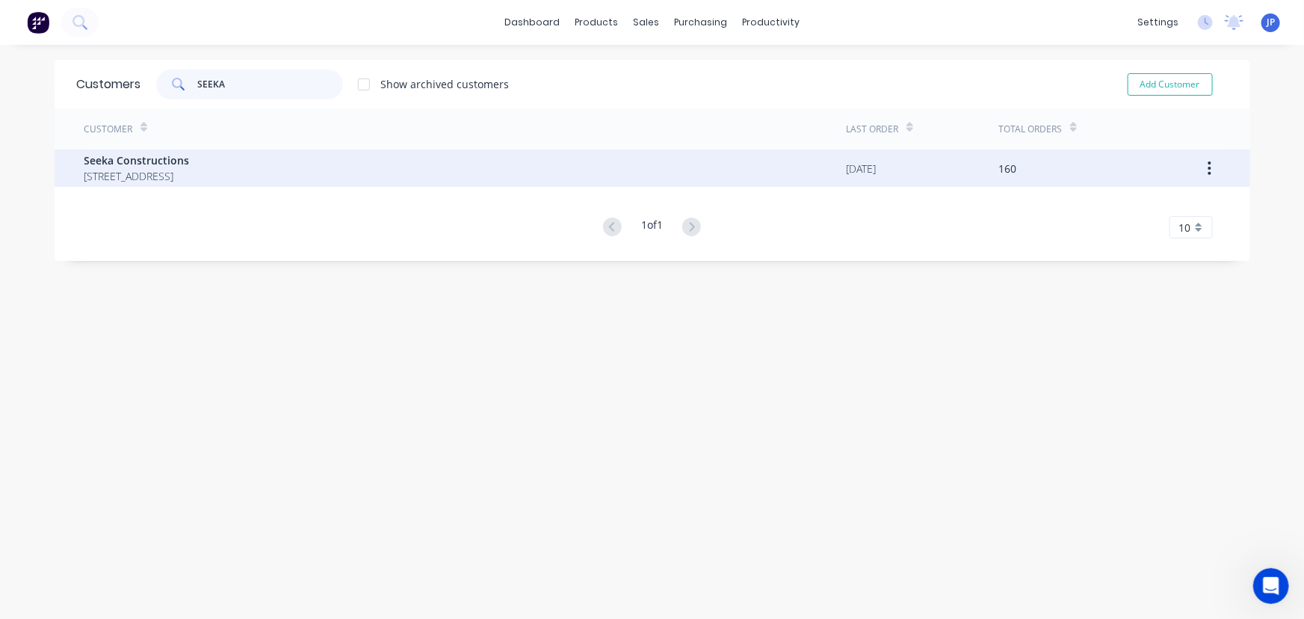
type input "SEEKA"
click at [166, 162] on span "Seeka Constructions" at bounding box center [136, 160] width 105 height 16
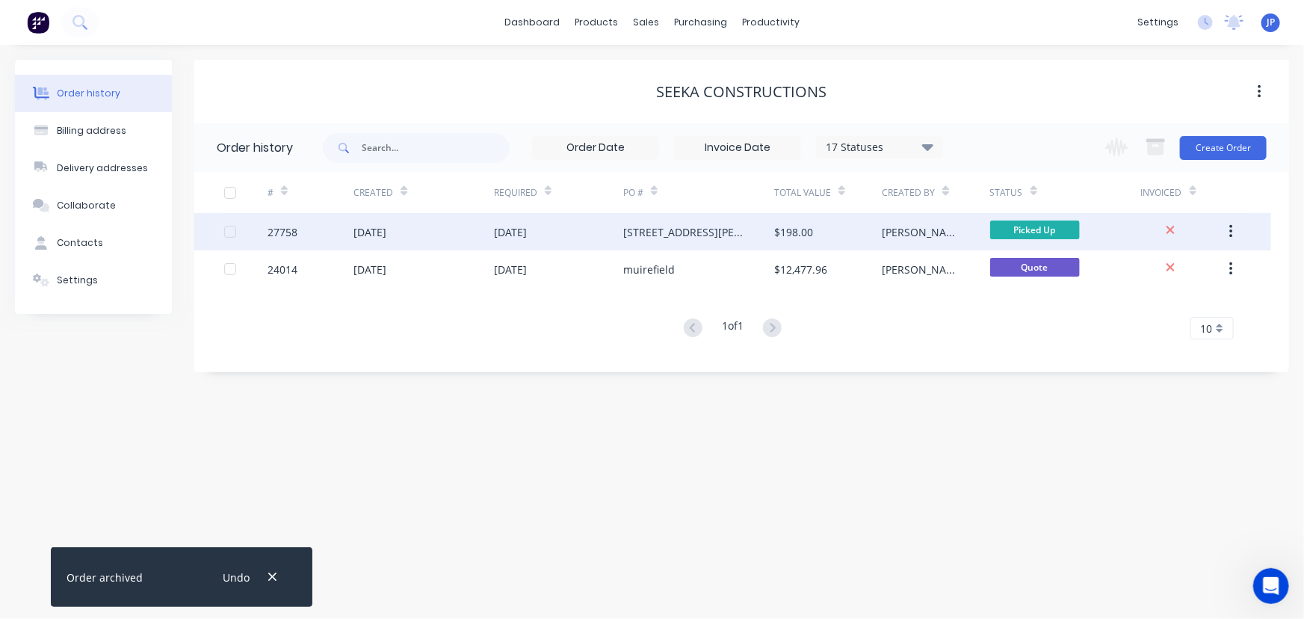
click at [478, 238] on div "[DATE]" at bounding box center [424, 231] width 141 height 37
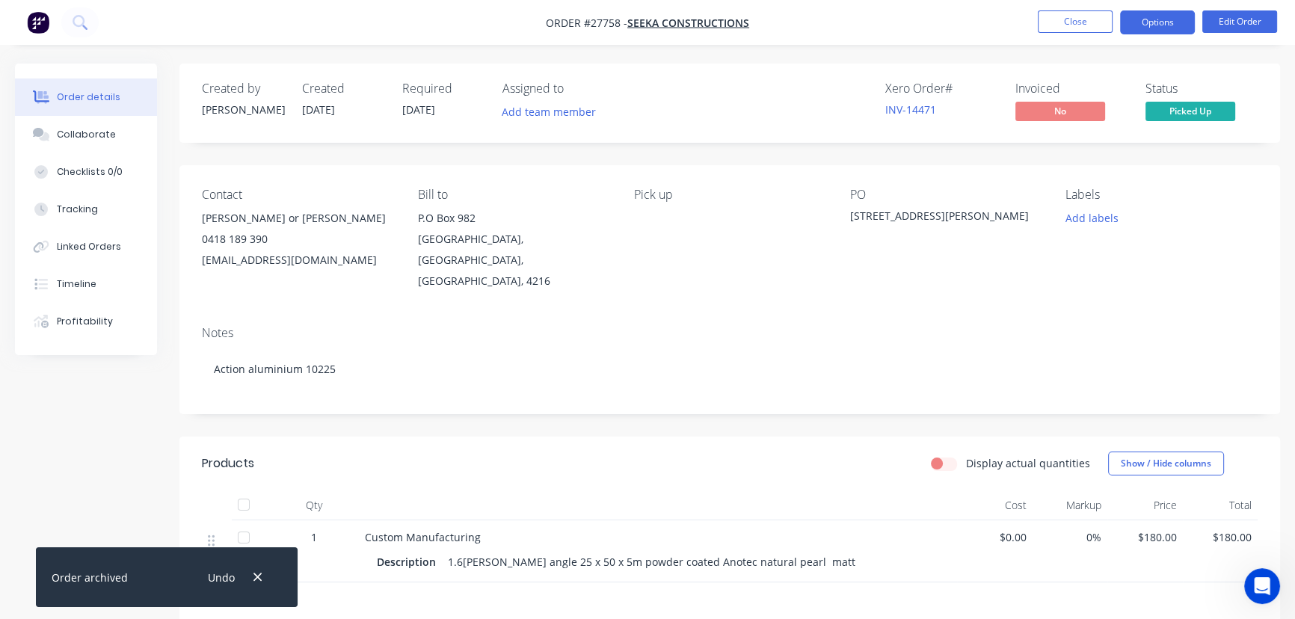
click at [1150, 22] on button "Options" at bounding box center [1157, 22] width 75 height 24
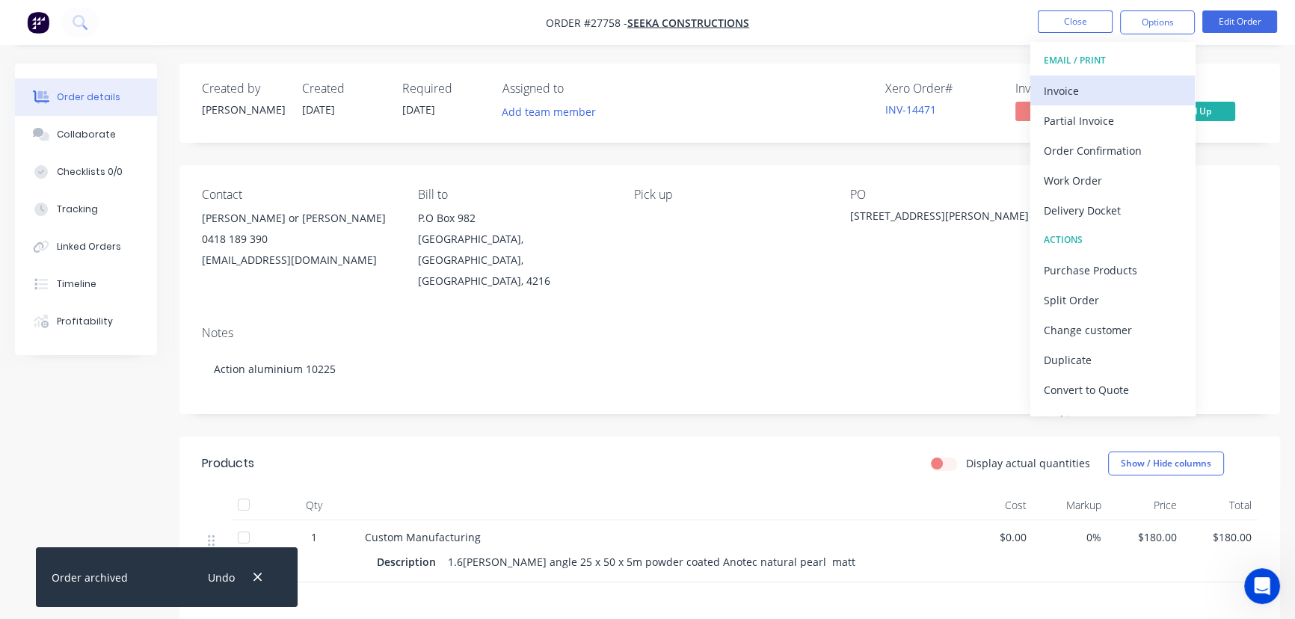
click at [1106, 94] on div "Invoice" at bounding box center [1113, 91] width 138 height 22
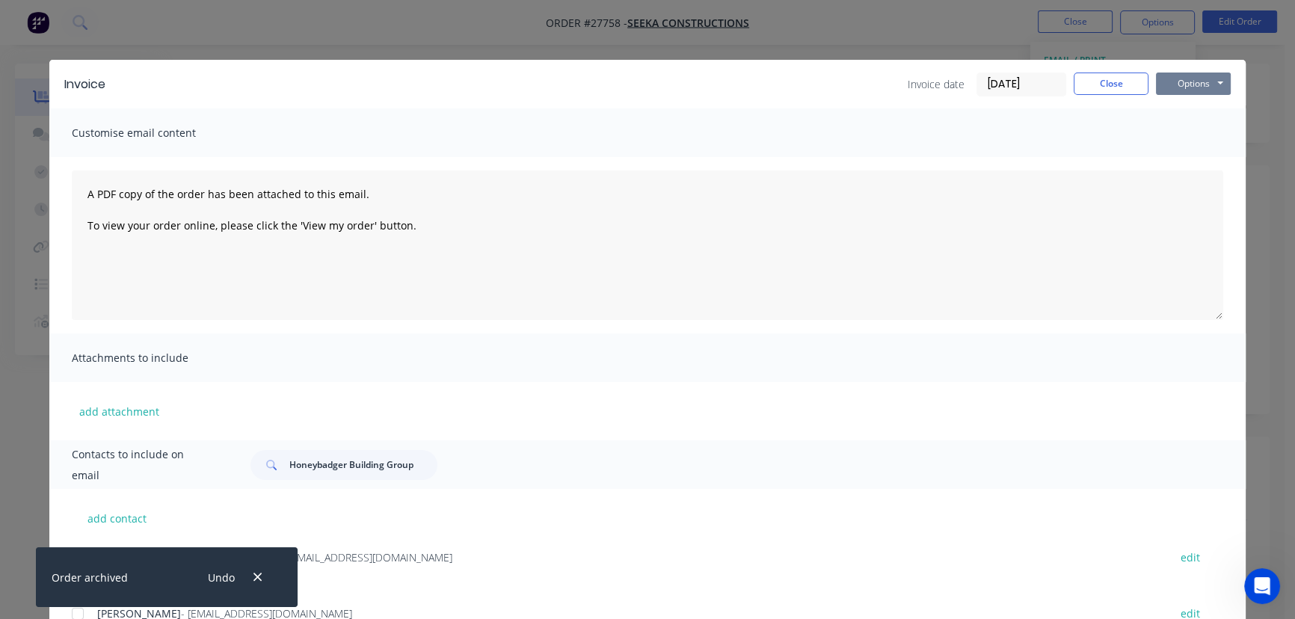
click at [1174, 79] on button "Options" at bounding box center [1193, 84] width 75 height 22
click at [1161, 132] on button "Print" at bounding box center [1204, 135] width 96 height 25
click at [1023, 90] on input "[DATE]" at bounding box center [1021, 84] width 88 height 22
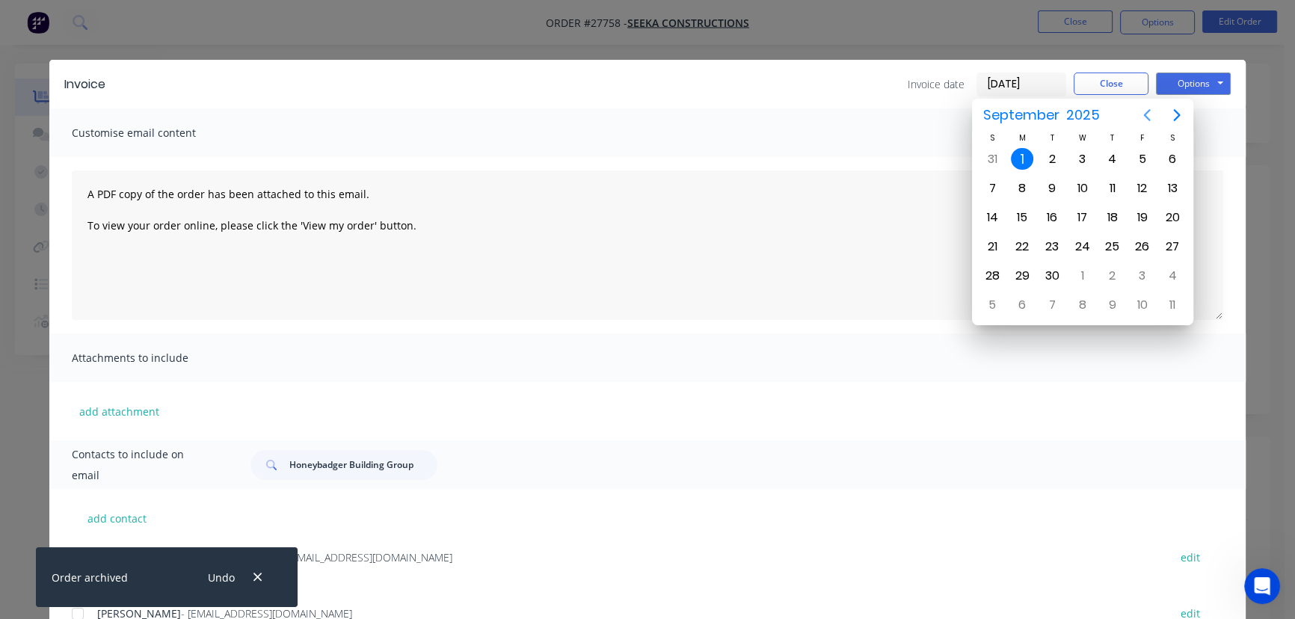
click at [1136, 114] on button "Previous page" at bounding box center [1147, 115] width 30 height 30
click at [1109, 271] on div "28" at bounding box center [1112, 276] width 22 height 22
type input "[DATE]"
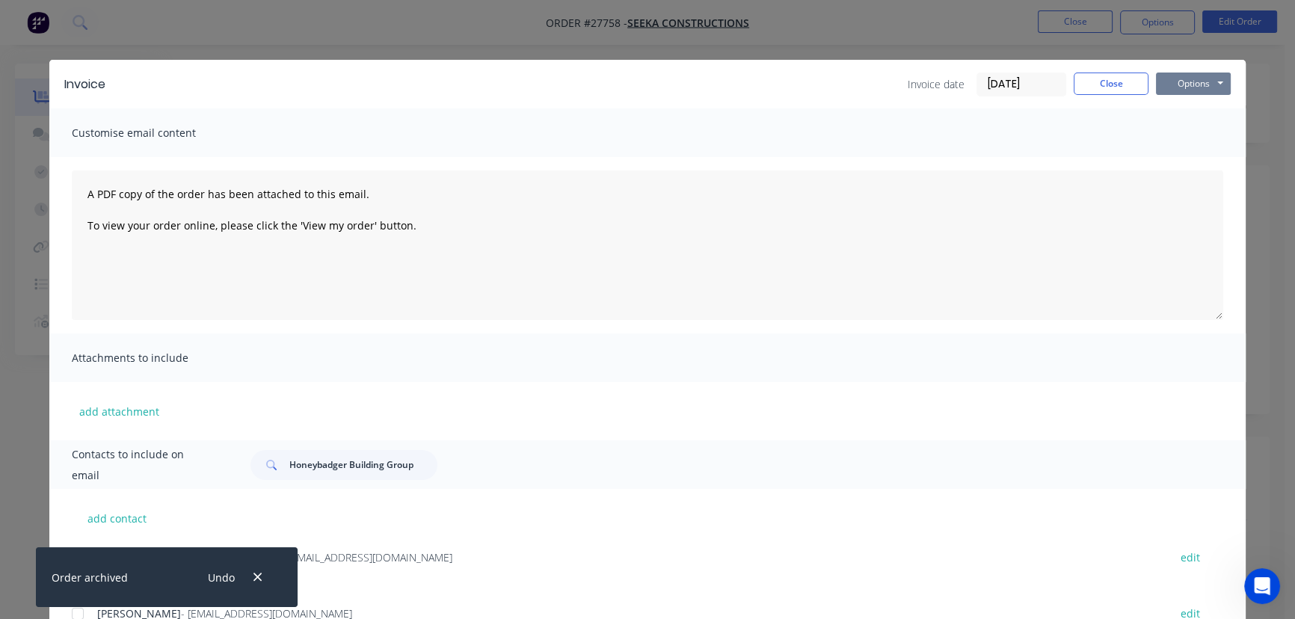
click at [1174, 81] on button "Options" at bounding box center [1193, 84] width 75 height 22
click at [1170, 129] on button "Print" at bounding box center [1204, 135] width 96 height 25
click at [1085, 79] on button "Close" at bounding box center [1110, 84] width 75 height 22
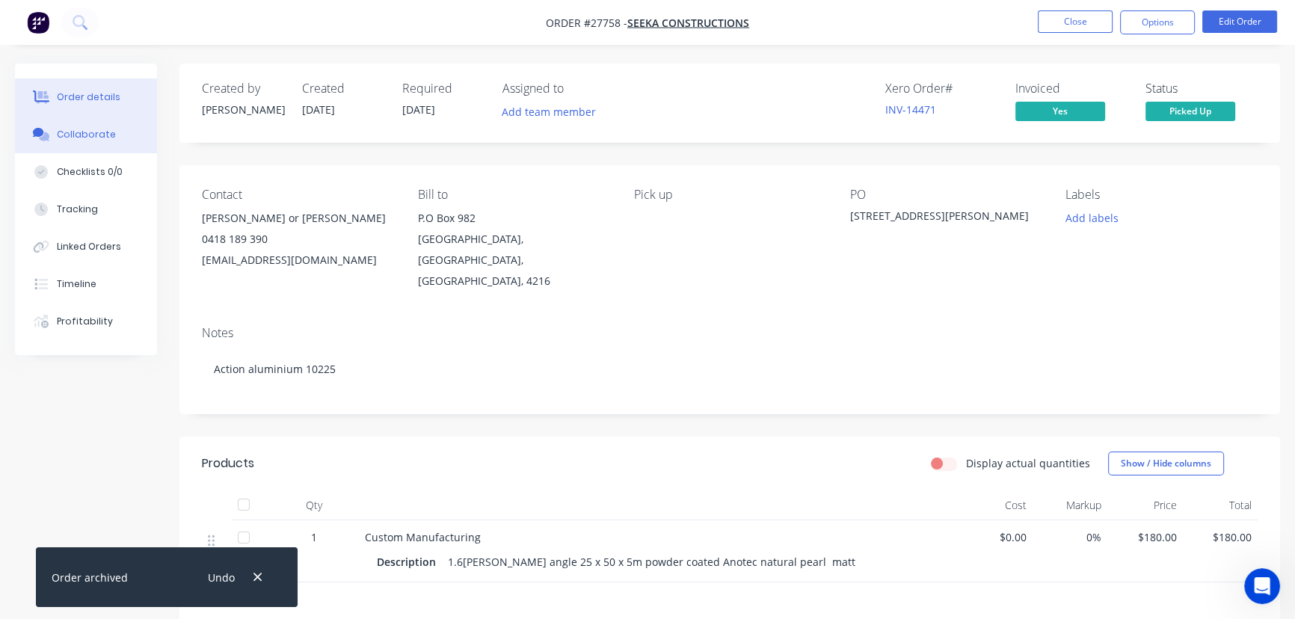
click at [106, 129] on div "Collaborate" at bounding box center [86, 134] width 59 height 13
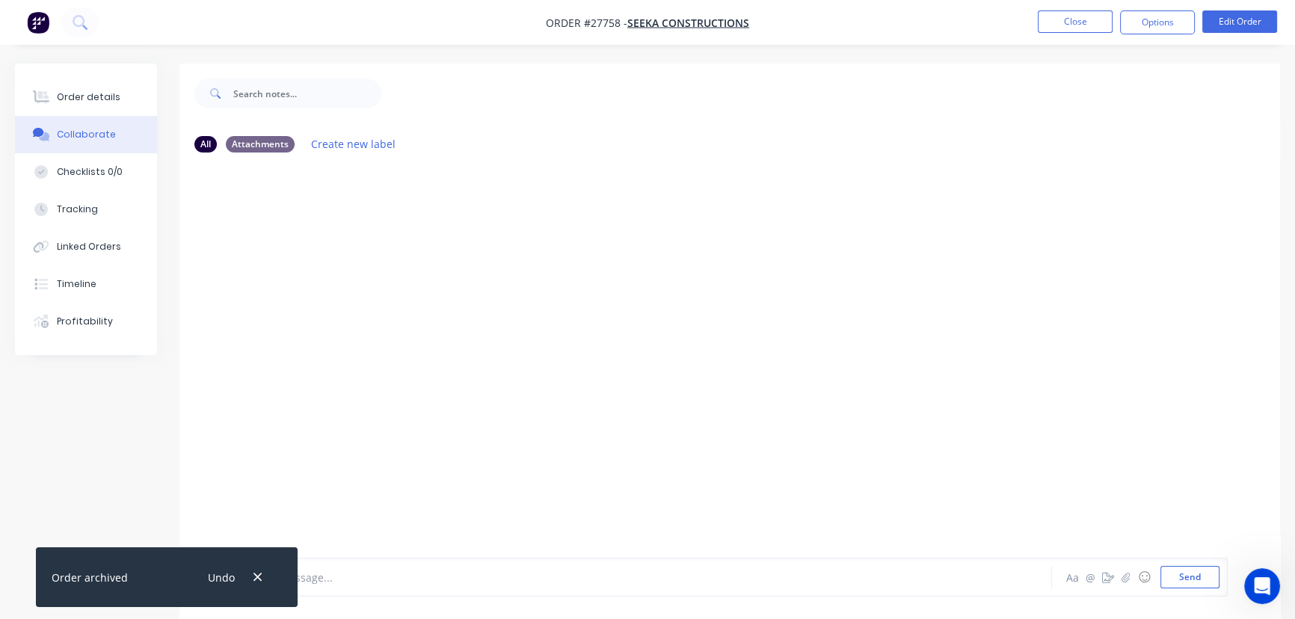
drag, startPoint x: 252, startPoint y: 578, endPoint x: 298, endPoint y: 578, distance: 45.6
click at [253, 579] on icon "button" at bounding box center [258, 576] width 10 height 13
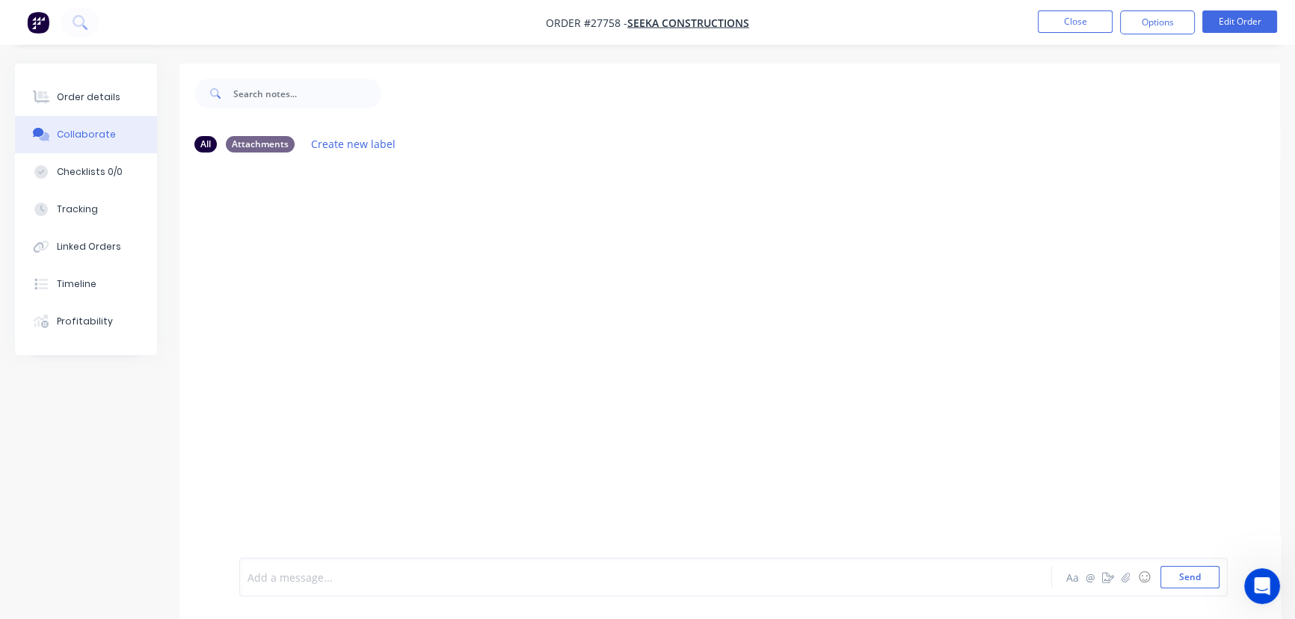
click at [301, 577] on div at bounding box center [612, 578] width 728 height 16
drag, startPoint x: 389, startPoint y: 576, endPoint x: 119, endPoint y: 568, distance: 270.7
click at [123, 570] on div "All Attachments Create new label cOLLECTED BY [PERSON_NAME] 28/8 Aa @ ☺ Send" at bounding box center [647, 353] width 1265 height 578
click at [1180, 582] on button "Send" at bounding box center [1189, 577] width 59 height 22
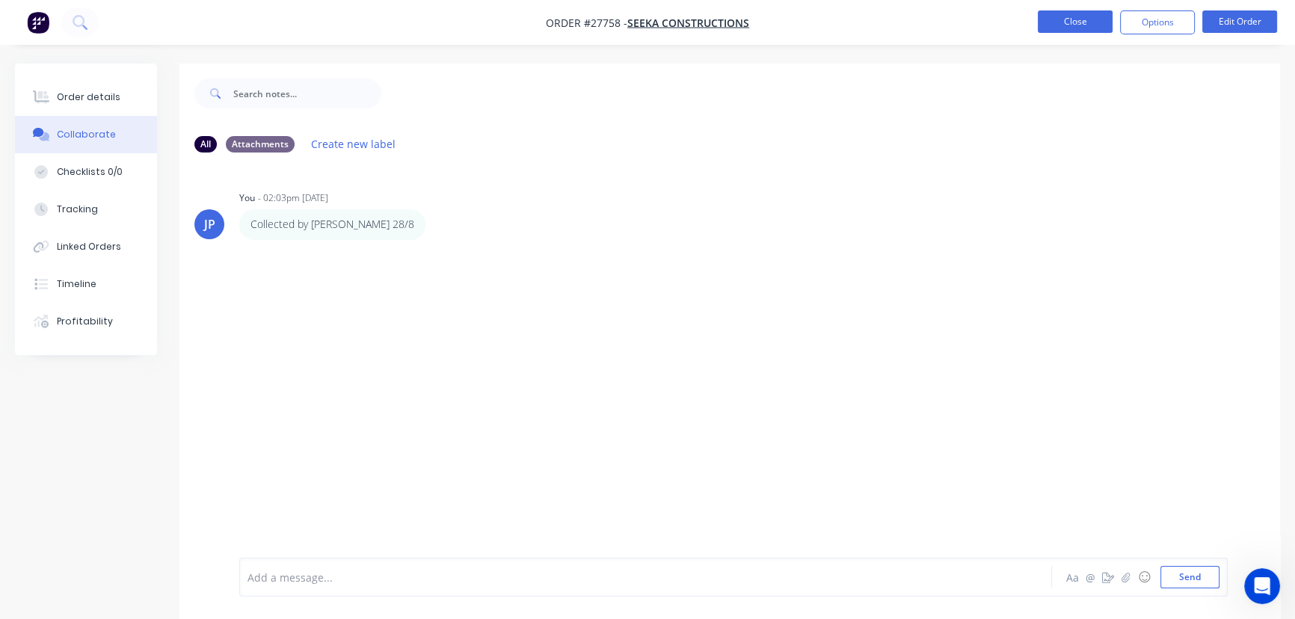
click at [1063, 15] on button "Close" at bounding box center [1075, 21] width 75 height 22
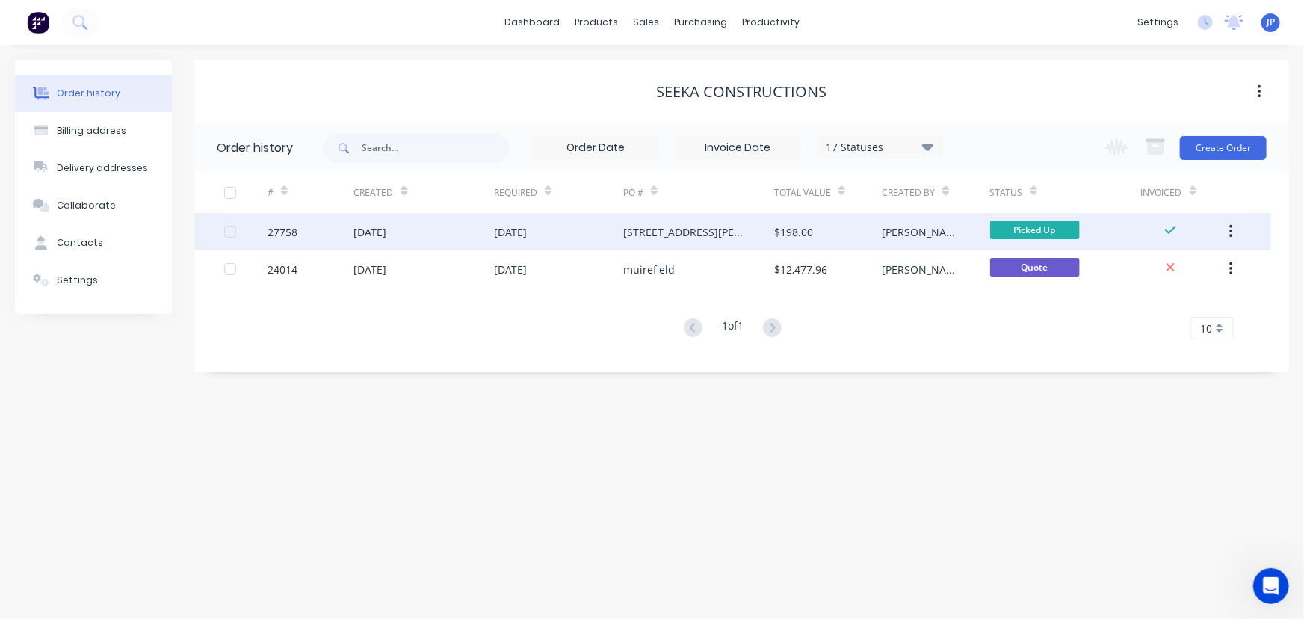
click at [1235, 224] on button "button" at bounding box center [1231, 231] width 35 height 27
click at [1186, 268] on div "Archive" at bounding box center [1178, 271] width 115 height 22
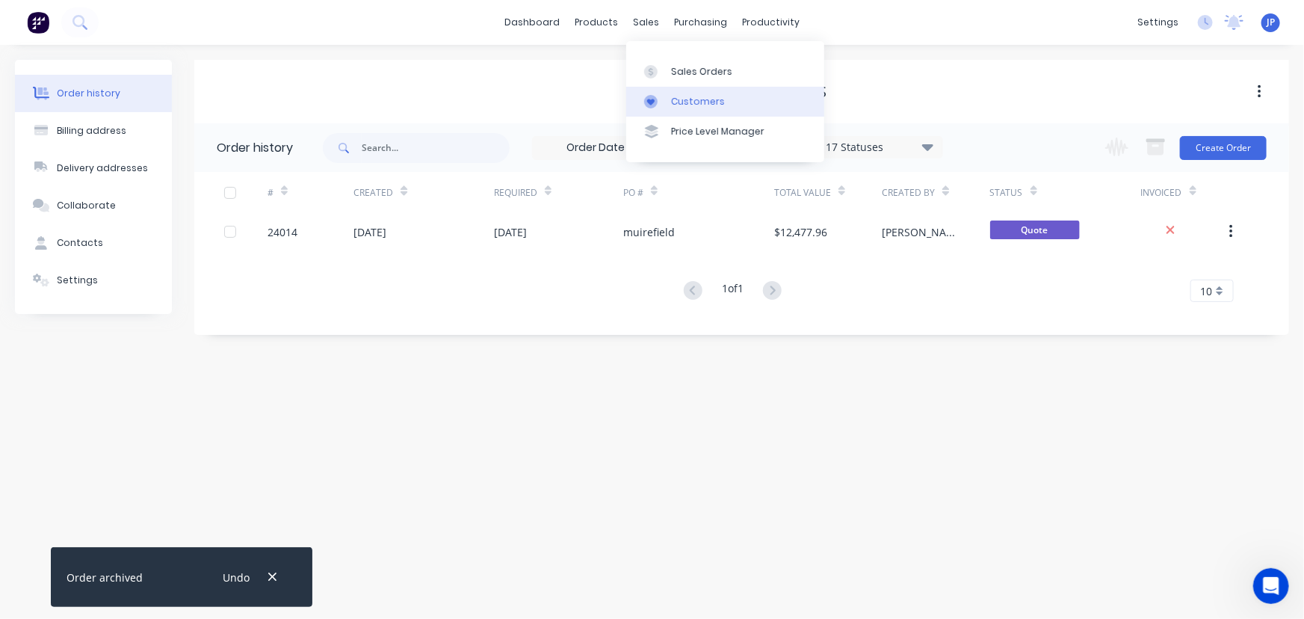
click at [674, 97] on div "Customers" at bounding box center [698, 101] width 54 height 13
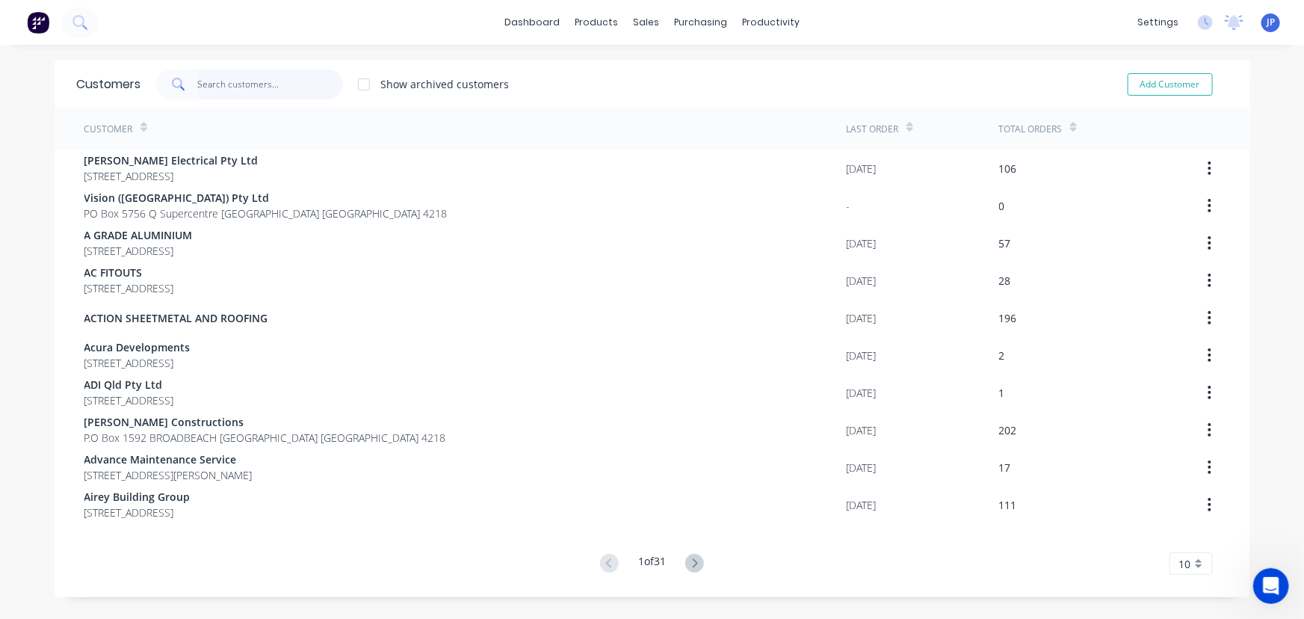
click at [248, 84] on input "text" at bounding box center [270, 85] width 146 height 30
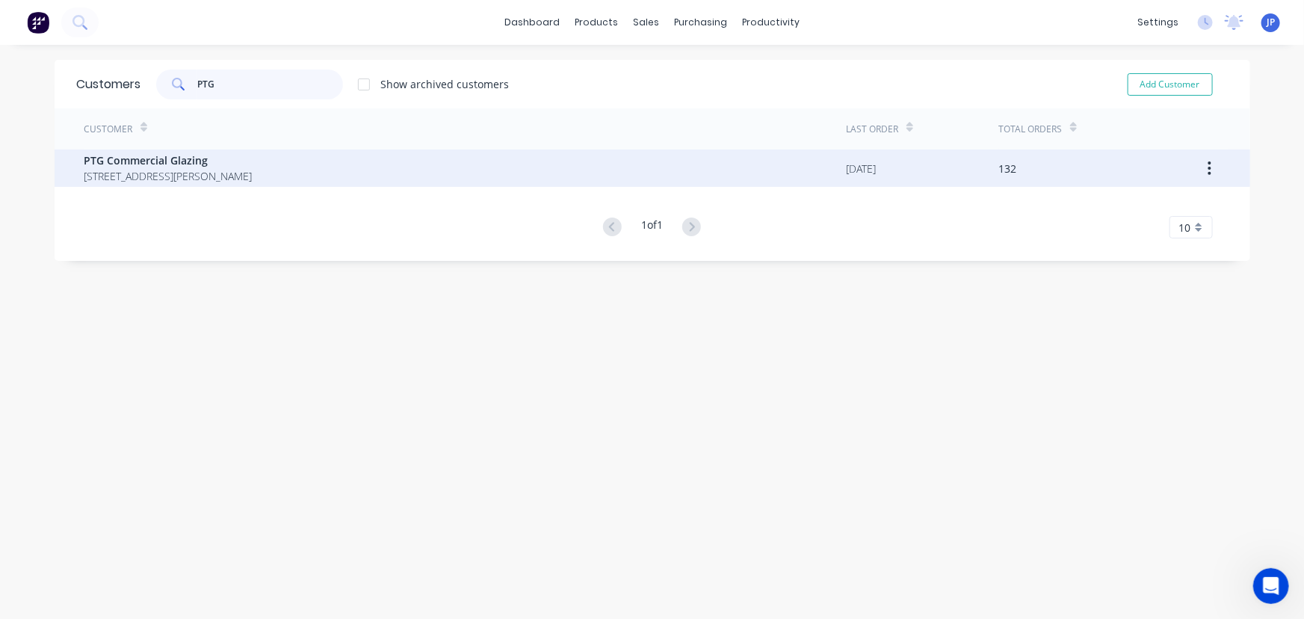
type input "PTG"
click at [156, 165] on span "PTG Commercial Glazing" at bounding box center [168, 160] width 168 height 16
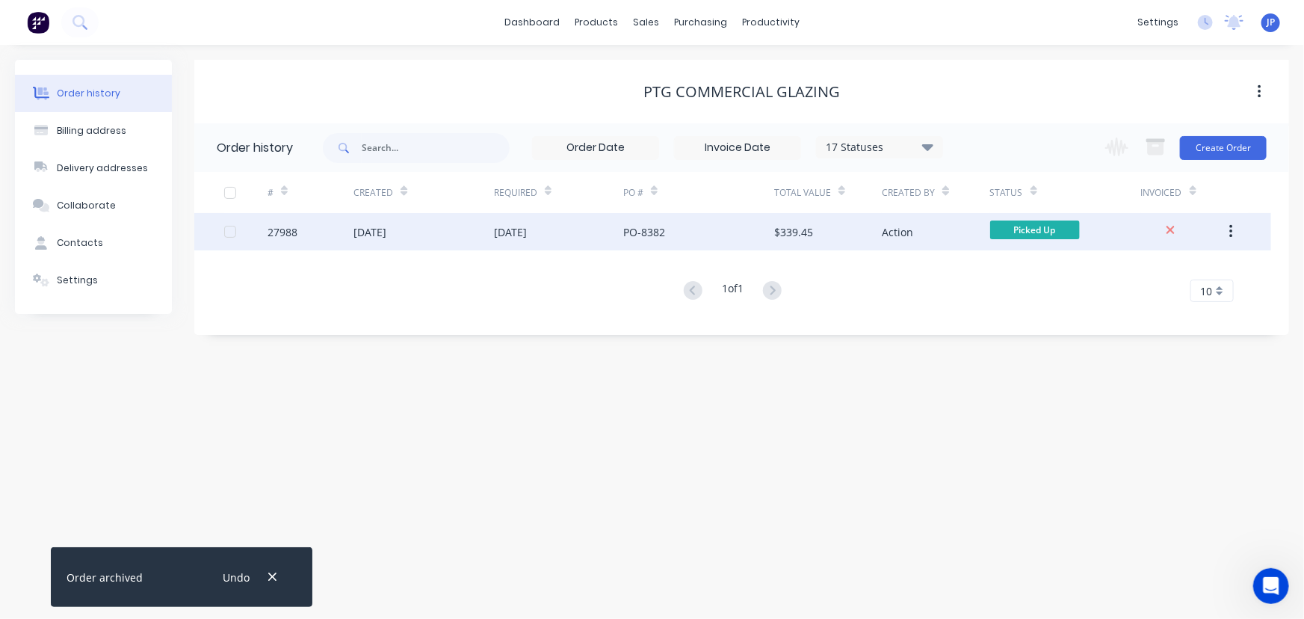
click at [348, 220] on div "27988" at bounding box center [311, 231] width 86 height 37
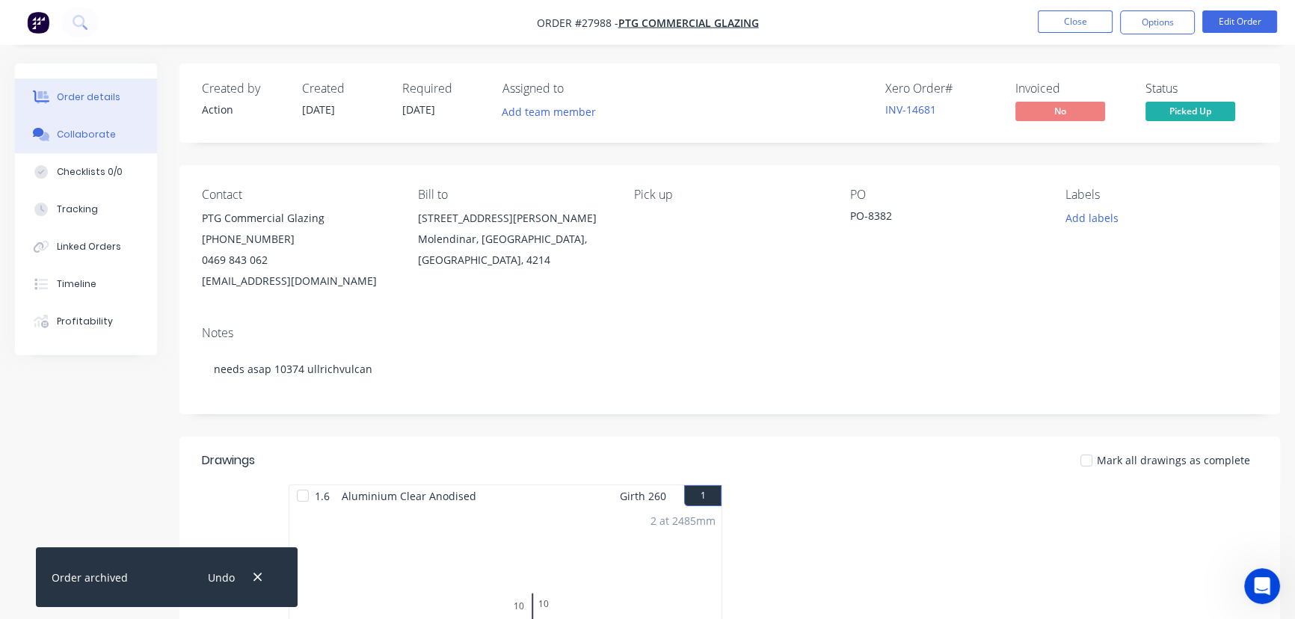
click at [125, 125] on button "Collaborate" at bounding box center [86, 134] width 142 height 37
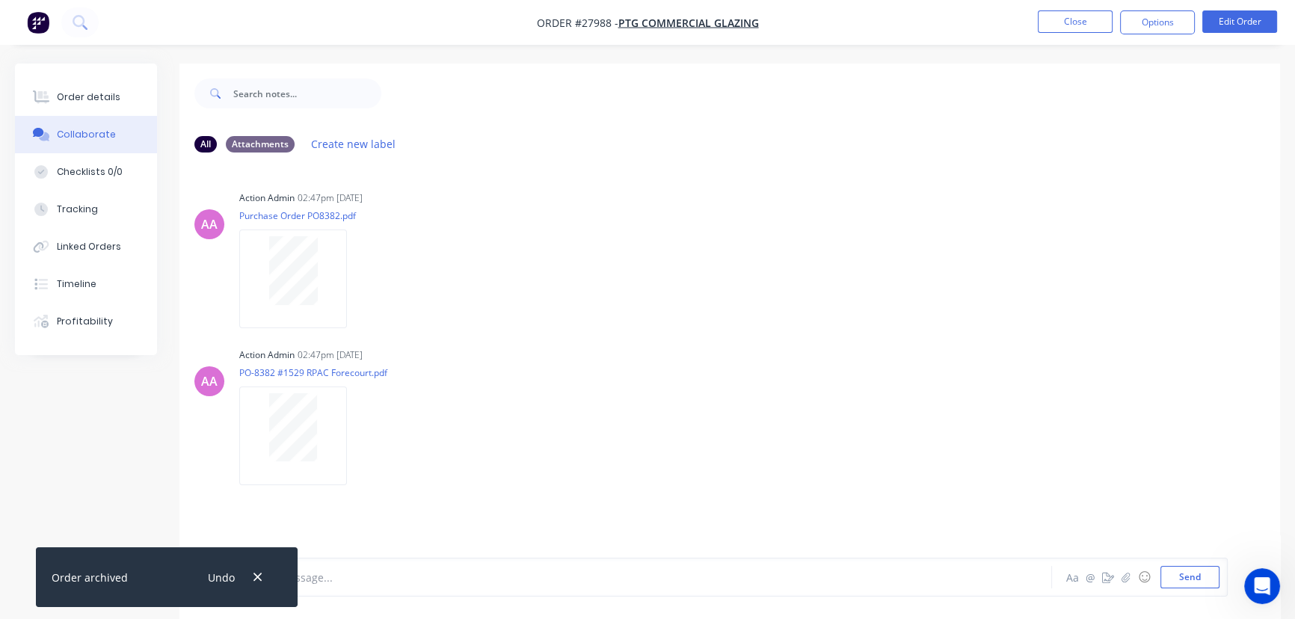
click at [257, 564] on div "Undo" at bounding box center [233, 577] width 97 height 38
click at [259, 573] on icon "button" at bounding box center [258, 576] width 10 height 13
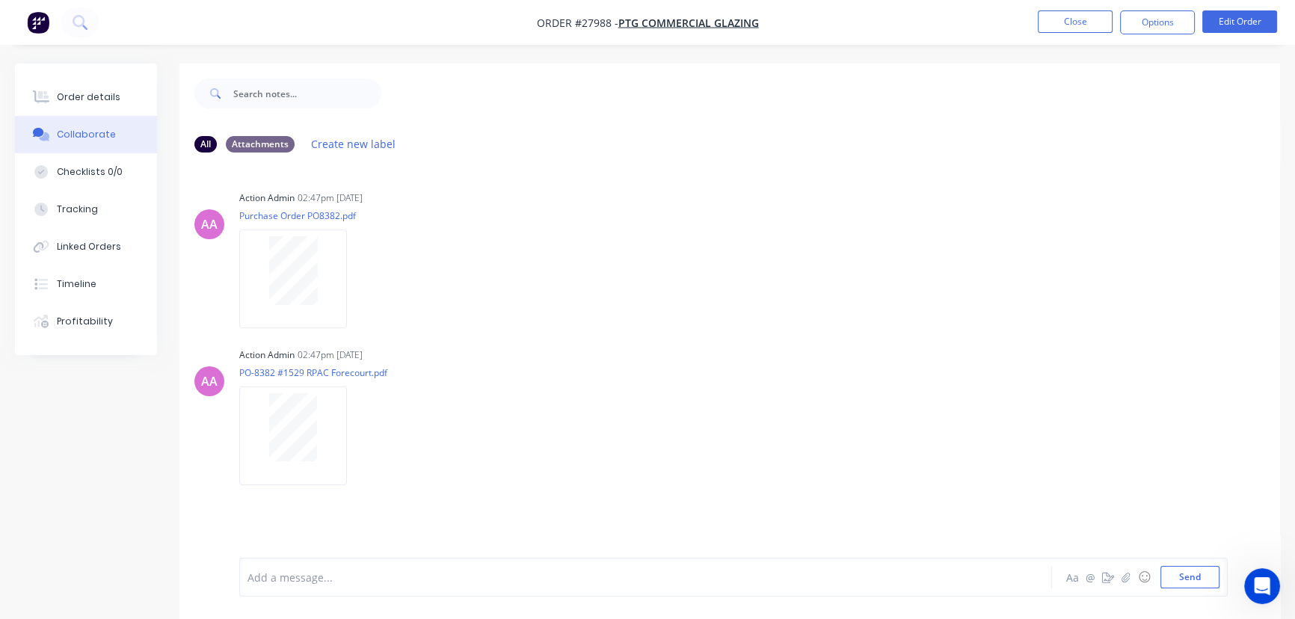
click at [305, 577] on div at bounding box center [612, 578] width 728 height 16
click at [1194, 575] on button "Send" at bounding box center [1189, 577] width 59 height 22
click at [1042, 27] on button "Close" at bounding box center [1075, 21] width 75 height 22
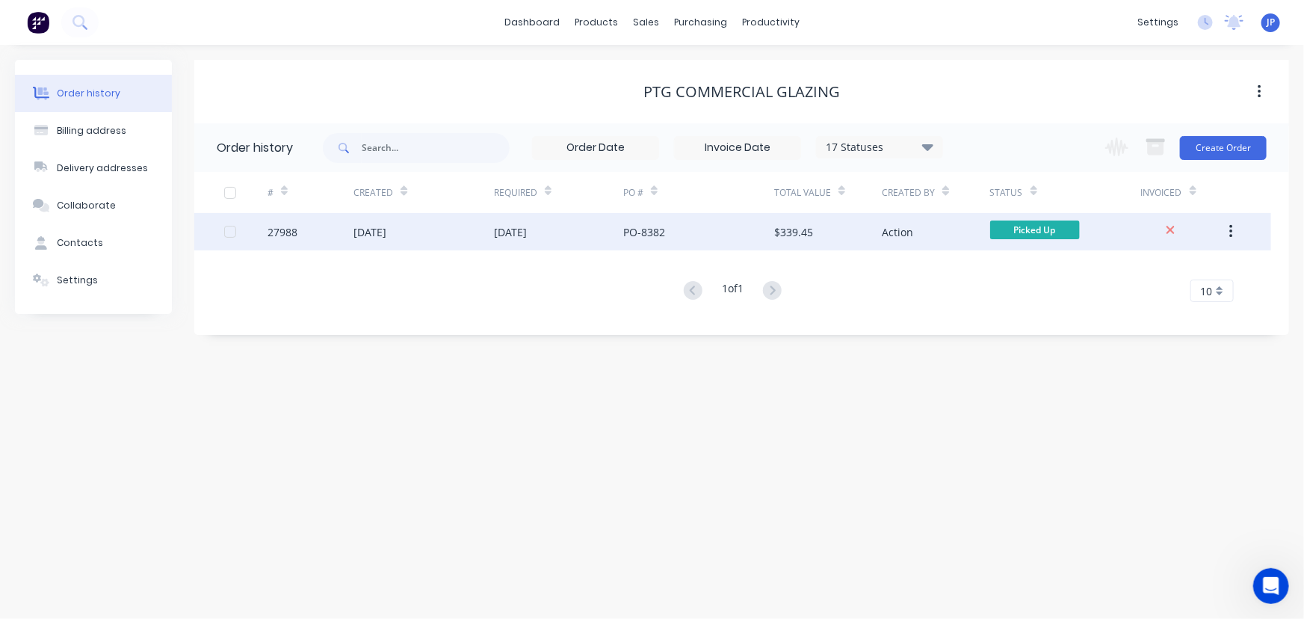
click at [815, 232] on div "$339.45" at bounding box center [828, 231] width 108 height 37
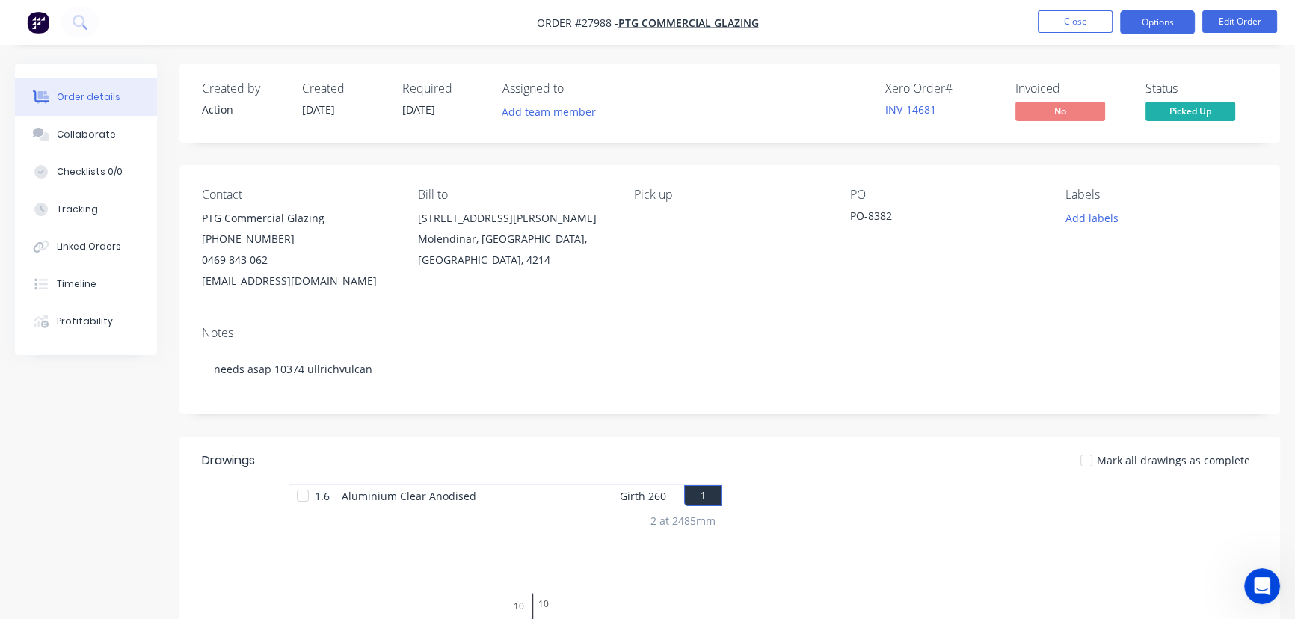
click at [1154, 26] on button "Options" at bounding box center [1157, 22] width 75 height 24
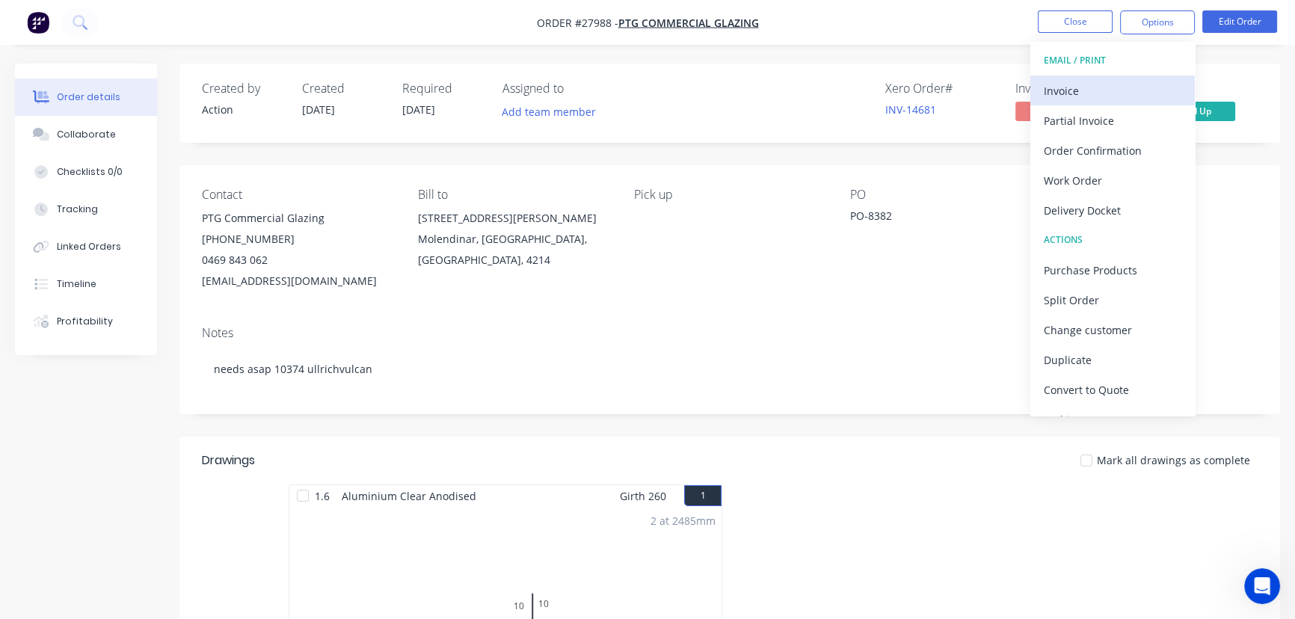
click at [1100, 94] on div "Invoice" at bounding box center [1113, 91] width 138 height 22
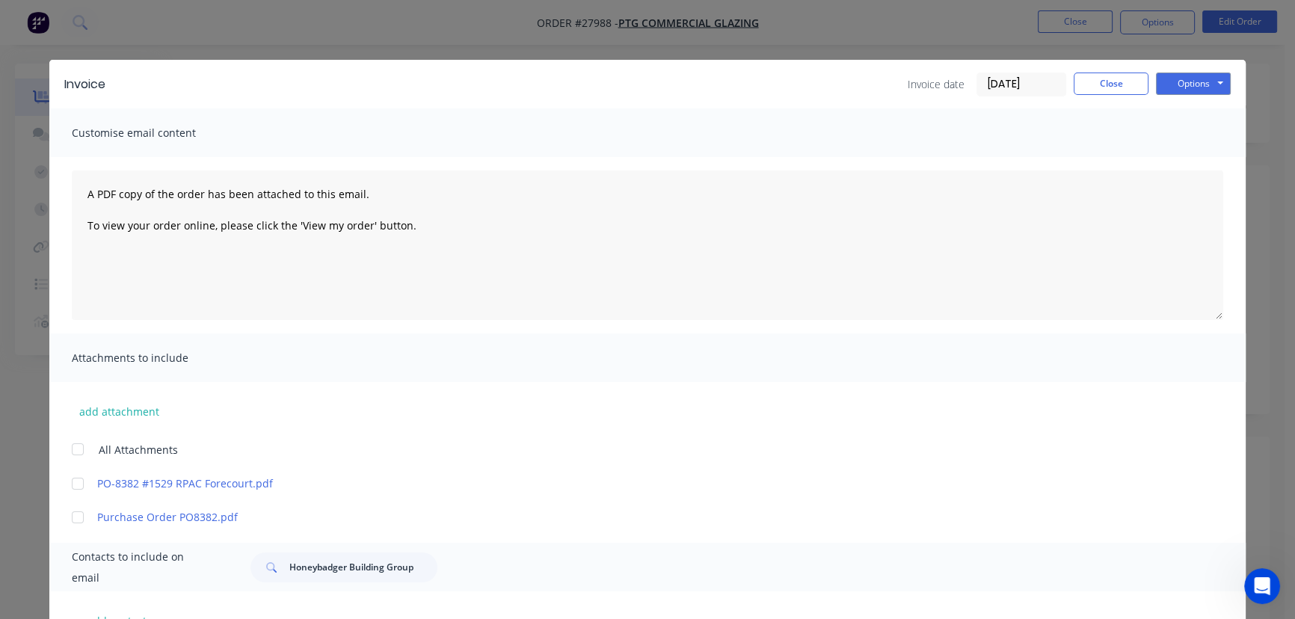
click at [1041, 84] on input "[DATE]" at bounding box center [1021, 84] width 88 height 22
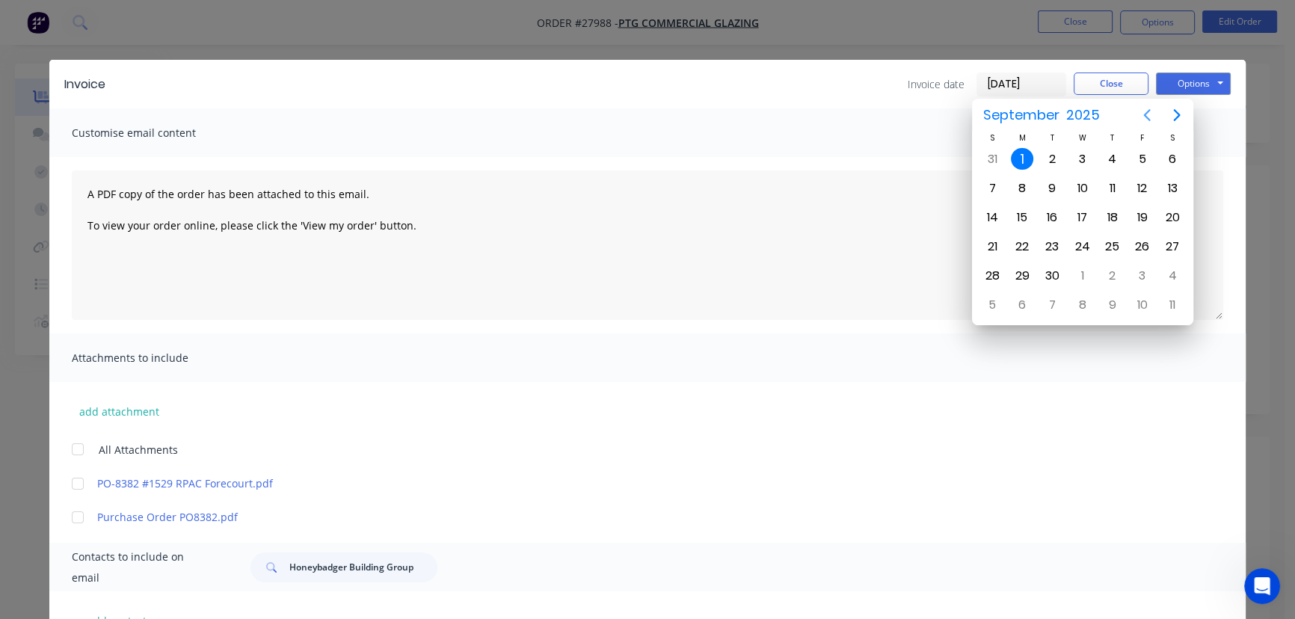
click at [1141, 111] on icon "Previous page" at bounding box center [1147, 115] width 18 height 18
drag, startPoint x: 1110, startPoint y: 274, endPoint x: 1108, endPoint y: 186, distance: 87.5
click at [1111, 274] on div "28" at bounding box center [1112, 276] width 22 height 22
type input "[DATE]"
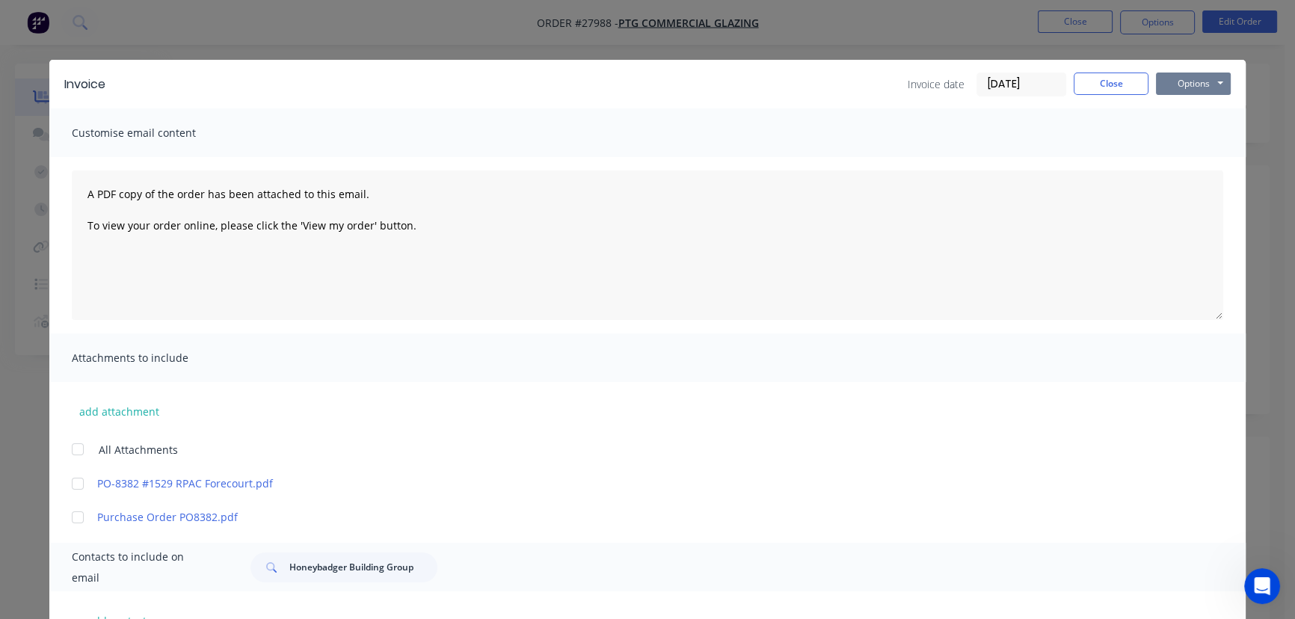
click at [1158, 79] on button "Options" at bounding box center [1193, 84] width 75 height 22
click at [1177, 142] on button "Print" at bounding box center [1204, 135] width 96 height 25
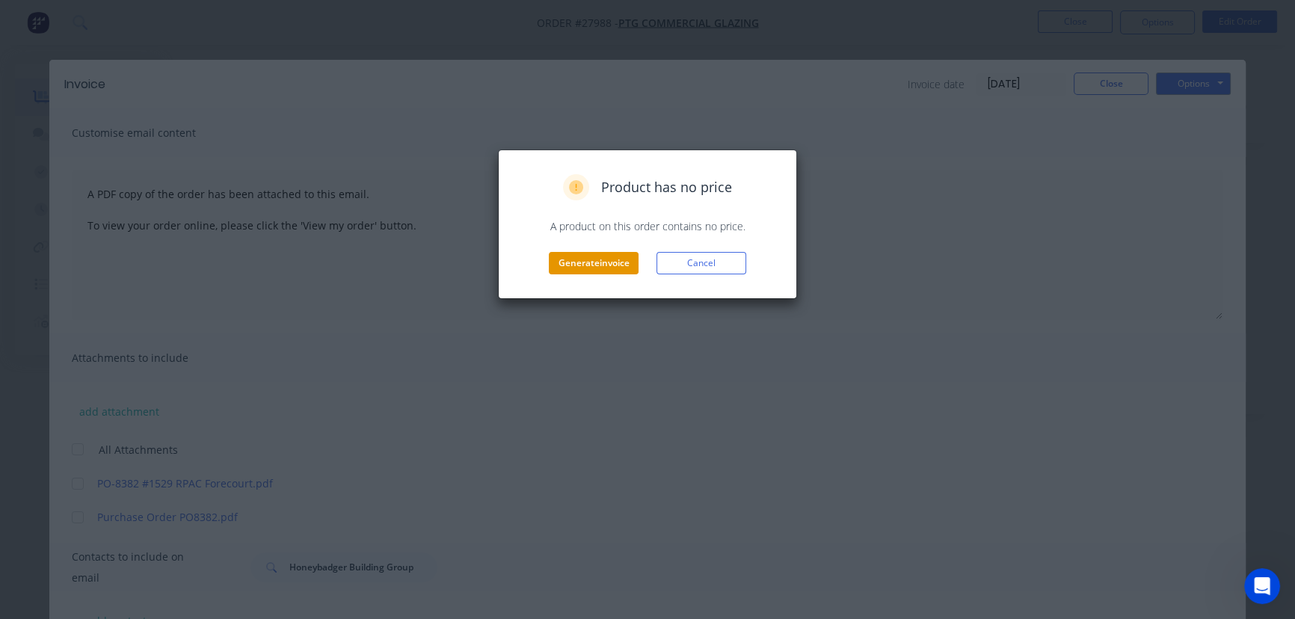
click at [606, 261] on button "Generate invoice" at bounding box center [594, 263] width 90 height 22
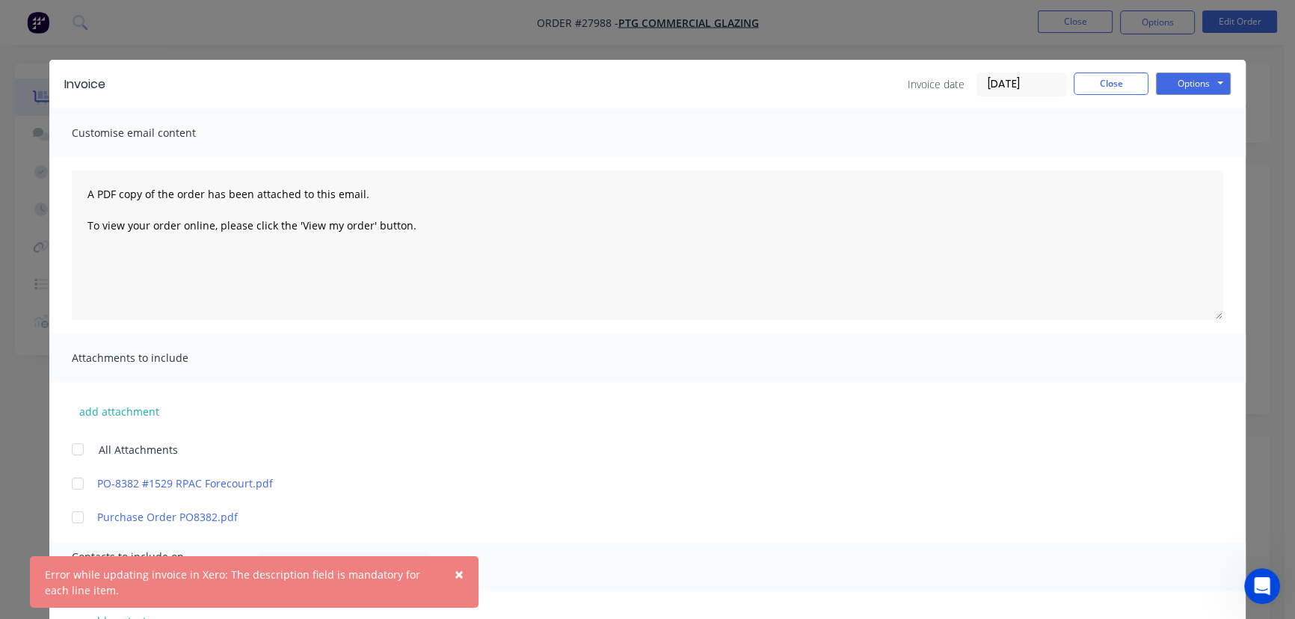
click at [456, 574] on span "×" at bounding box center [458, 574] width 9 height 21
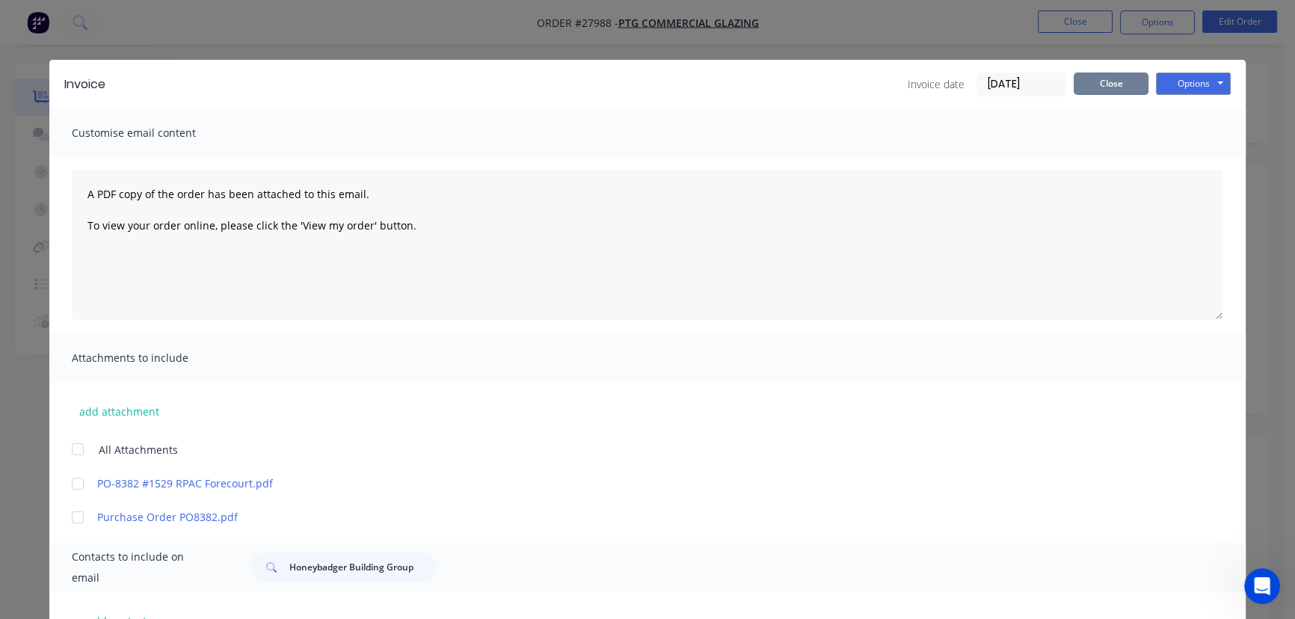
drag, startPoint x: 1078, startPoint y: 82, endPoint x: 1079, endPoint y: 121, distance: 38.9
click at [1079, 82] on button "Close" at bounding box center [1110, 84] width 75 height 22
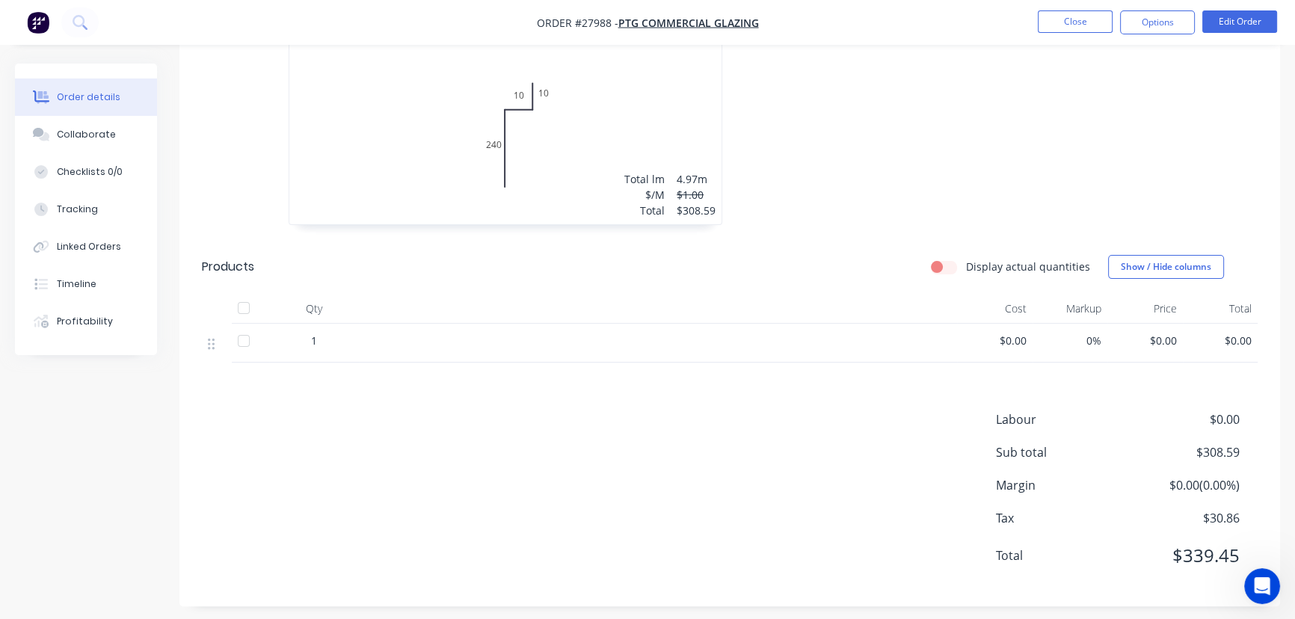
scroll to position [520, 0]
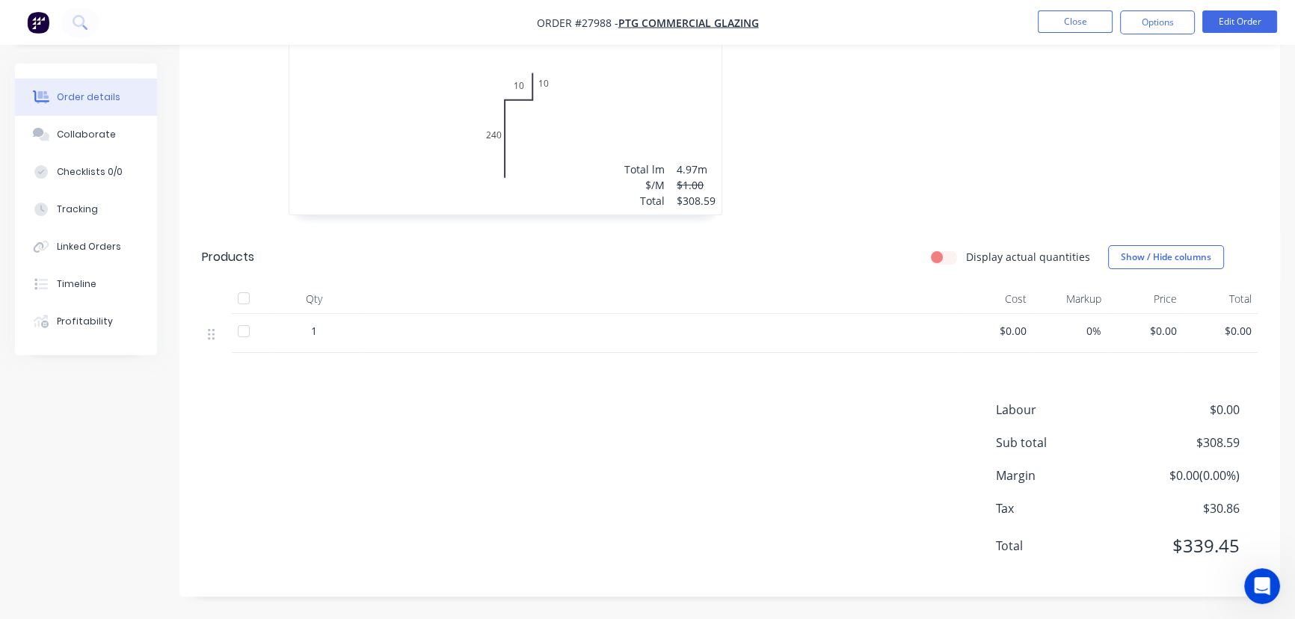
click at [1222, 332] on span "$0.00" at bounding box center [1221, 331] width 64 height 16
click at [1233, 25] on button "Edit Order" at bounding box center [1239, 21] width 75 height 22
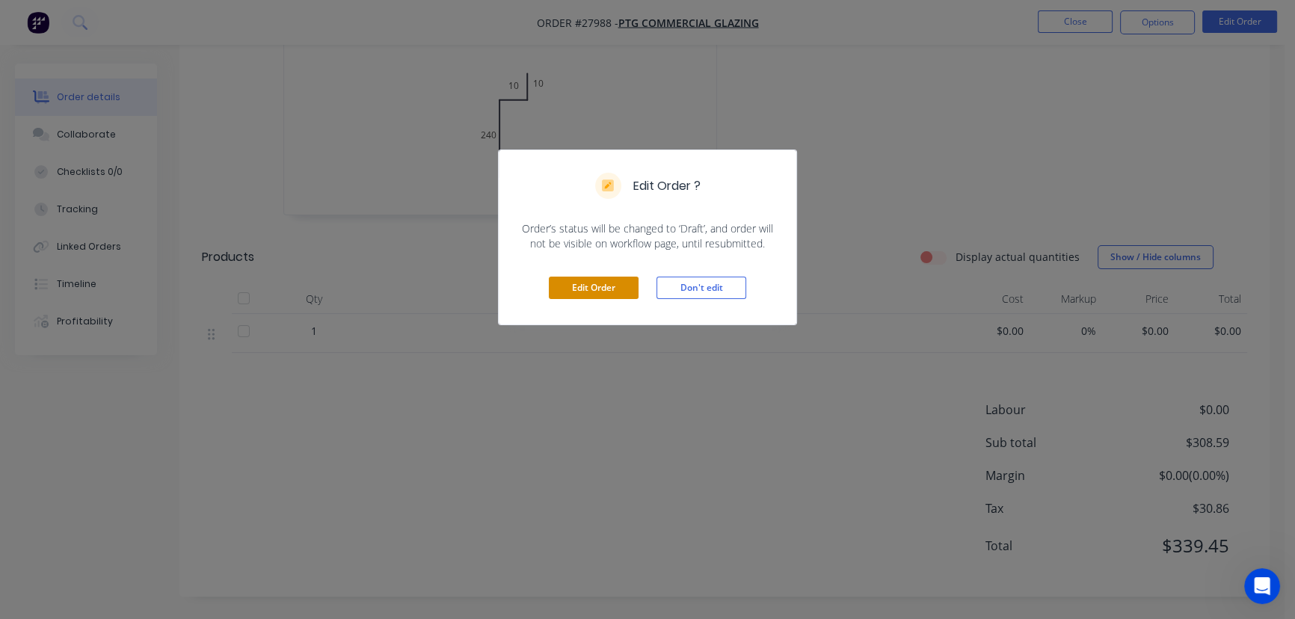
click at [617, 293] on button "Edit Order" at bounding box center [594, 288] width 90 height 22
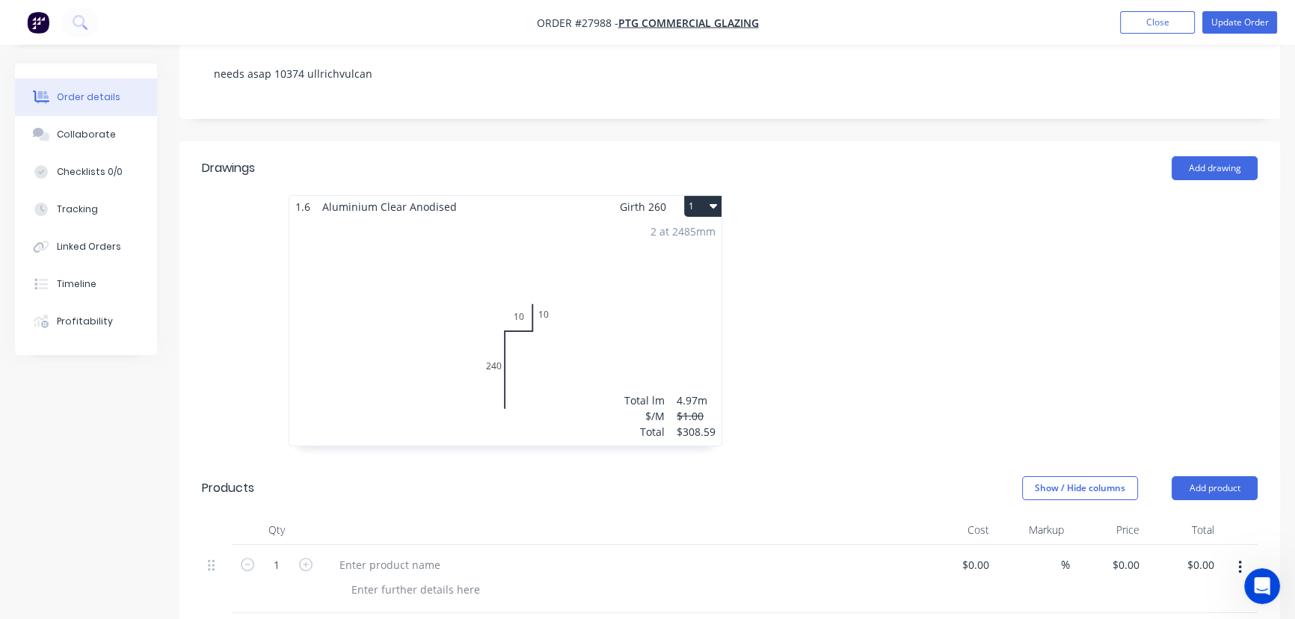
scroll to position [543, 0]
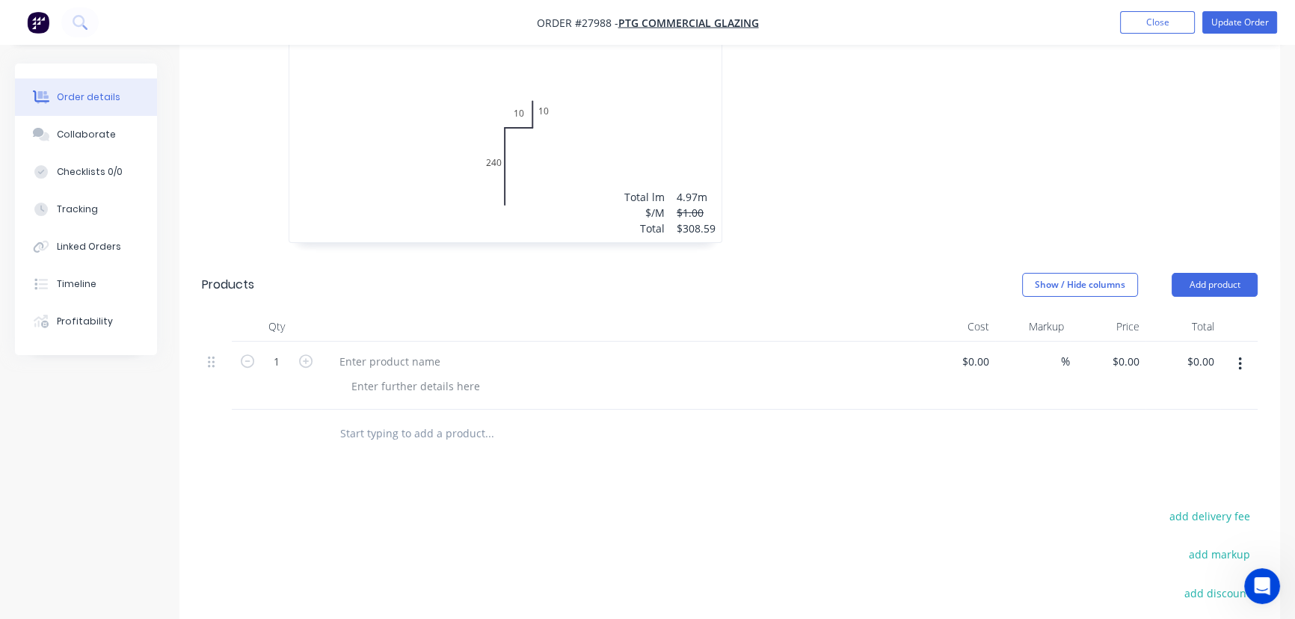
click at [1242, 351] on button "button" at bounding box center [1239, 364] width 35 height 27
click at [1168, 482] on div "Delete" at bounding box center [1186, 493] width 115 height 22
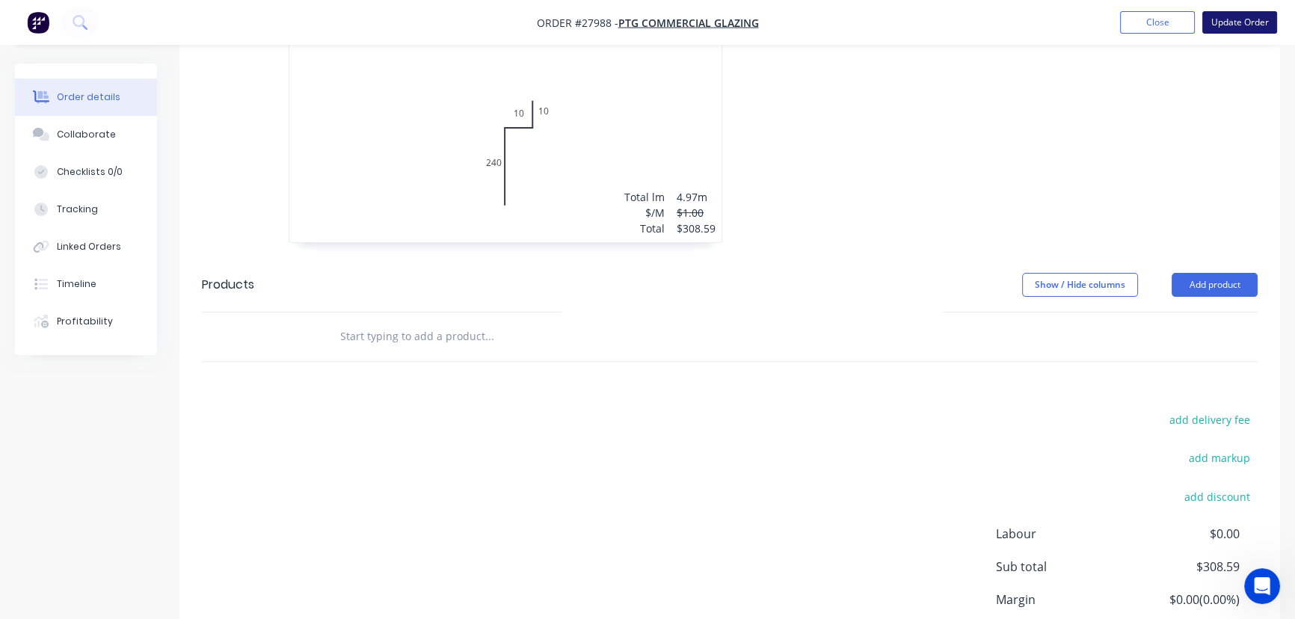
click at [1212, 23] on button "Update Order" at bounding box center [1239, 22] width 75 height 22
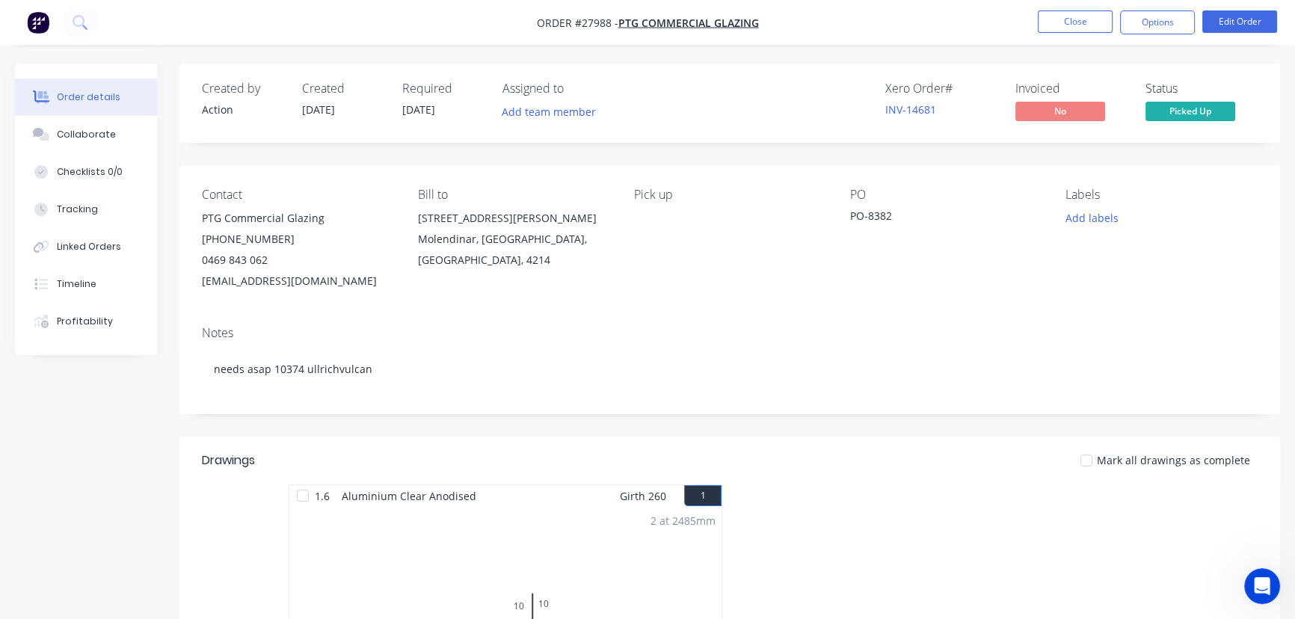
drag, startPoint x: 1141, startPoint y: 22, endPoint x: 1141, endPoint y: 38, distance: 15.7
click at [1141, 23] on button "Options" at bounding box center [1157, 22] width 75 height 24
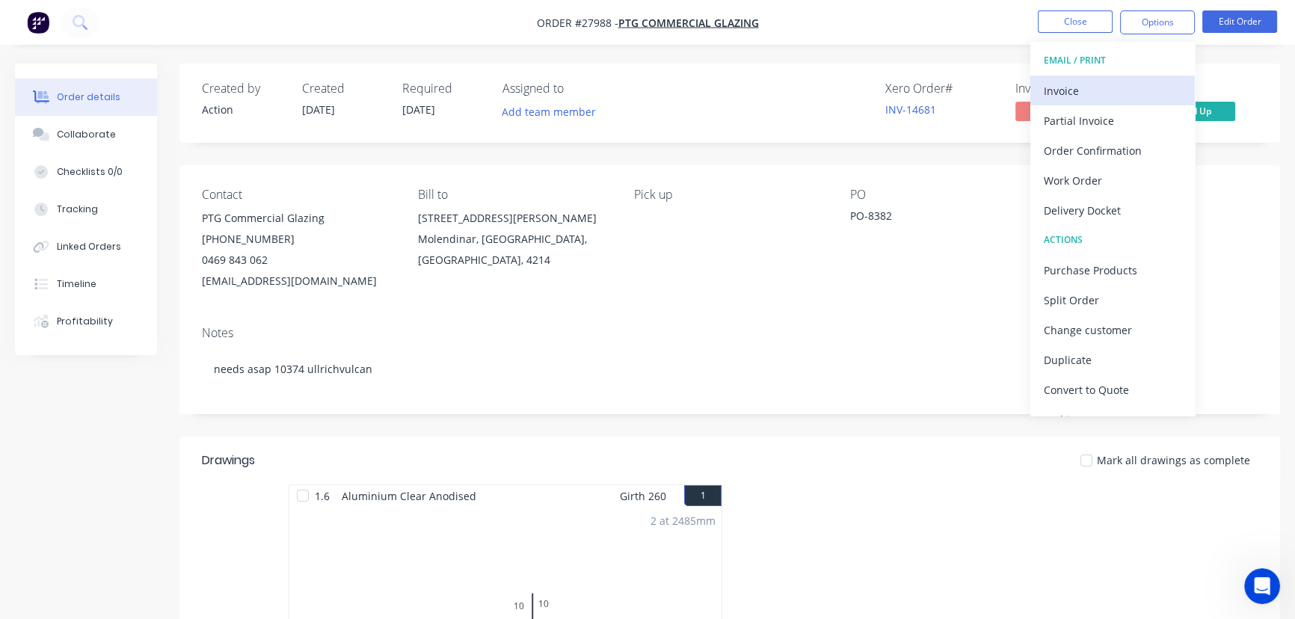
click at [1112, 92] on div "Invoice" at bounding box center [1113, 91] width 138 height 22
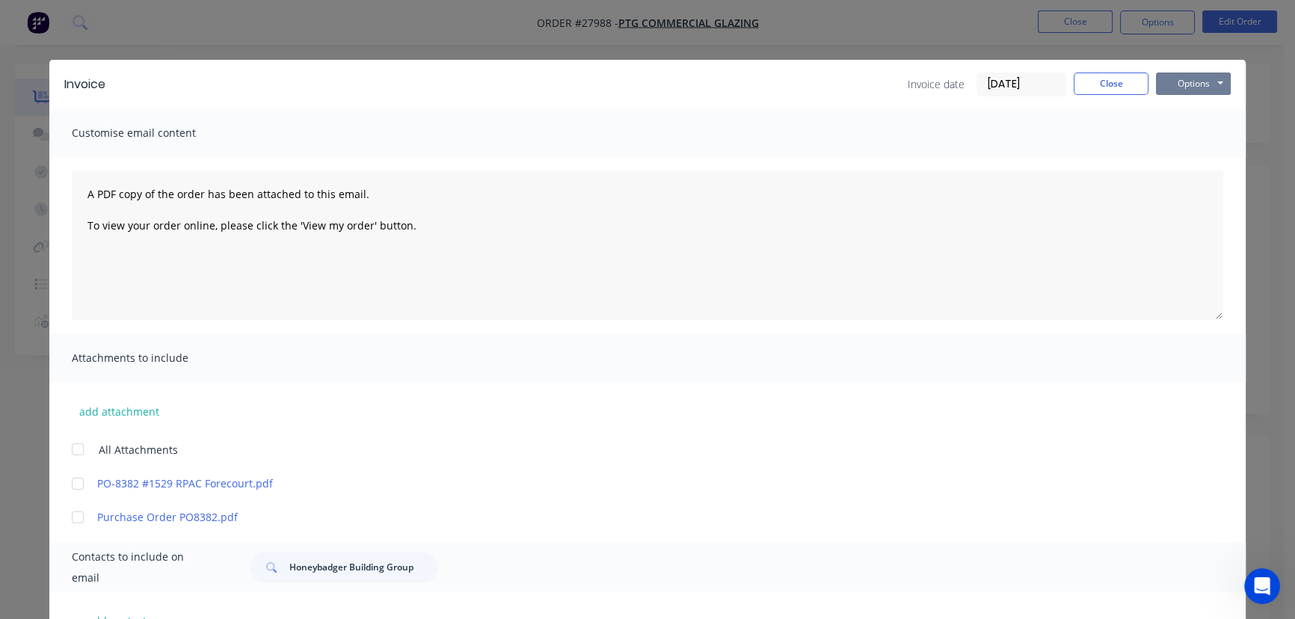
drag, startPoint x: 1164, startPoint y: 81, endPoint x: 1165, endPoint y: 95, distance: 13.5
click at [1165, 82] on button "Options" at bounding box center [1193, 84] width 75 height 22
click at [1056, 81] on input "[DATE]" at bounding box center [1021, 84] width 88 height 22
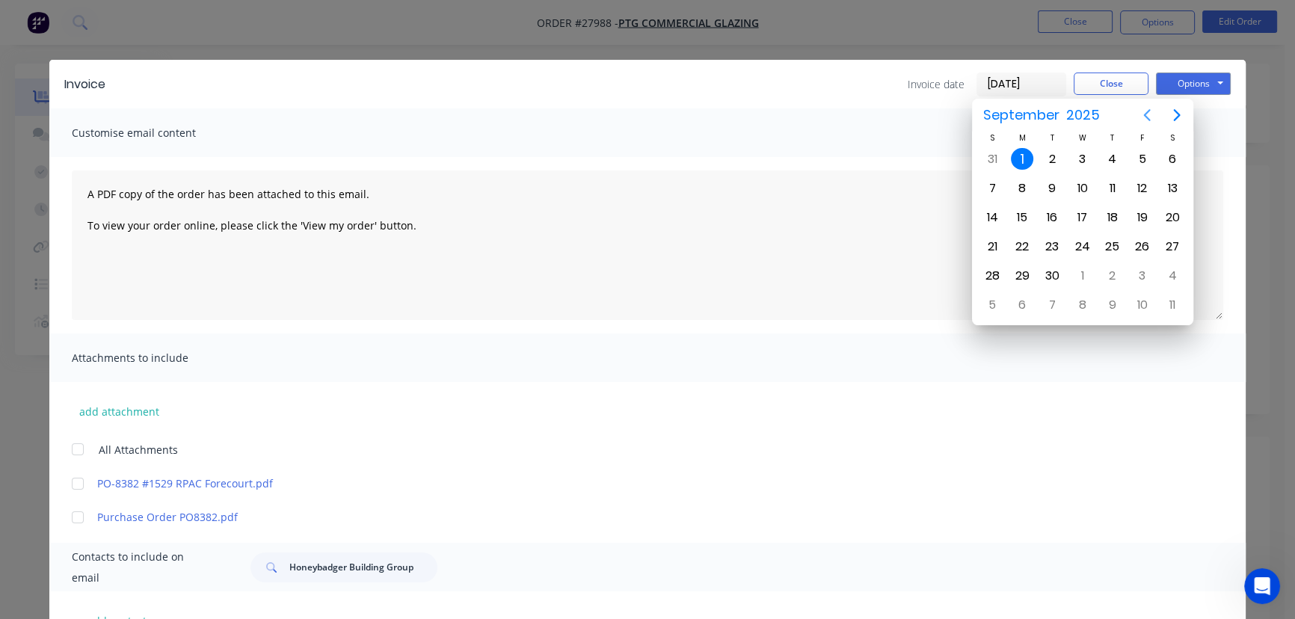
click at [1144, 111] on icon "Previous page" at bounding box center [1147, 115] width 18 height 18
click at [1112, 269] on div "28" at bounding box center [1112, 276] width 22 height 22
type input "[DATE]"
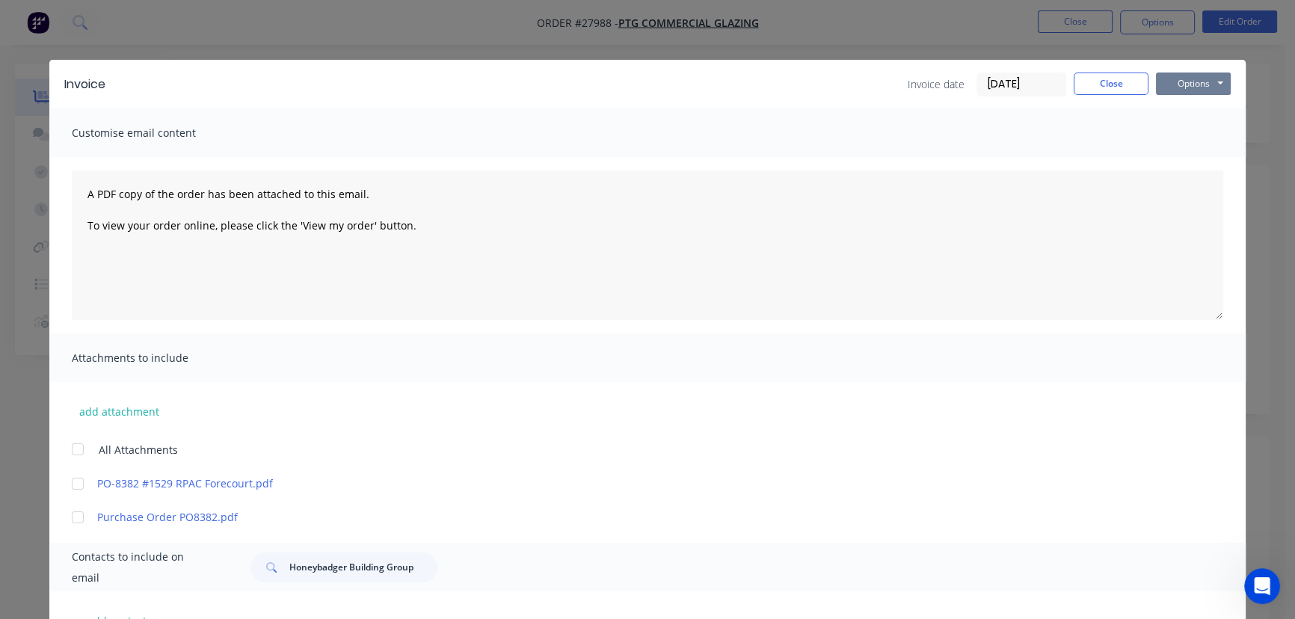
drag, startPoint x: 1180, startPoint y: 82, endPoint x: 1181, endPoint y: 97, distance: 15.0
click at [1180, 86] on button "Options" at bounding box center [1193, 84] width 75 height 22
click at [1183, 134] on button "Print" at bounding box center [1204, 135] width 96 height 25
click at [1091, 88] on button "Close" at bounding box center [1110, 84] width 75 height 22
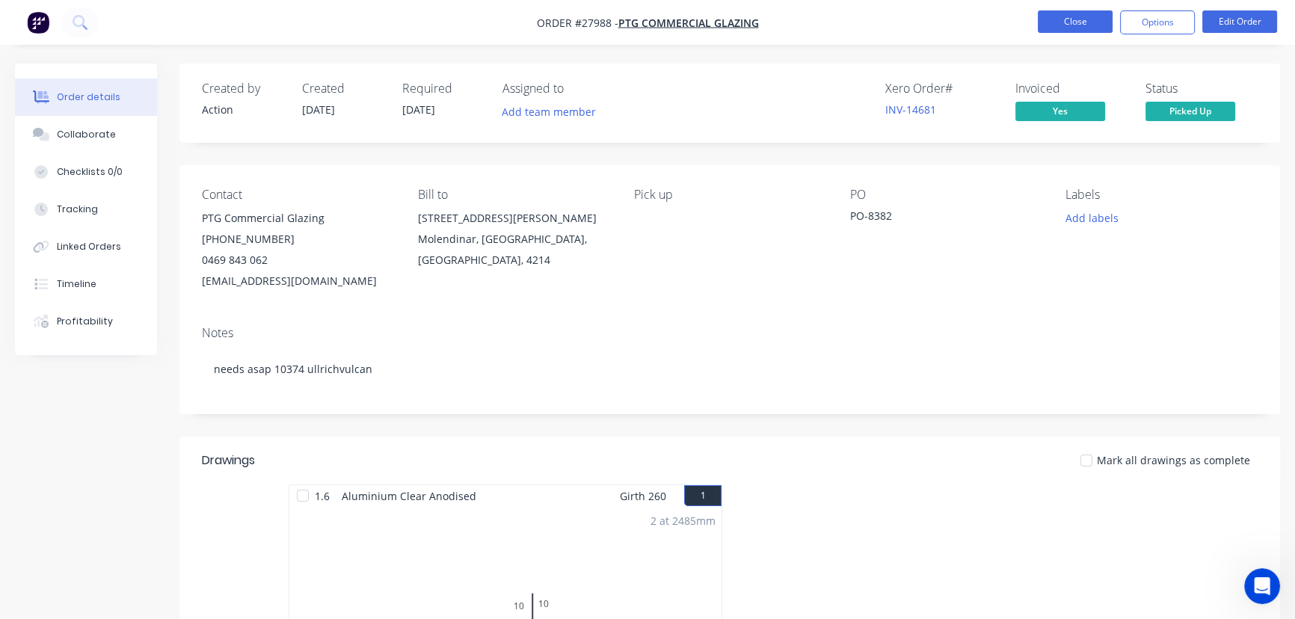
click at [1040, 22] on button "Close" at bounding box center [1075, 21] width 75 height 22
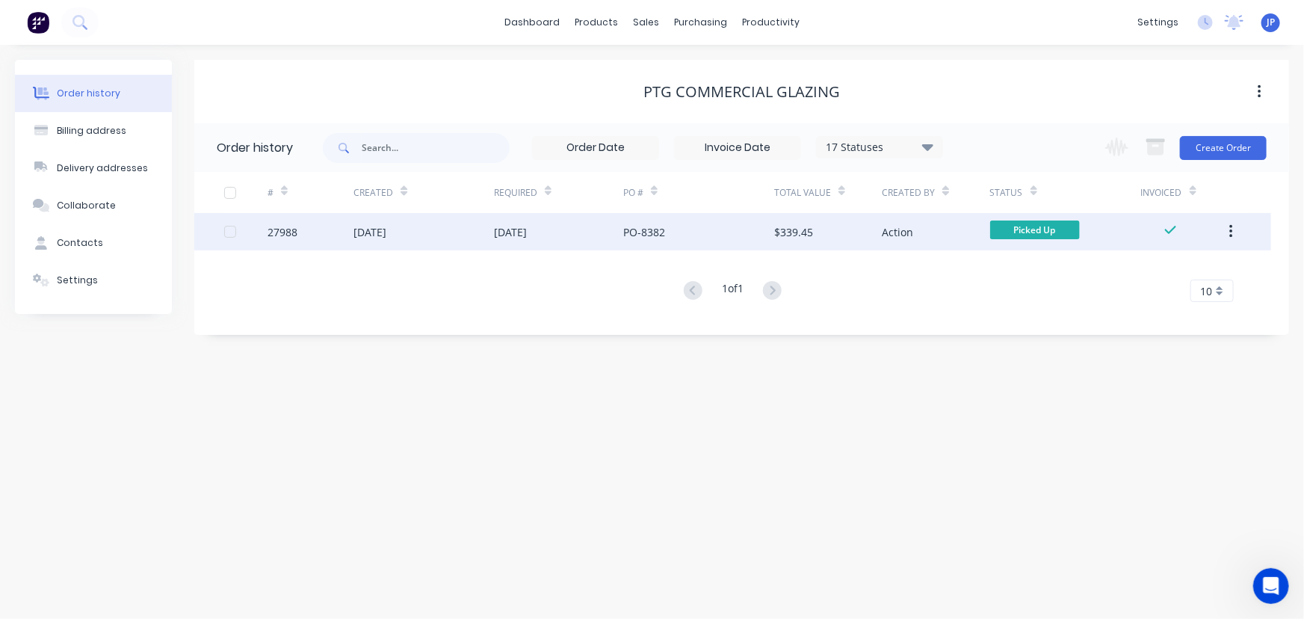
click at [1235, 229] on button "button" at bounding box center [1231, 231] width 35 height 27
click at [1177, 267] on div "Archive" at bounding box center [1178, 271] width 115 height 22
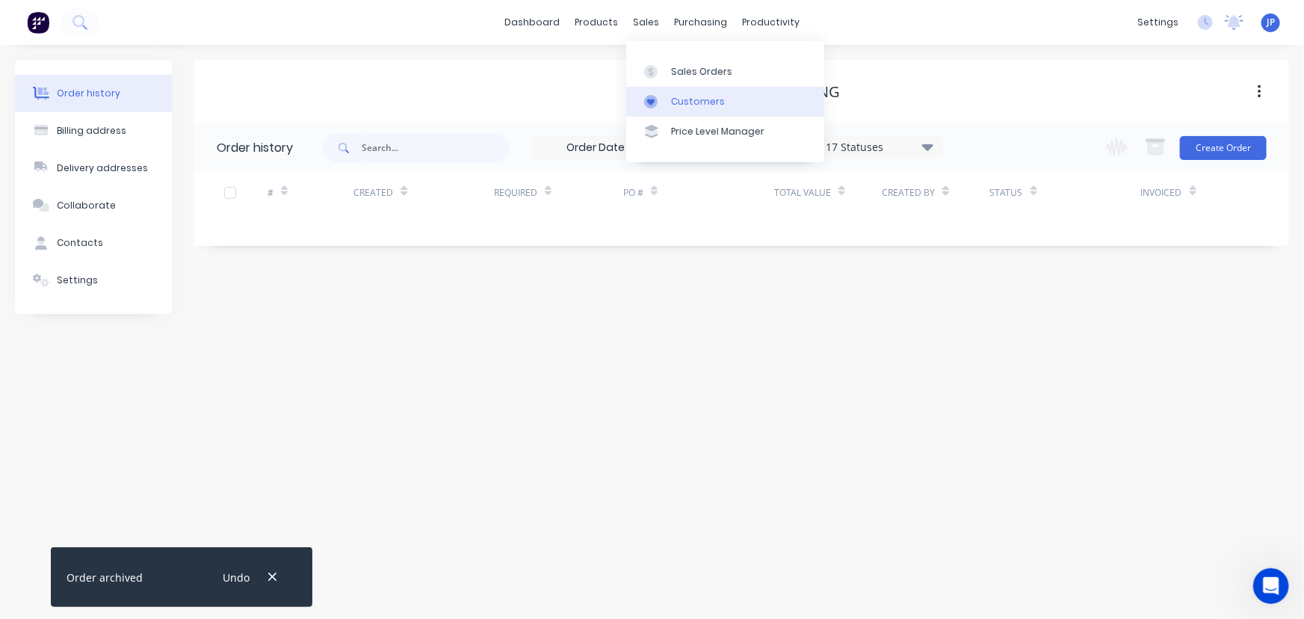
click at [682, 99] on div "Customers" at bounding box center [698, 101] width 54 height 13
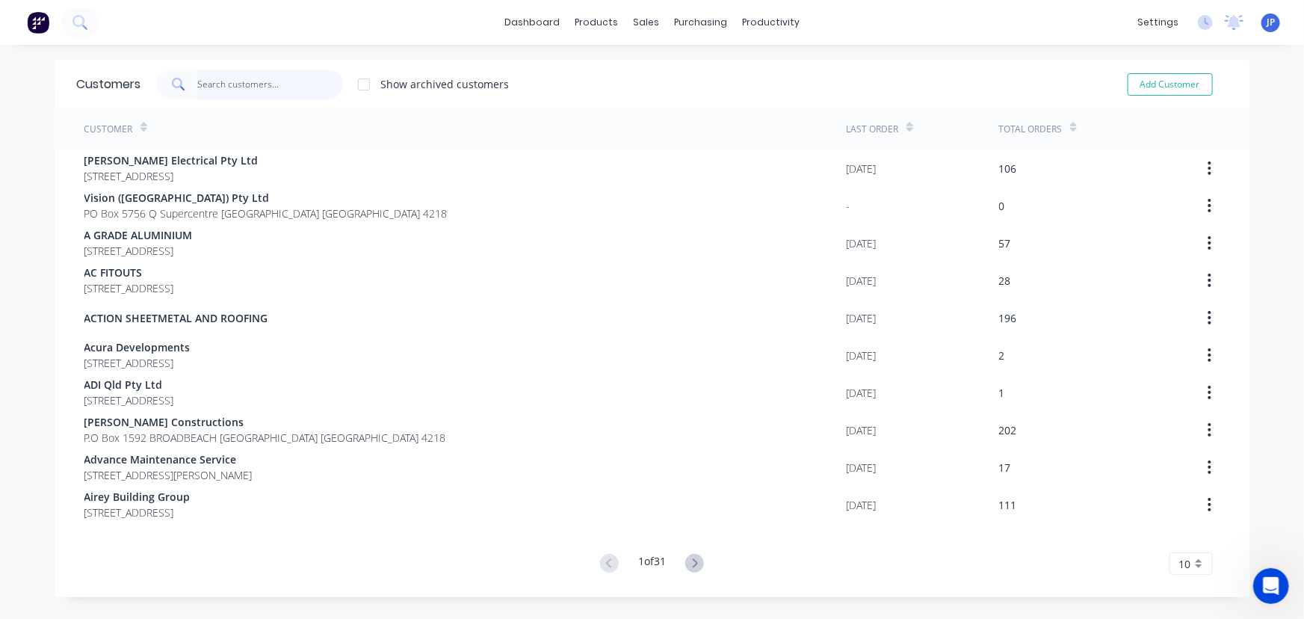
click at [247, 84] on input "text" at bounding box center [270, 85] width 146 height 30
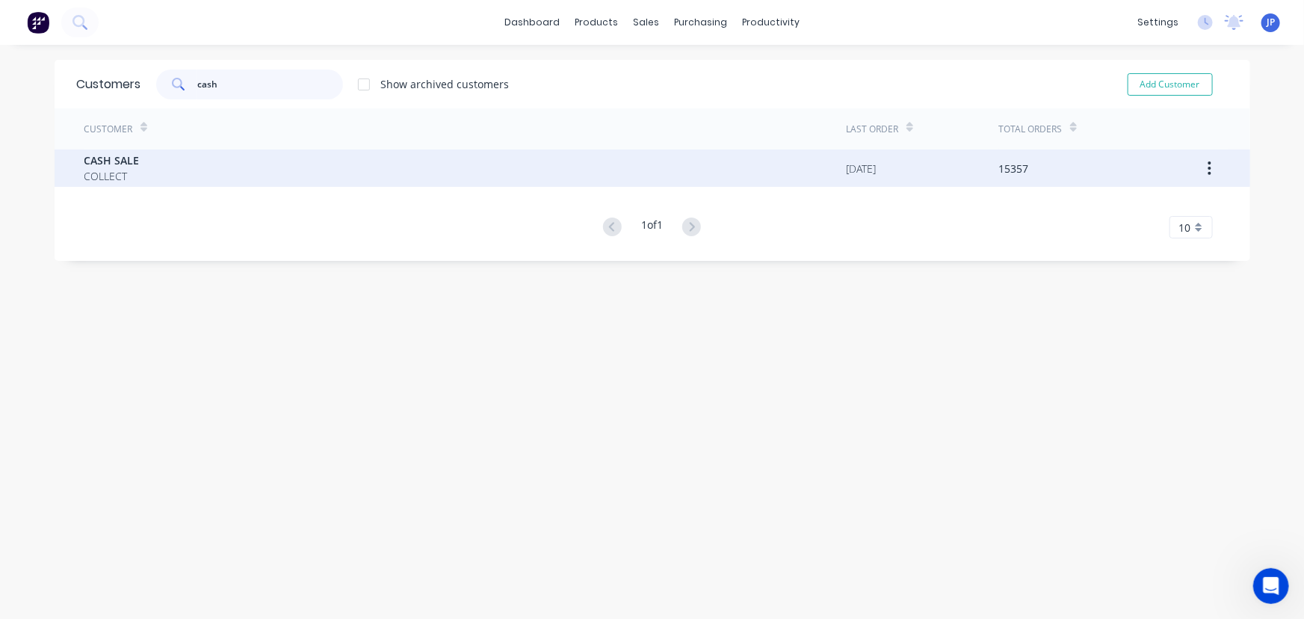
type input "cash"
click at [133, 171] on span "COLLECT" at bounding box center [111, 176] width 55 height 16
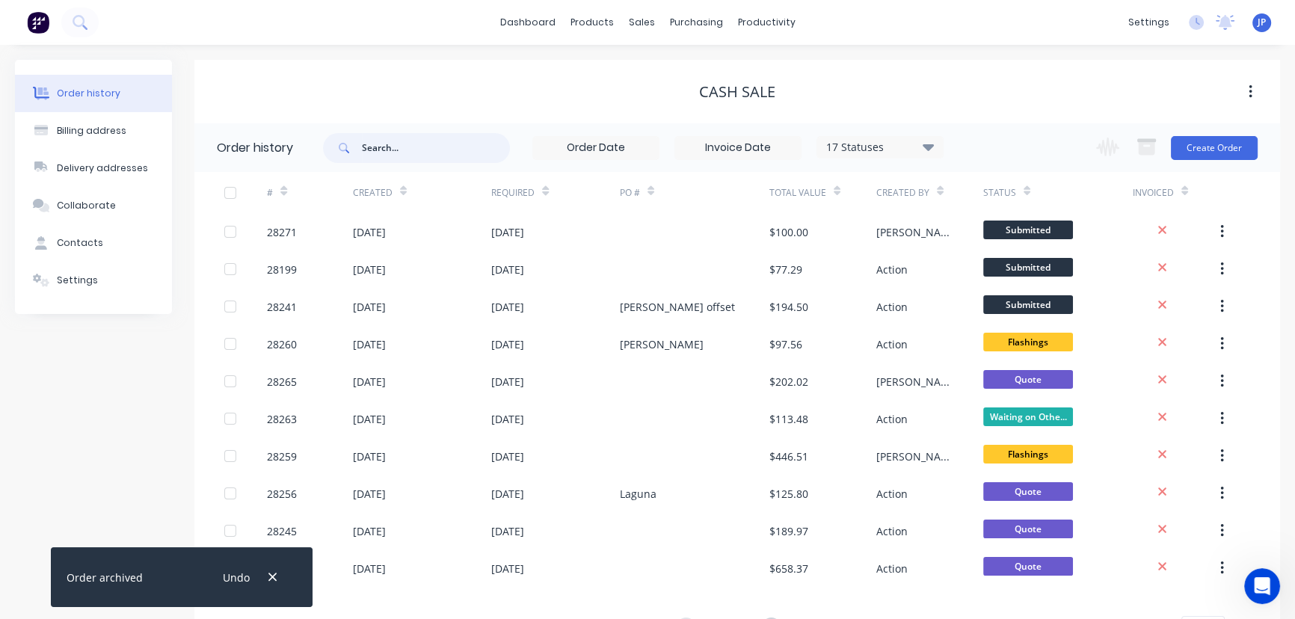
click at [420, 153] on input "text" at bounding box center [436, 148] width 148 height 30
type input "28263"
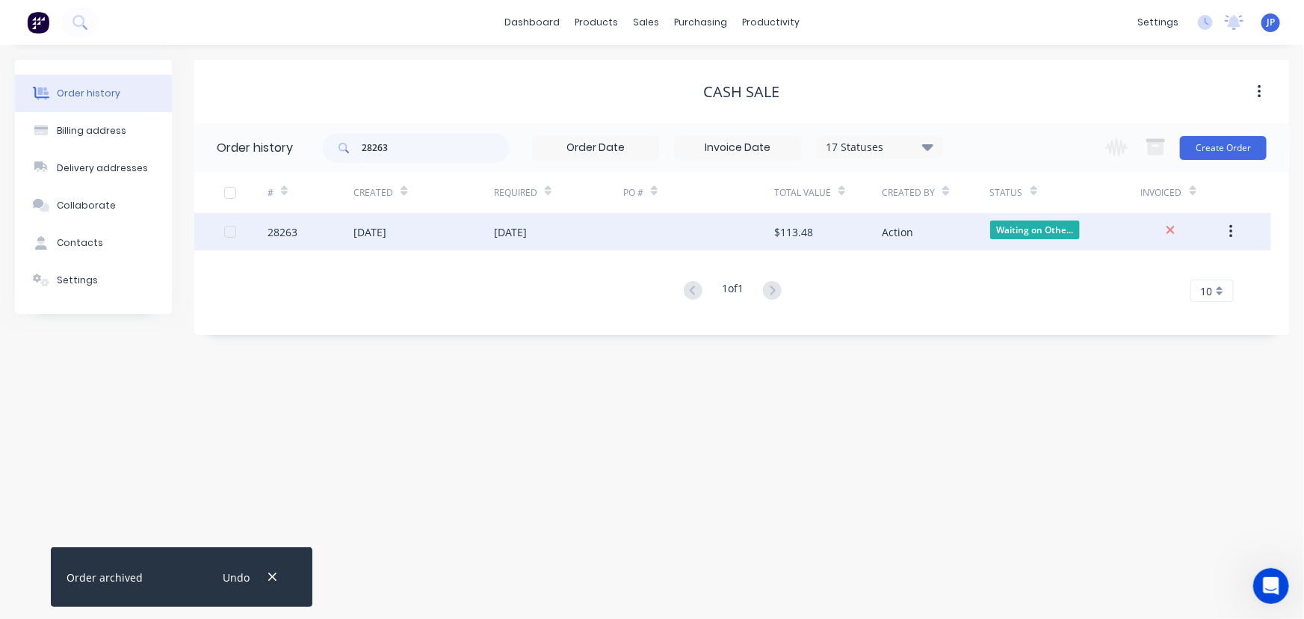
click at [375, 227] on div "[DATE]" at bounding box center [370, 232] width 33 height 16
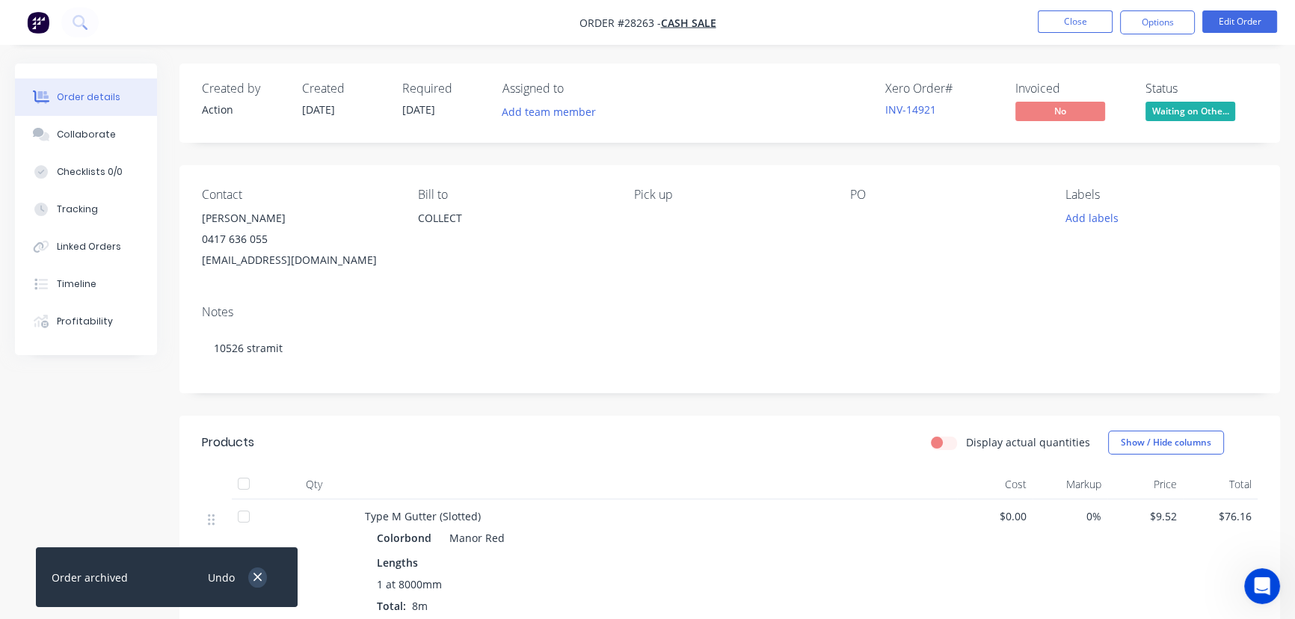
click at [255, 573] on icon "button" at bounding box center [258, 576] width 10 height 13
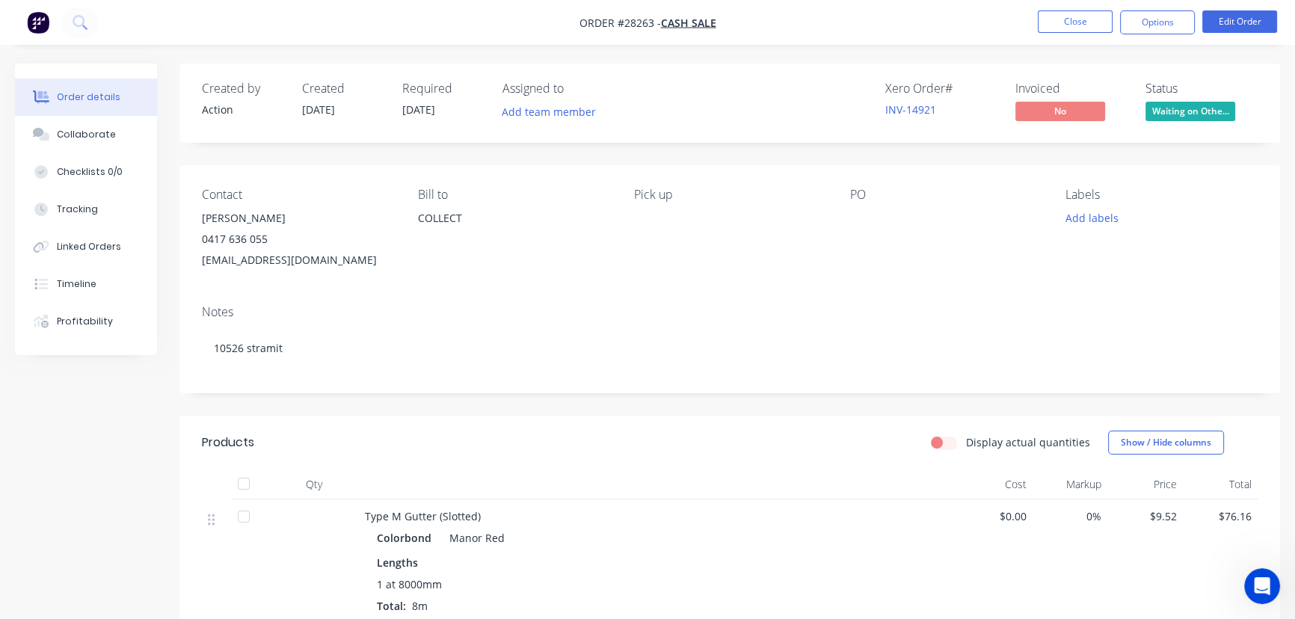
drag, startPoint x: 292, startPoint y: 209, endPoint x: 177, endPoint y: 224, distance: 115.3
click at [177, 224] on div "Order details Collaborate Checklists 0/0 Tracking Linked Orders Timeline Profit…" at bounding box center [647, 537] width 1295 height 947
click at [373, 231] on div "0417 636 055" at bounding box center [298, 239] width 192 height 21
drag, startPoint x: 284, startPoint y: 213, endPoint x: 190, endPoint y: 219, distance: 94.4
click at [190, 219] on div "Contact [PERSON_NAME] 0417 636 055 [EMAIL_ADDRESS][DOMAIN_NAME] [PERSON_NAME] t…" at bounding box center [729, 229] width 1100 height 128
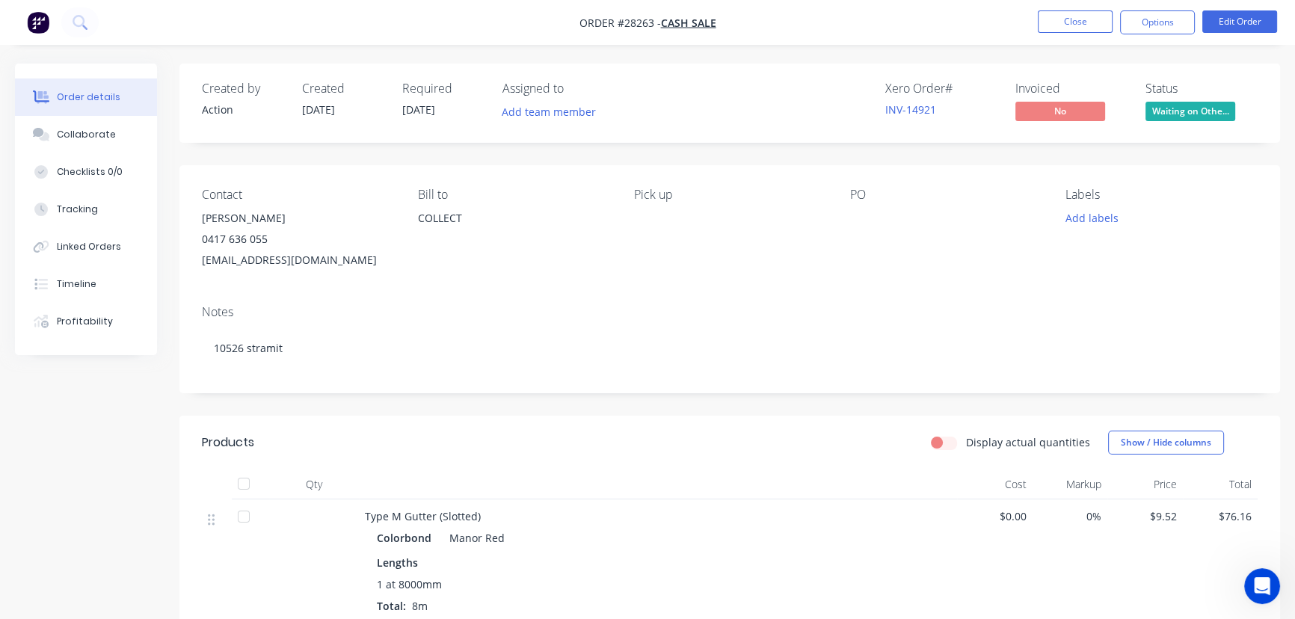
copy div "[PERSON_NAME]"
click at [1159, 10] on button "Options" at bounding box center [1157, 22] width 75 height 24
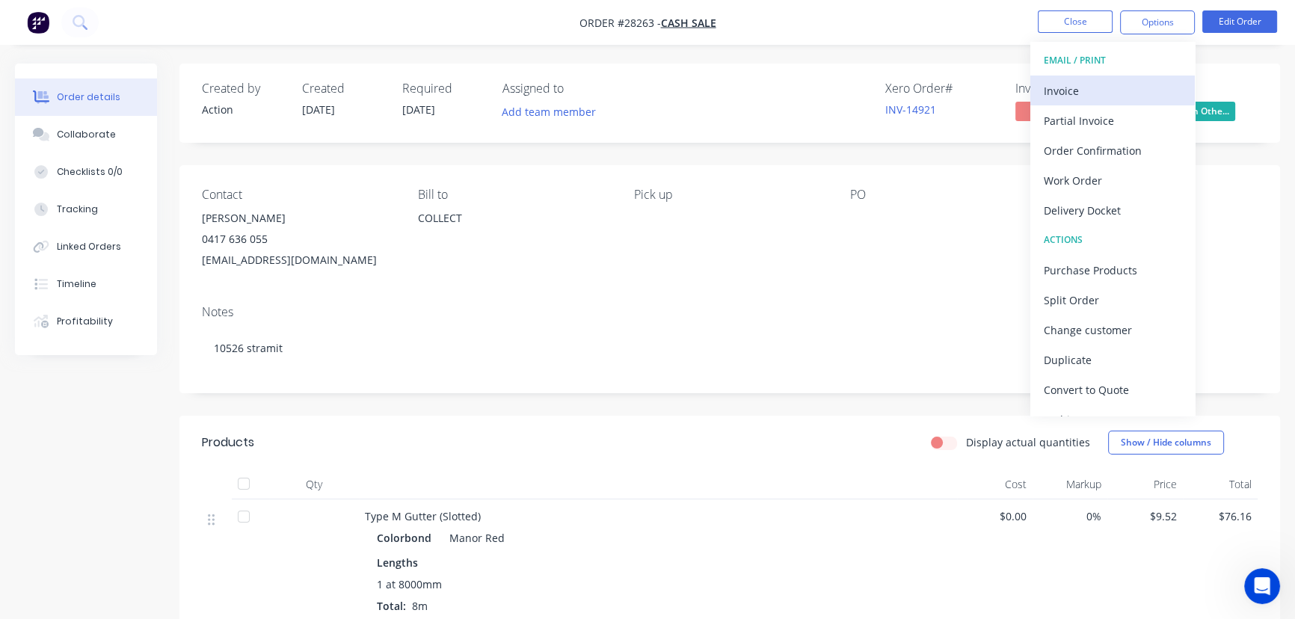
click at [1106, 96] on div "Invoice" at bounding box center [1113, 91] width 138 height 22
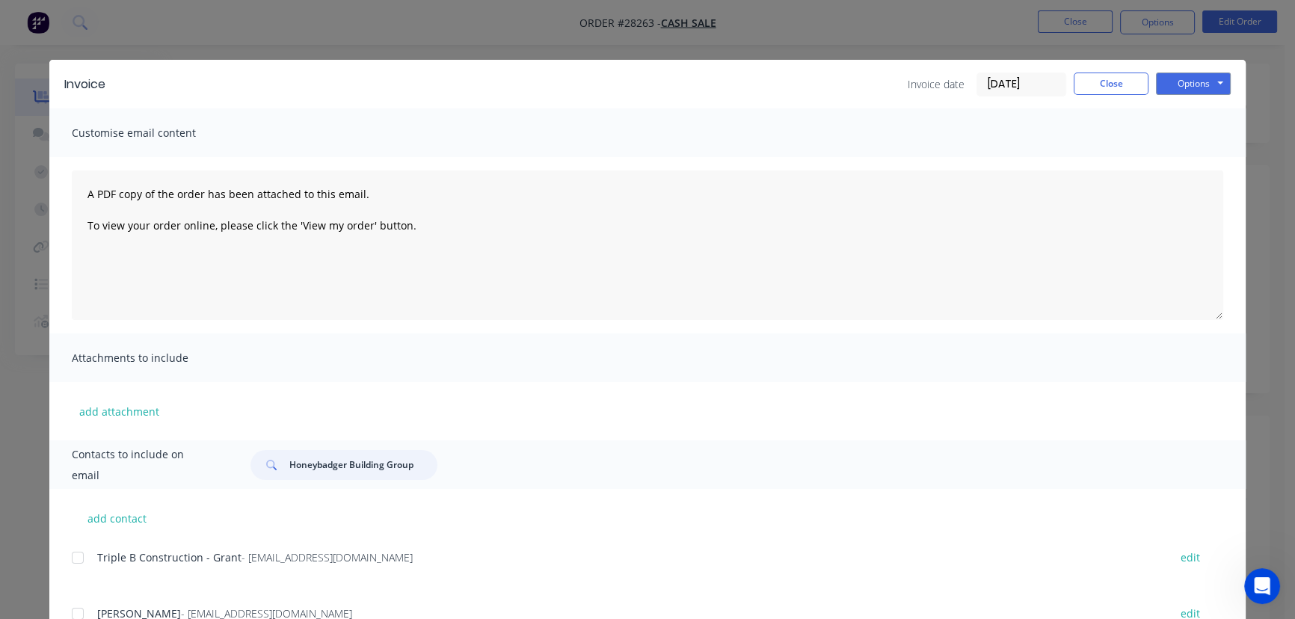
drag, startPoint x: 416, startPoint y: 474, endPoint x: 250, endPoint y: 489, distance: 166.6
paste input "[PERSON_NAME]"
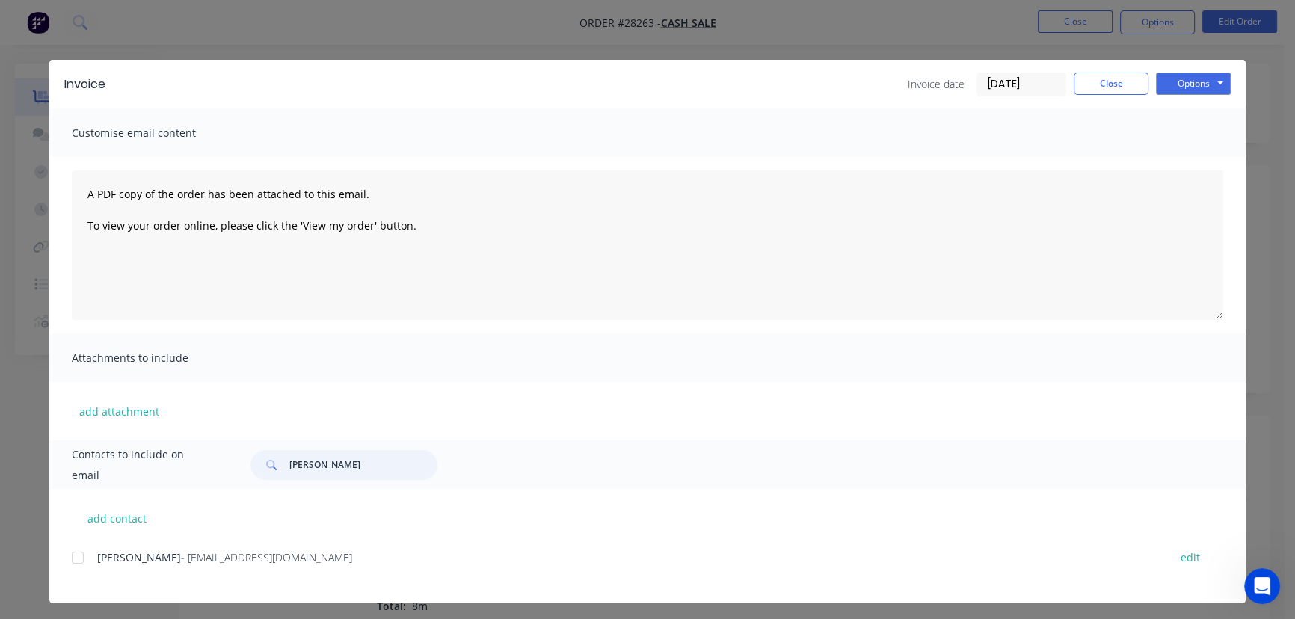
type input "[PERSON_NAME]"
drag, startPoint x: 341, startPoint y: 564, endPoint x: 83, endPoint y: 576, distance: 258.1
click at [83, 576] on div "[PERSON_NAME] - [EMAIL_ADDRESS][DOMAIN_NAME] edit" at bounding box center [659, 566] width 1174 height 38
copy div "[PERSON_NAME] - [EMAIL_ADDRESS][DOMAIN_NAME]"
click at [1182, 96] on div "Invoice Invoice date [DATE] Close Options Preview Print Email" at bounding box center [647, 84] width 1196 height 49
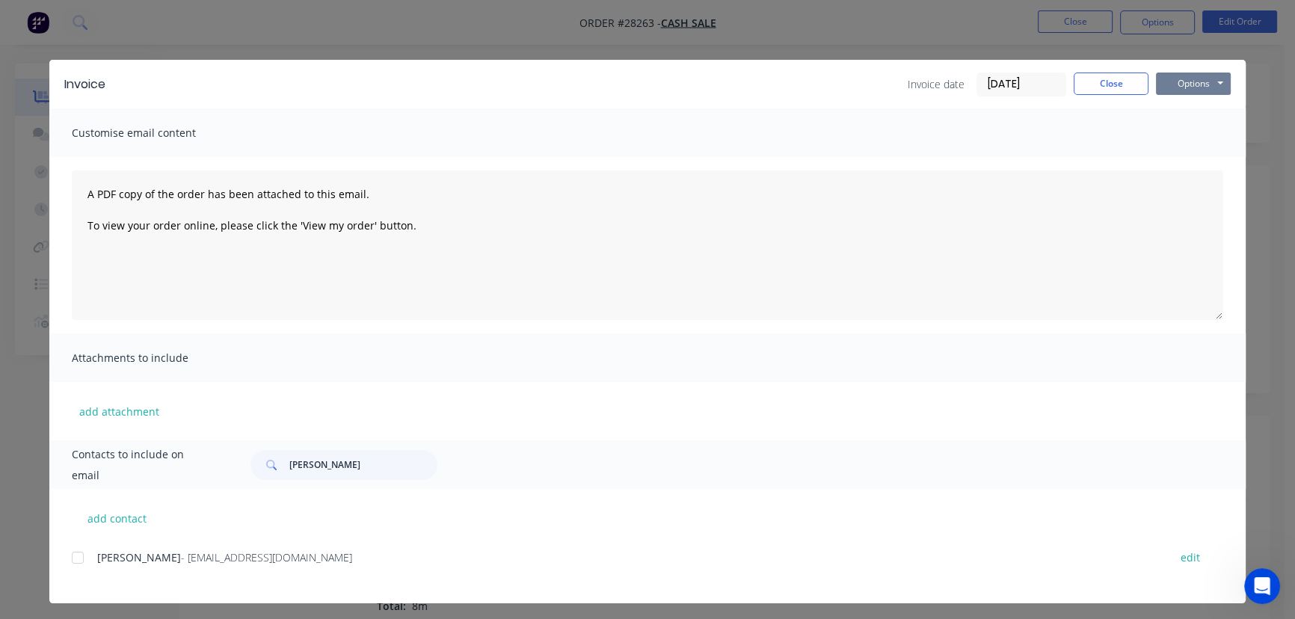
click at [1183, 89] on button "Options" at bounding box center [1193, 84] width 75 height 22
click at [1170, 139] on button "Print" at bounding box center [1204, 135] width 96 height 25
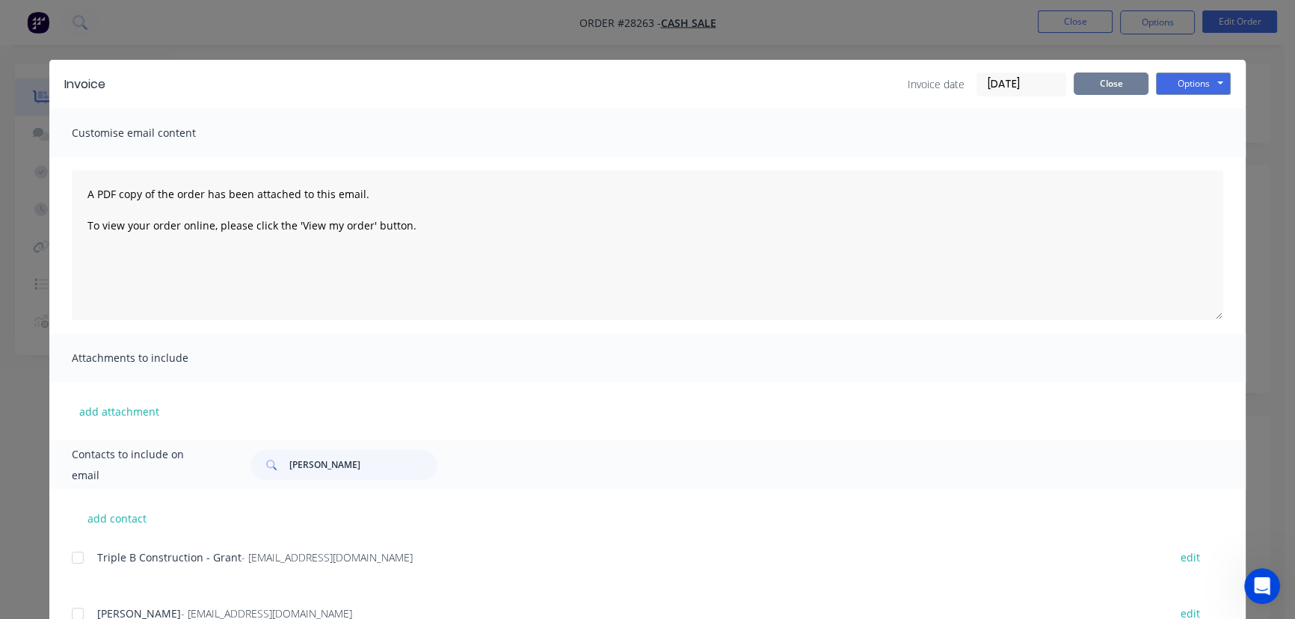
click at [1100, 89] on button "Close" at bounding box center [1110, 84] width 75 height 22
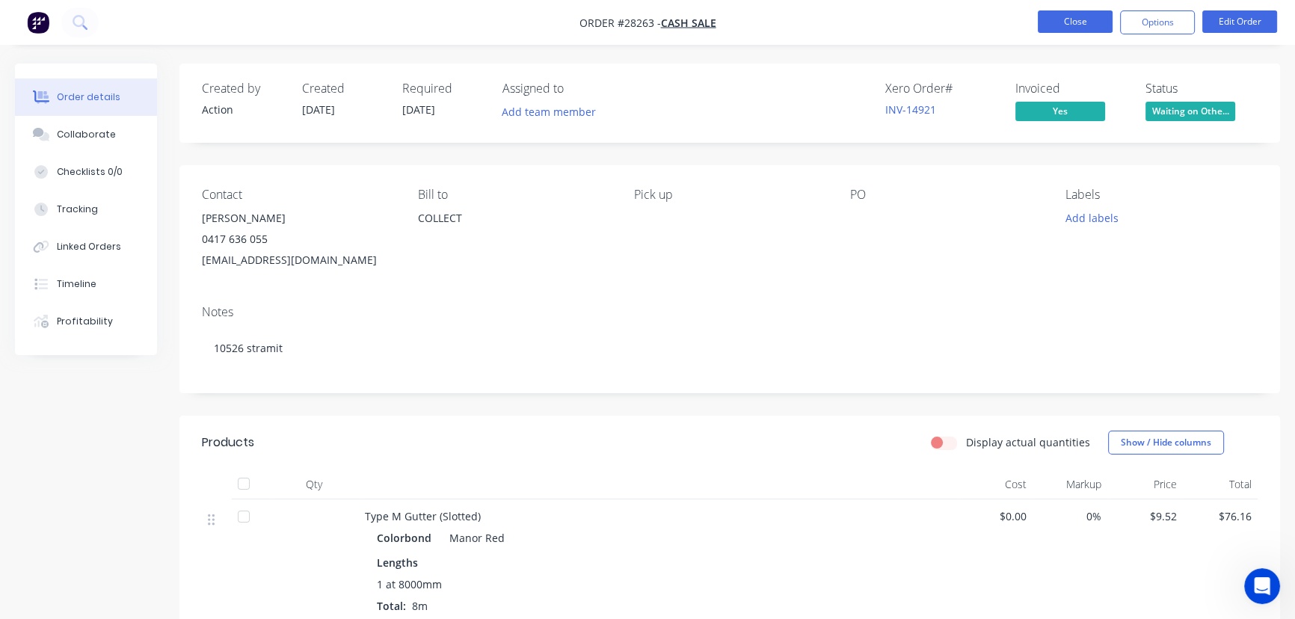
click at [1053, 24] on button "Close" at bounding box center [1075, 21] width 75 height 22
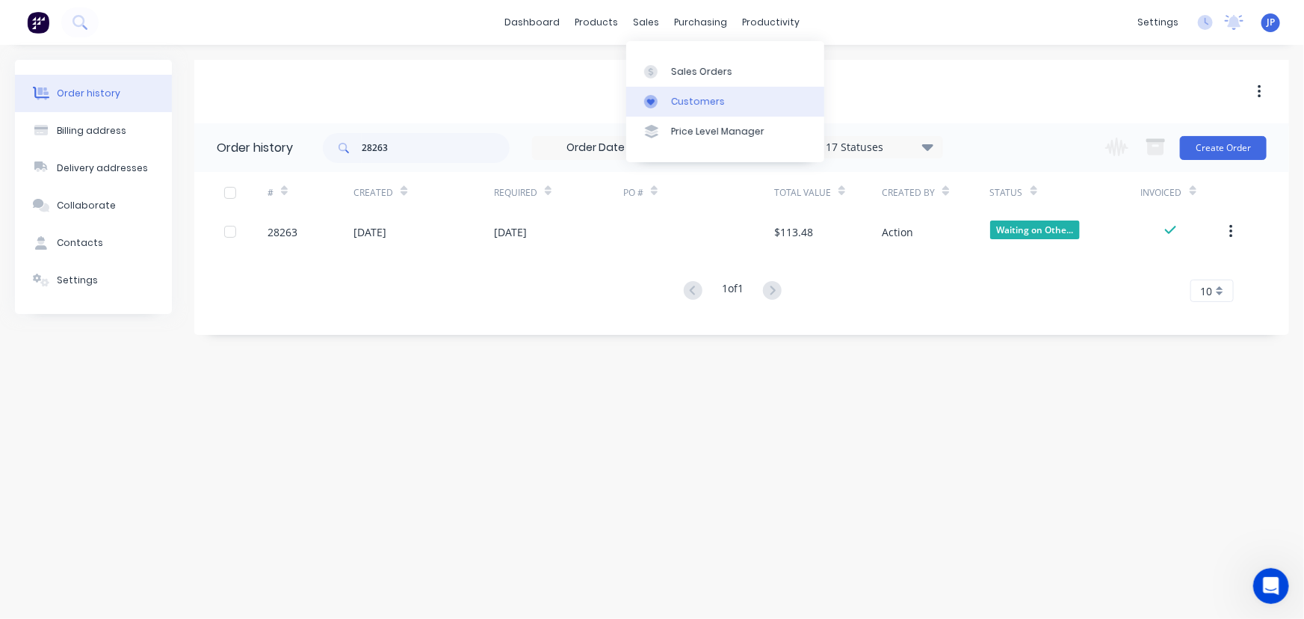
click at [677, 105] on div "Customers" at bounding box center [698, 101] width 54 height 13
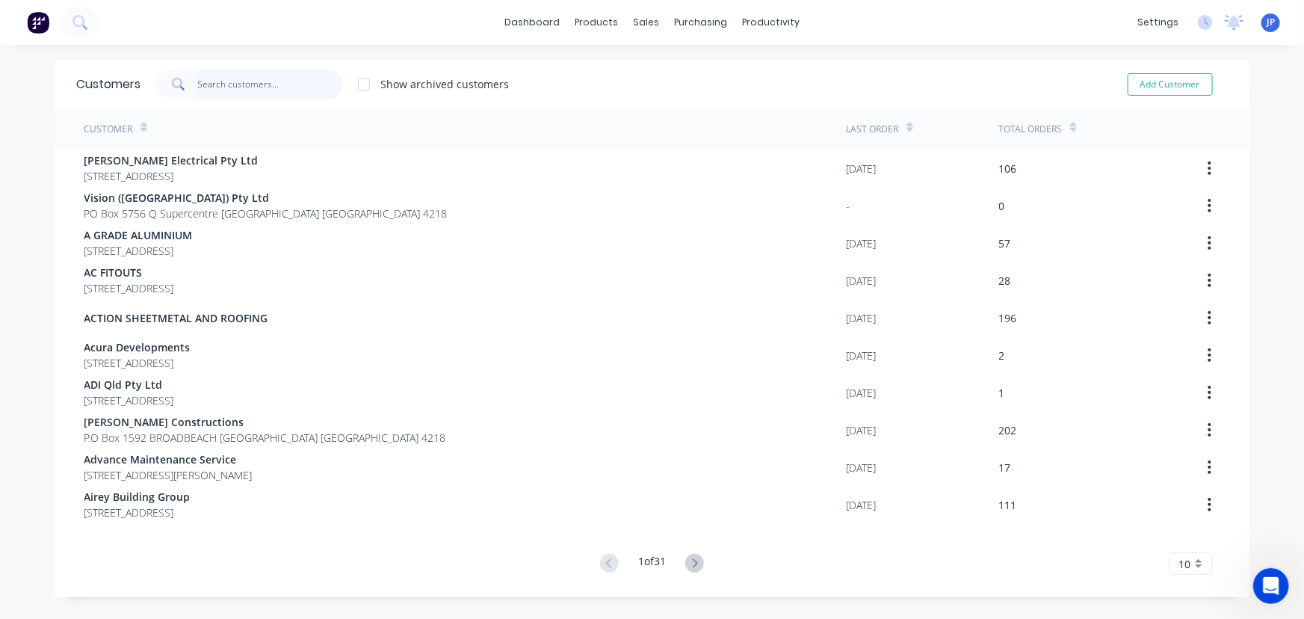
click at [269, 90] on input "text" at bounding box center [270, 85] width 146 height 30
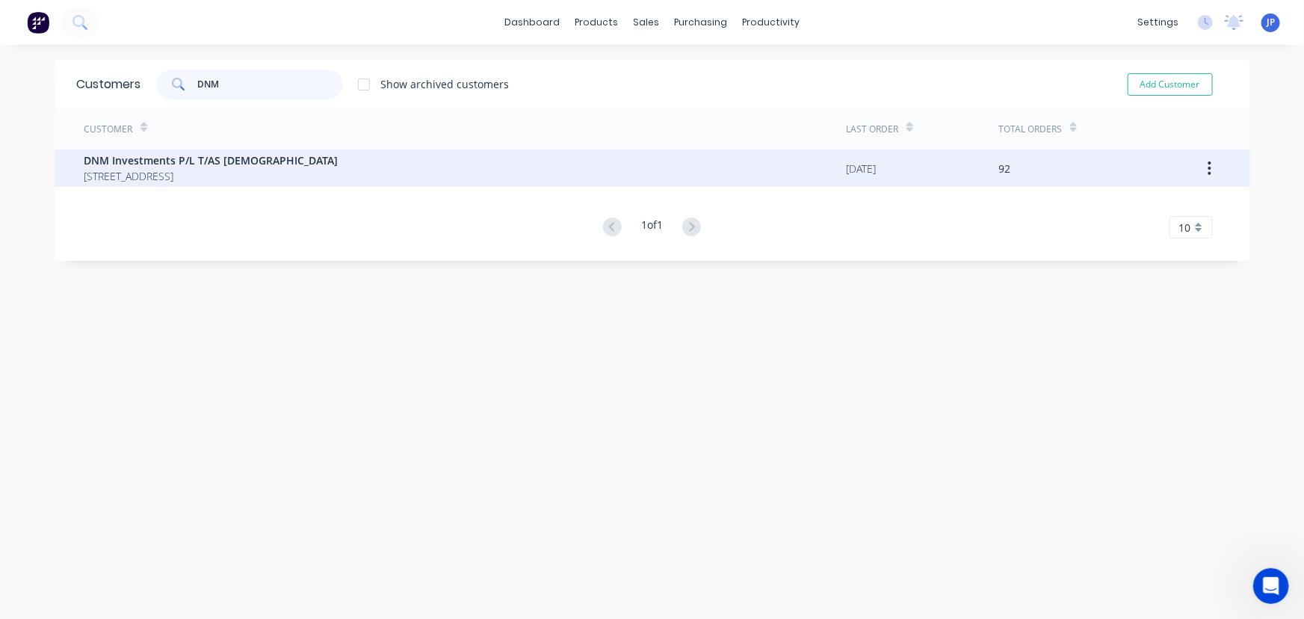
type input "DNM"
click at [235, 175] on span "[STREET_ADDRESS]" at bounding box center [211, 176] width 254 height 16
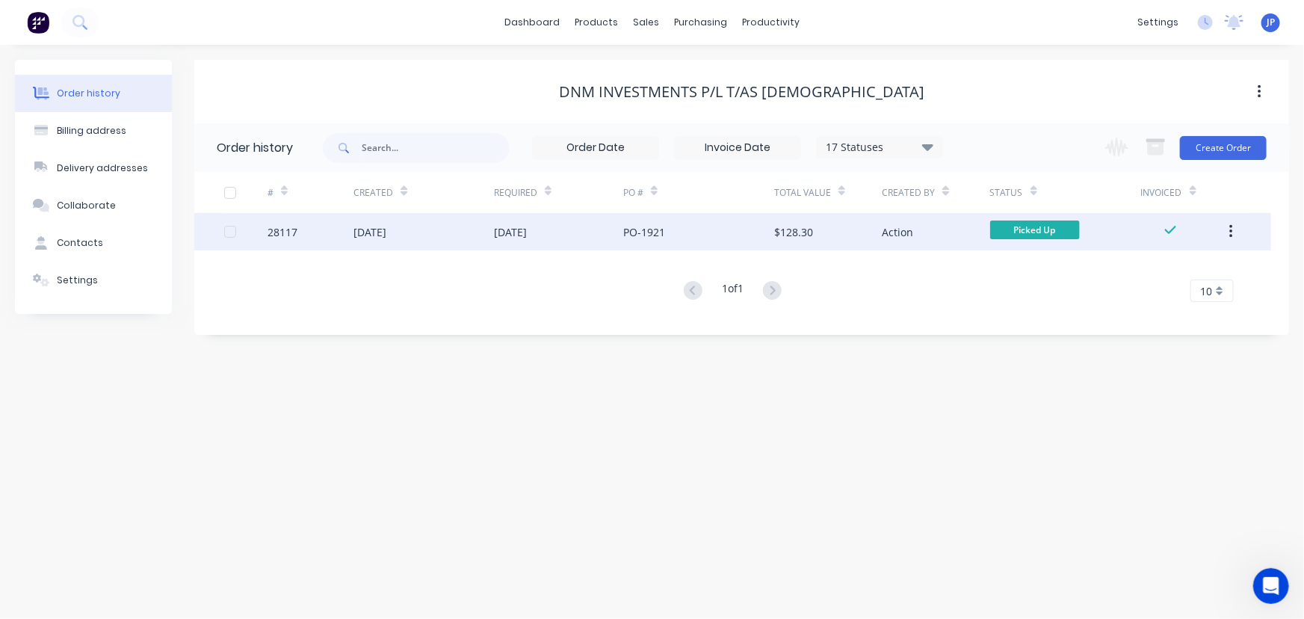
click at [357, 234] on div "[DATE]" at bounding box center [370, 232] width 33 height 16
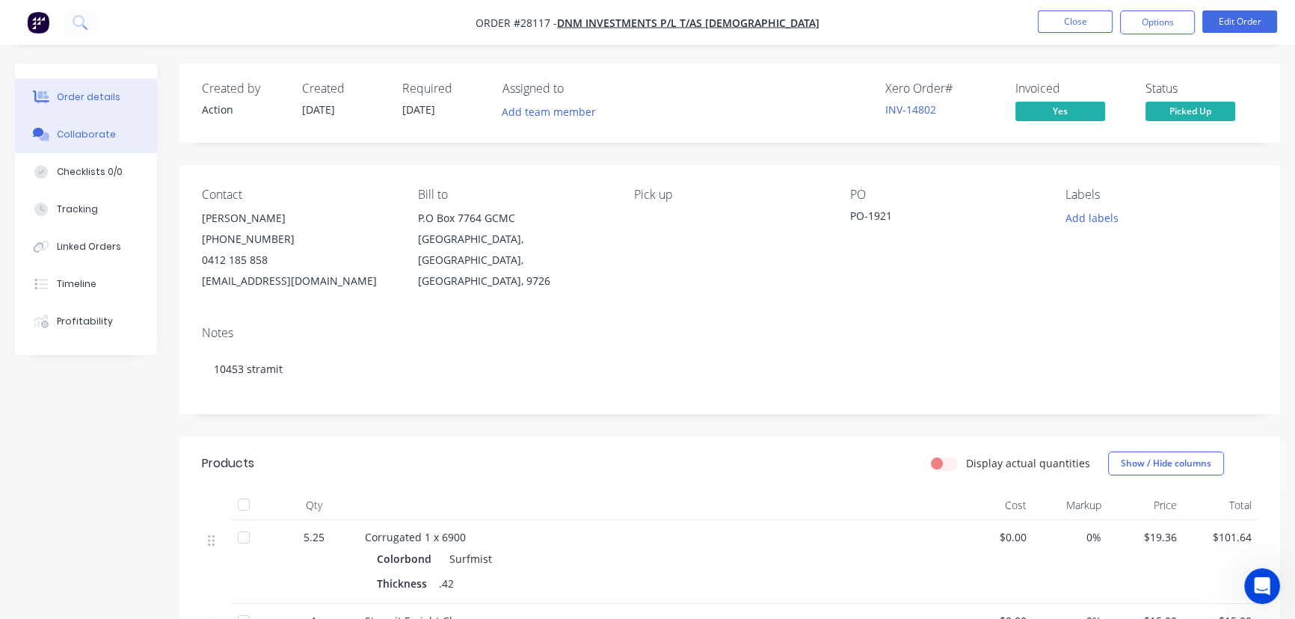
drag, startPoint x: 111, startPoint y: 132, endPoint x: 123, endPoint y: 176, distance: 45.9
click at [111, 135] on button "Collaborate" at bounding box center [86, 134] width 142 height 37
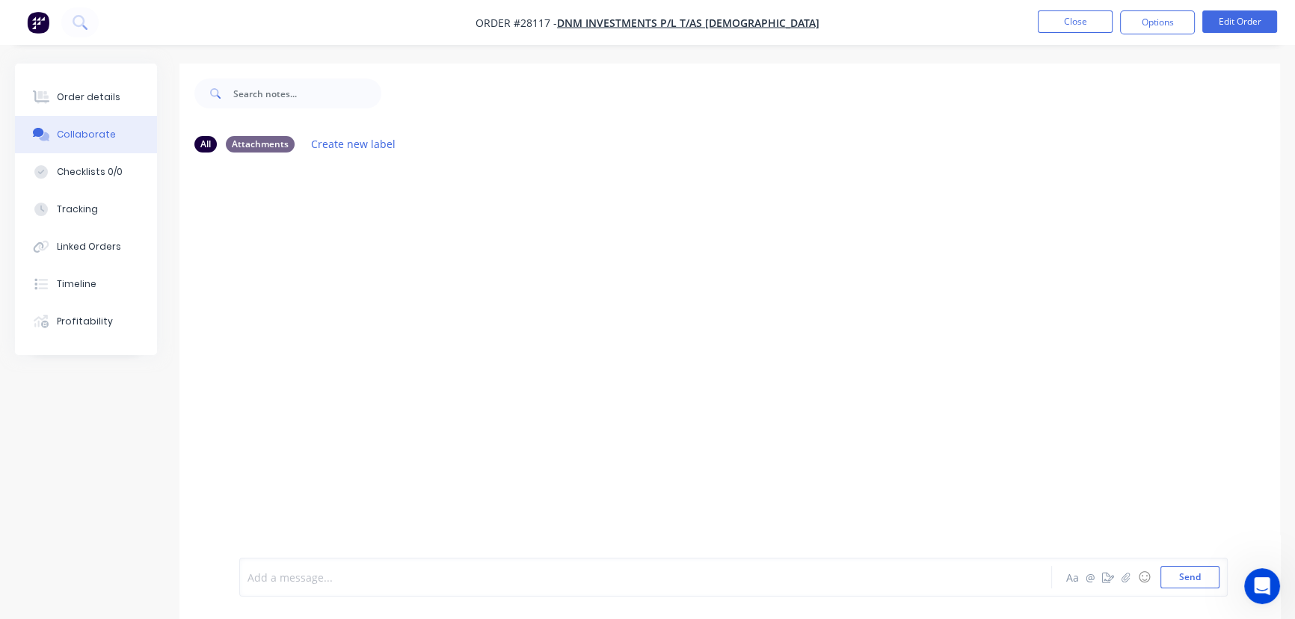
click at [272, 577] on div at bounding box center [612, 578] width 728 height 16
click at [1171, 573] on button "Send" at bounding box center [1189, 577] width 59 height 22
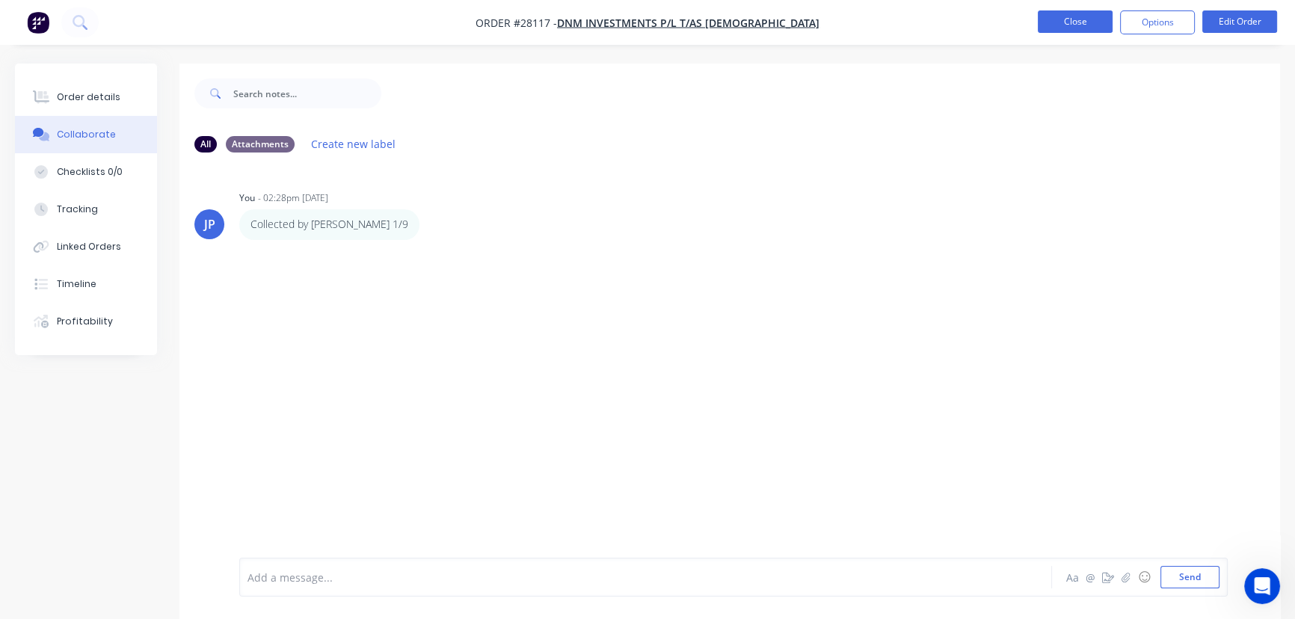
click at [1068, 14] on button "Close" at bounding box center [1075, 21] width 75 height 22
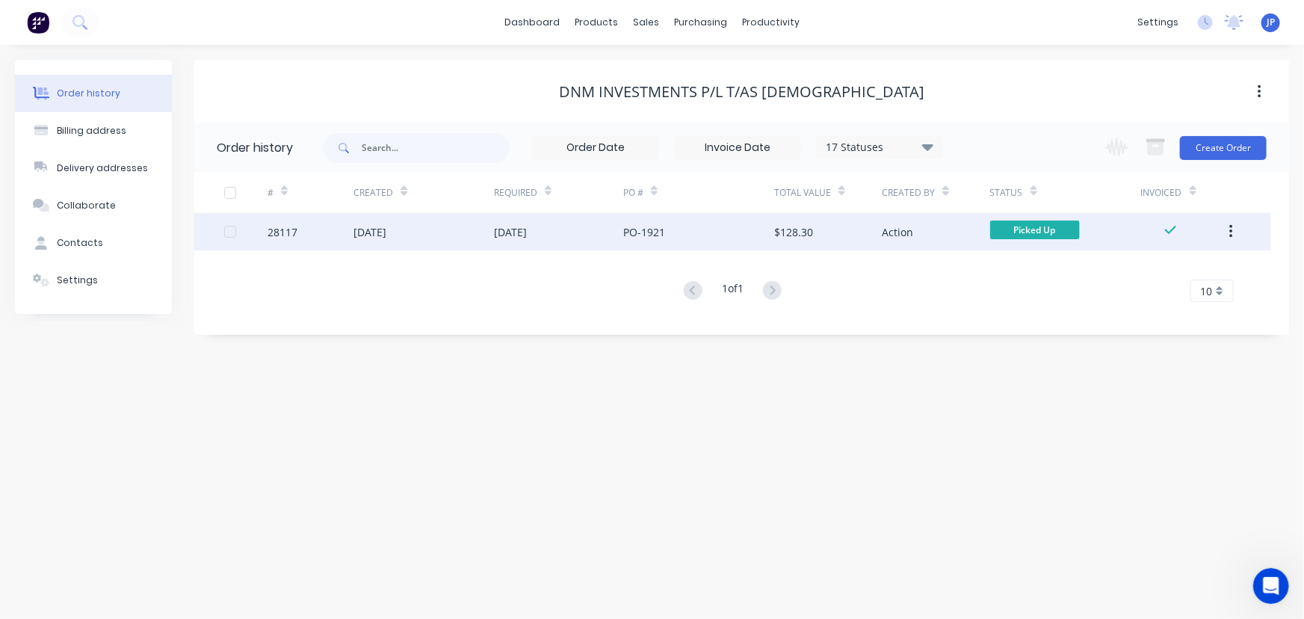
click at [1230, 226] on icon "button" at bounding box center [1232, 232] width 4 height 16
click at [1156, 267] on div "Archive" at bounding box center [1178, 271] width 115 height 22
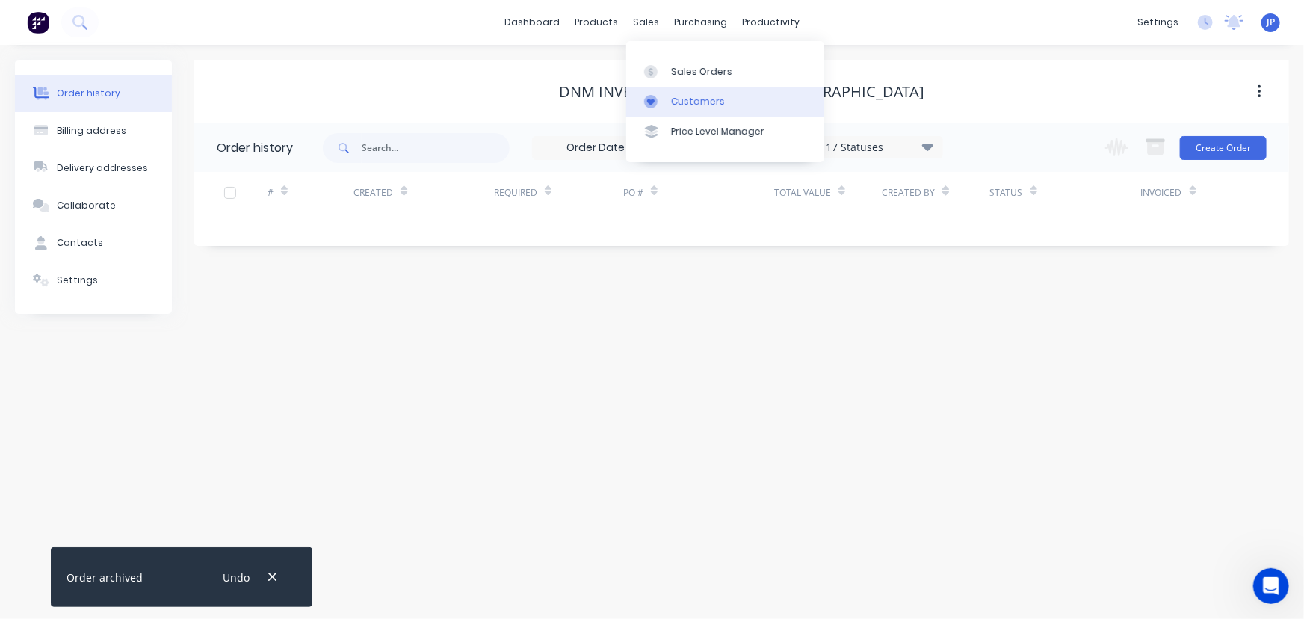
click at [675, 99] on div "Customers" at bounding box center [698, 101] width 54 height 13
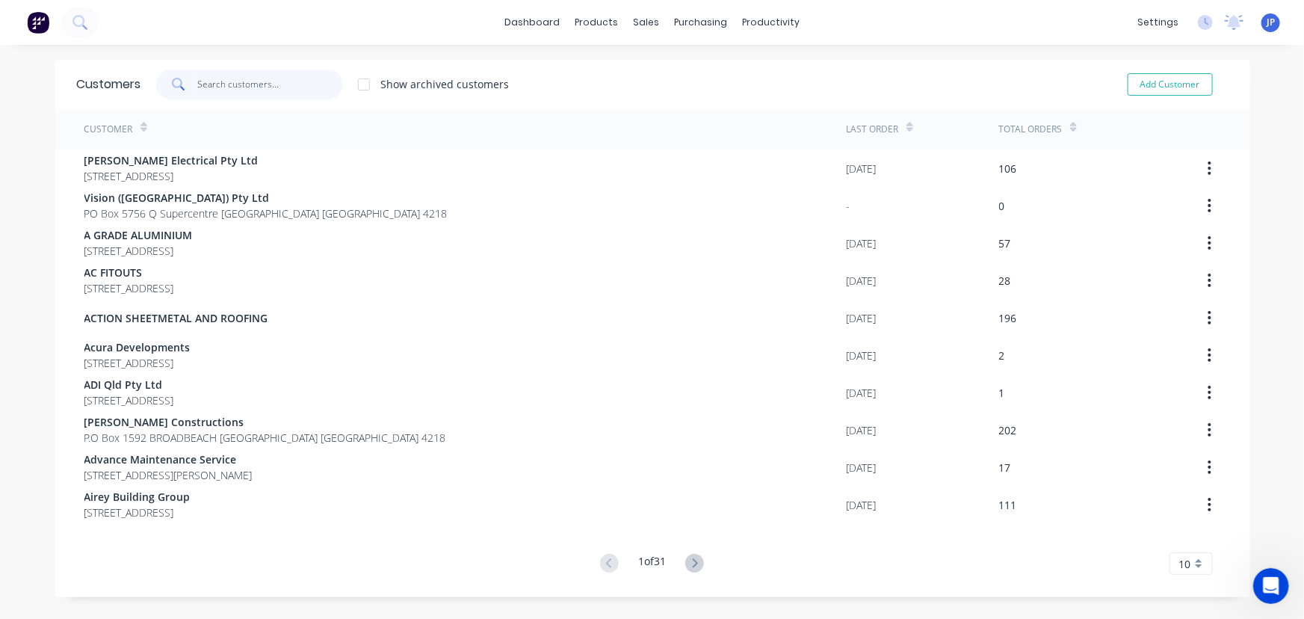
click at [229, 83] on input "text" at bounding box center [270, 85] width 146 height 30
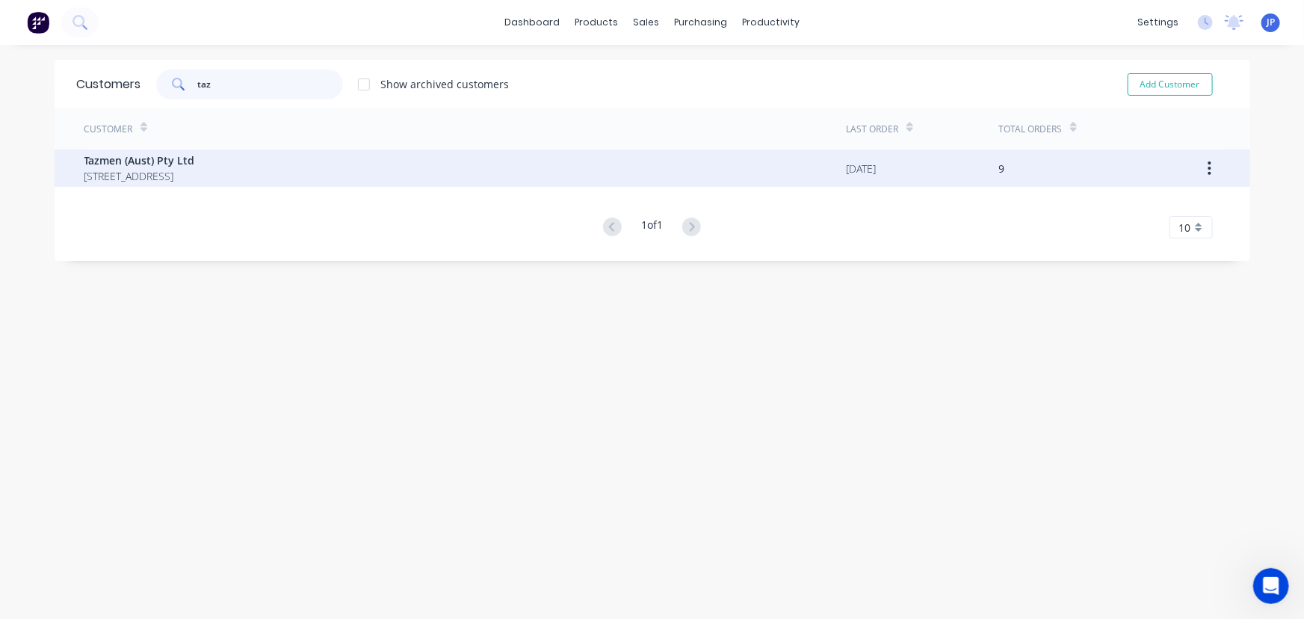
type input "taz"
click at [154, 162] on span "Tazmen (Aust) Pty Ltd" at bounding box center [139, 160] width 111 height 16
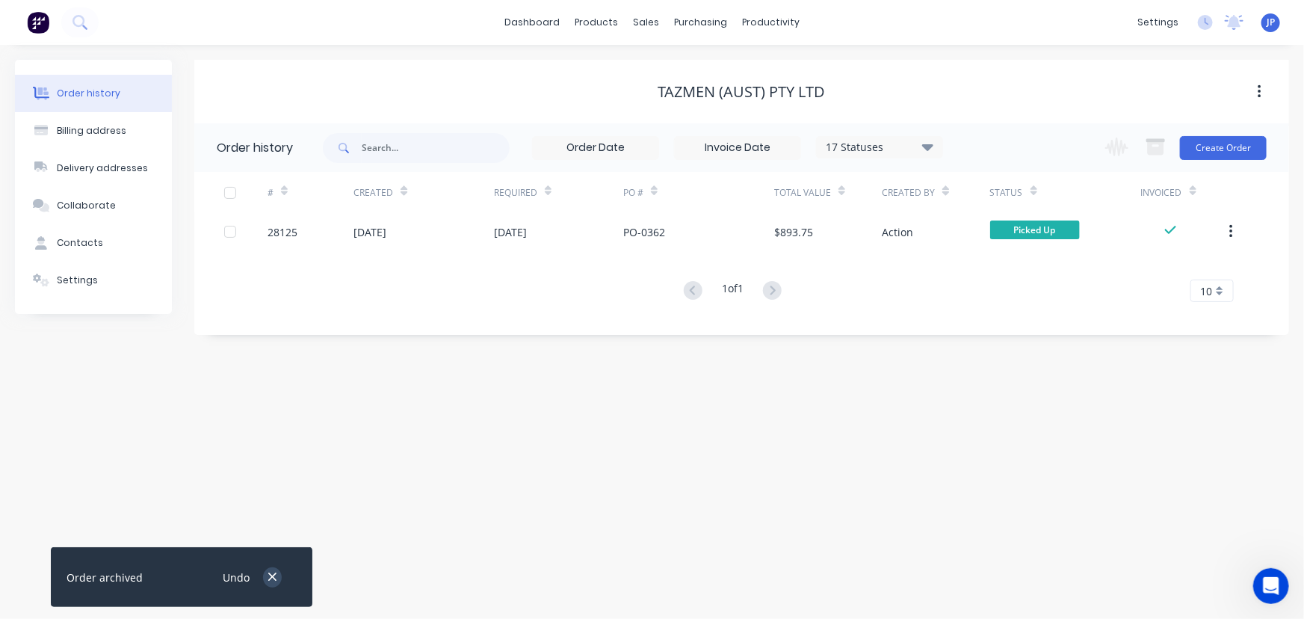
click at [269, 576] on icon "button" at bounding box center [273, 576] width 10 height 13
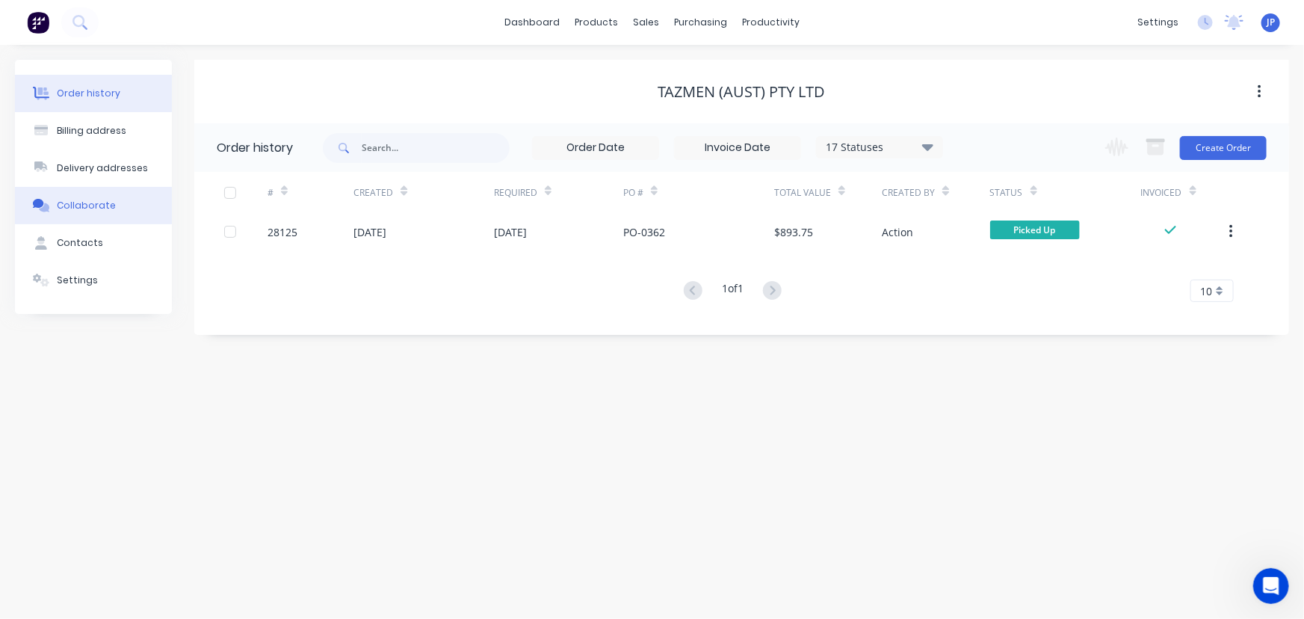
click at [101, 203] on div "Collaborate" at bounding box center [86, 205] width 59 height 13
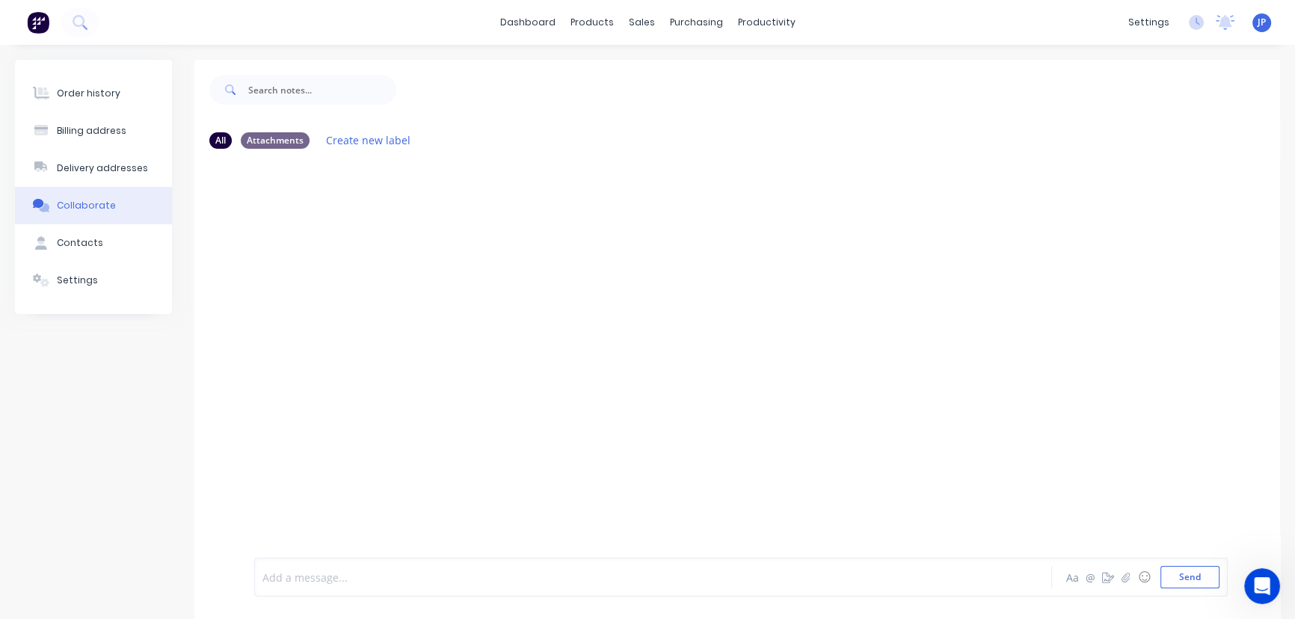
click at [274, 580] on div at bounding box center [621, 578] width 717 height 16
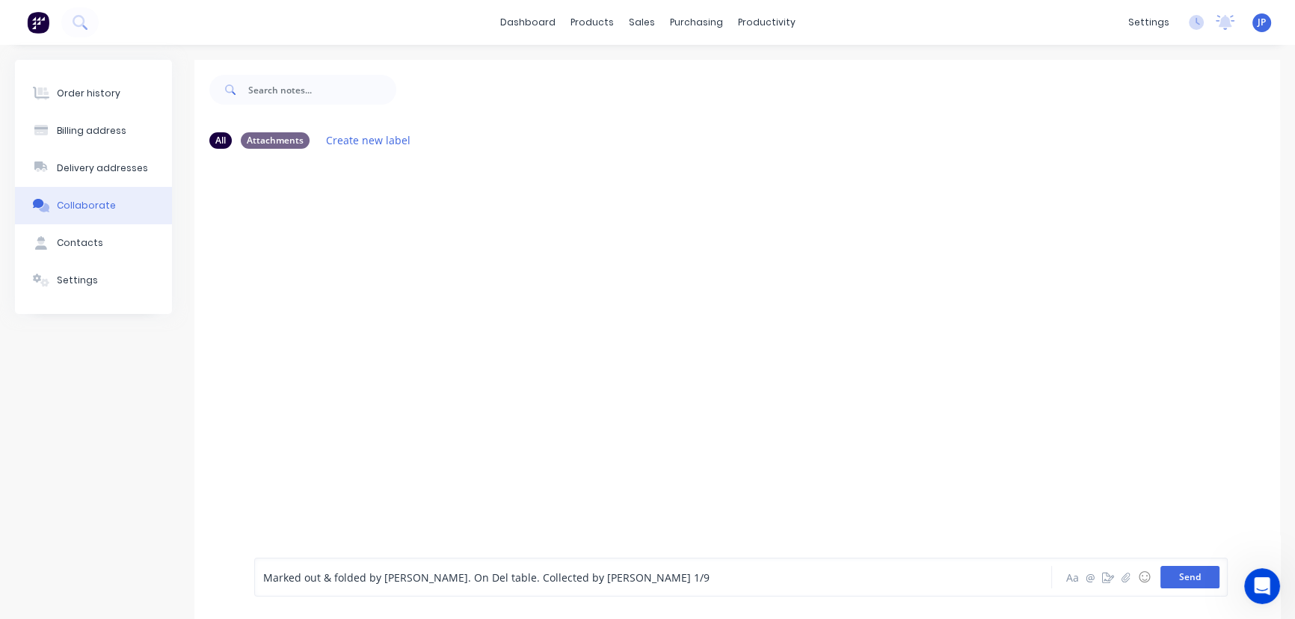
click at [1191, 576] on button "Send" at bounding box center [1189, 577] width 59 height 22
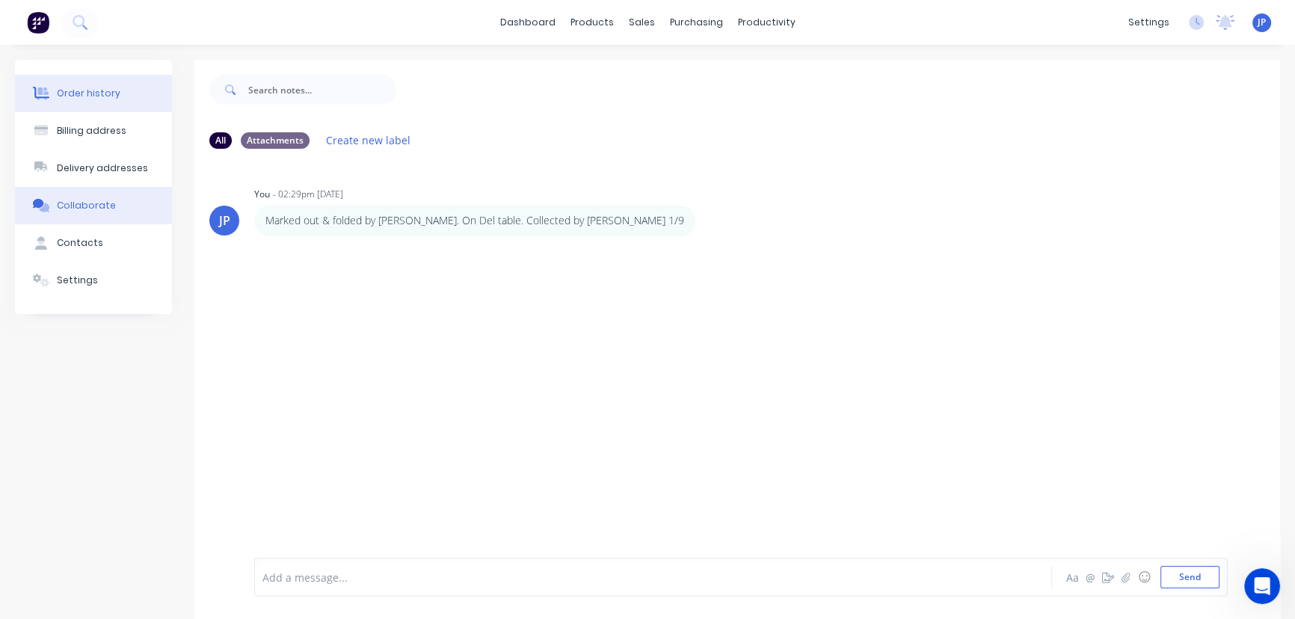
click at [92, 97] on div "Order history" at bounding box center [89, 93] width 64 height 13
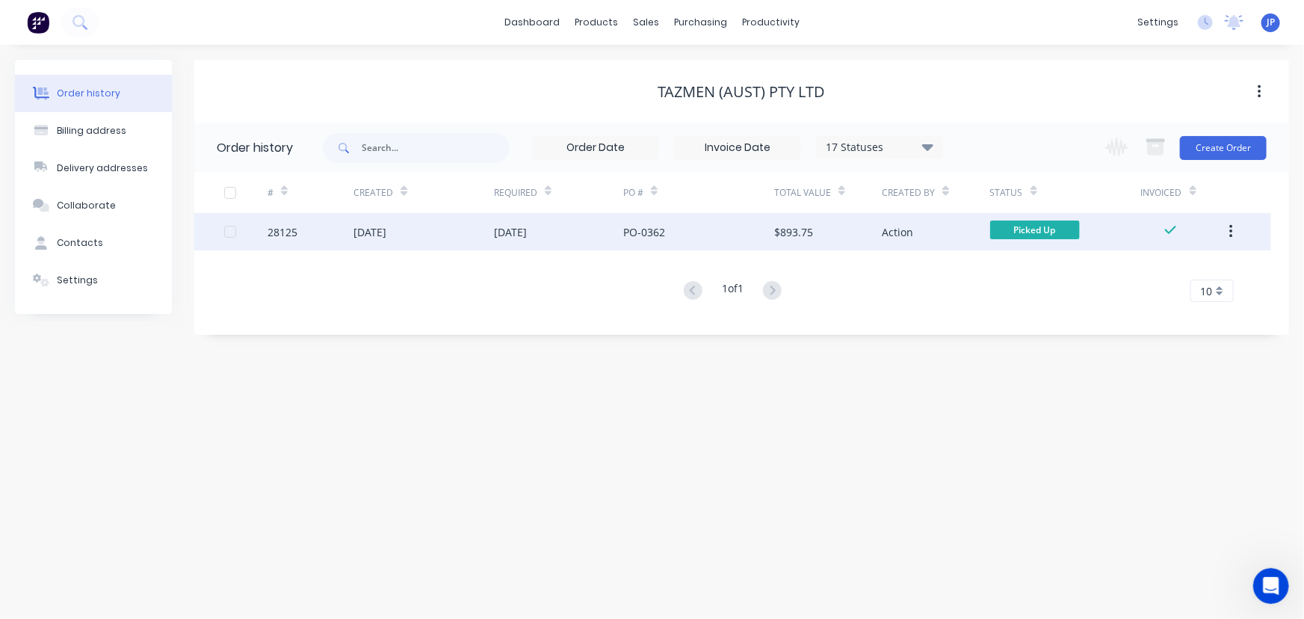
click at [1233, 232] on icon "button" at bounding box center [1231, 231] width 3 height 13
click at [1200, 271] on div "Archive" at bounding box center [1178, 271] width 115 height 22
